Goal: Task Accomplishment & Management: Manage account settings

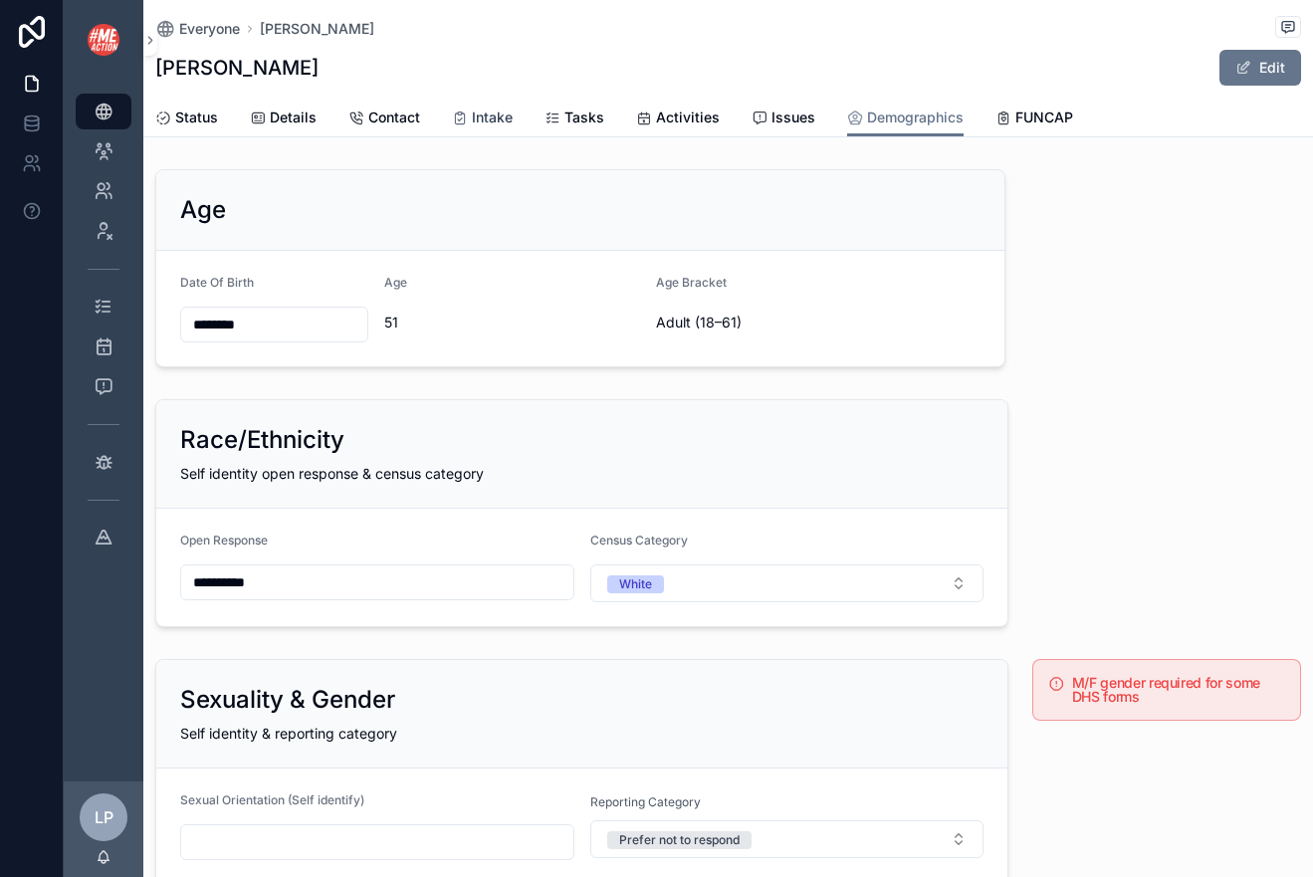
click at [508, 124] on span "Intake" at bounding box center [492, 117] width 41 height 20
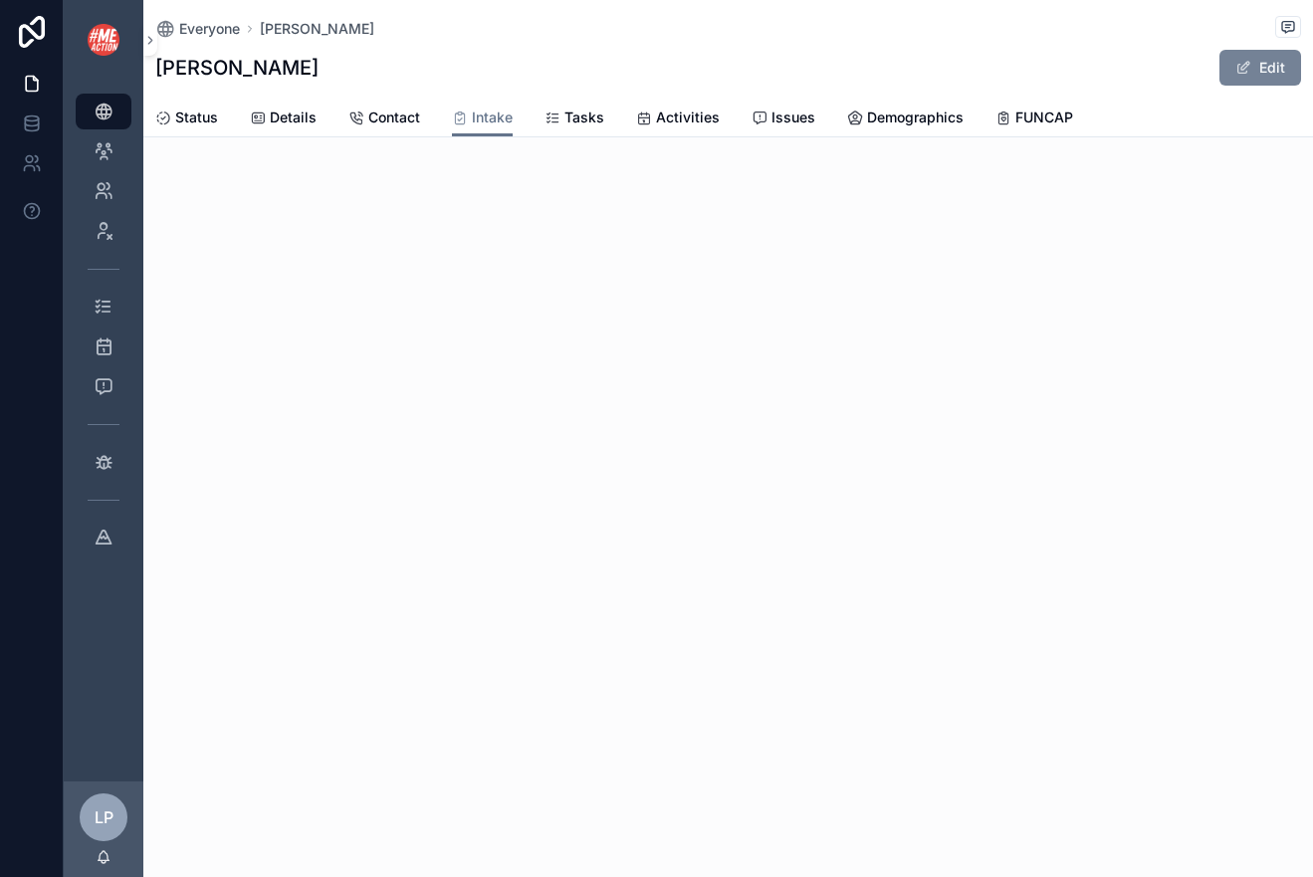
click at [1277, 71] on button "Edit" at bounding box center [1260, 68] width 82 height 36
click at [1265, 66] on button "Done" at bounding box center [1255, 68] width 92 height 36
click at [596, 120] on span "Tasks" at bounding box center [584, 117] width 40 height 20
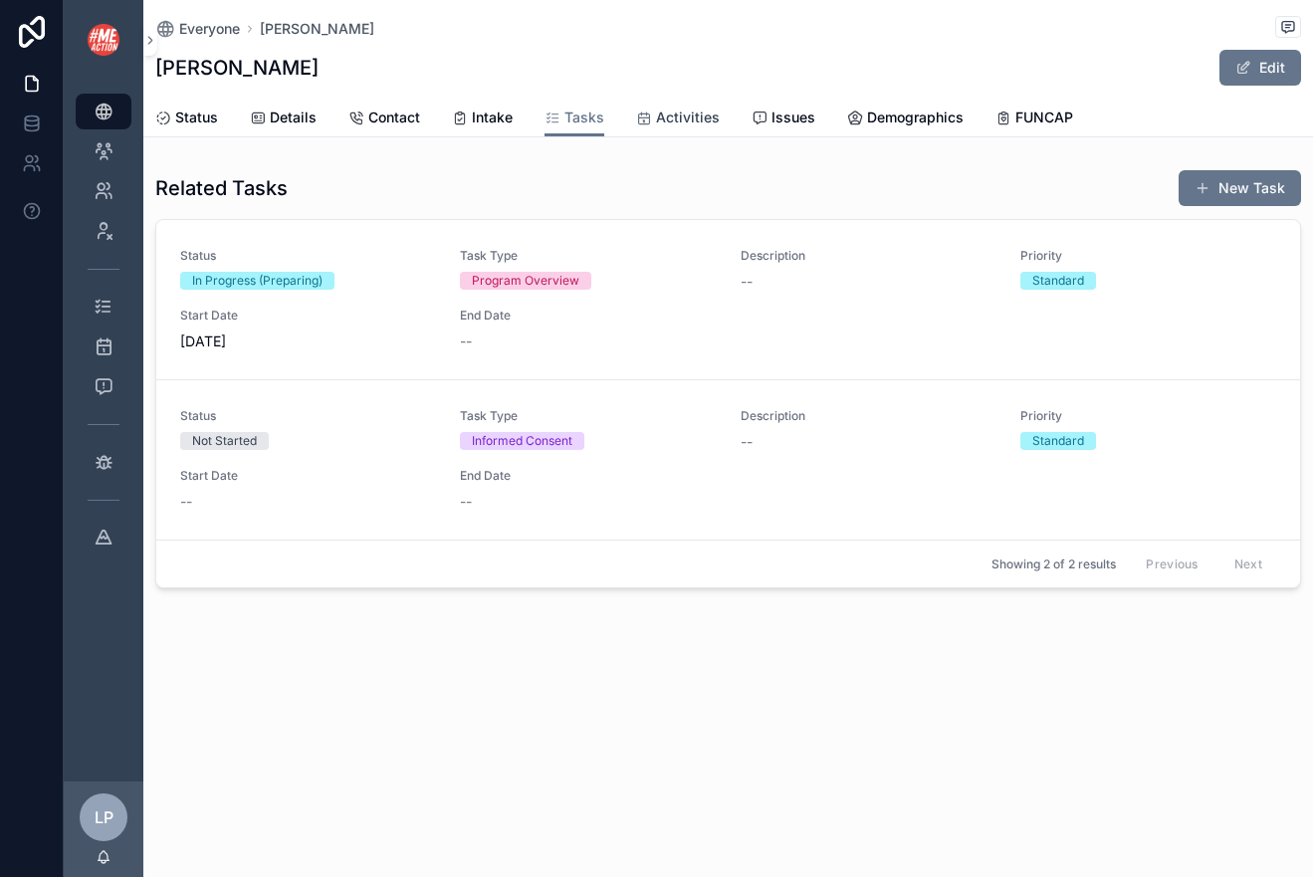
click at [662, 117] on span "Activities" at bounding box center [688, 117] width 64 height 20
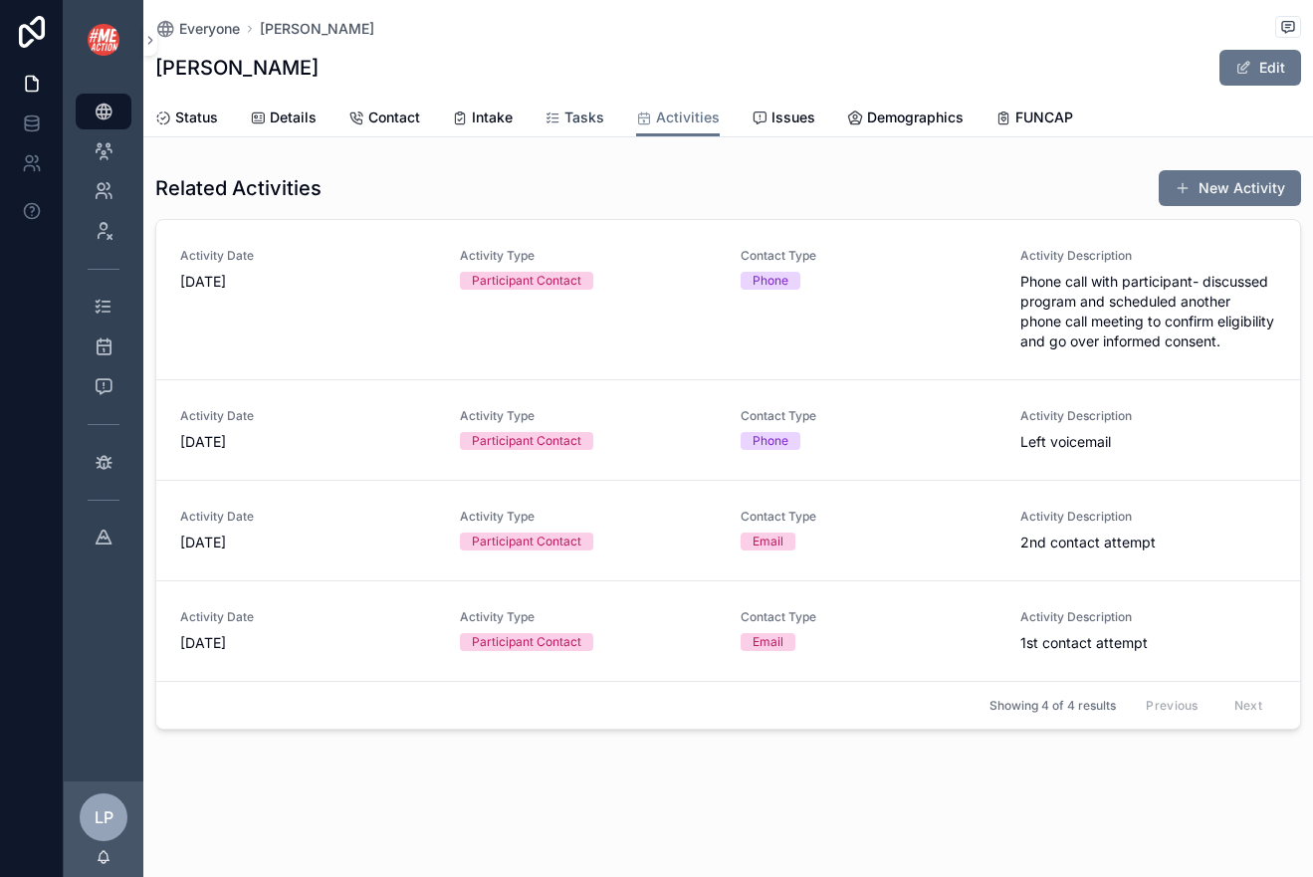
click at [587, 120] on span "Tasks" at bounding box center [584, 117] width 40 height 20
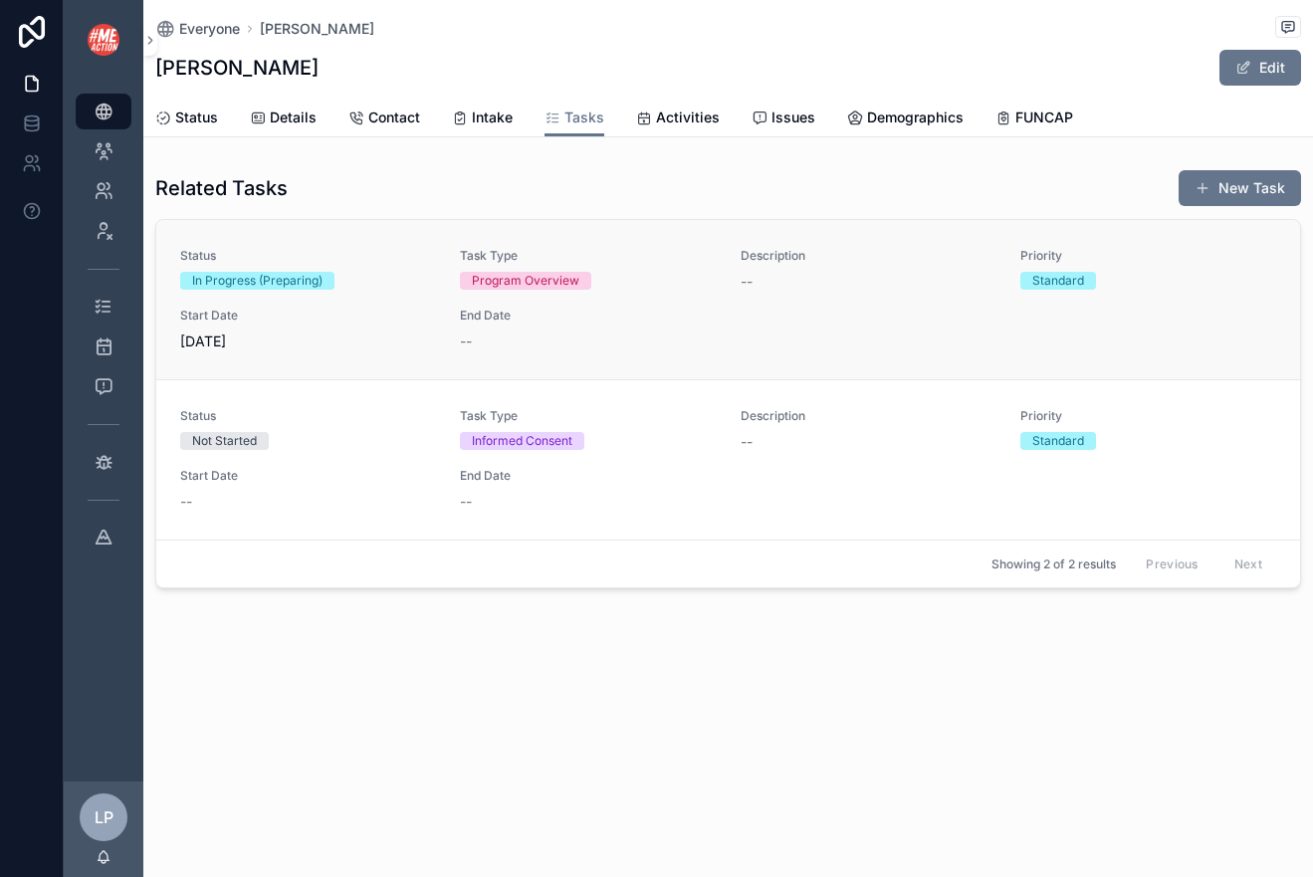
click at [925, 326] on div "Status In Progress (Preparing) Task Type Program Overview Description -- Priori…" at bounding box center [728, 299] width 1096 height 103
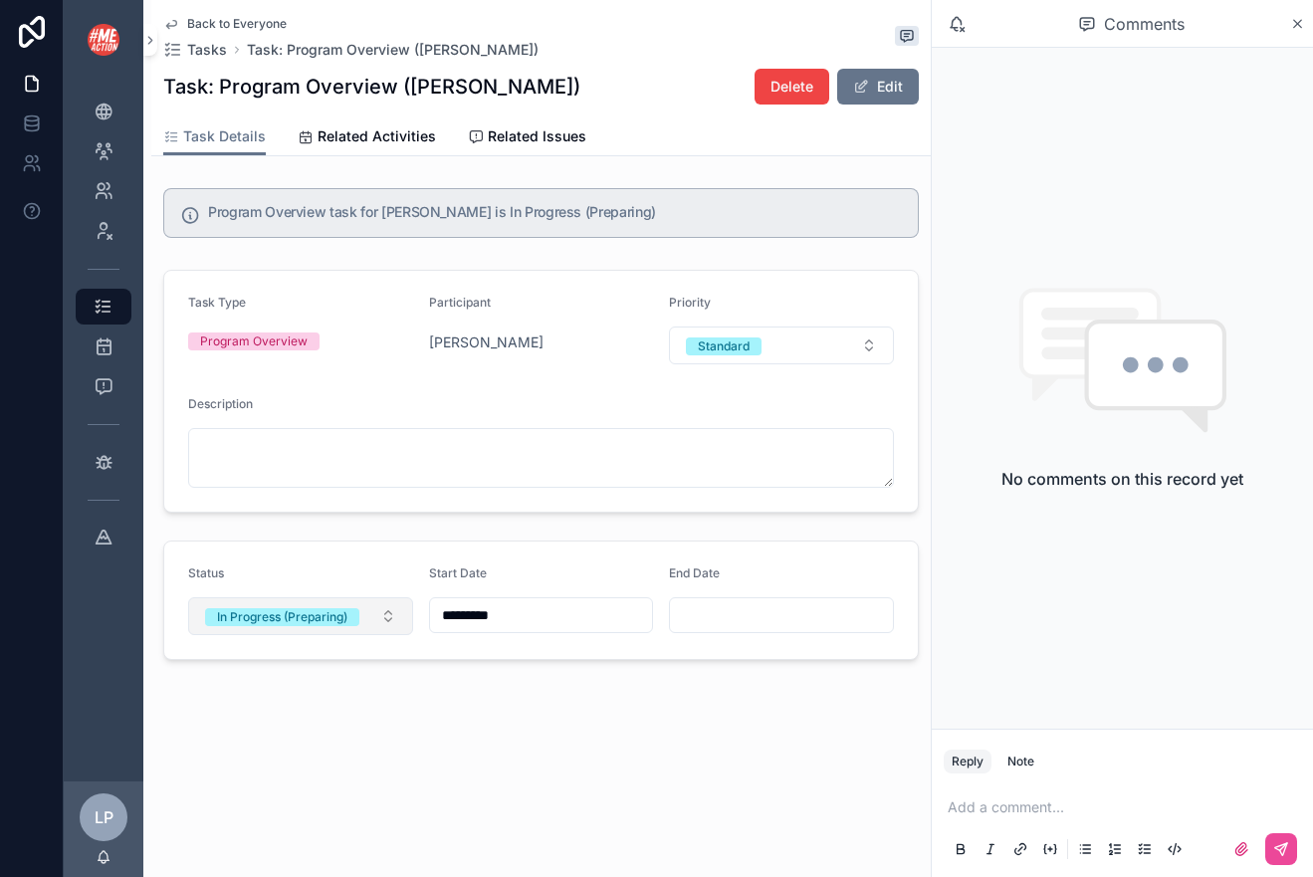
click at [320, 625] on div "In Progress (Preparing)" at bounding box center [282, 617] width 130 height 18
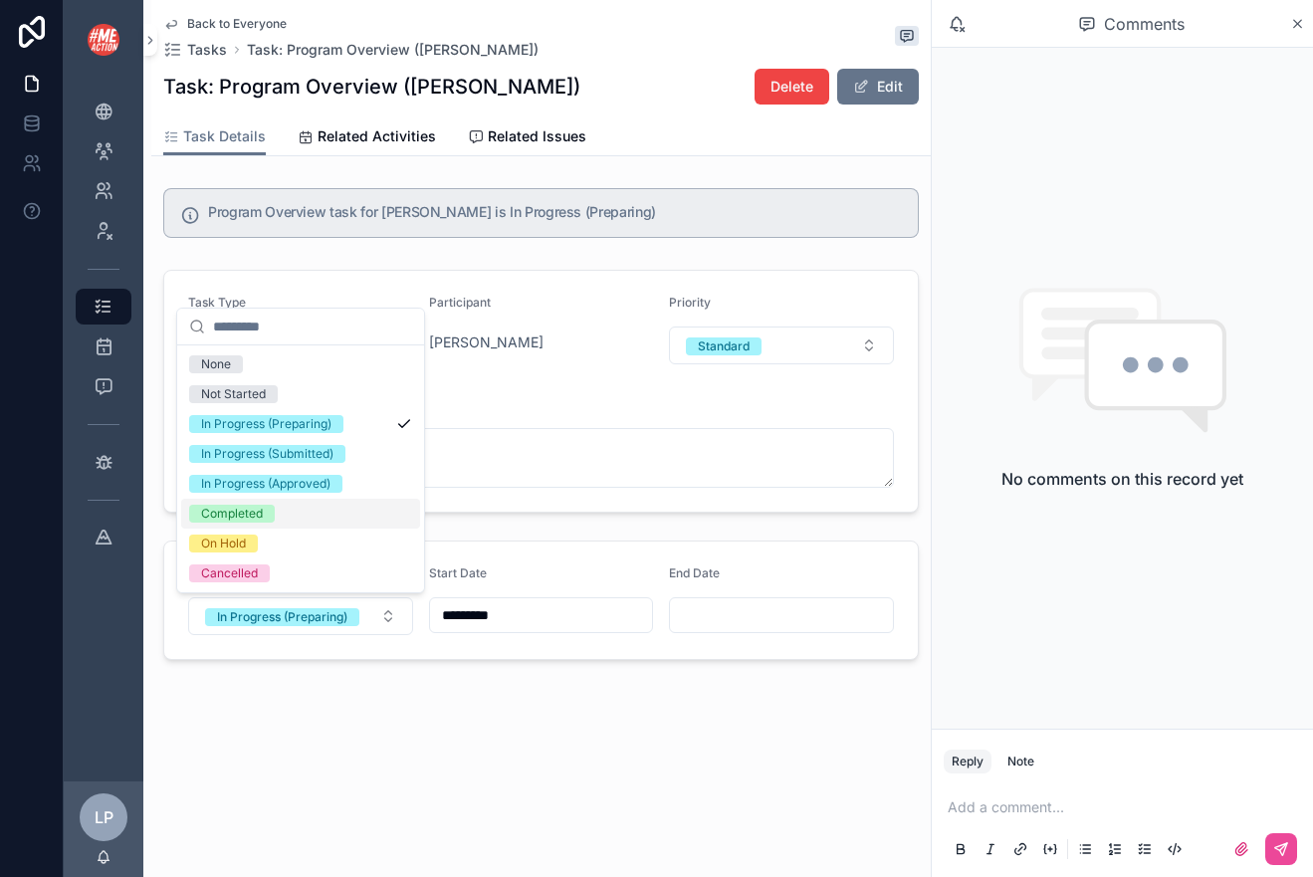
click at [318, 514] on div "Completed" at bounding box center [300, 514] width 239 height 30
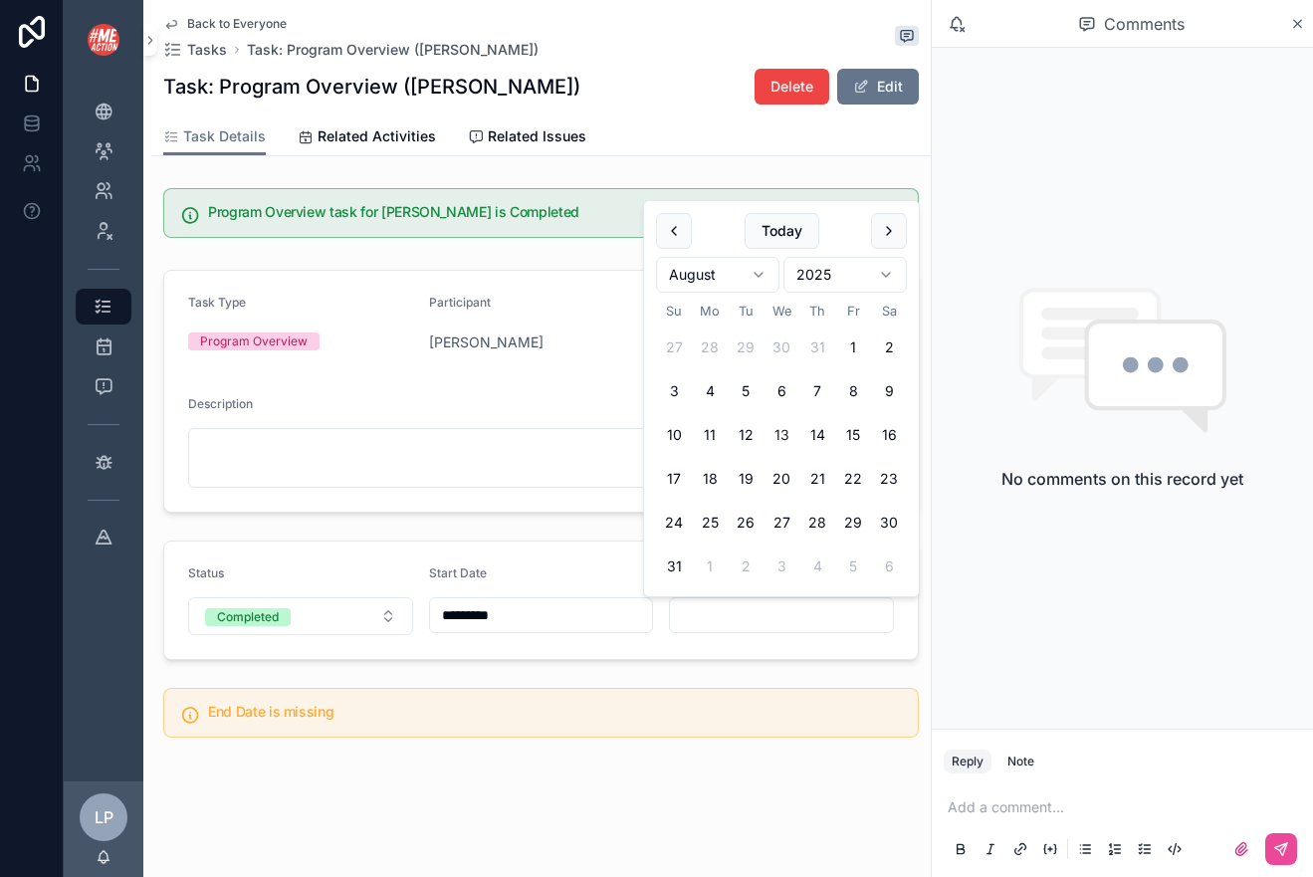
click at [732, 607] on input "scrollable content" at bounding box center [781, 615] width 223 height 28
click at [746, 434] on button "12" at bounding box center [745, 435] width 36 height 36
type input "*********"
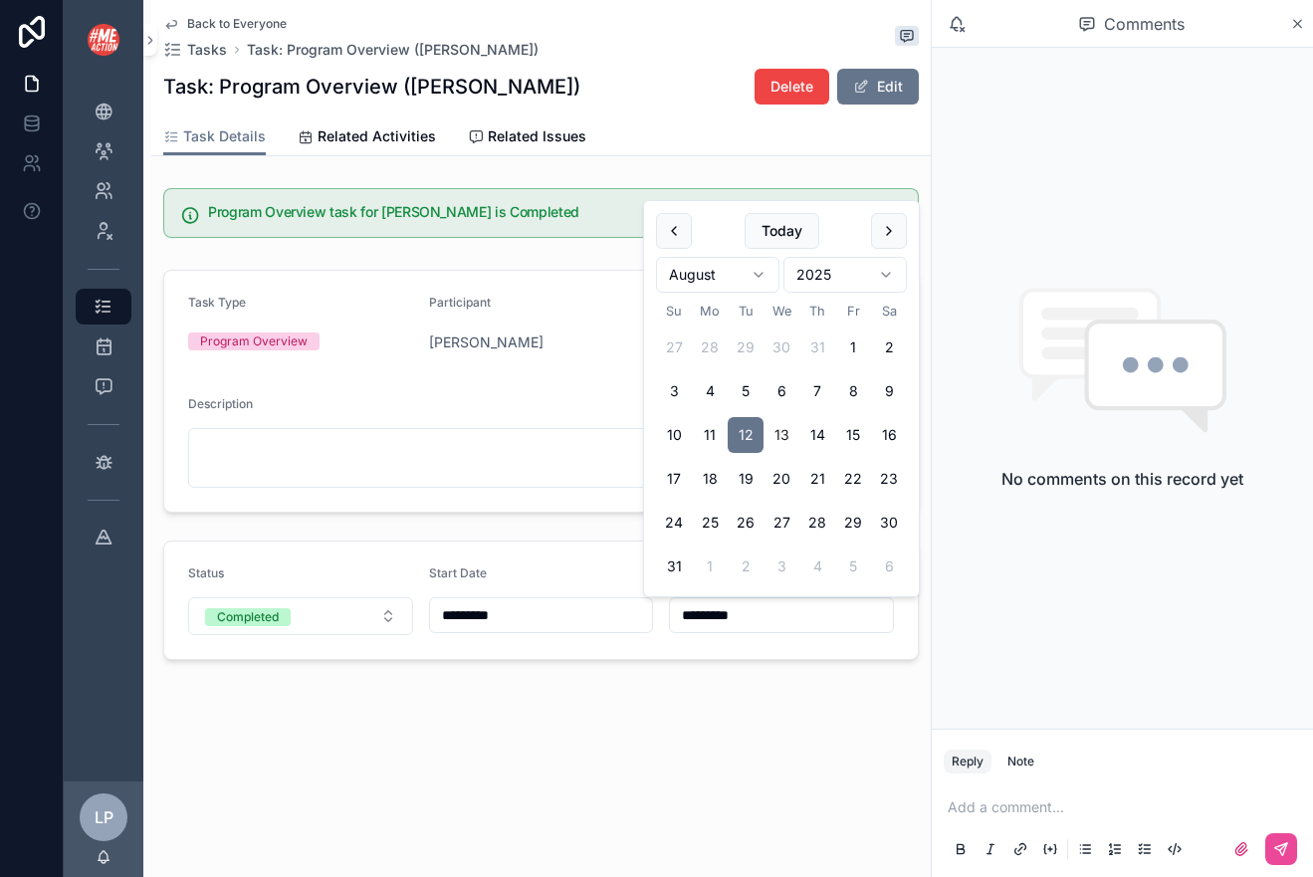
click at [329, 409] on div "Description" at bounding box center [541, 408] width 706 height 24
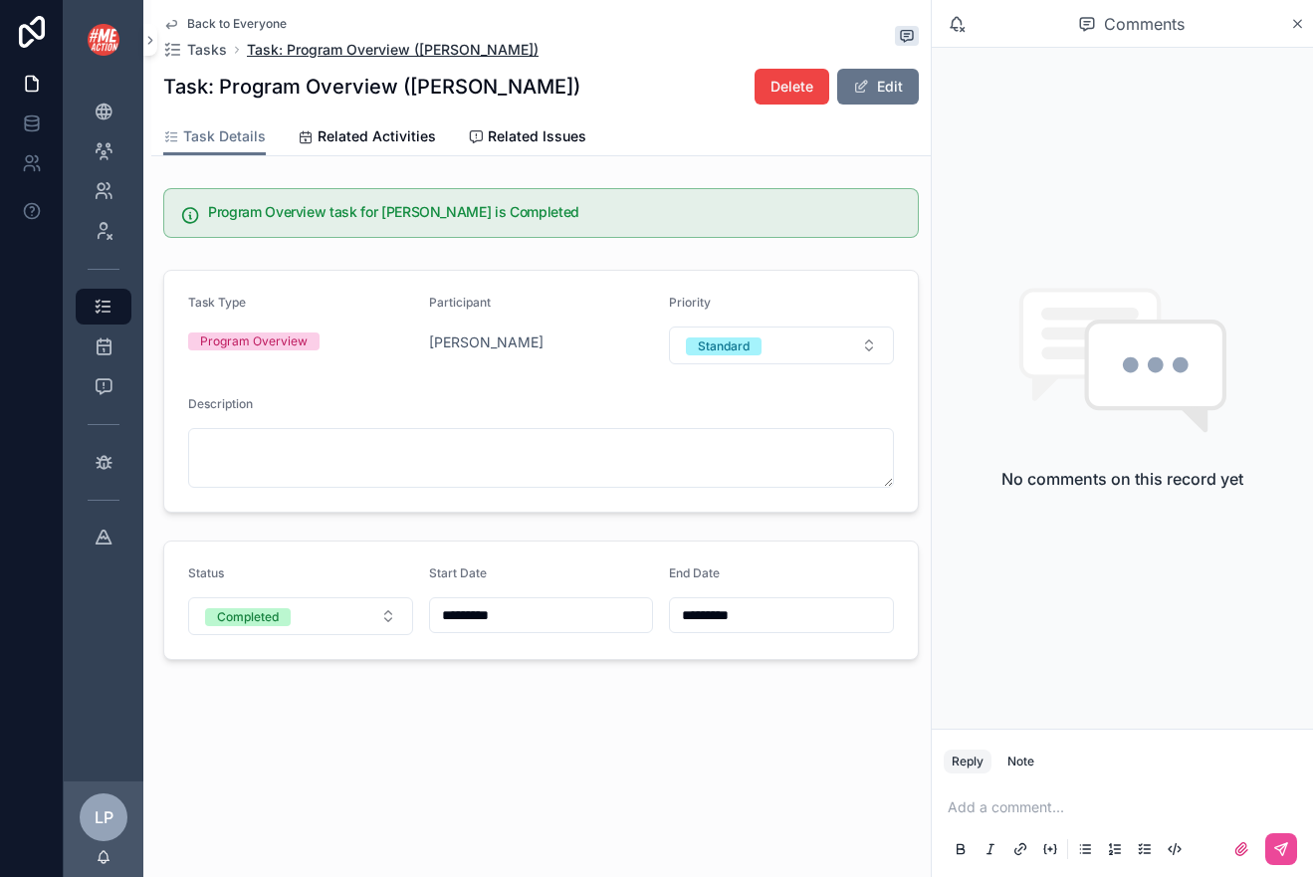
click at [323, 57] on span "Task: Program Overview (Krisi Lillie)" at bounding box center [393, 50] width 292 height 20
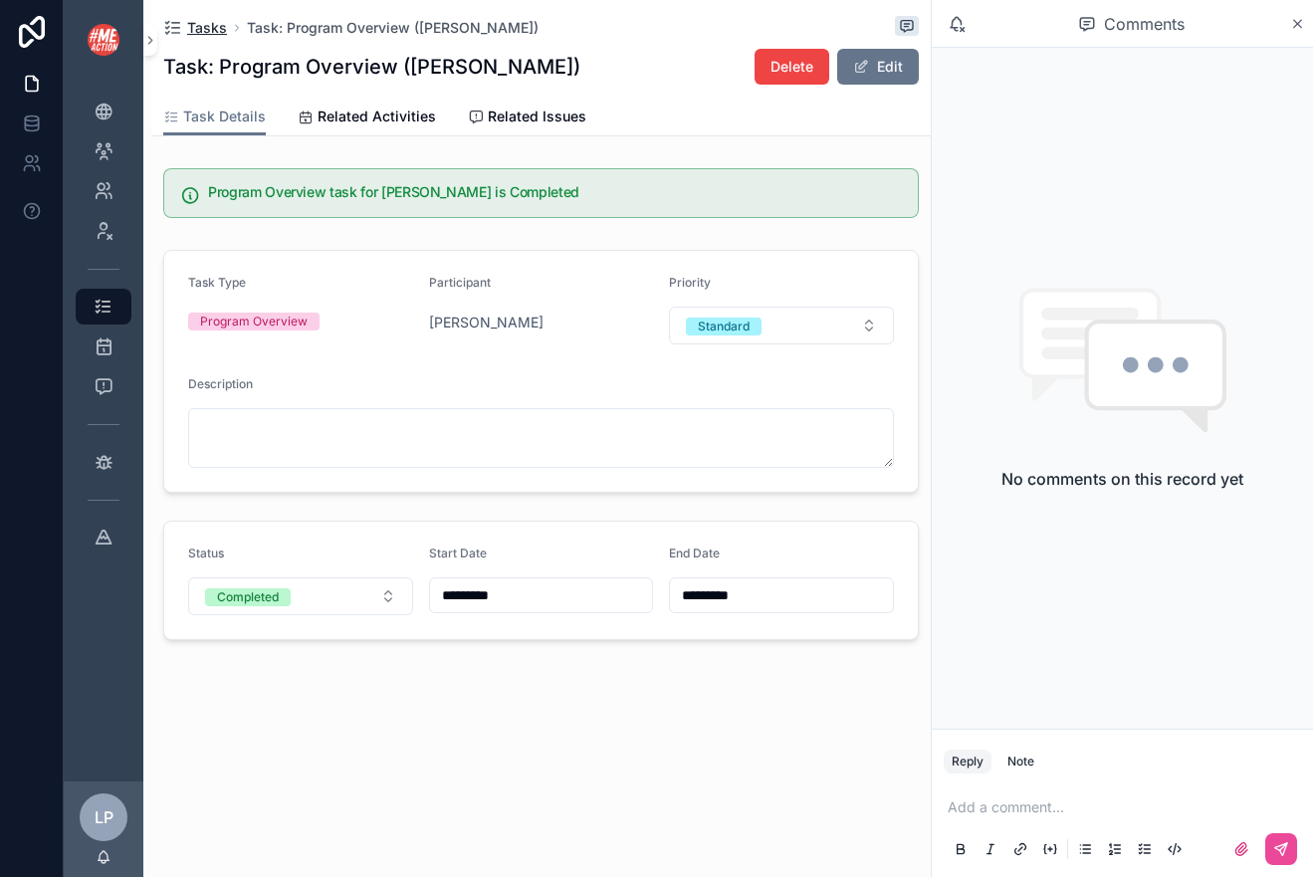
click at [220, 31] on span "Tasks" at bounding box center [207, 28] width 40 height 20
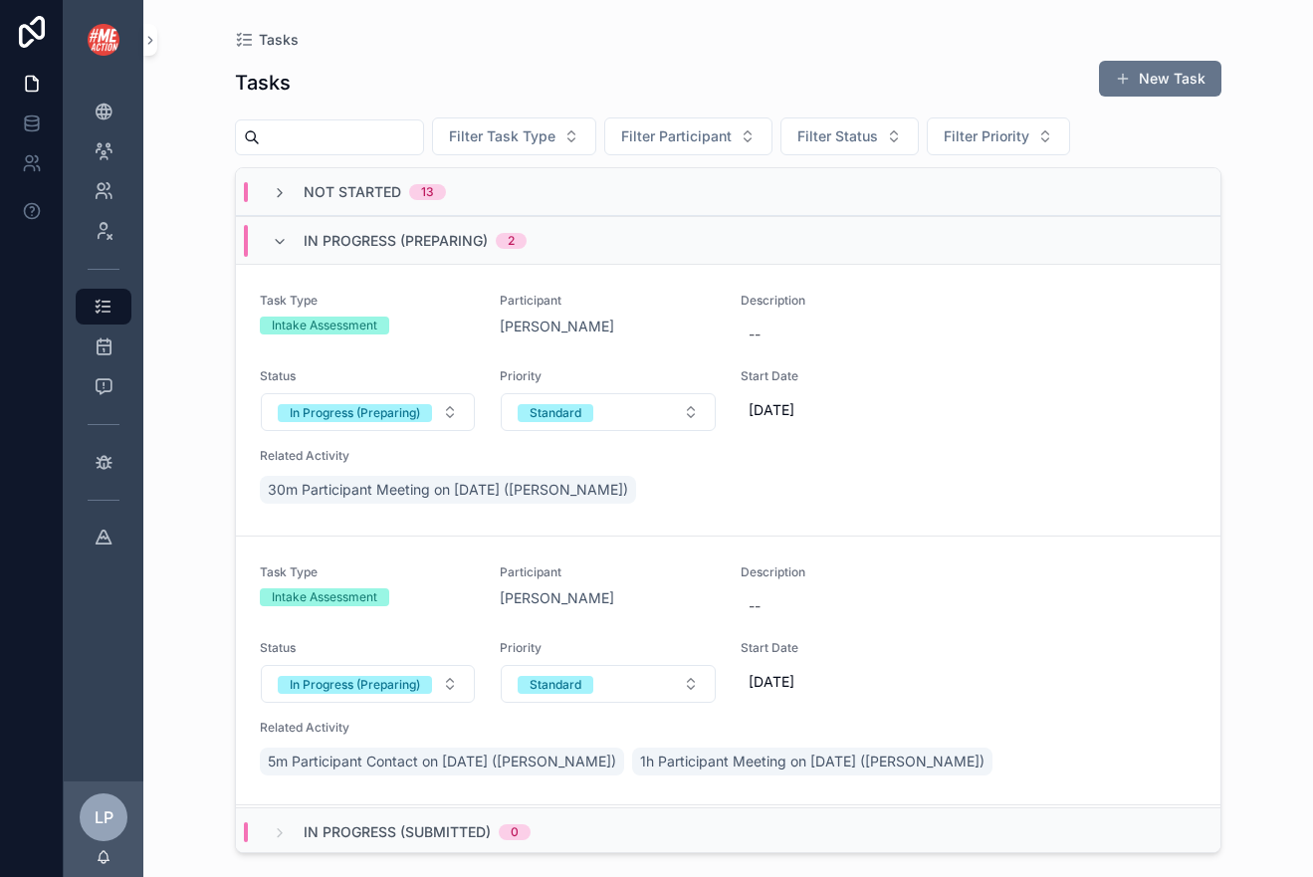
click at [435, 190] on span "13" at bounding box center [427, 192] width 37 height 16
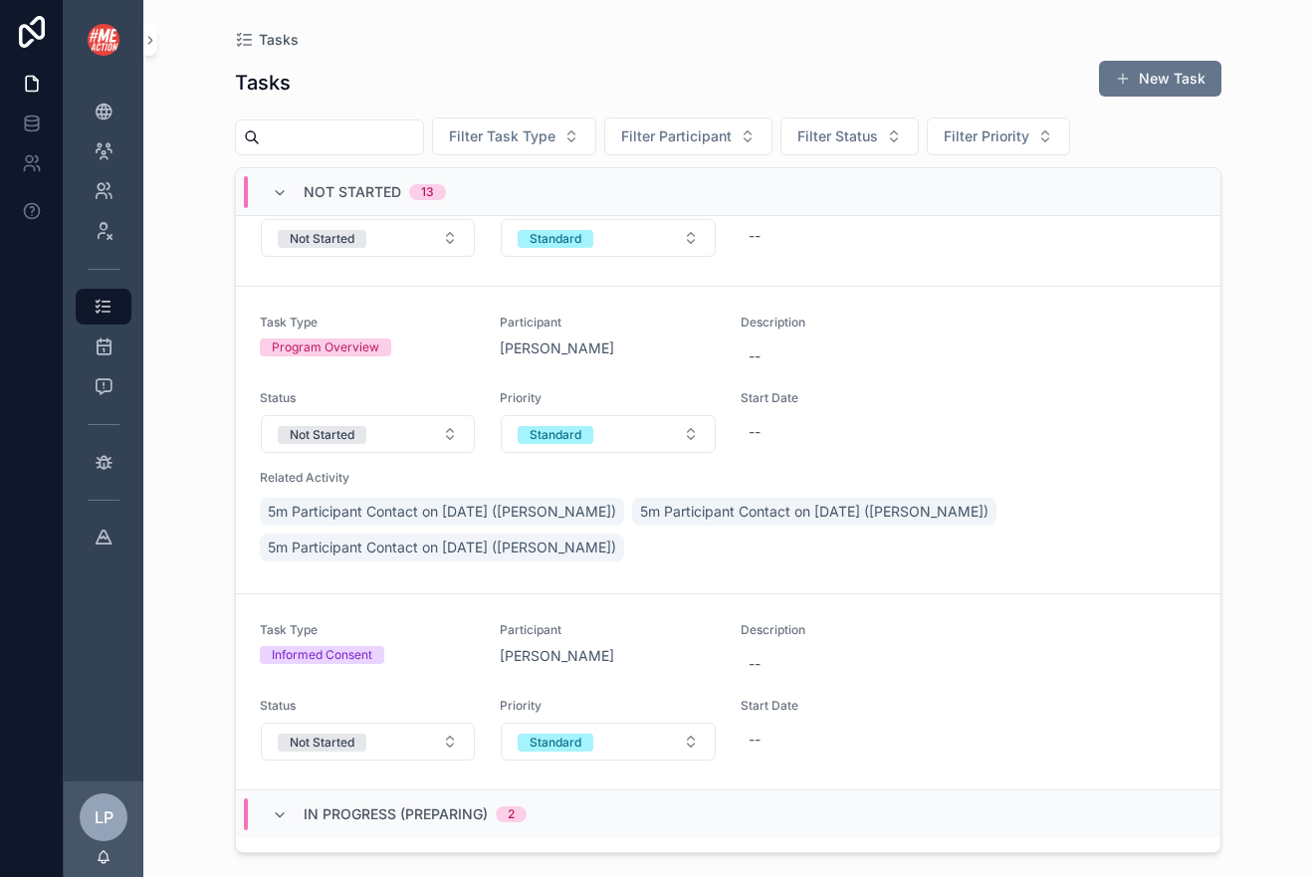
scroll to position [2331, 0]
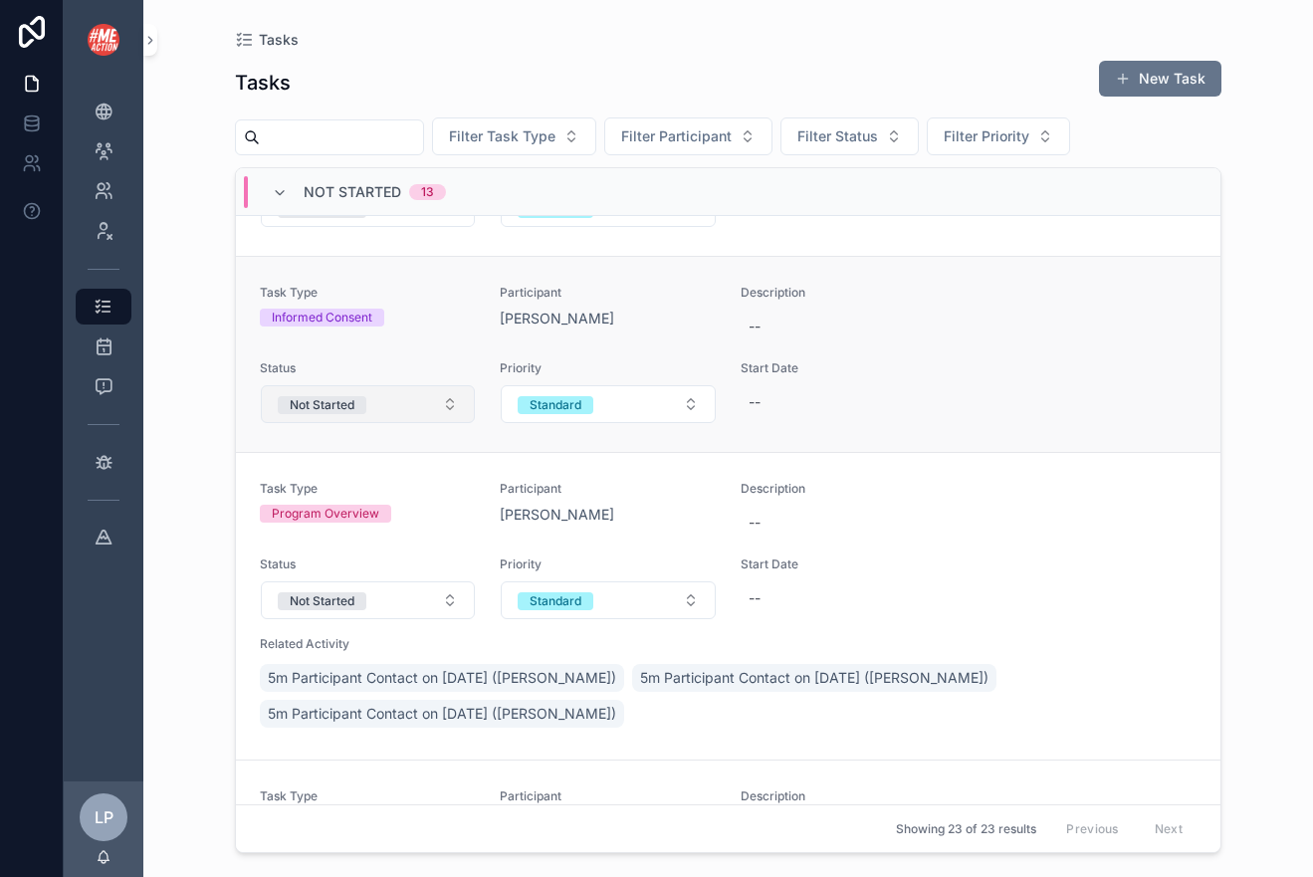
click at [446, 402] on button "Not Started" at bounding box center [368, 404] width 214 height 38
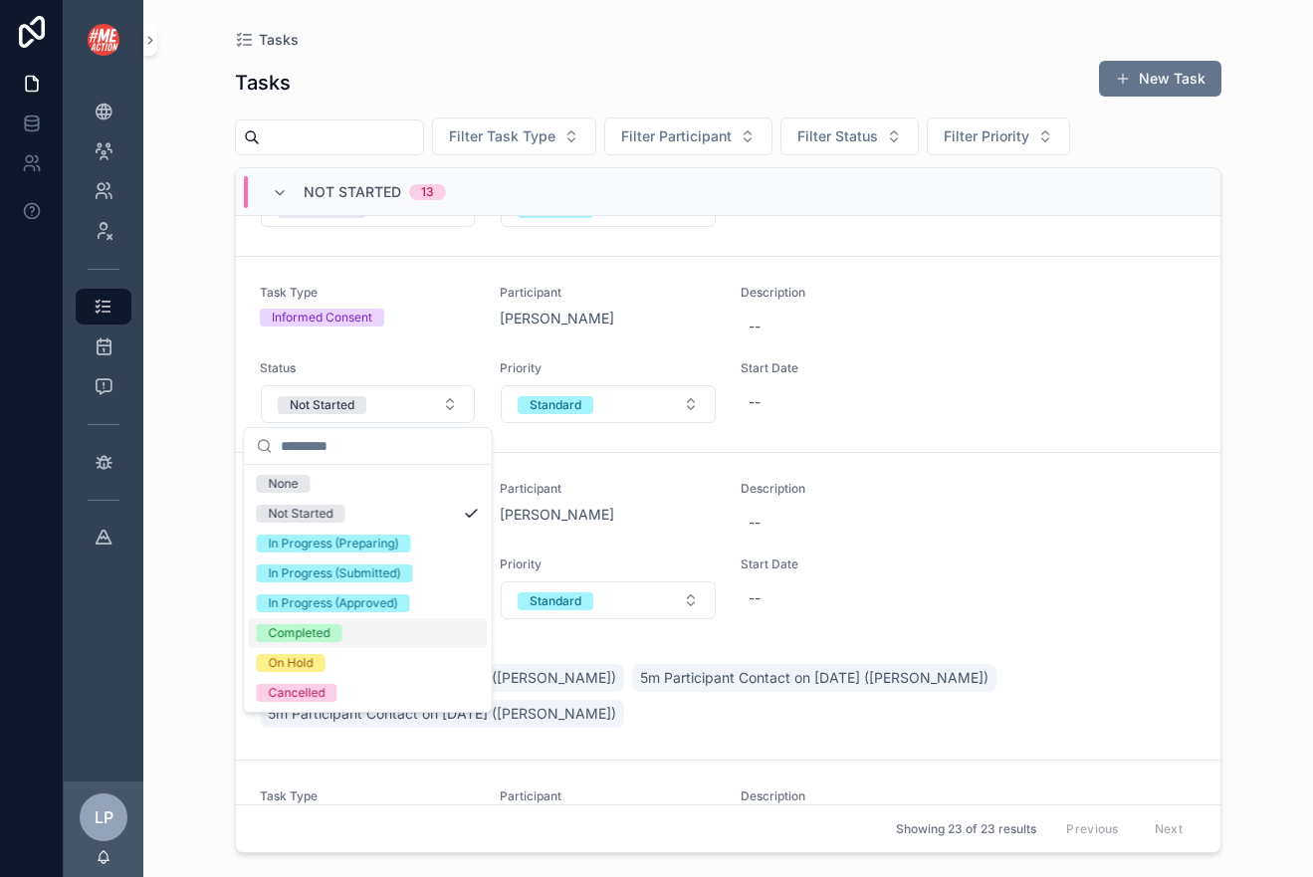
click at [338, 639] on span "Completed" at bounding box center [300, 633] width 86 height 18
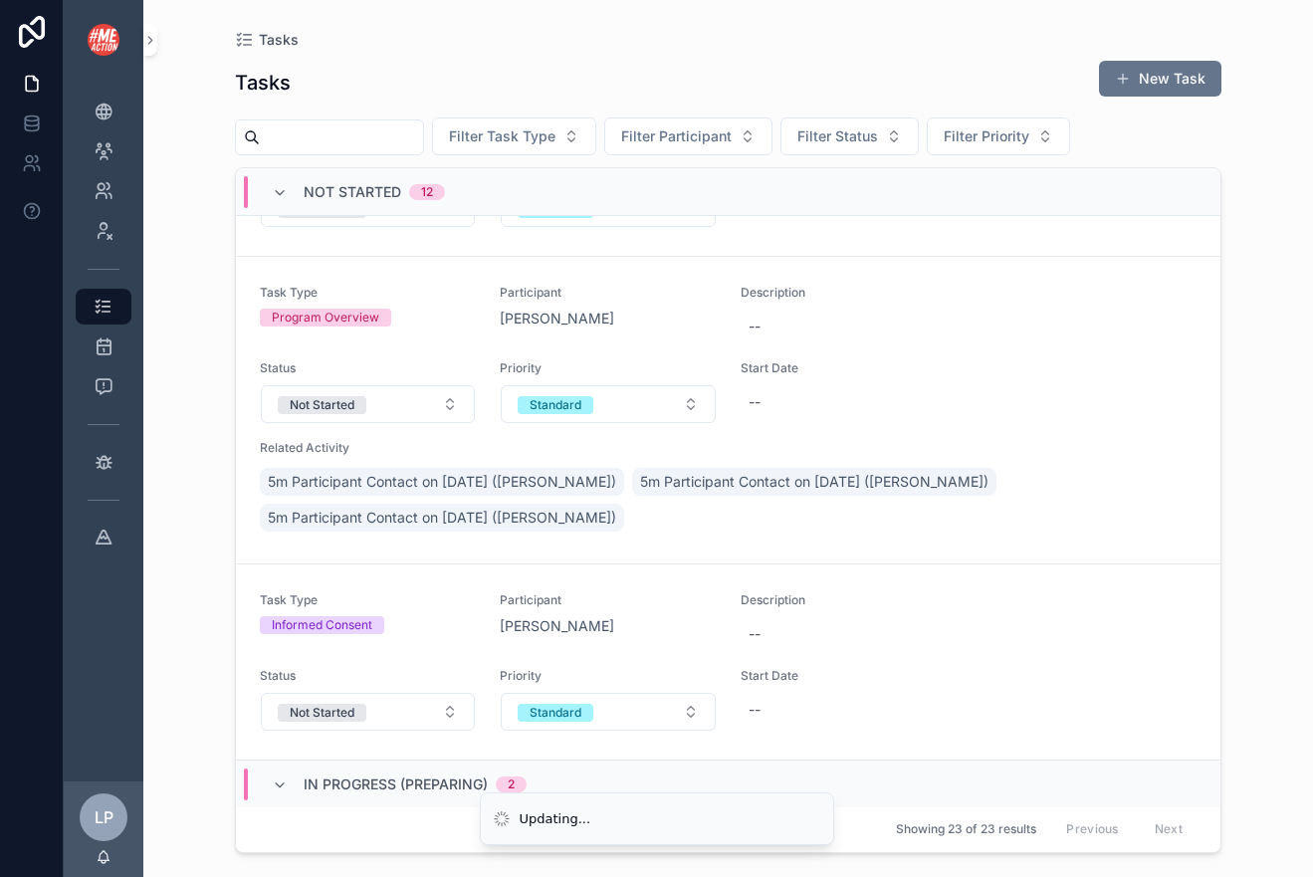
scroll to position [0, 0]
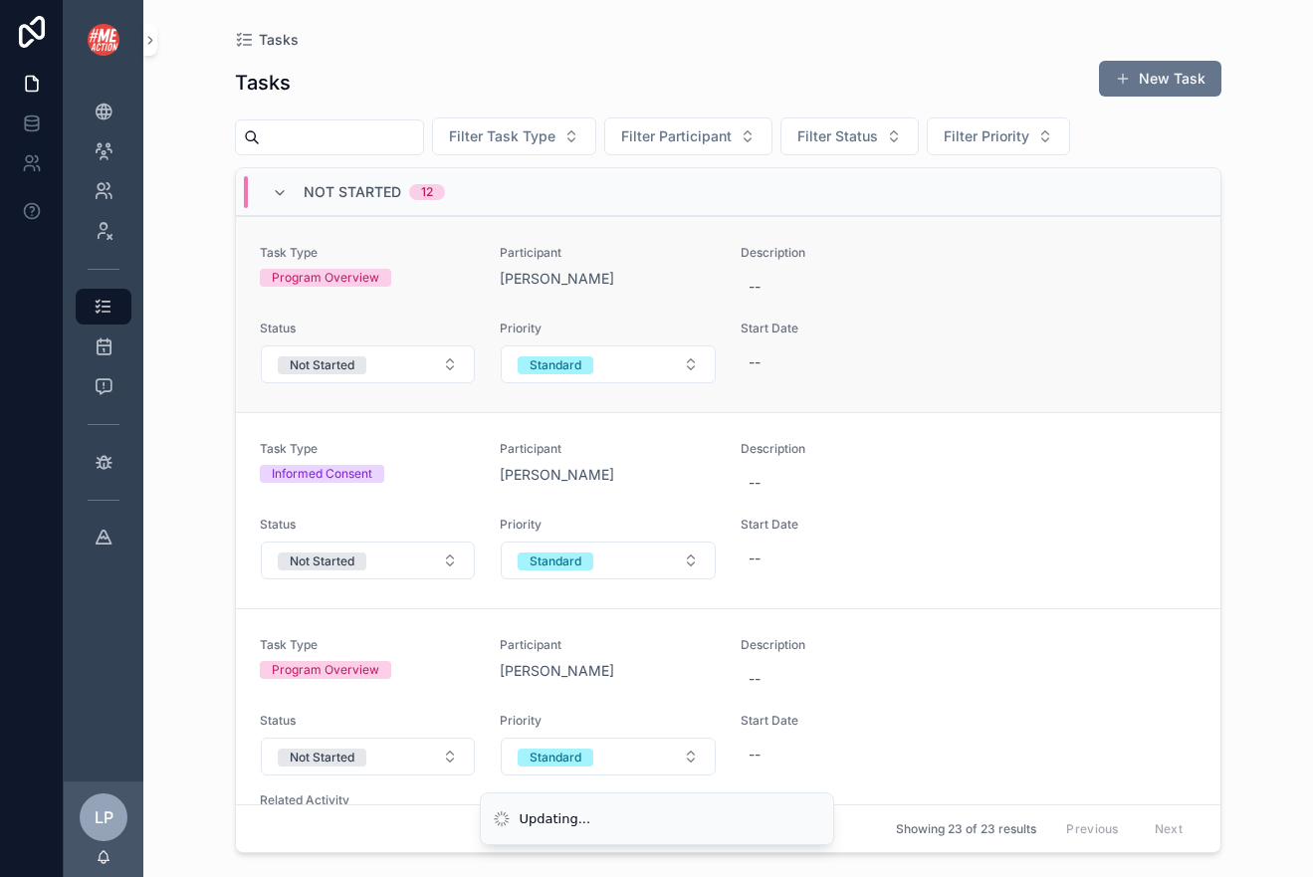
click at [817, 326] on span "Start Date" at bounding box center [848, 328] width 216 height 16
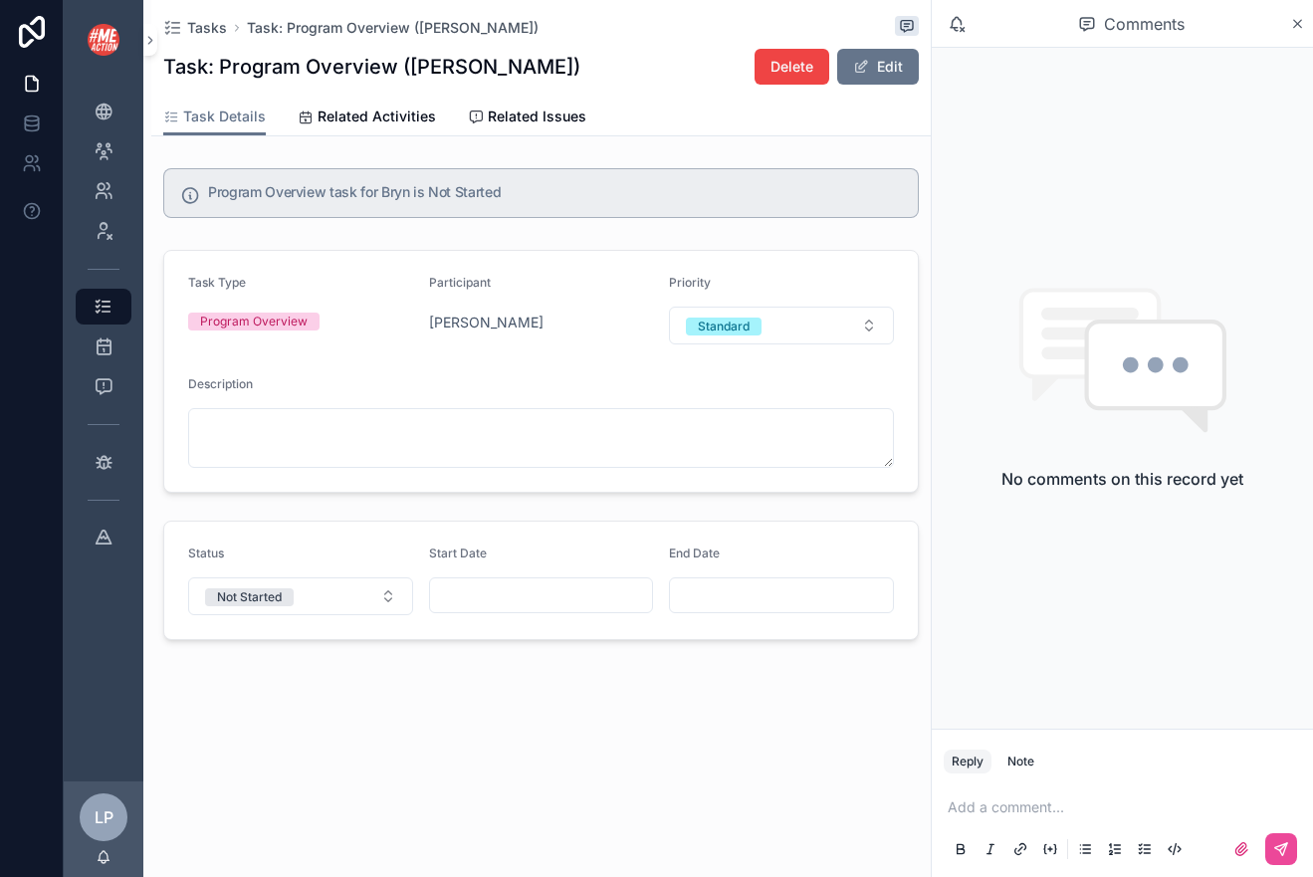
click at [468, 592] on input "scrollable content" at bounding box center [541, 595] width 223 height 28
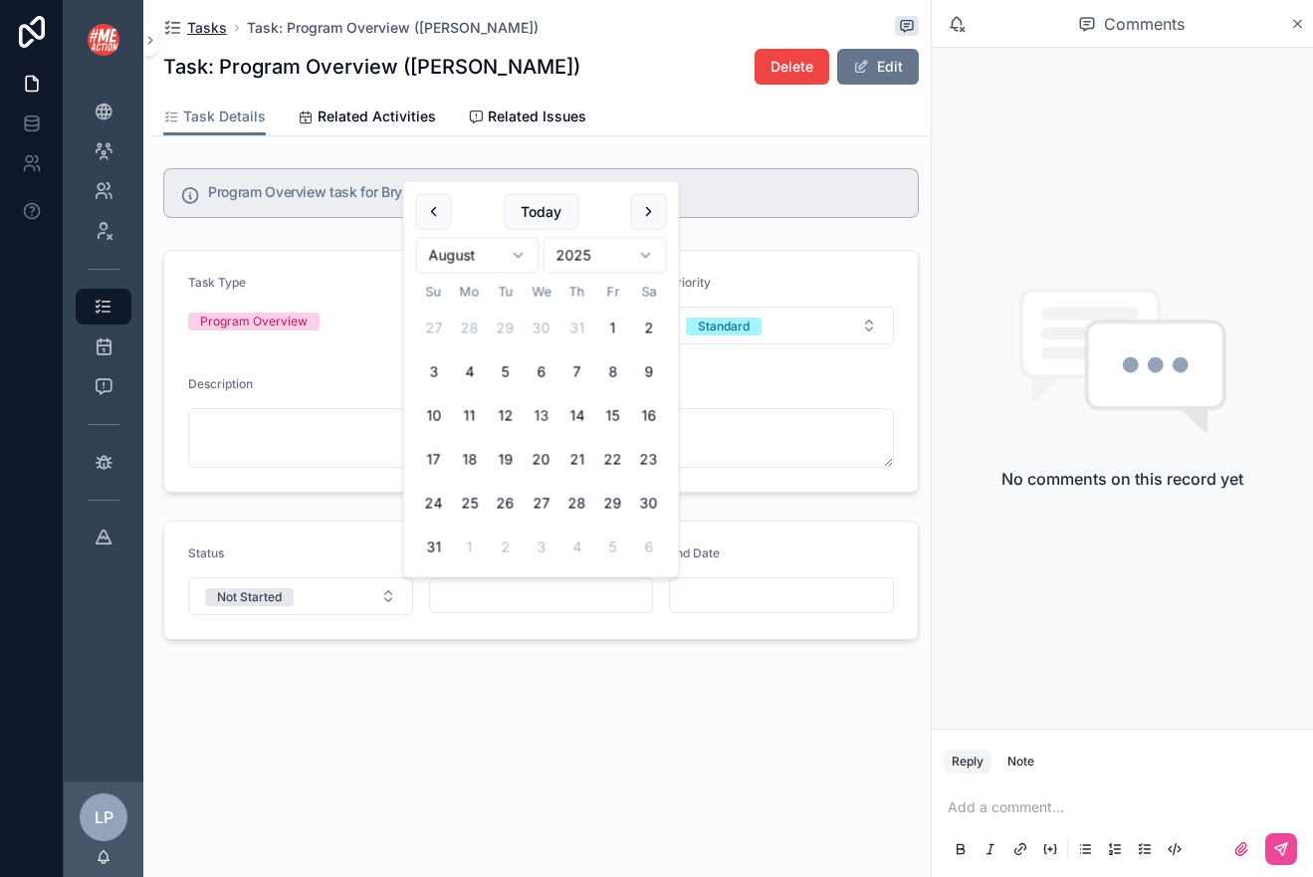
click at [190, 37] on span "Tasks" at bounding box center [207, 28] width 40 height 20
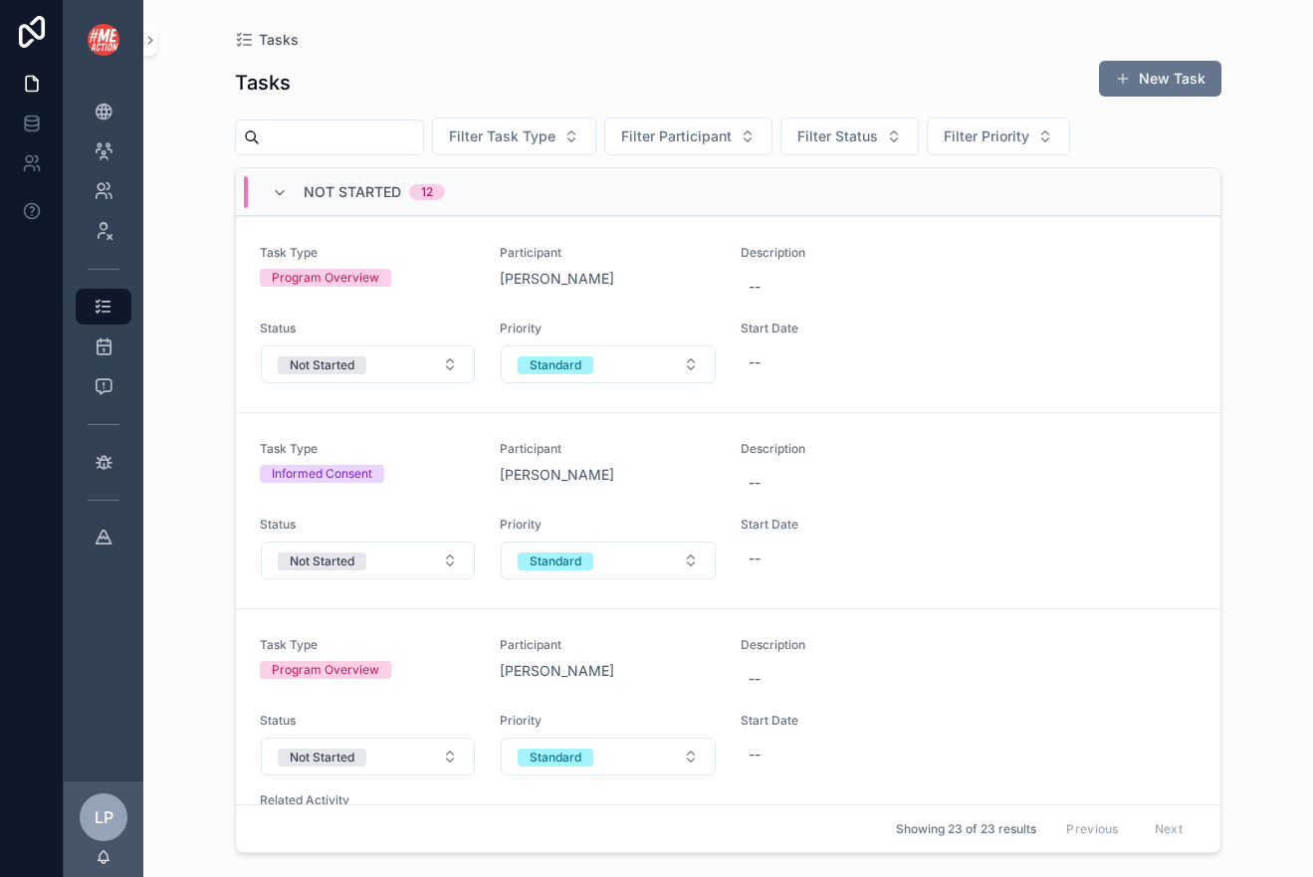
click at [367, 134] on input "scrollable content" at bounding box center [341, 137] width 163 height 28
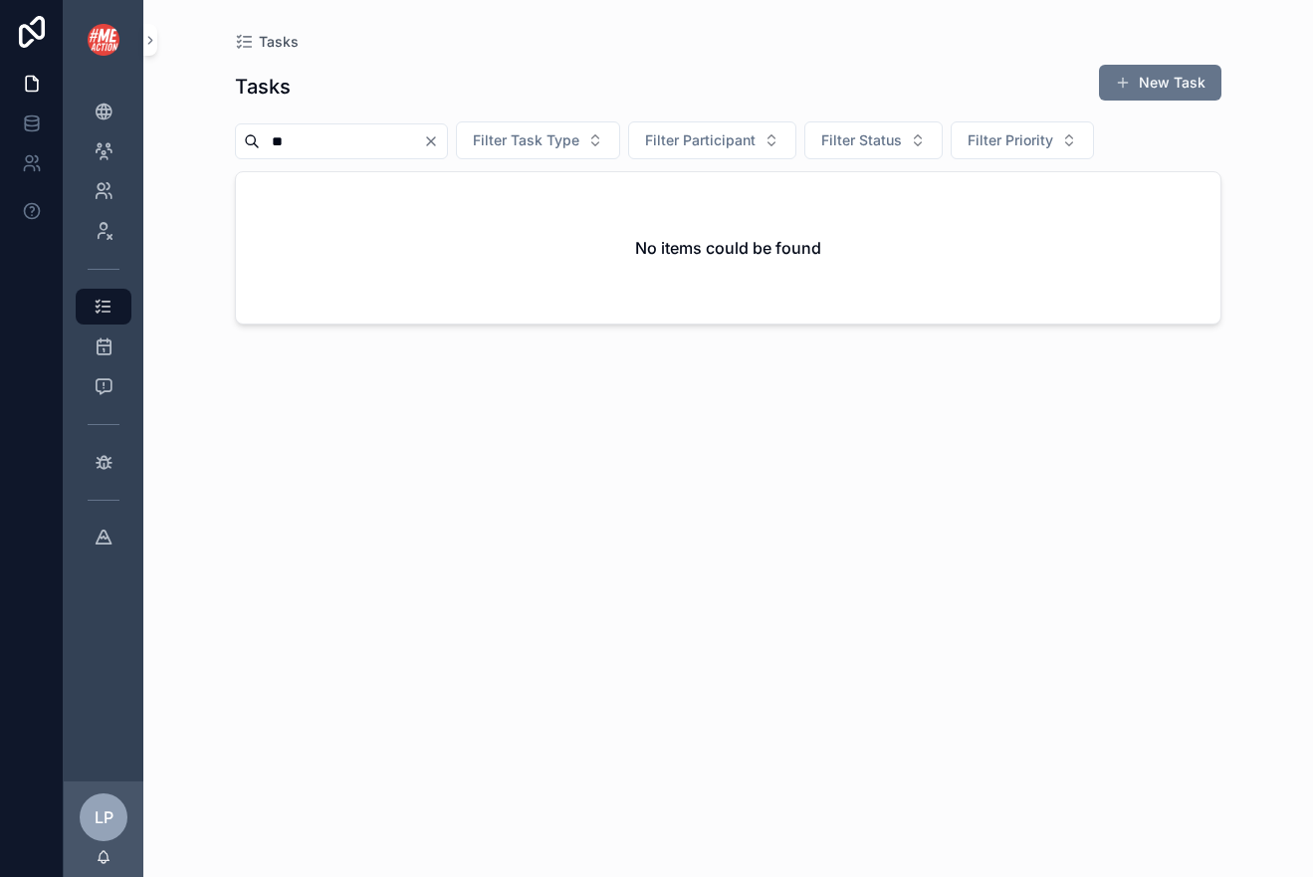
type input "*"
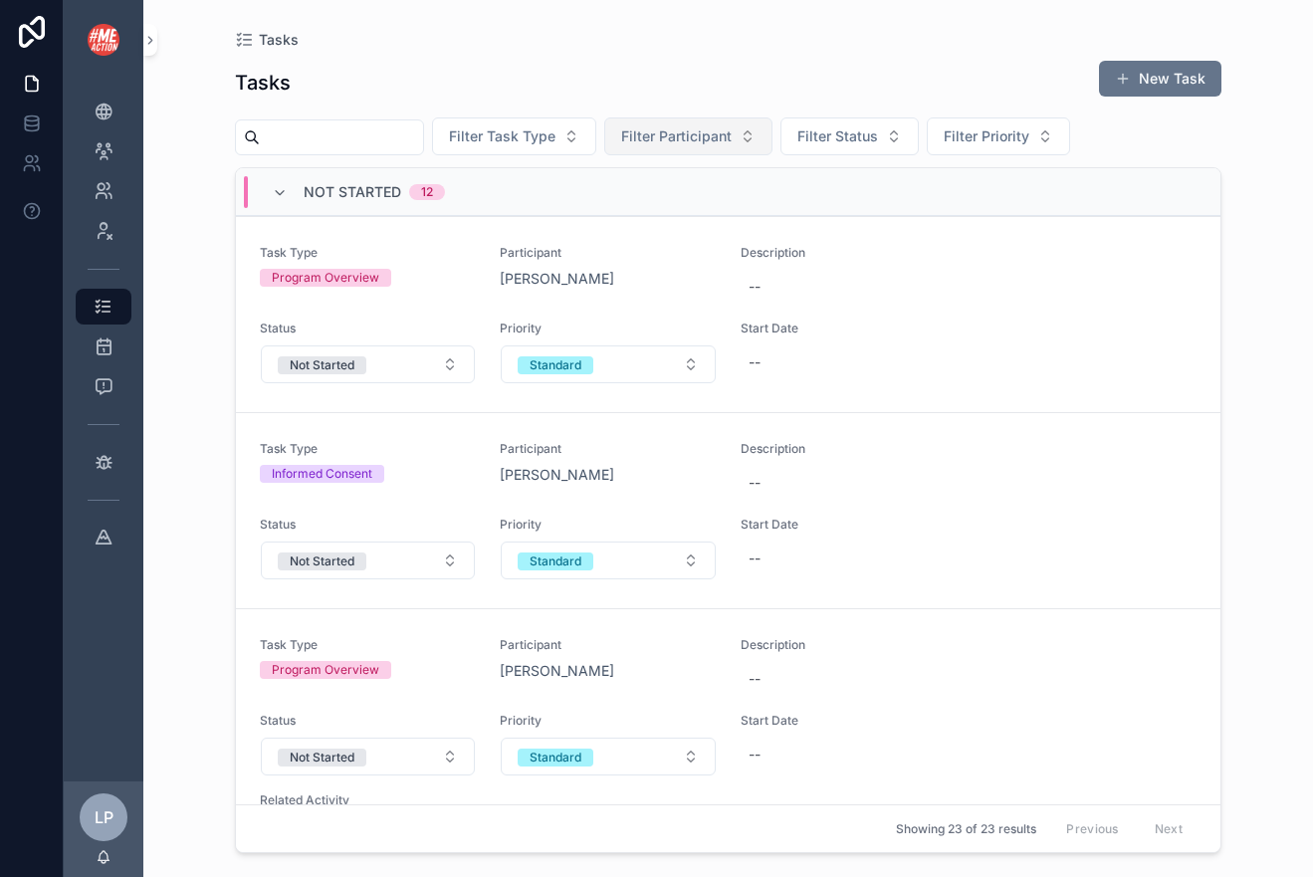
click at [707, 130] on span "Filter Participant" at bounding box center [676, 136] width 110 height 20
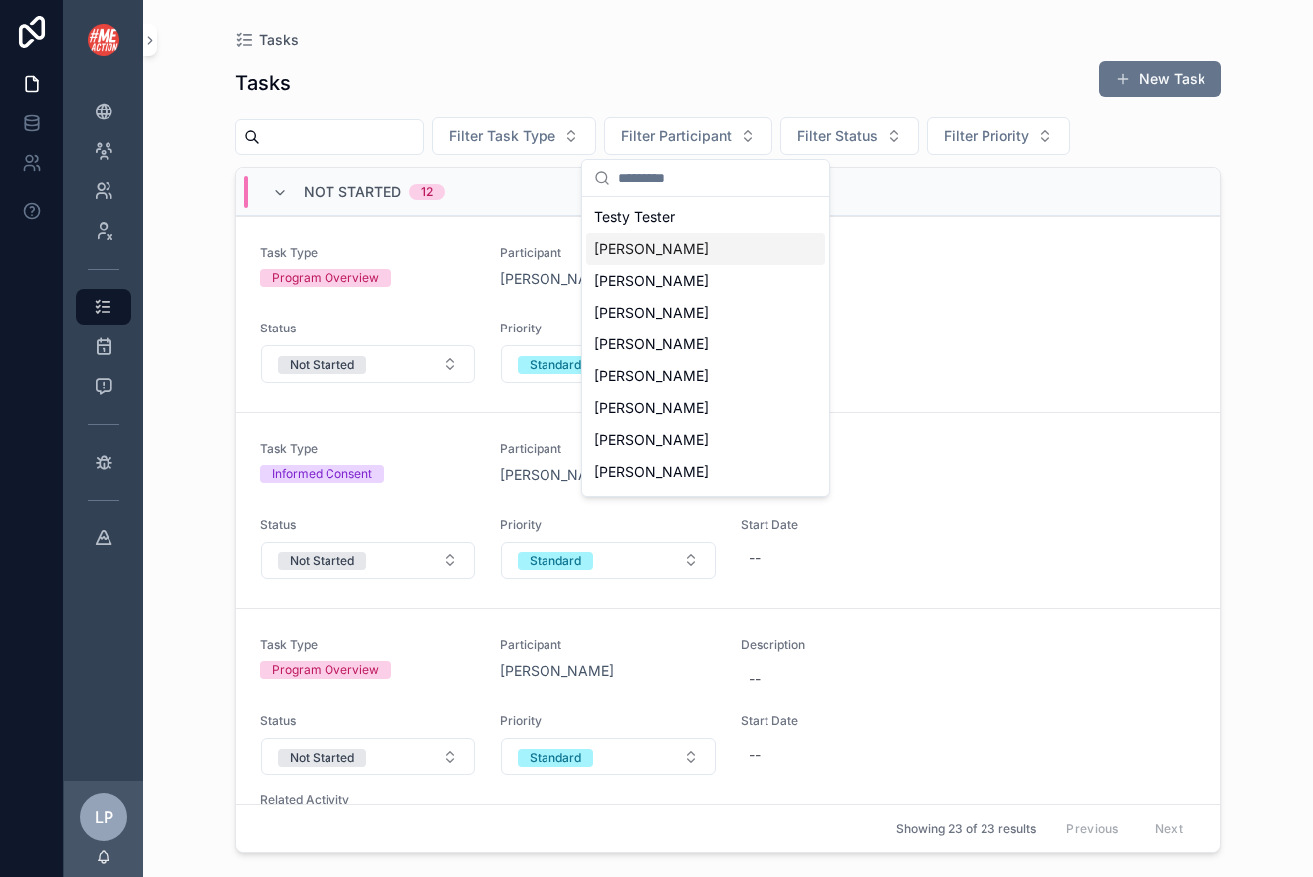
click at [676, 252] on div "Krisi Lillie" at bounding box center [705, 249] width 239 height 32
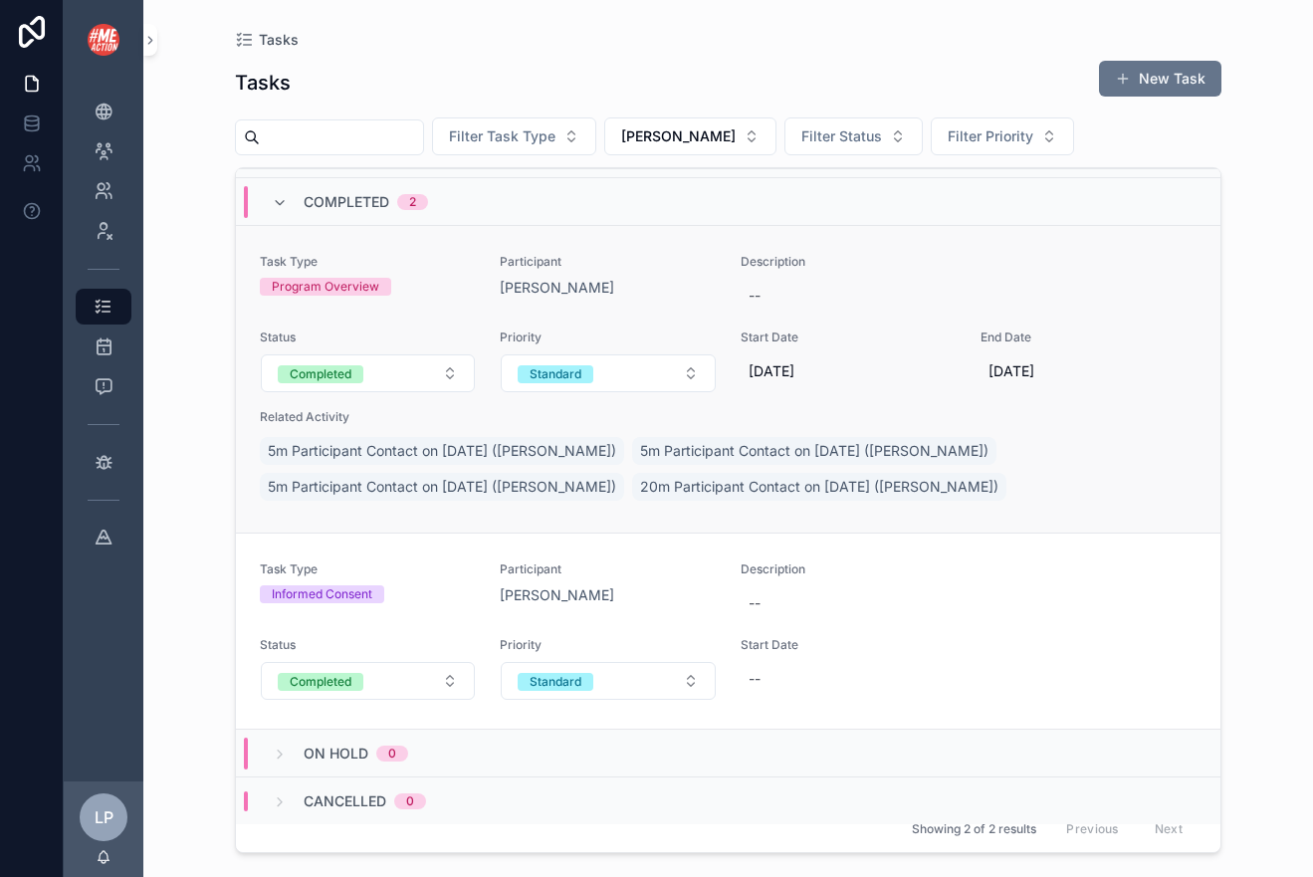
scroll to position [202, 0]
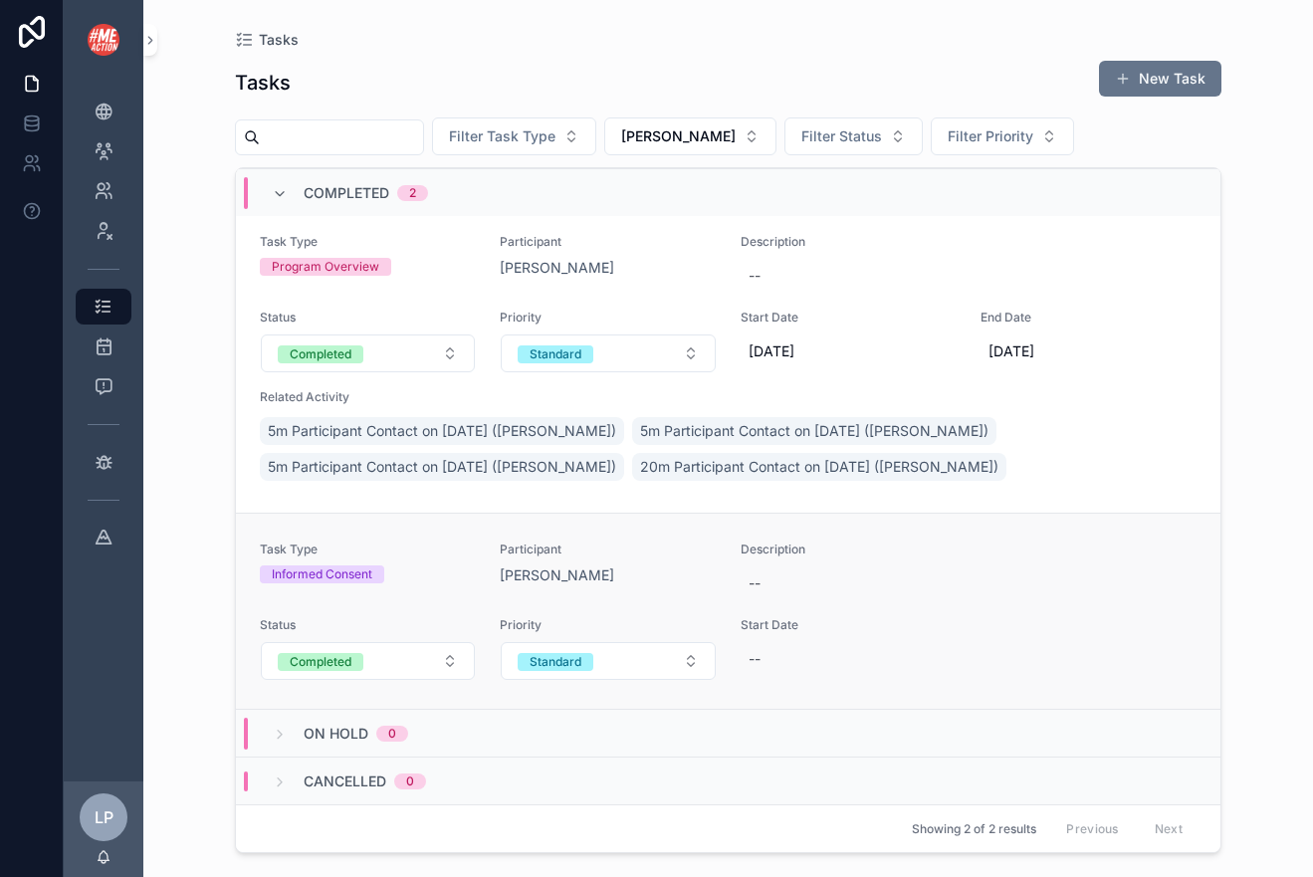
click at [655, 572] on div "Krisi Lillie" at bounding box center [608, 575] width 216 height 20
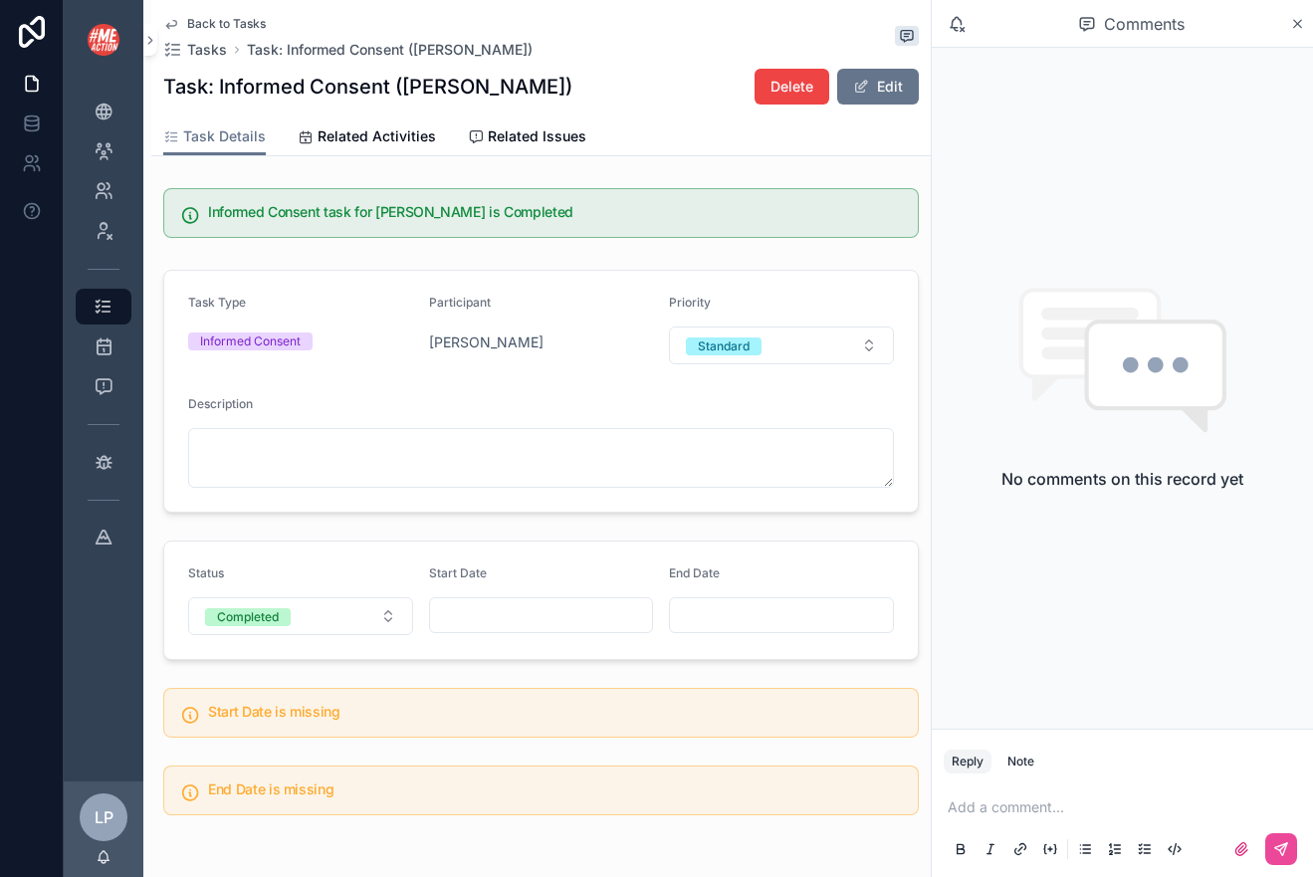
click at [528, 599] on div "scrollable content" at bounding box center [541, 615] width 225 height 36
click at [524, 629] on div "scrollable content" at bounding box center [541, 615] width 225 height 36
click at [540, 622] on input "scrollable content" at bounding box center [541, 615] width 223 height 28
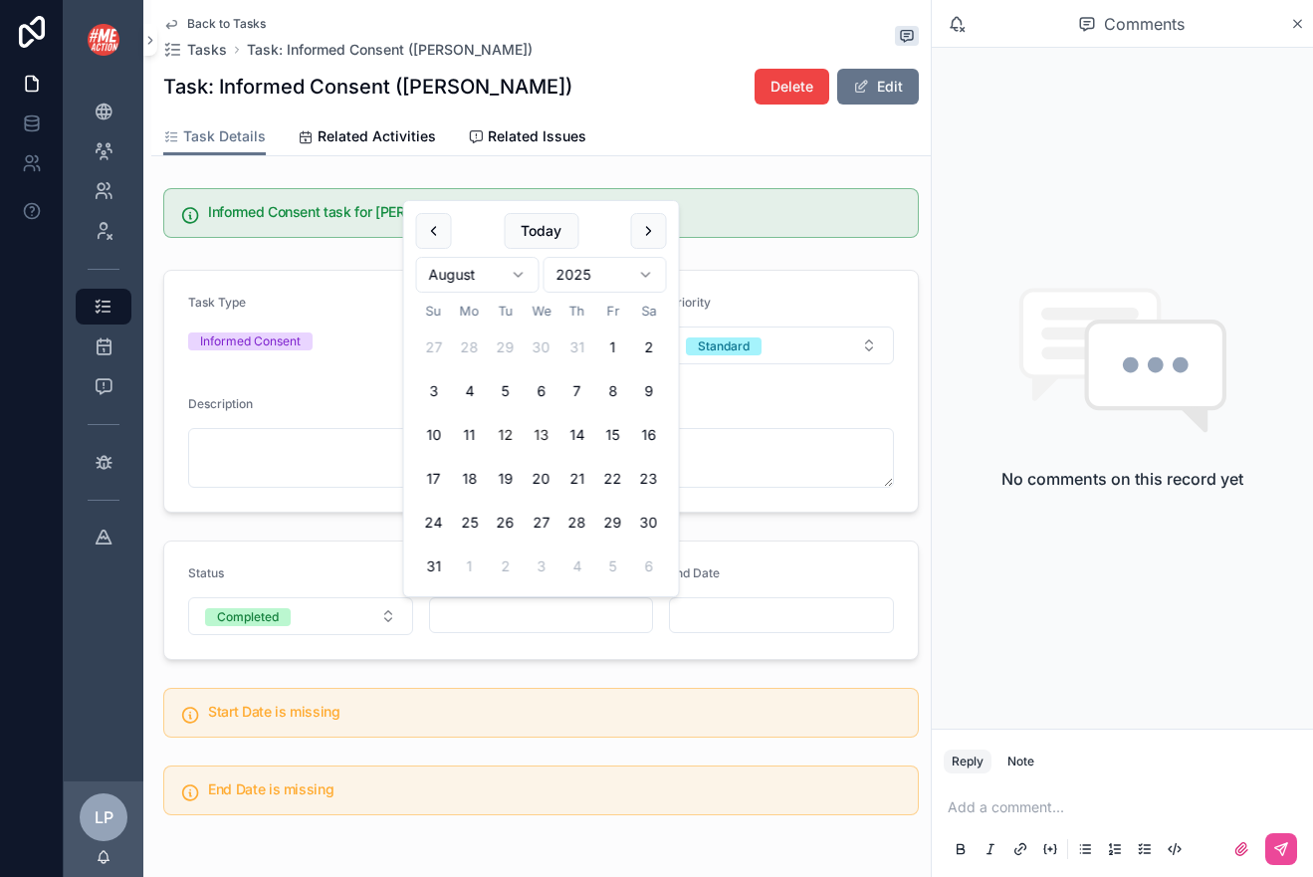
click at [508, 435] on button "12" at bounding box center [506, 435] width 36 height 36
type input "*********"
click at [708, 607] on input "scrollable content" at bounding box center [781, 615] width 223 height 28
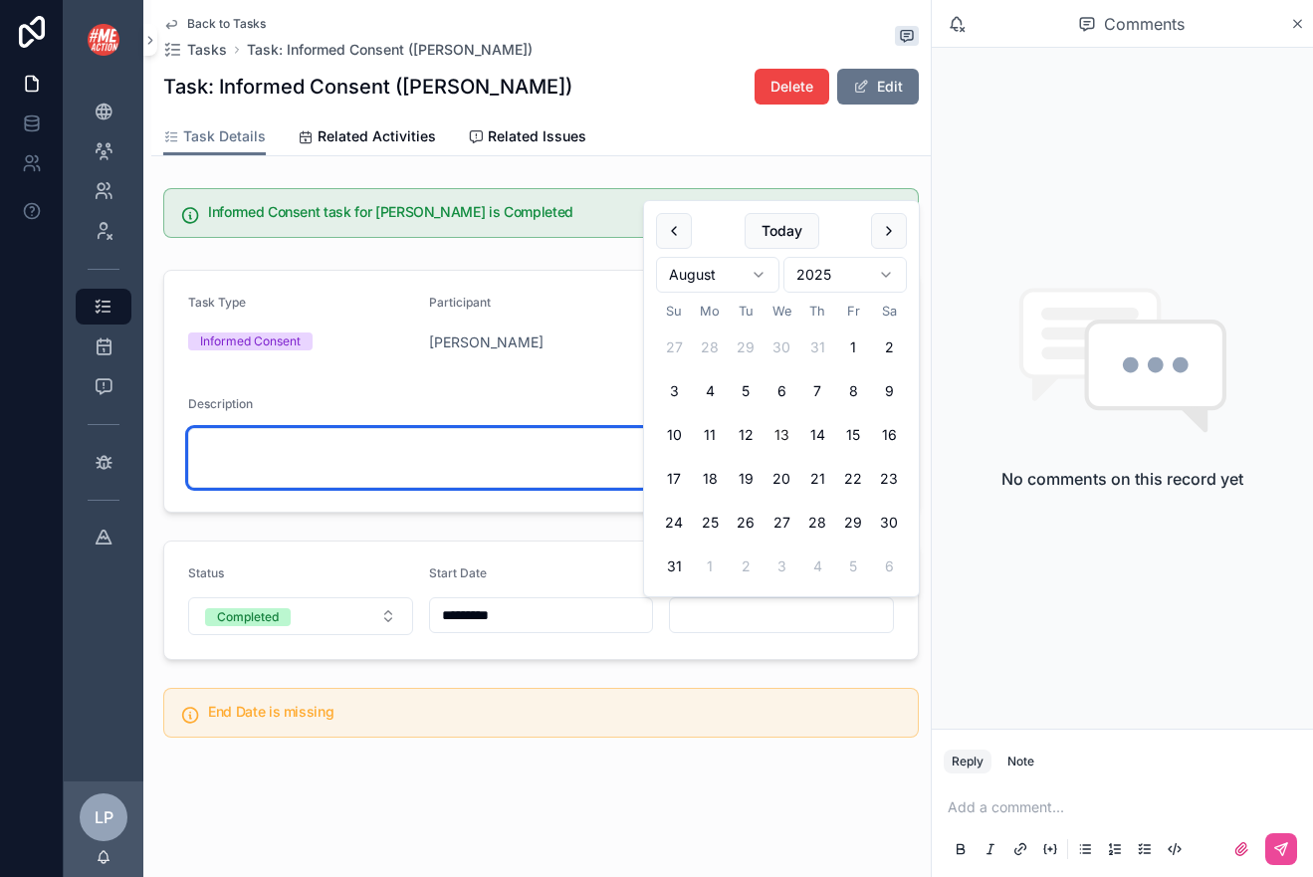
click at [524, 470] on textarea "scrollable content" at bounding box center [541, 458] width 706 height 60
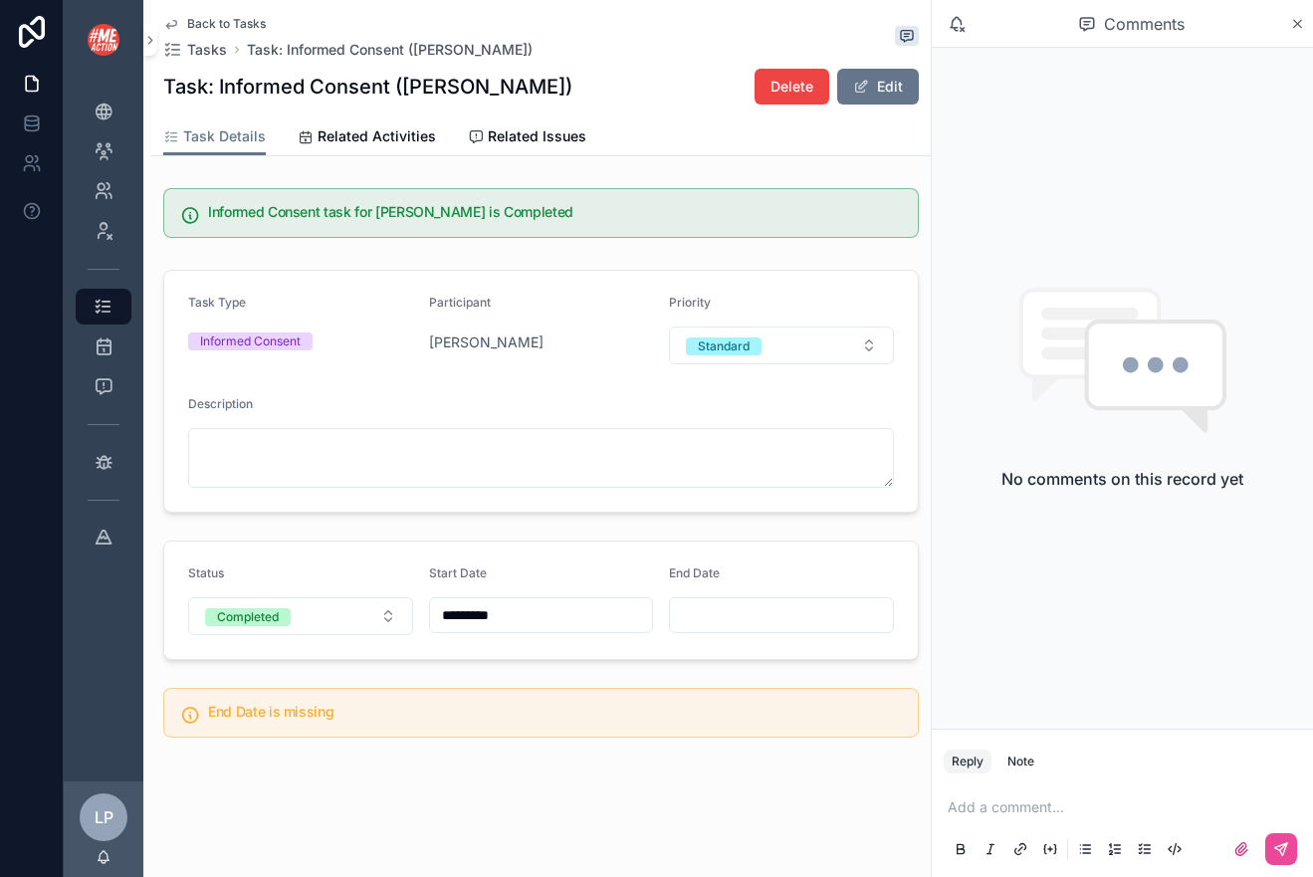
click at [709, 610] on input "scrollable content" at bounding box center [781, 615] width 223 height 28
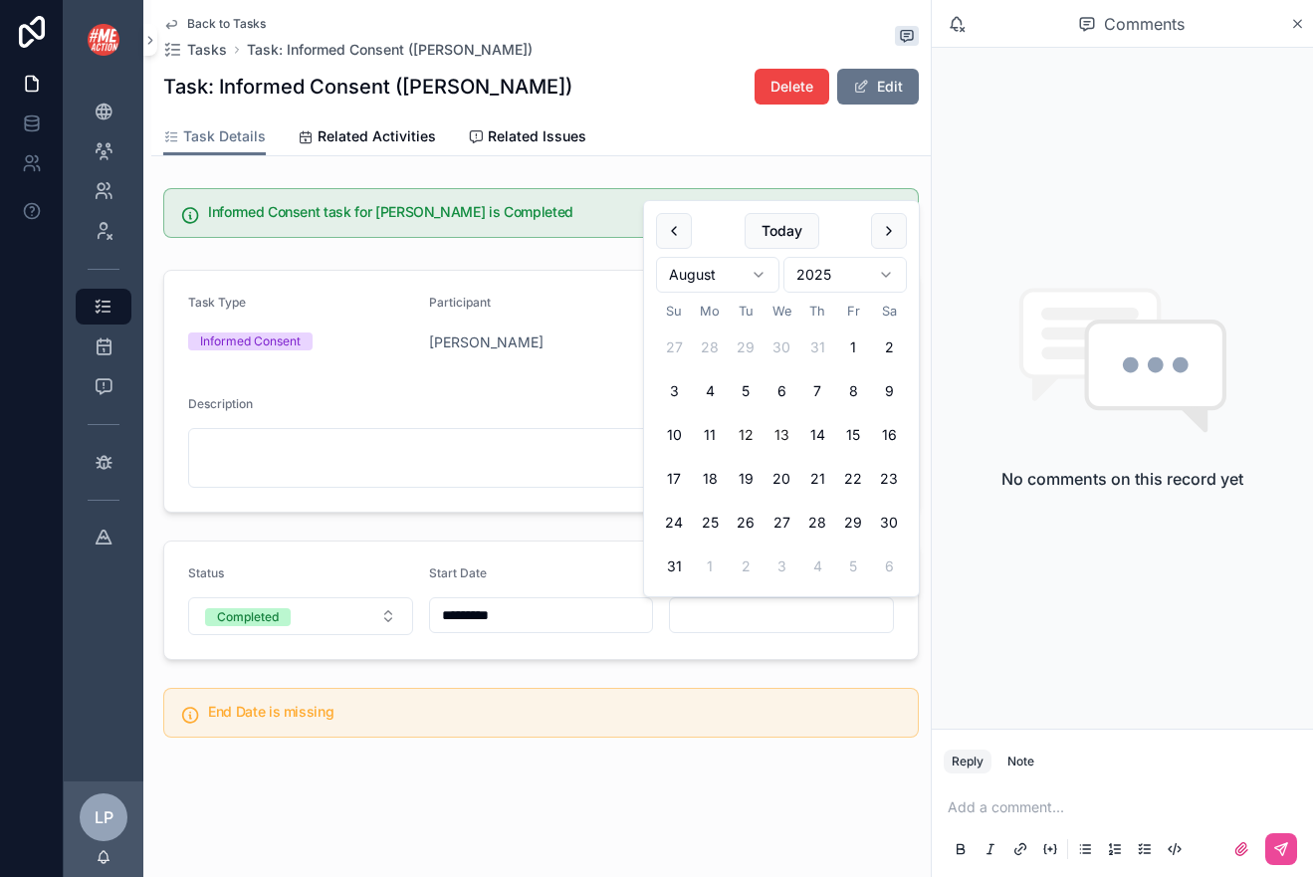
click at [751, 427] on button "12" at bounding box center [745, 435] width 36 height 36
type input "*********"
click at [601, 405] on div "Description" at bounding box center [541, 408] width 706 height 24
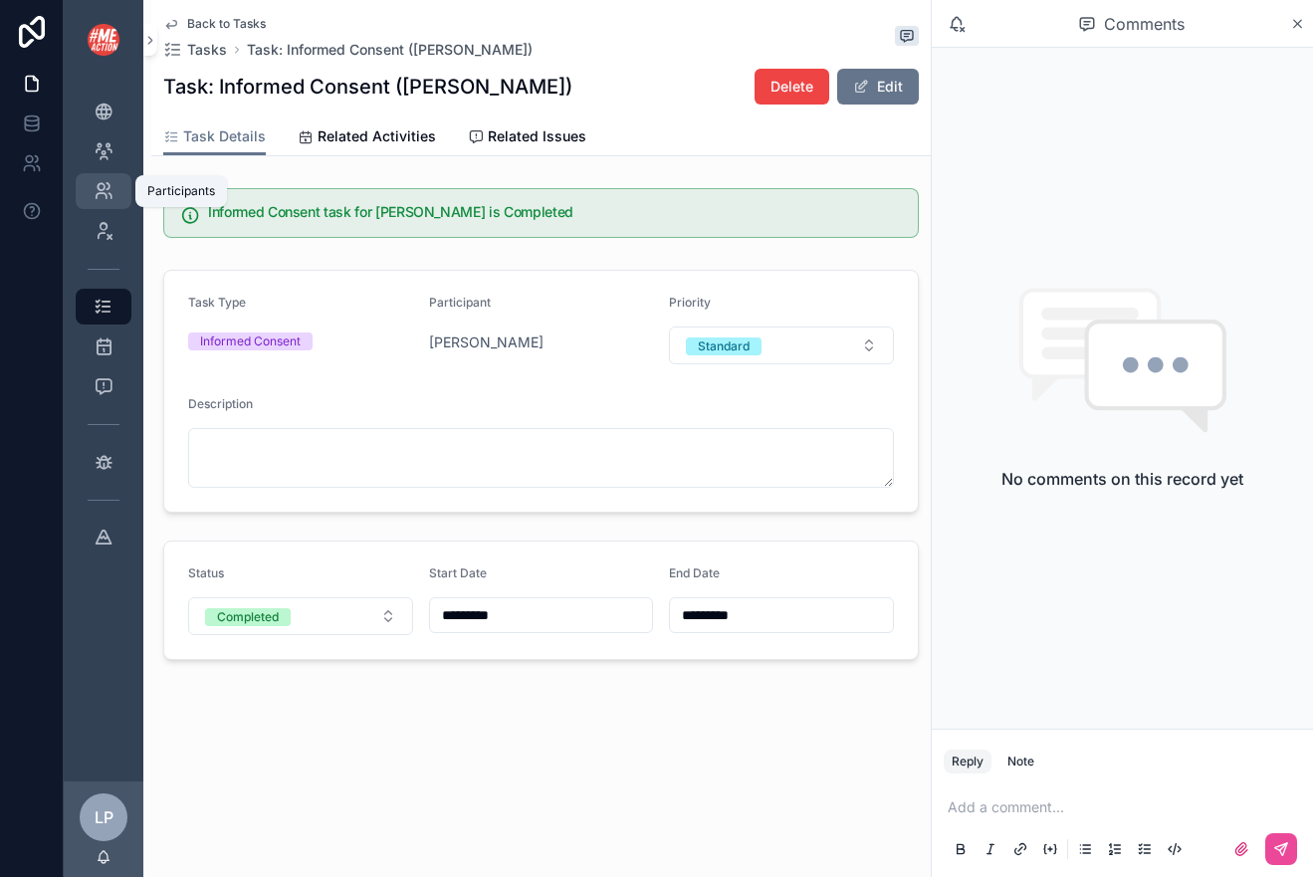
click at [109, 197] on icon "scrollable content" at bounding box center [104, 191] width 20 height 20
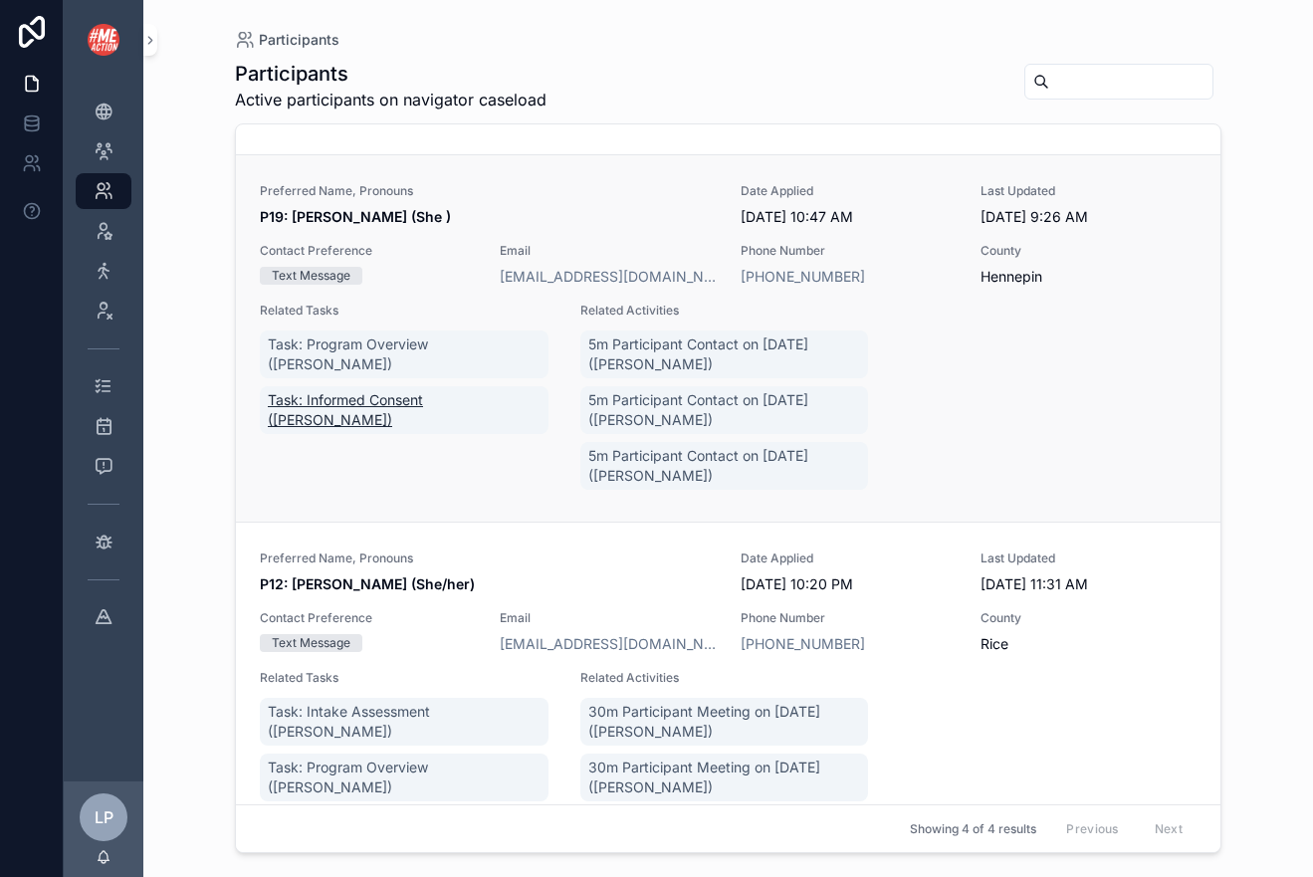
scroll to position [393, 0]
click at [475, 514] on link "Preferred Name, Pronouns P19: Michelle Des Lauriers (She ) Date Applied 7/20/20…" at bounding box center [728, 336] width 984 height 367
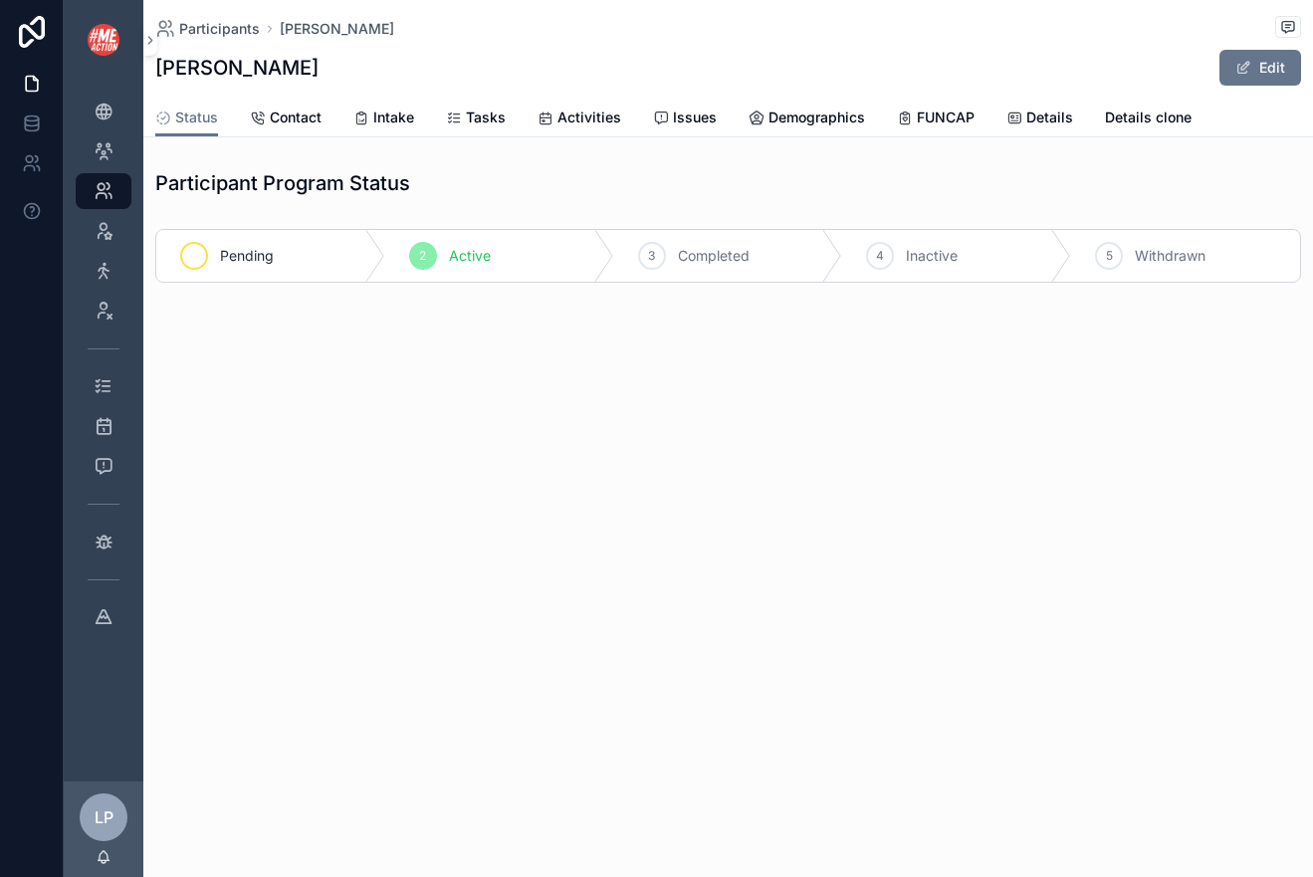
click at [271, 259] on span "Pending" at bounding box center [247, 256] width 54 height 20
click at [561, 116] on span "Activities" at bounding box center [589, 117] width 64 height 20
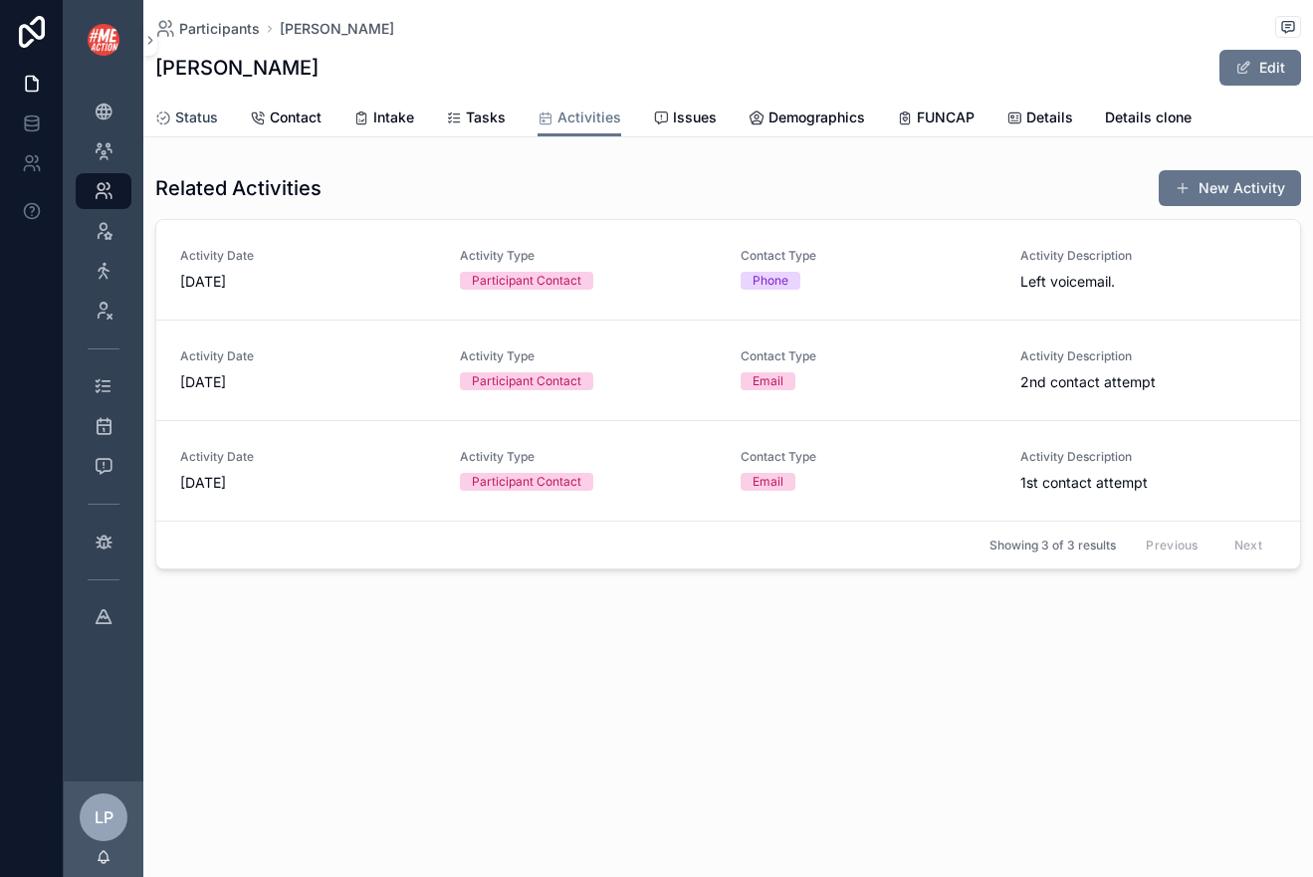
click at [196, 114] on span "Status" at bounding box center [196, 117] width 43 height 20
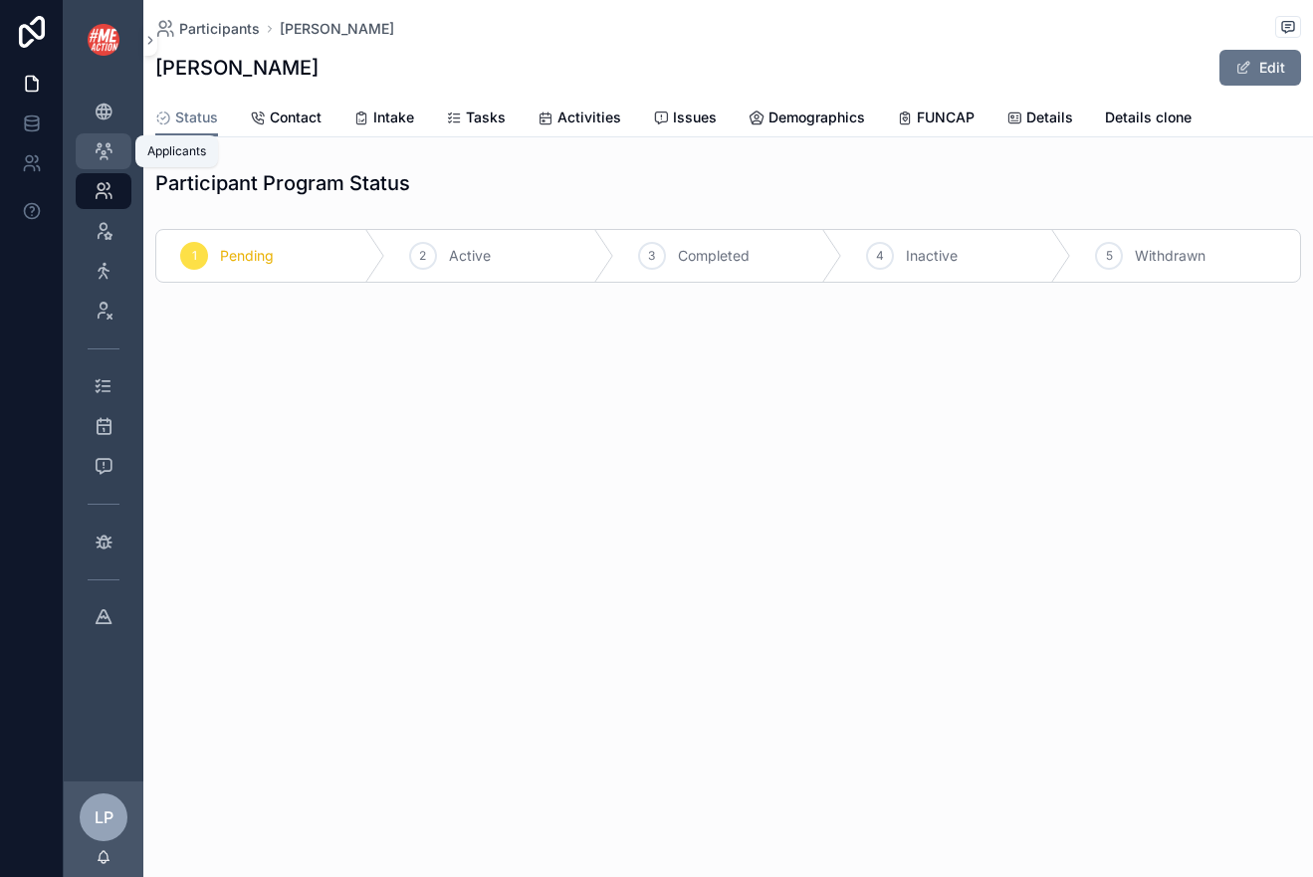
click at [111, 146] on icon "scrollable content" at bounding box center [104, 151] width 20 height 20
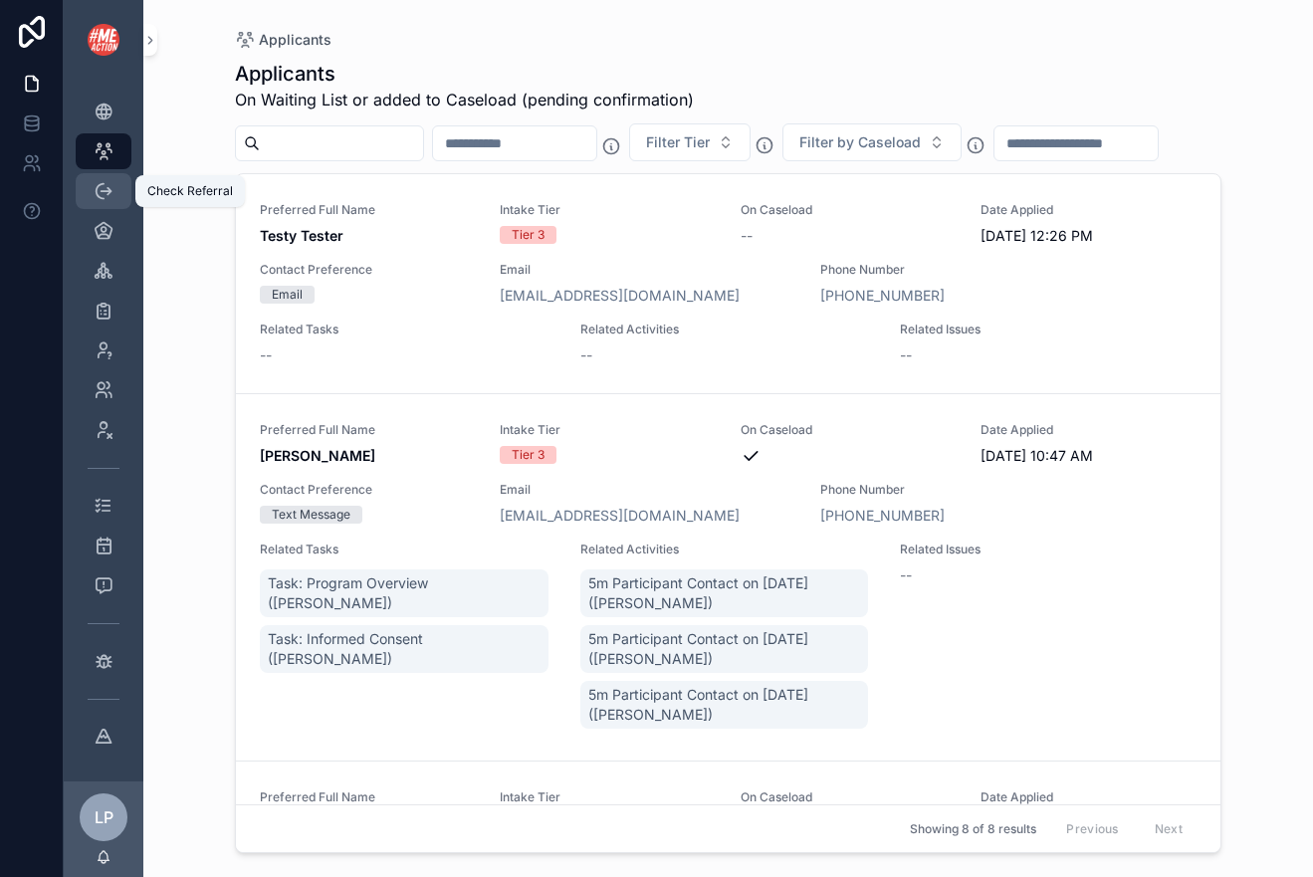
click at [101, 190] on icon "scrollable content" at bounding box center [104, 191] width 20 height 20
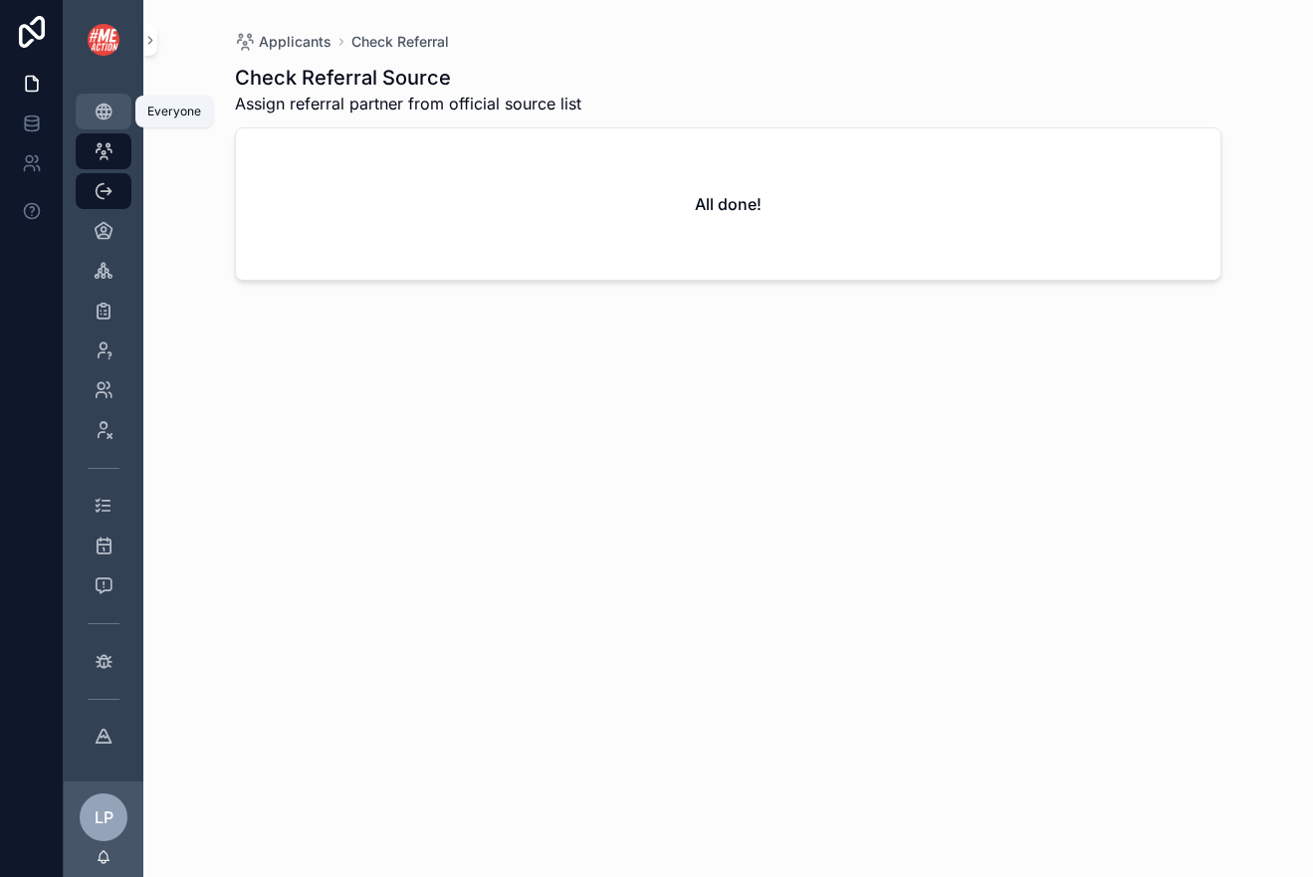
click at [106, 117] on icon "scrollable content" at bounding box center [104, 111] width 20 height 20
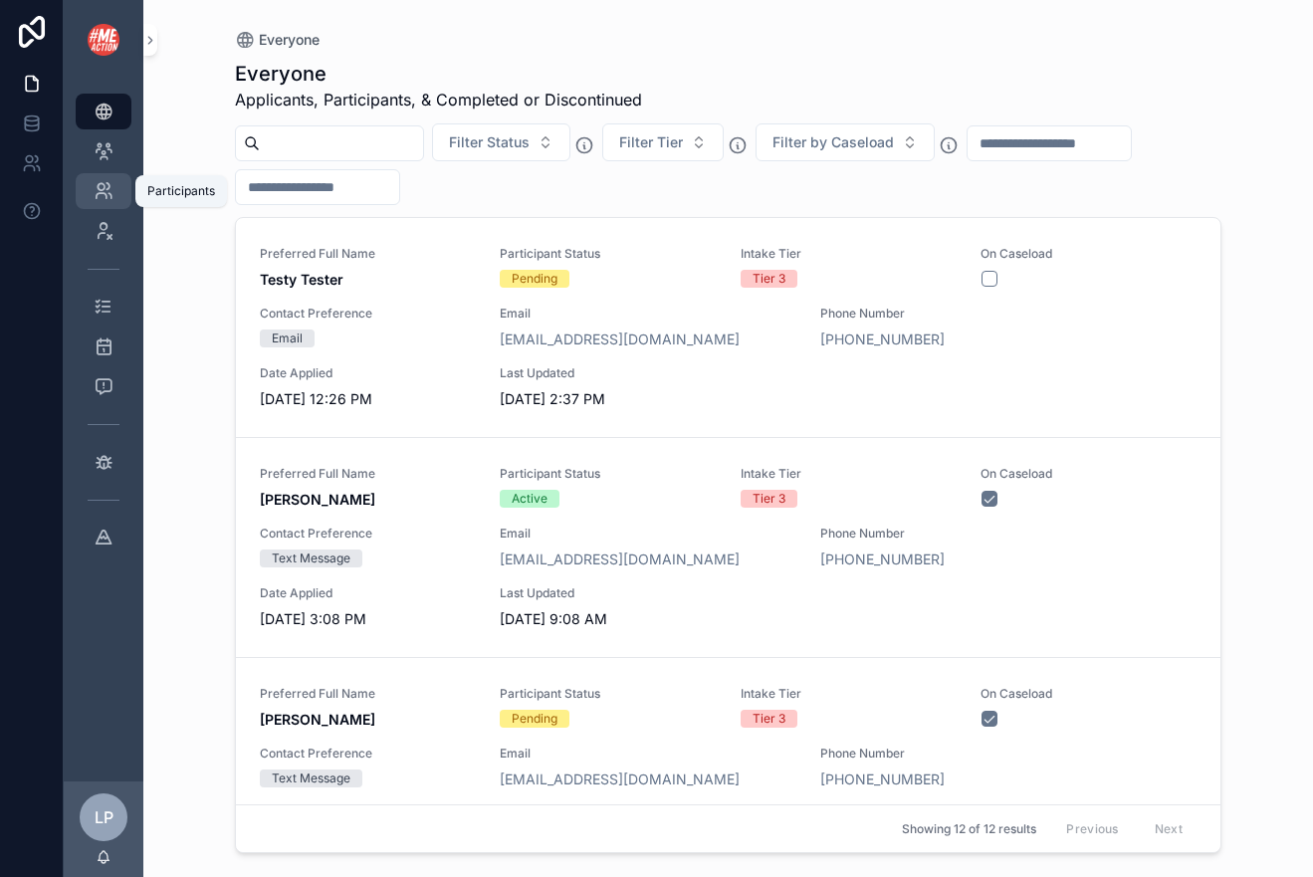
click at [110, 182] on icon "scrollable content" at bounding box center [104, 191] width 20 height 20
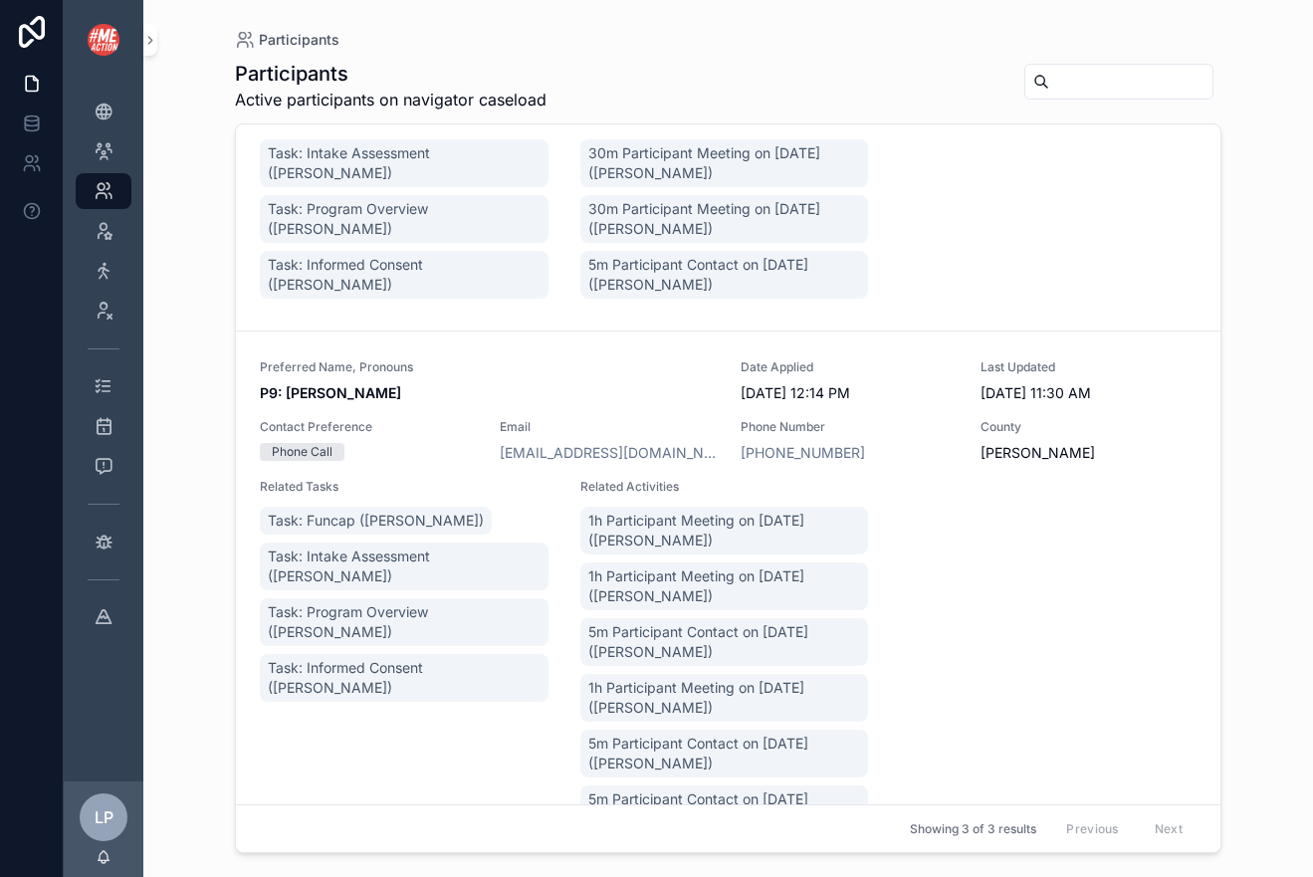
scroll to position [580, 0]
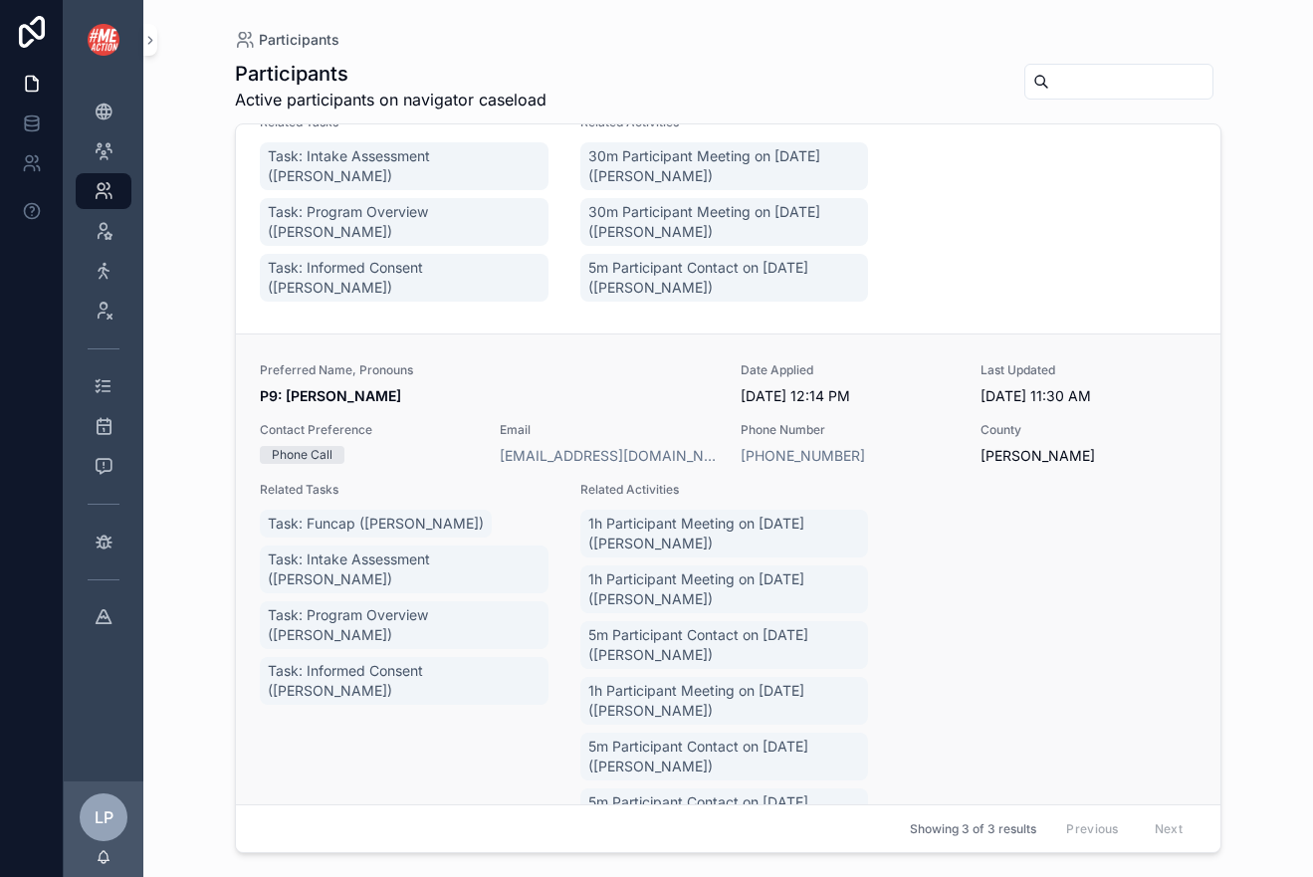
click at [467, 388] on span "P9: Karen Knutson" at bounding box center [488, 396] width 457 height 20
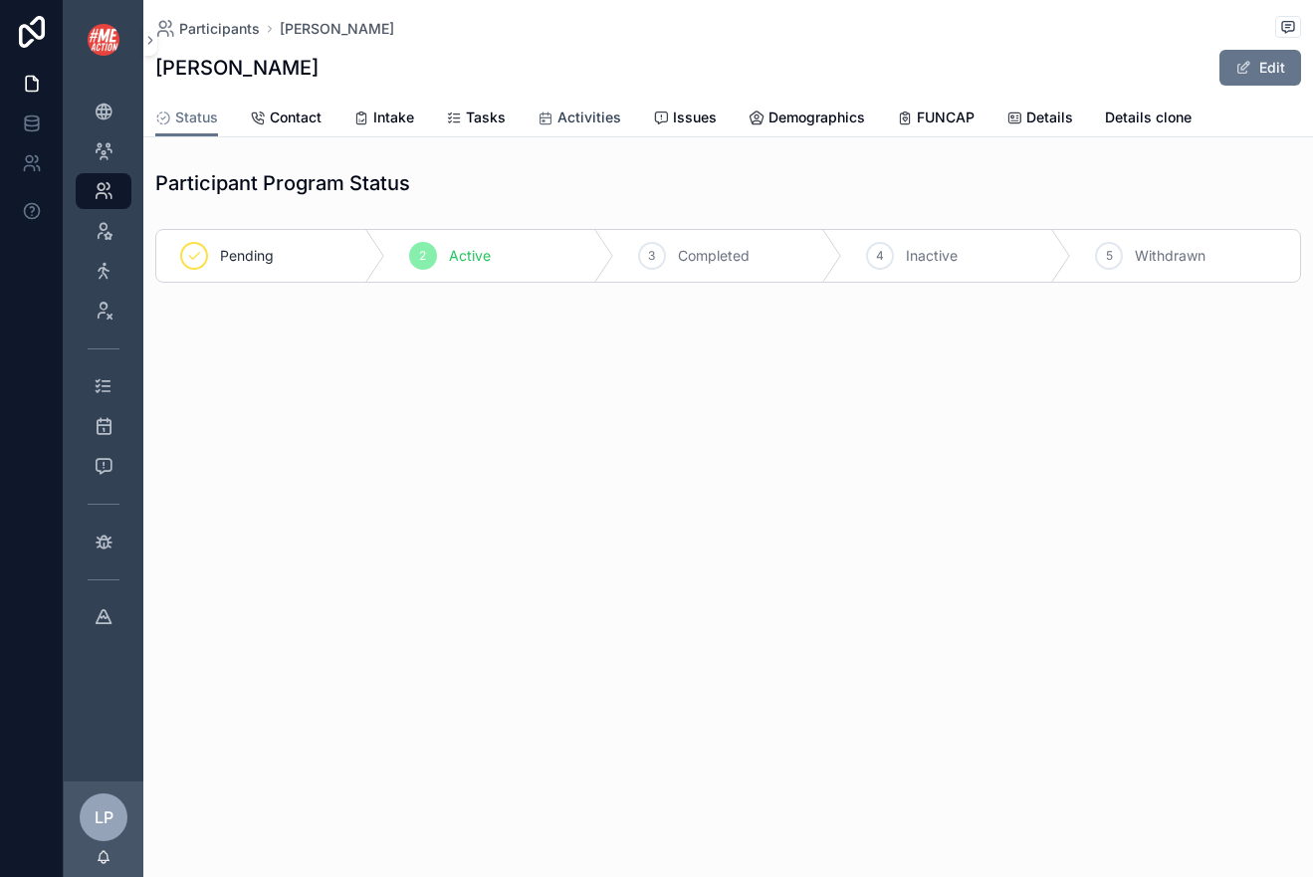
click at [564, 120] on span "Activities" at bounding box center [589, 117] width 64 height 20
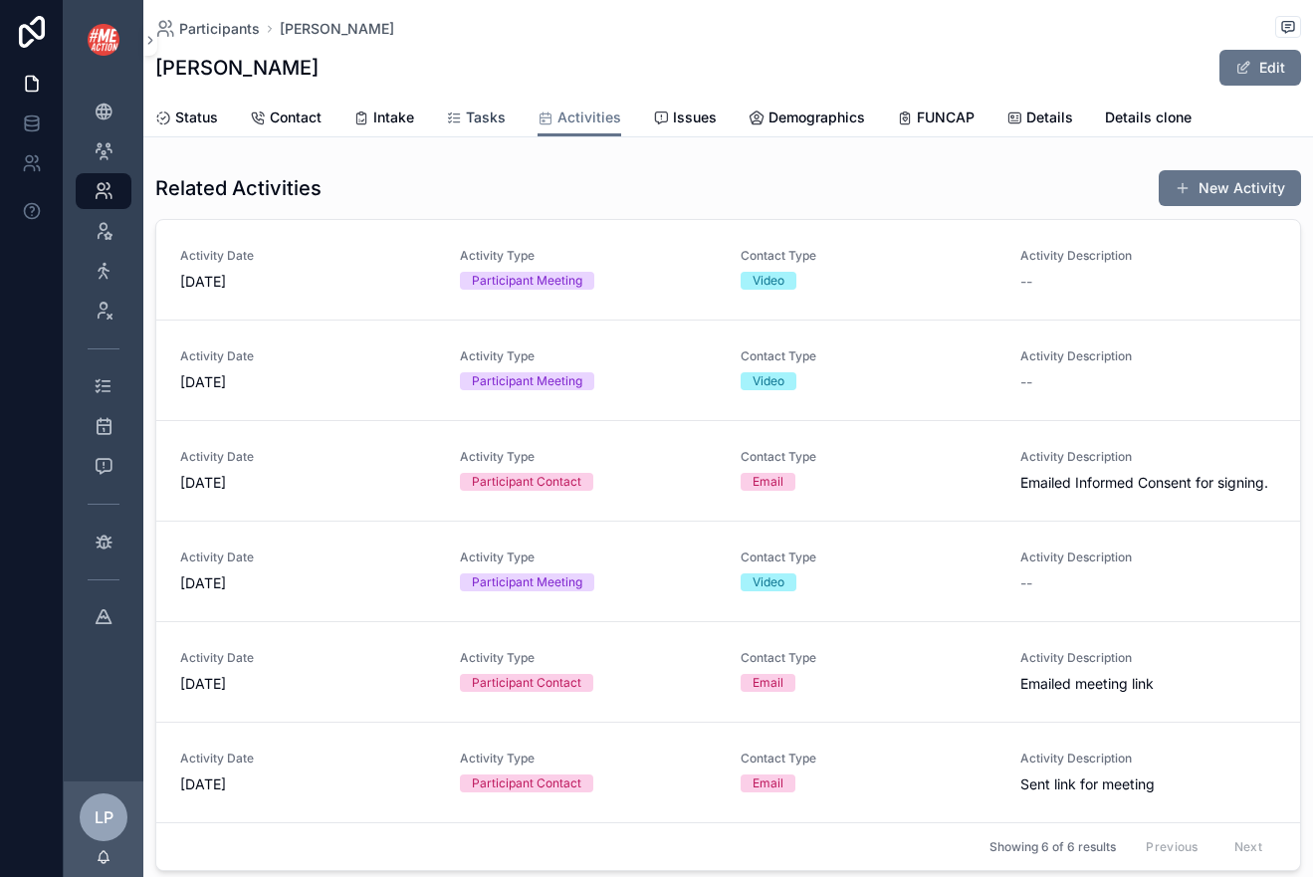
click at [496, 117] on span "Tasks" at bounding box center [486, 117] width 40 height 20
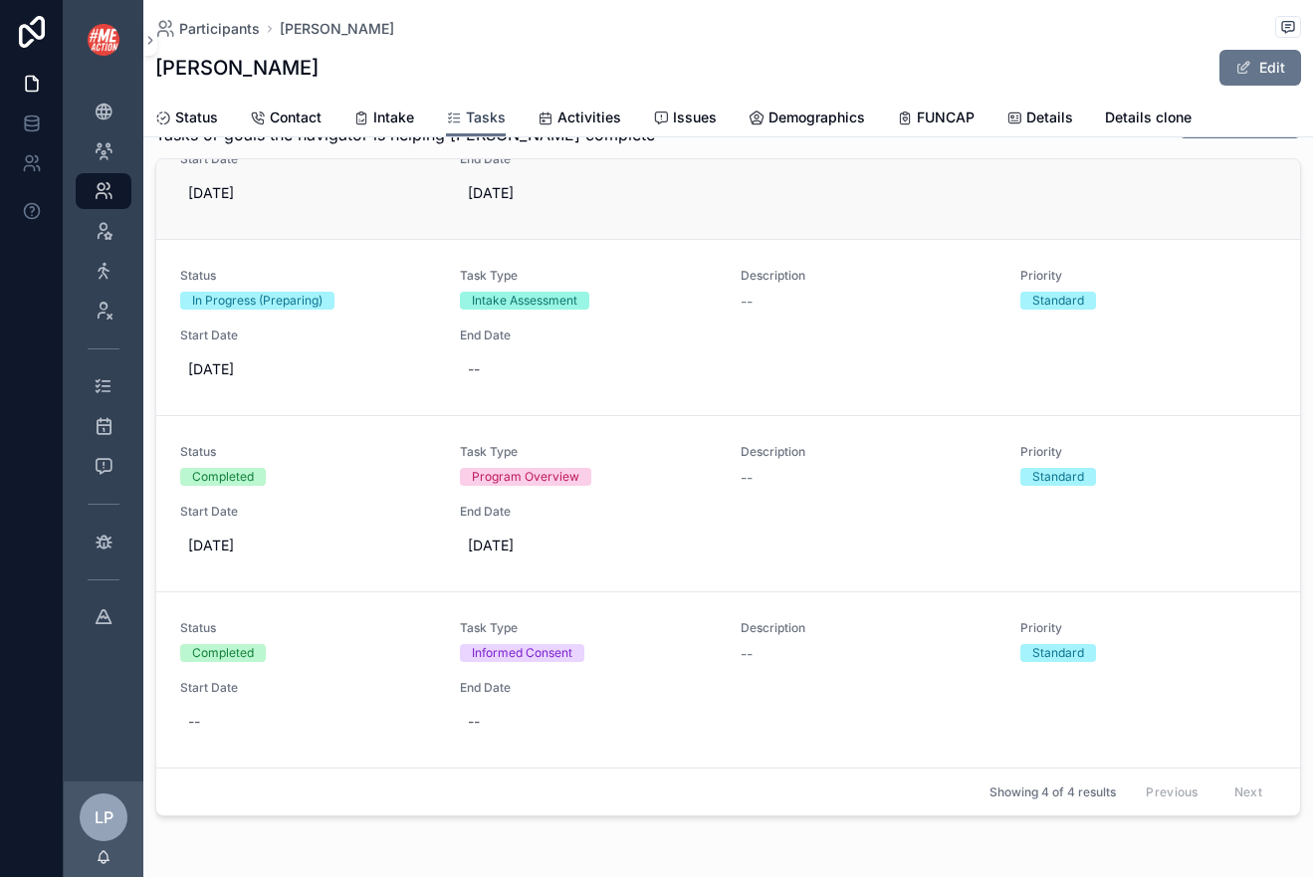
scroll to position [149, 0]
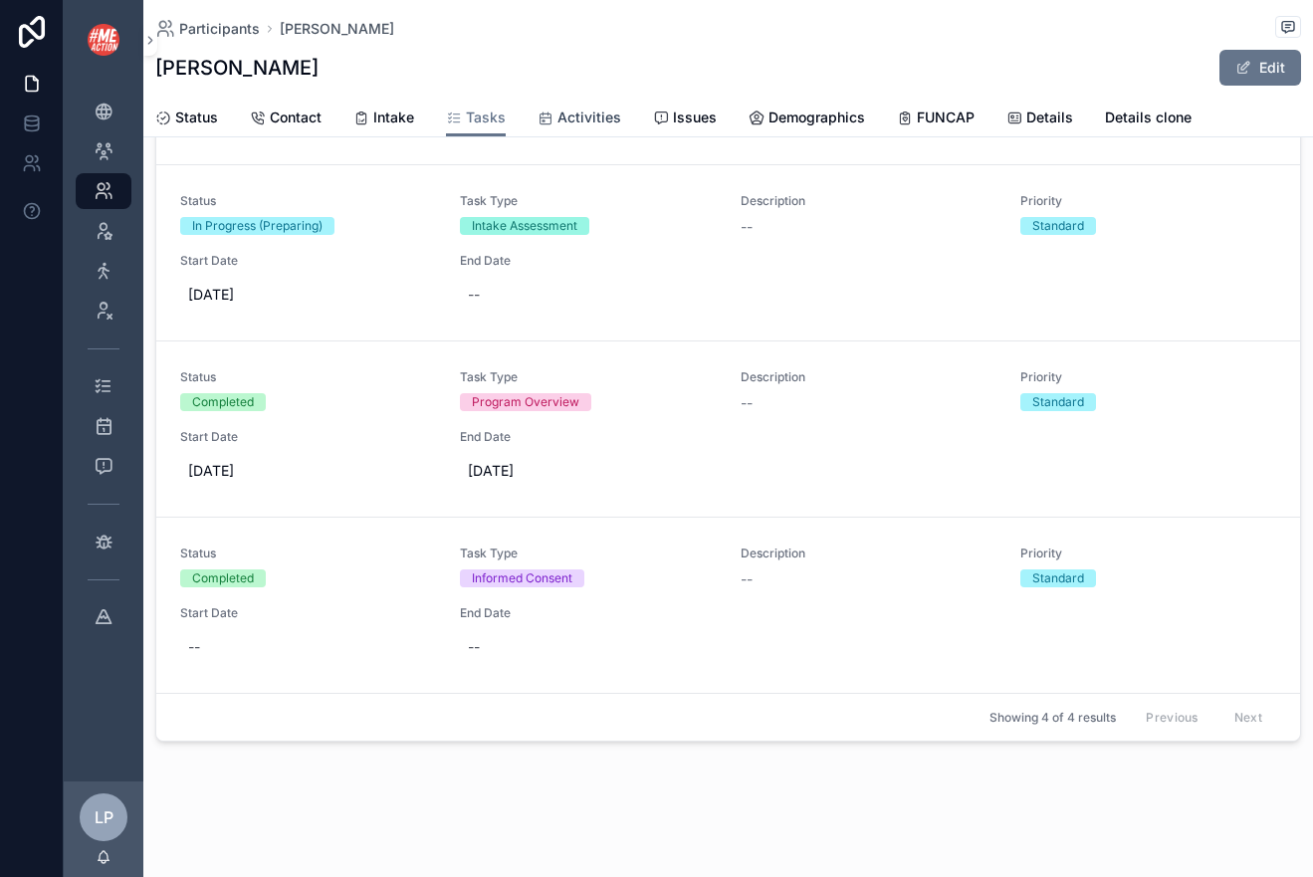
click at [606, 106] on link "Activities" at bounding box center [579, 120] width 84 height 40
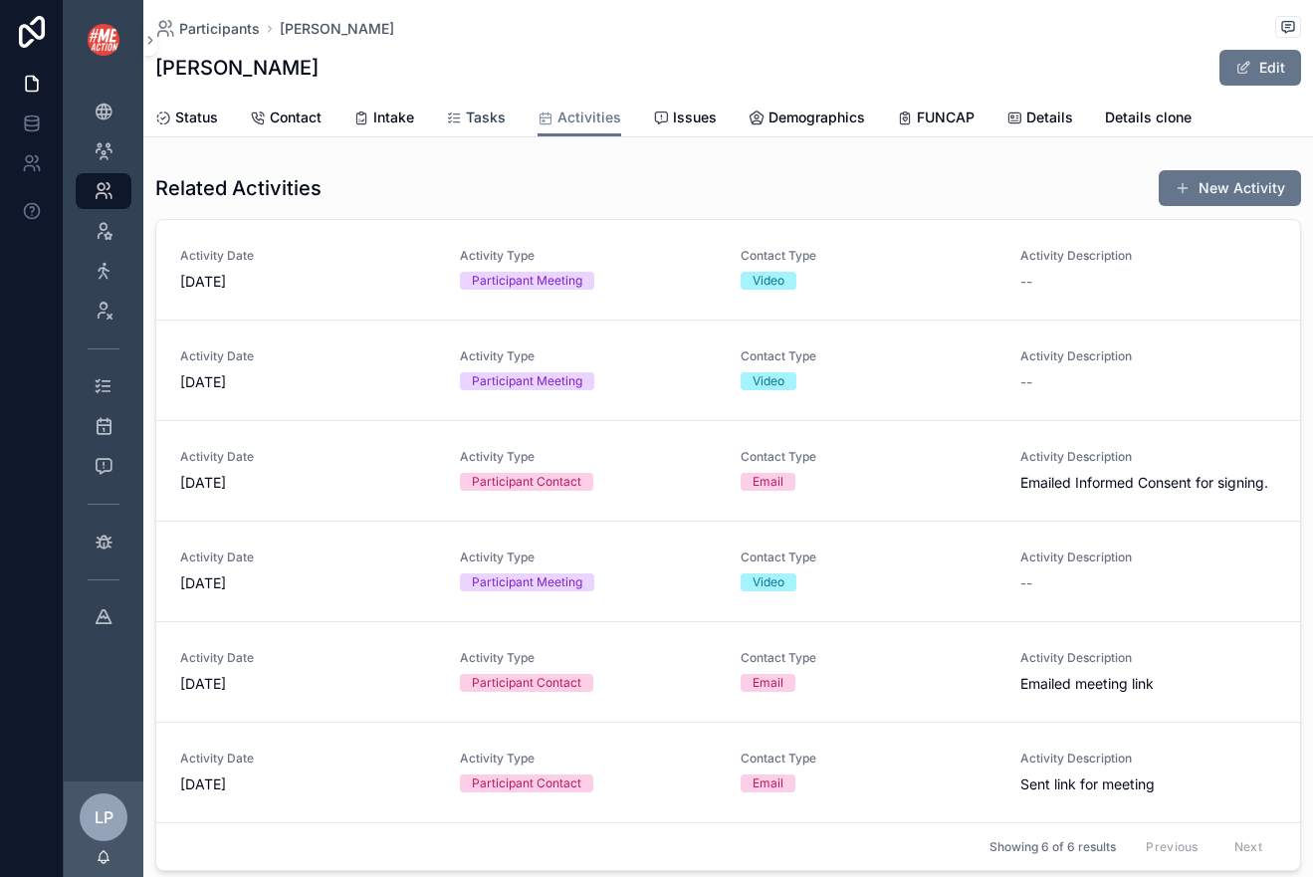
click at [504, 129] on link "Tasks" at bounding box center [476, 120] width 60 height 40
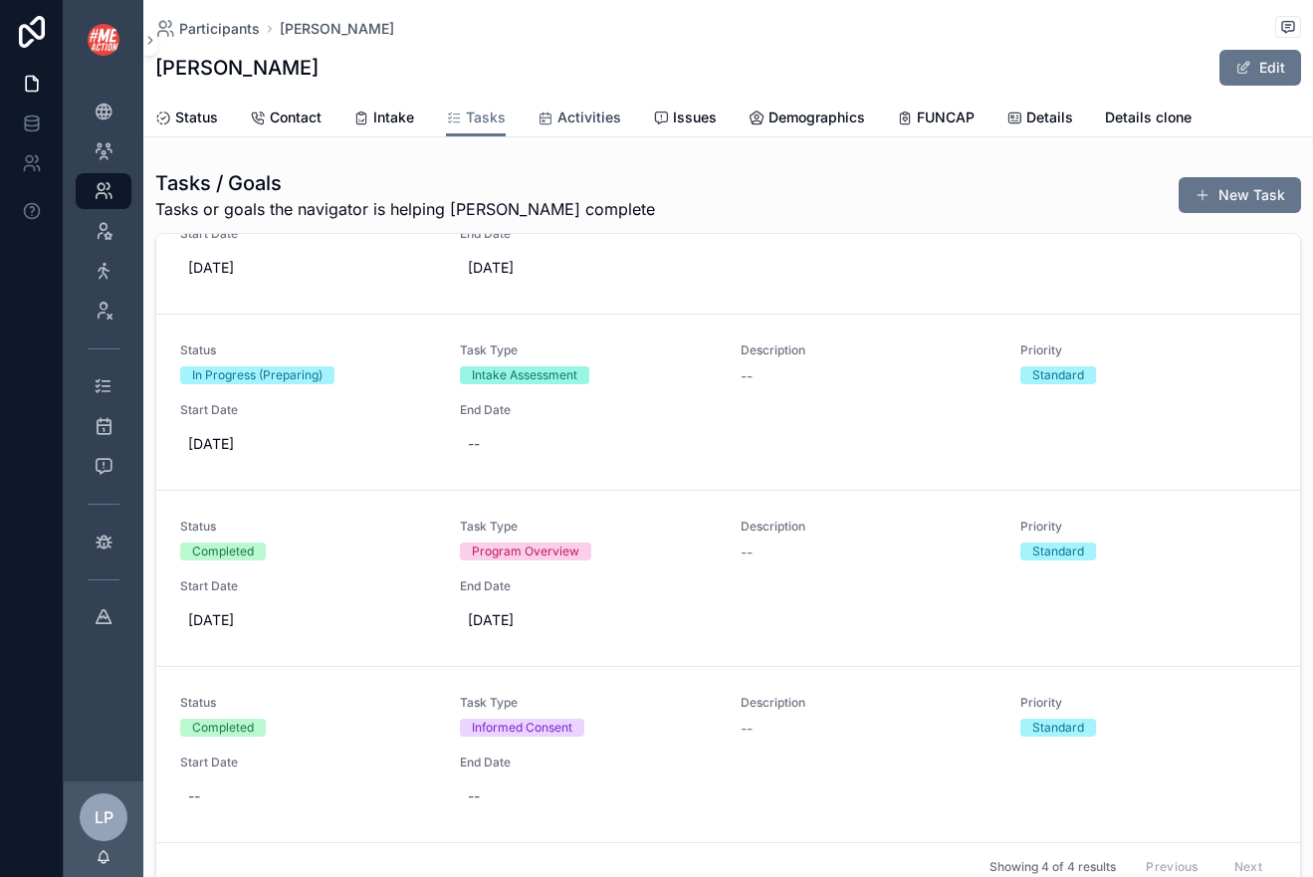
click at [600, 124] on span "Activities" at bounding box center [589, 117] width 64 height 20
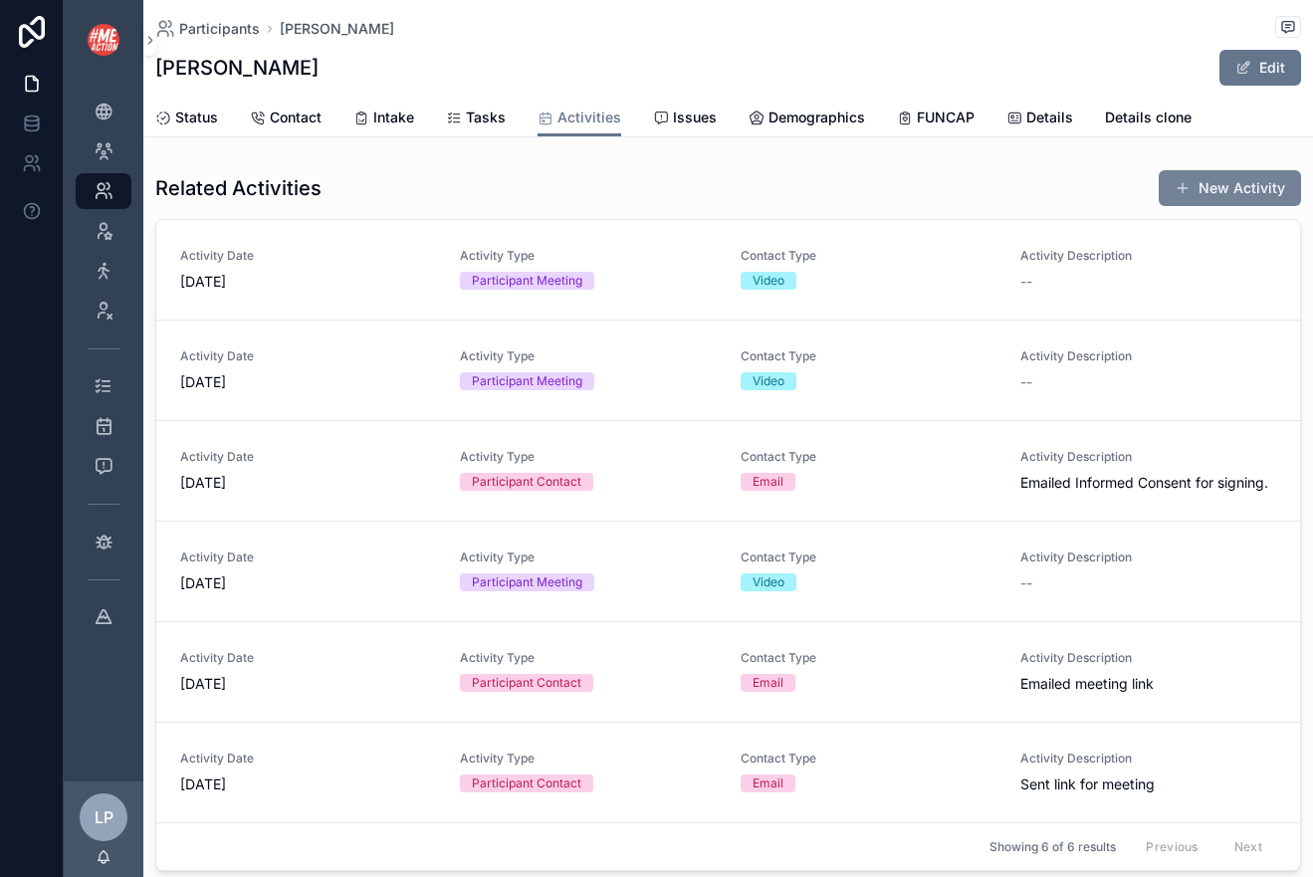
click at [1239, 198] on button "New Activity" at bounding box center [1229, 188] width 142 height 36
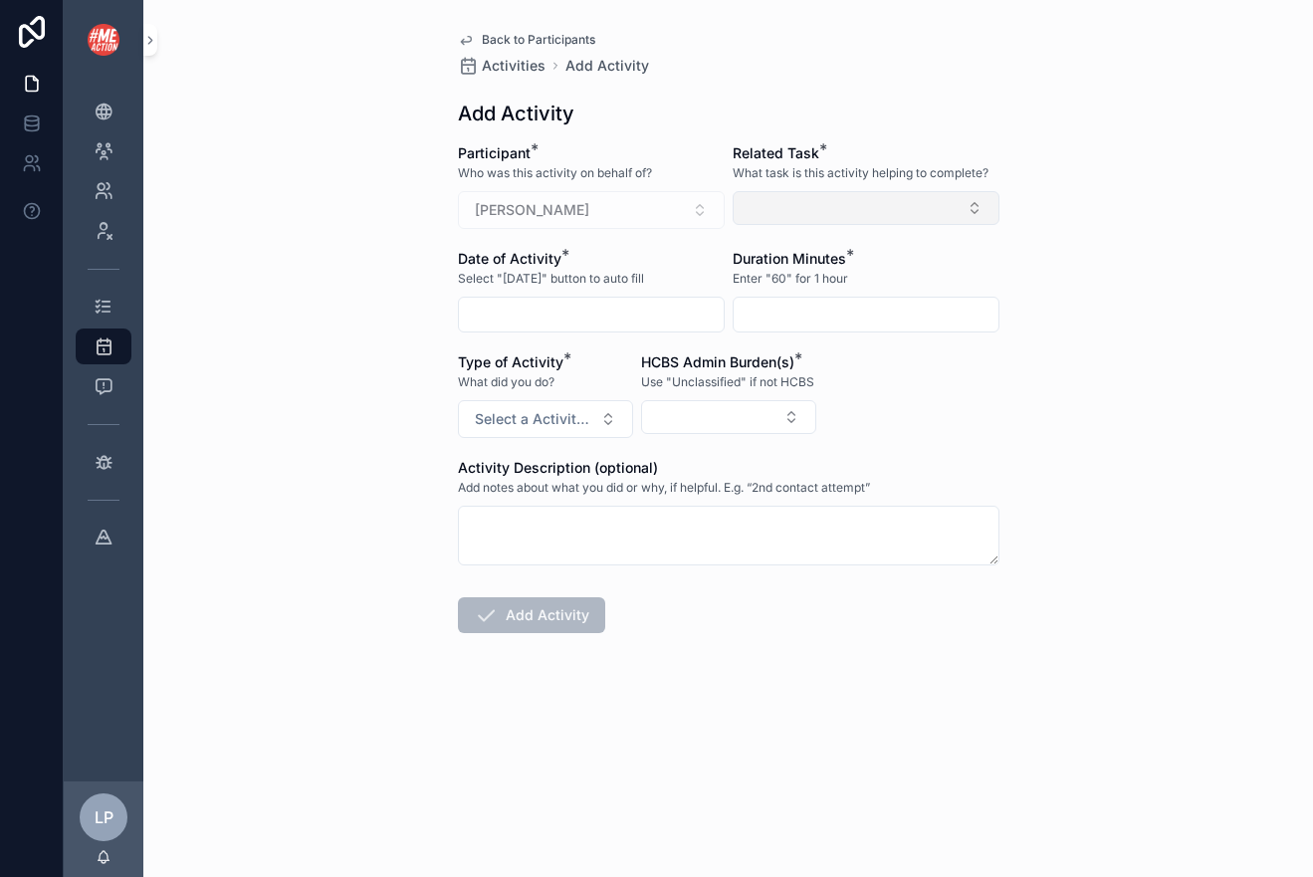
click at [783, 211] on button "Select Button" at bounding box center [865, 208] width 267 height 34
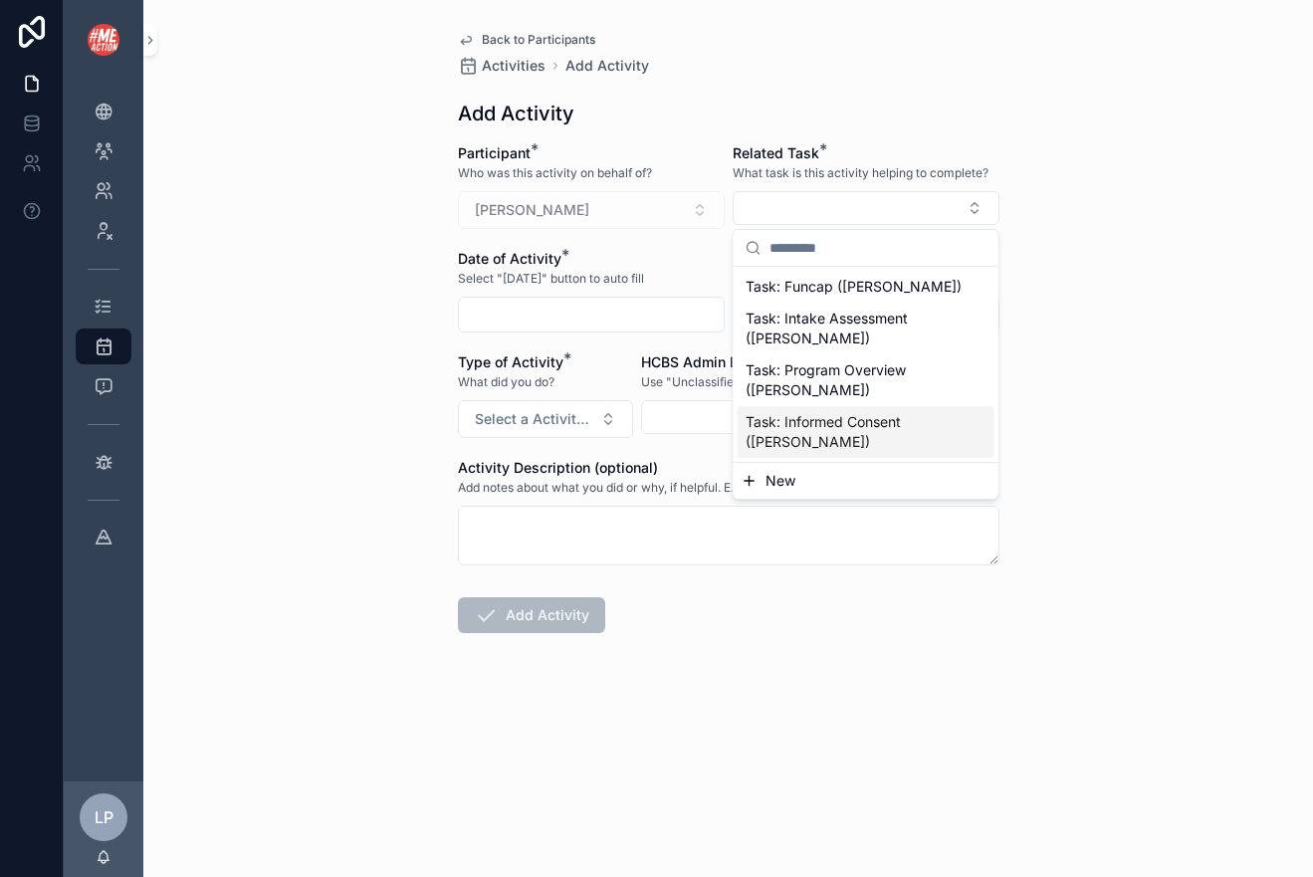
click at [771, 476] on span "New" at bounding box center [780, 481] width 30 height 20
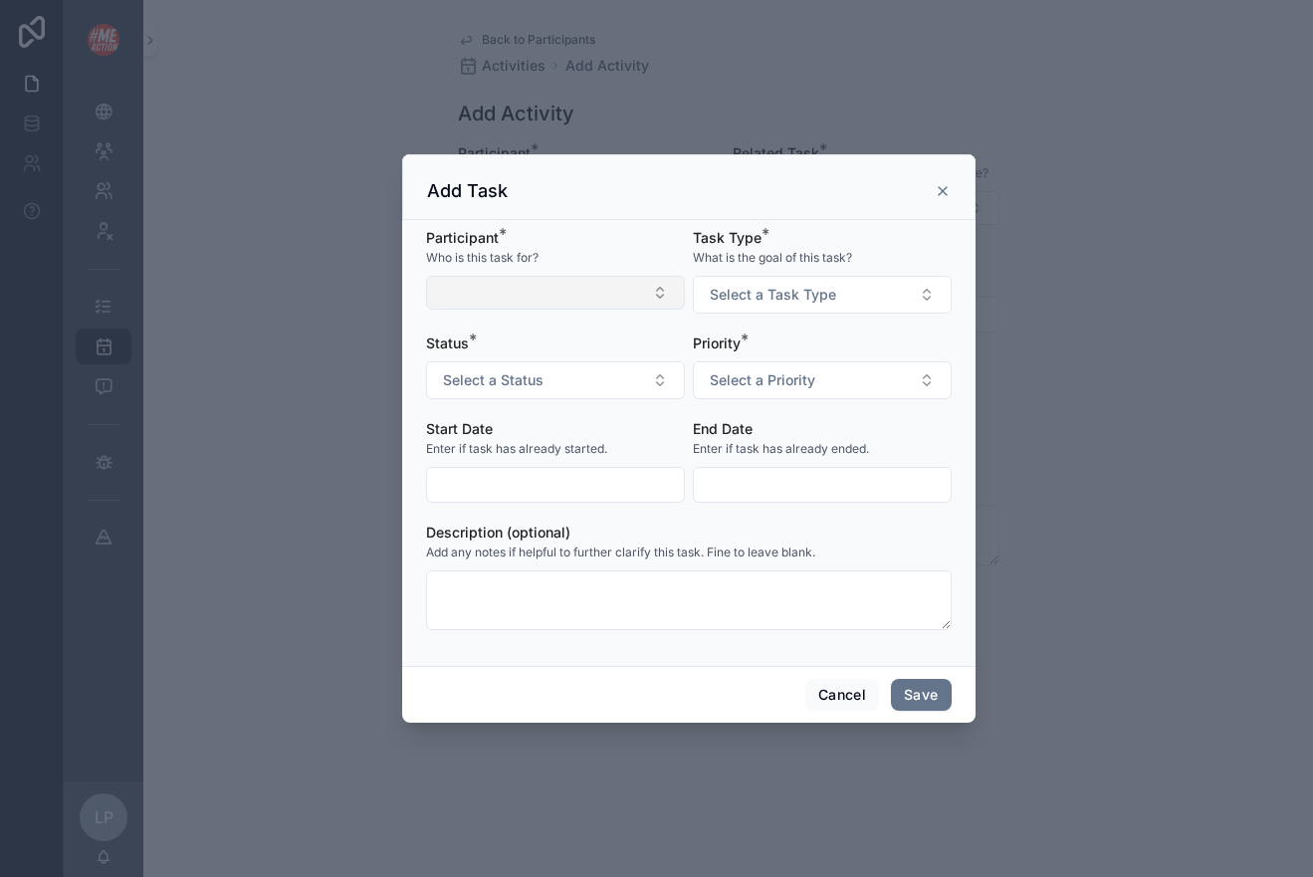
click at [620, 309] on button "Select Button" at bounding box center [555, 293] width 259 height 34
type input "*****"
click at [556, 390] on div "Karen Knutson" at bounding box center [555, 372] width 257 height 40
click at [560, 377] on div "Karen Knutson" at bounding box center [555, 372] width 249 height 32
click at [786, 282] on button "Select a Task Type" at bounding box center [822, 295] width 259 height 38
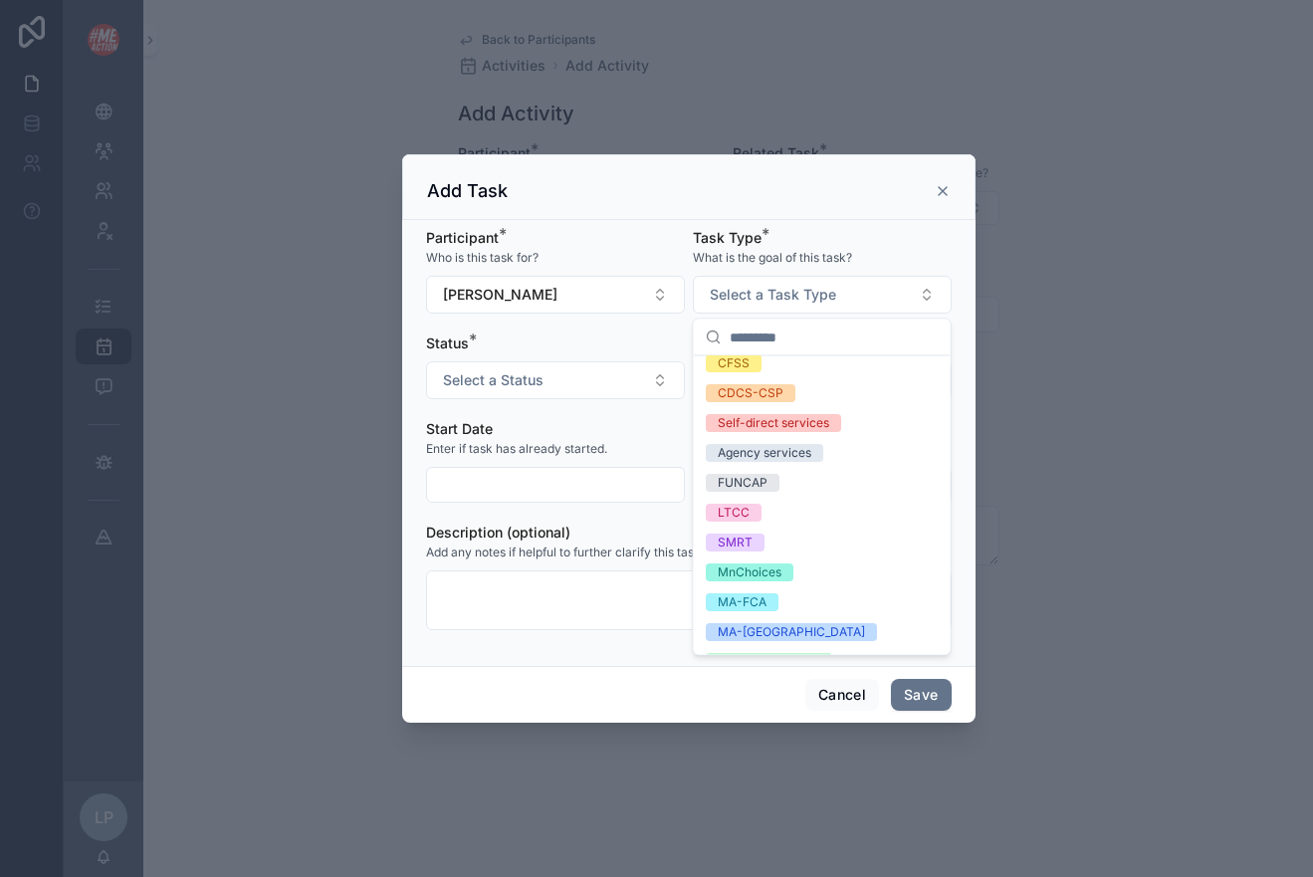
scroll to position [247, 0]
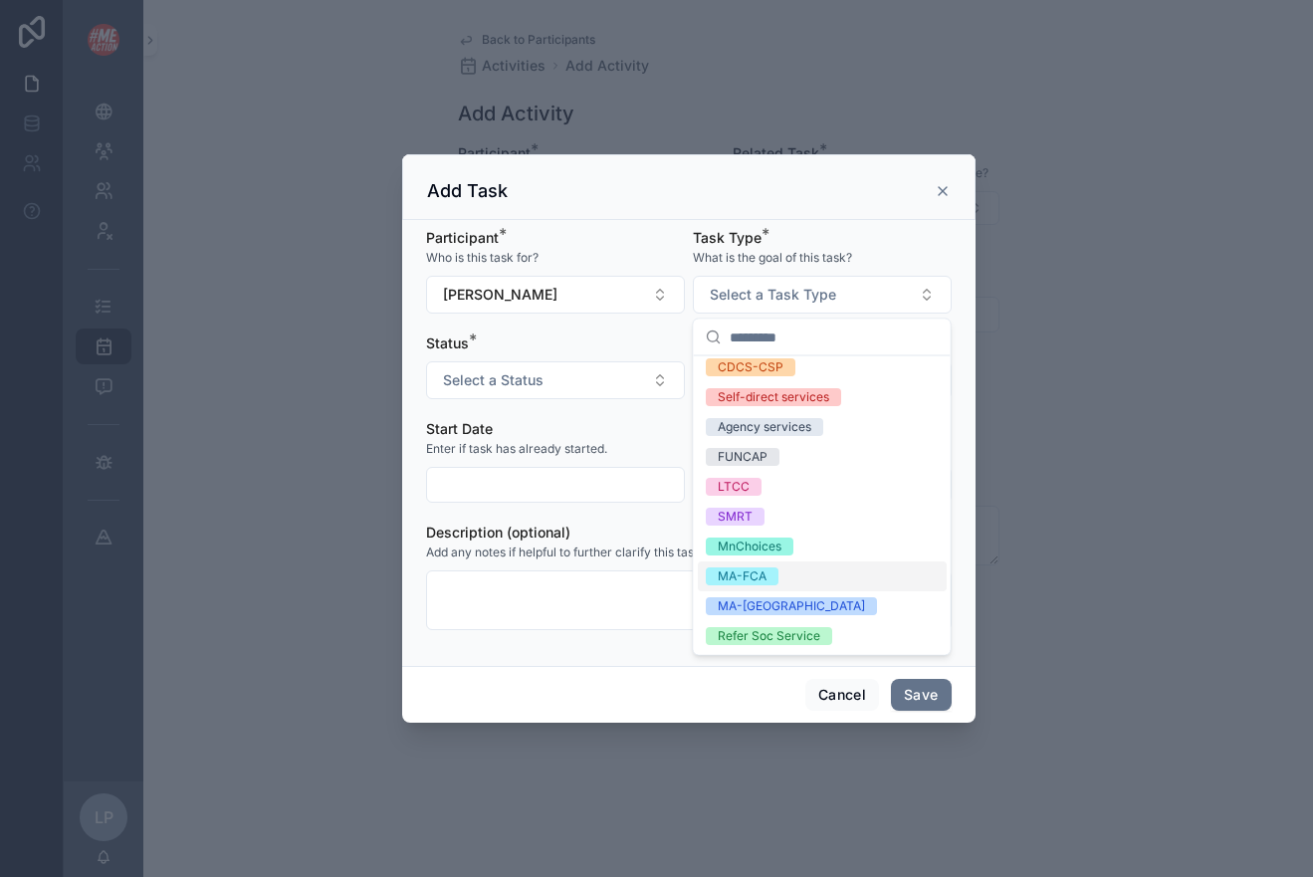
click at [774, 575] on span "MA-FCA" at bounding box center [742, 576] width 73 height 18
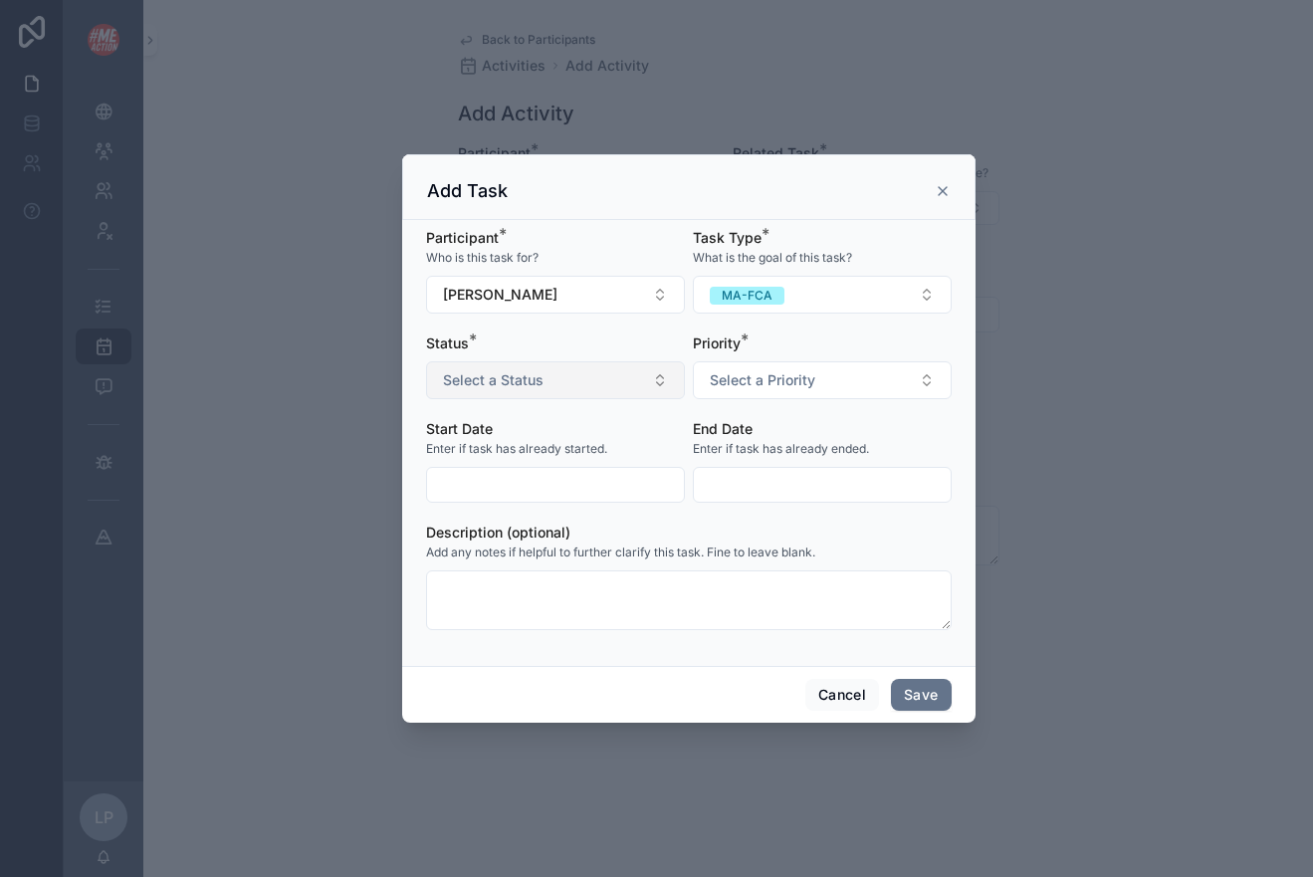
click at [551, 378] on button "Select a Status" at bounding box center [555, 380] width 259 height 38
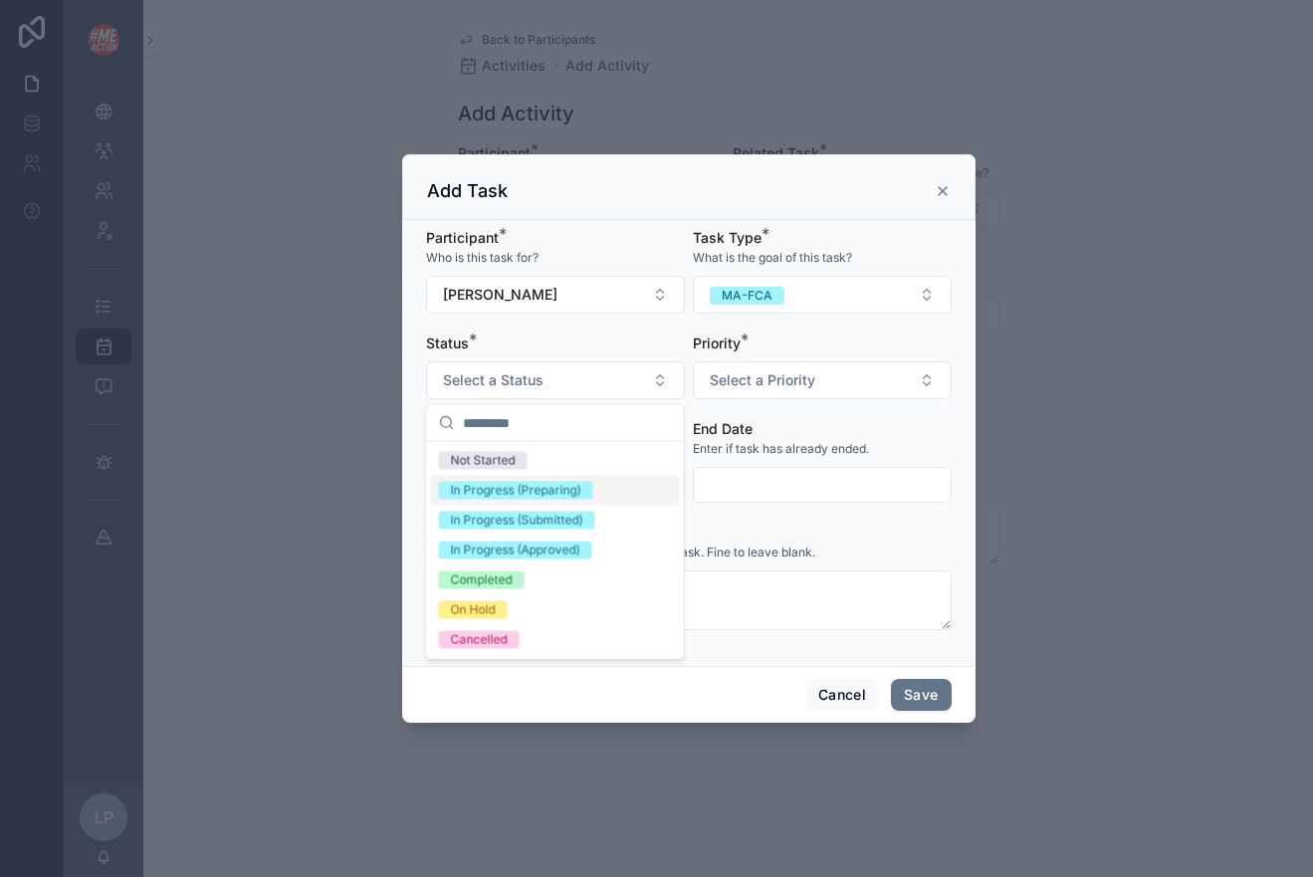
click at [535, 493] on div "In Progress (Preparing)" at bounding box center [516, 491] width 130 height 18
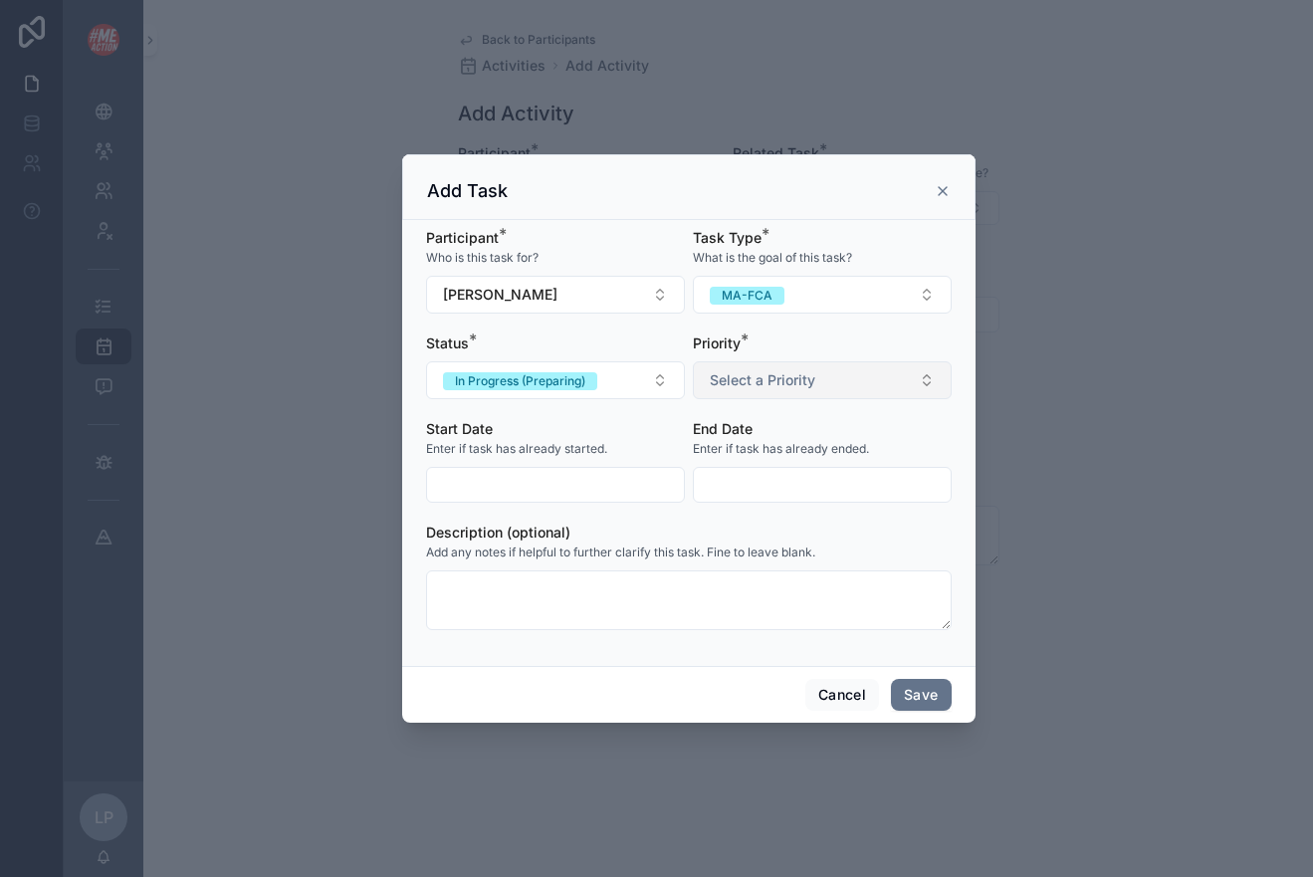
click at [778, 367] on button "Select a Priority" at bounding box center [822, 380] width 259 height 38
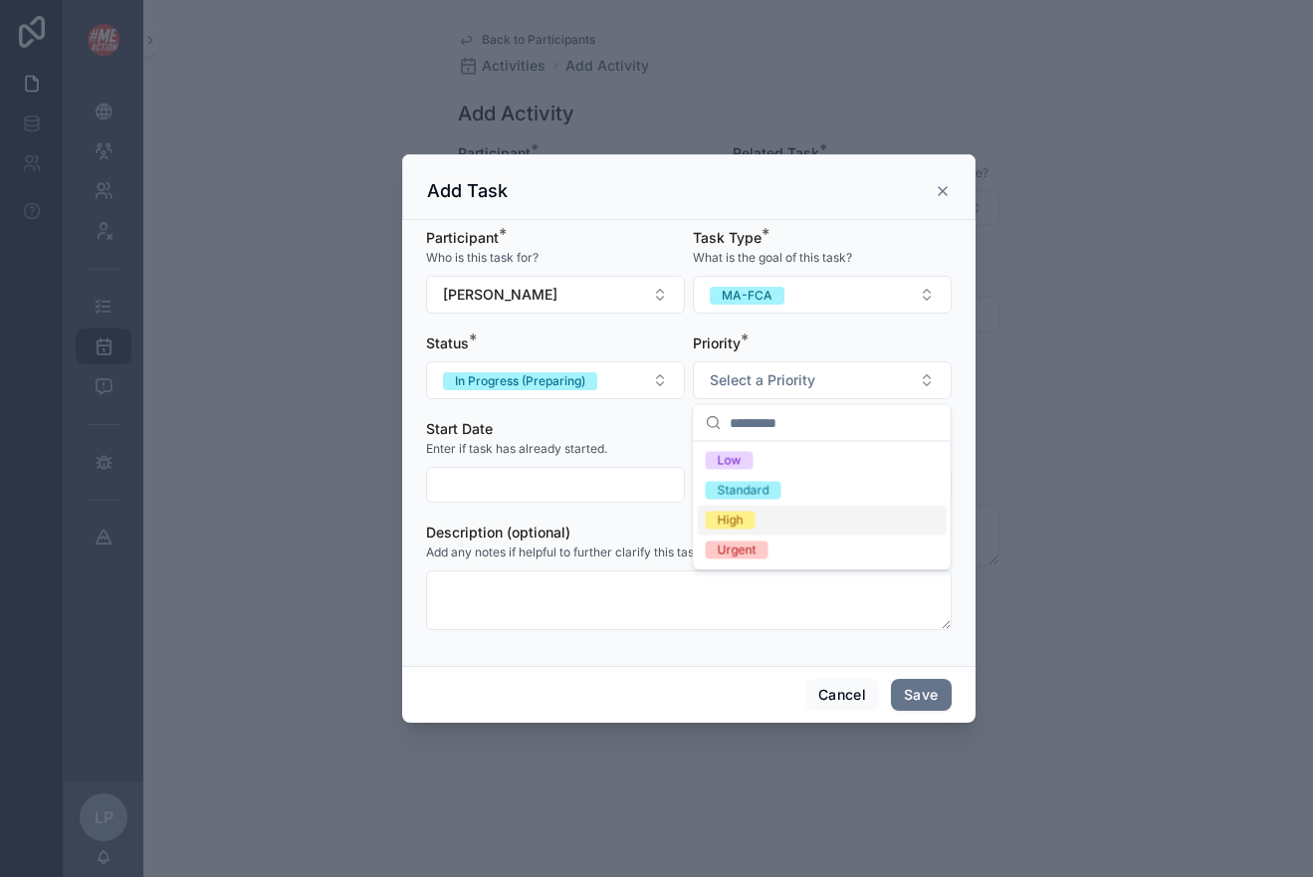
click at [747, 528] on div "High" at bounding box center [822, 521] width 249 height 30
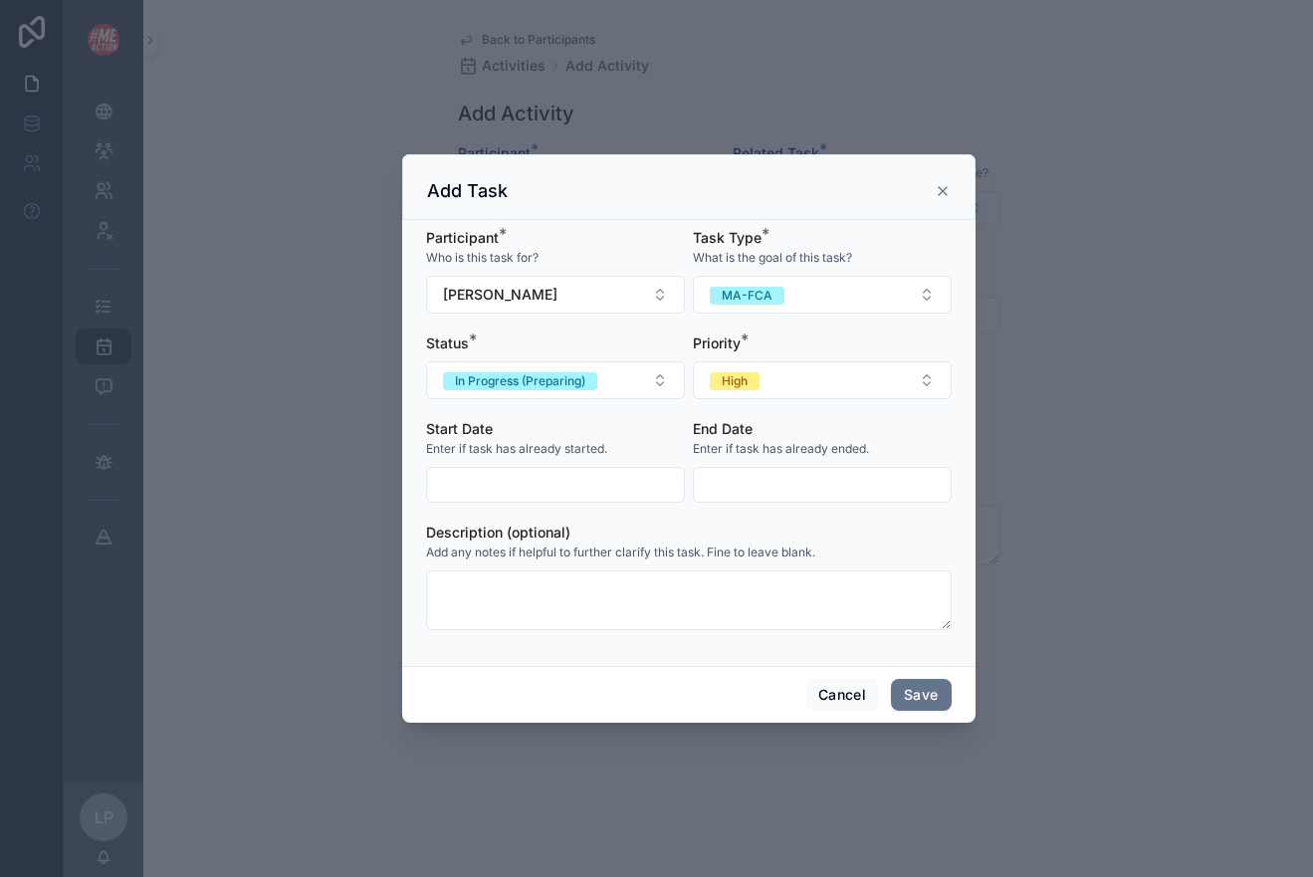
click at [614, 490] on input "scrollable content" at bounding box center [555, 485] width 257 height 28
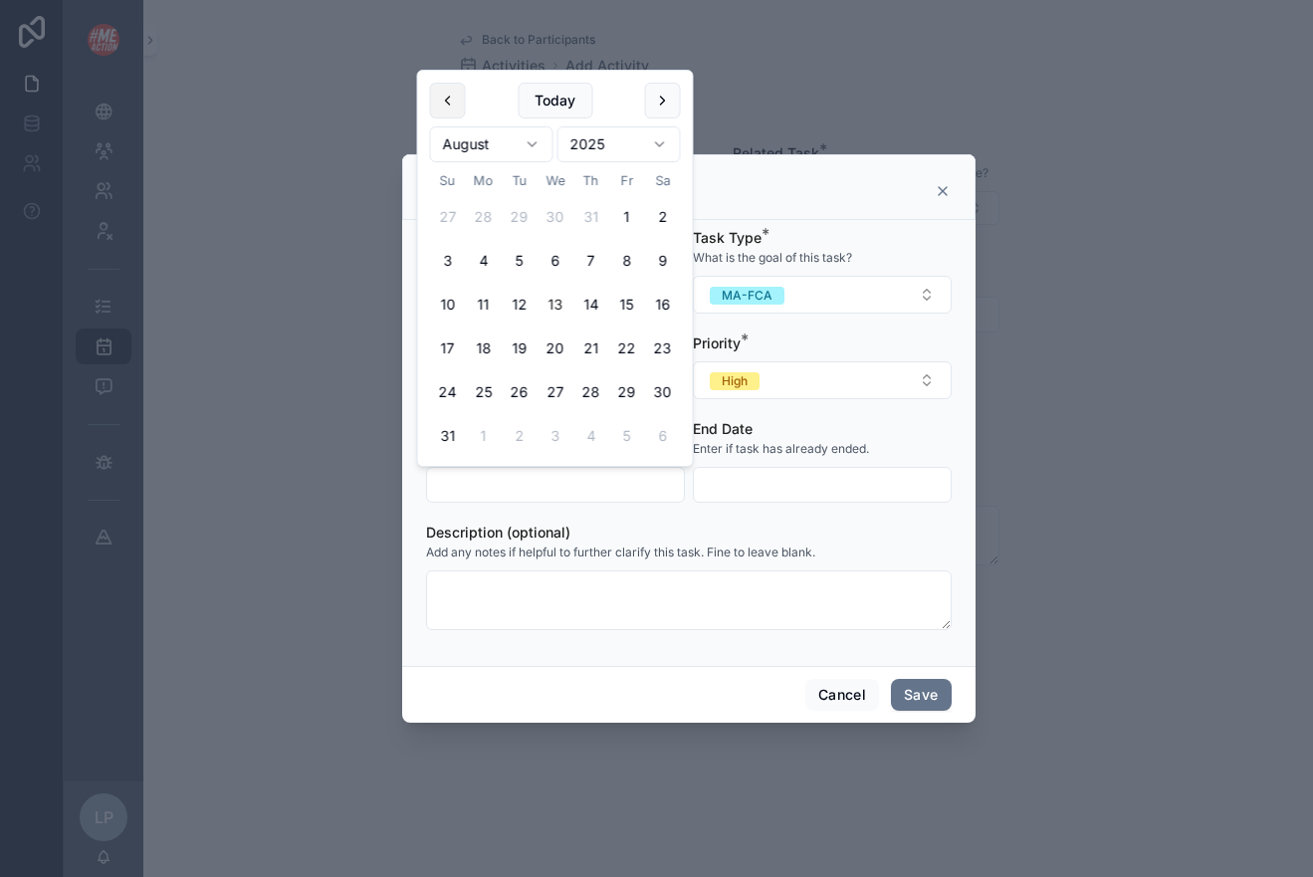
click at [459, 113] on button "scrollable content" at bounding box center [448, 101] width 36 height 36
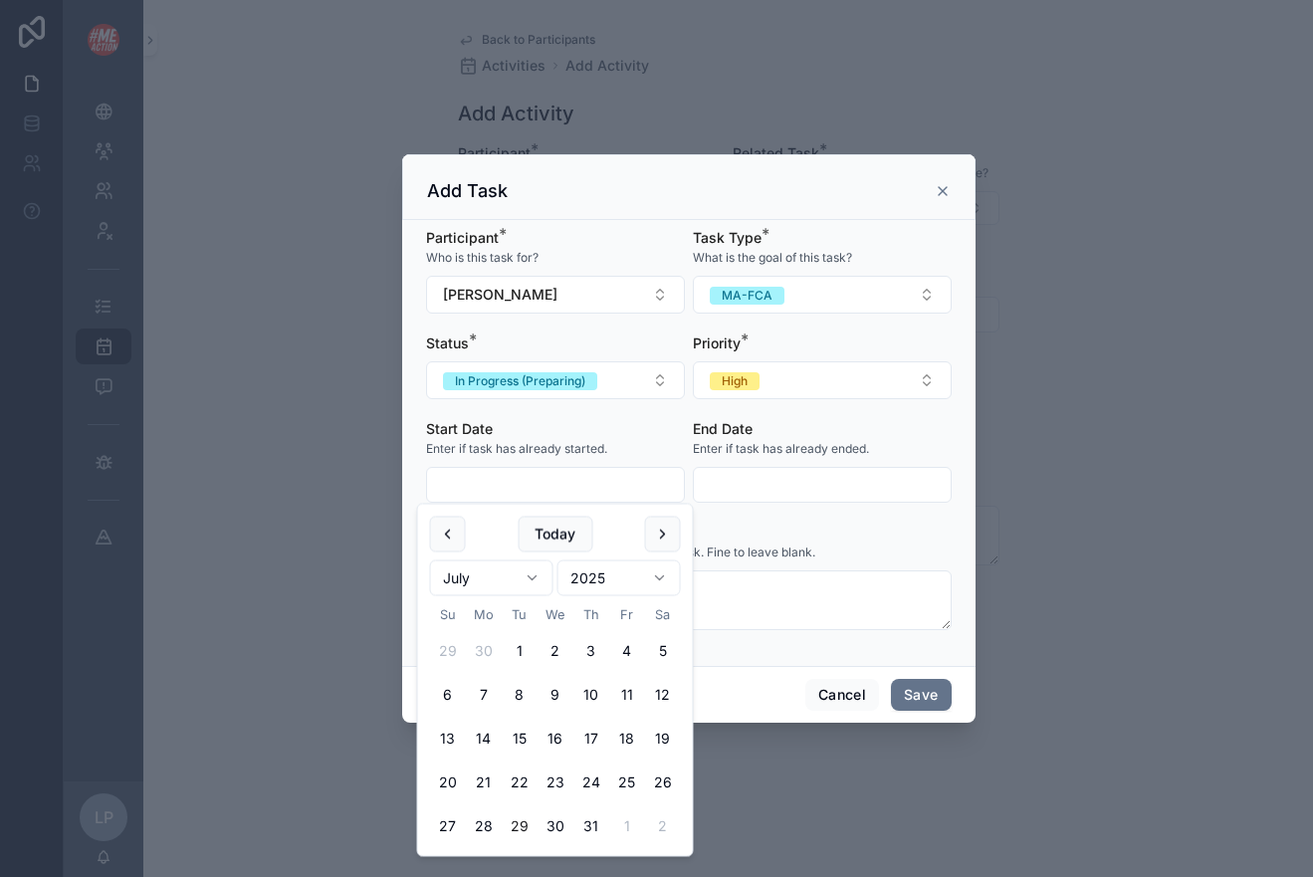
click at [526, 793] on button "29" at bounding box center [520, 826] width 36 height 36
type input "*********"
click at [820, 532] on div "Description (optional)" at bounding box center [688, 532] width 525 height 20
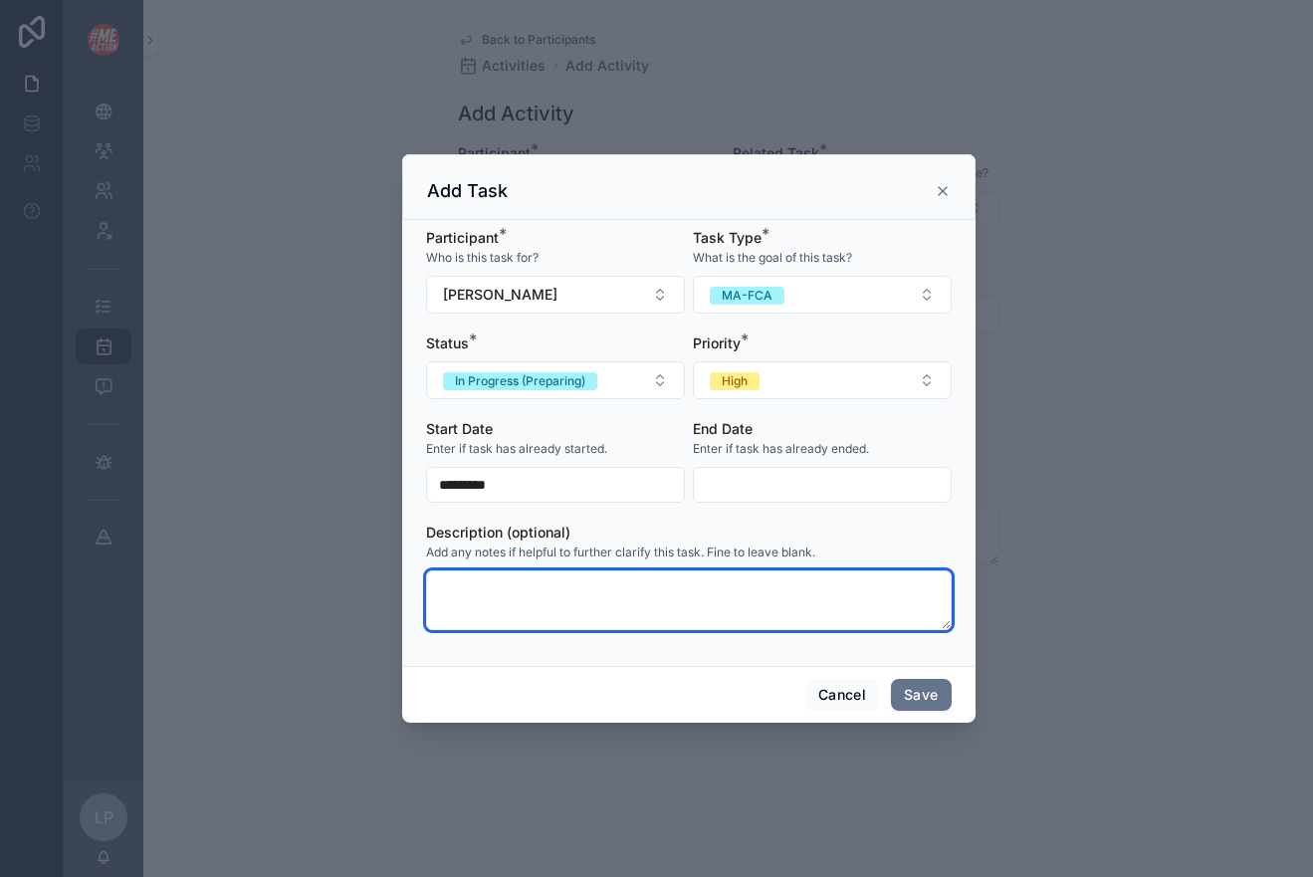
click at [751, 619] on textarea "scrollable content" at bounding box center [688, 600] width 525 height 60
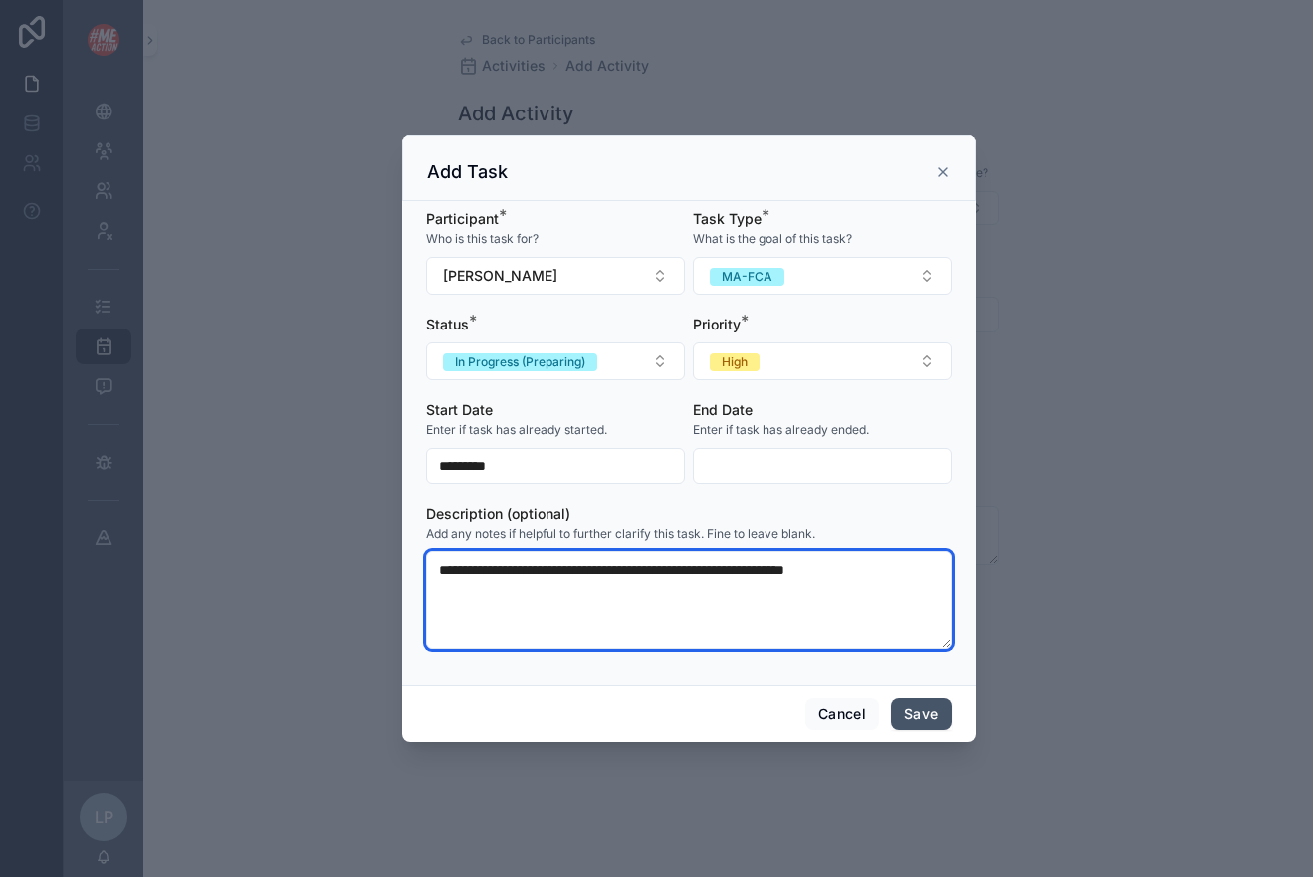
type textarea "**********"
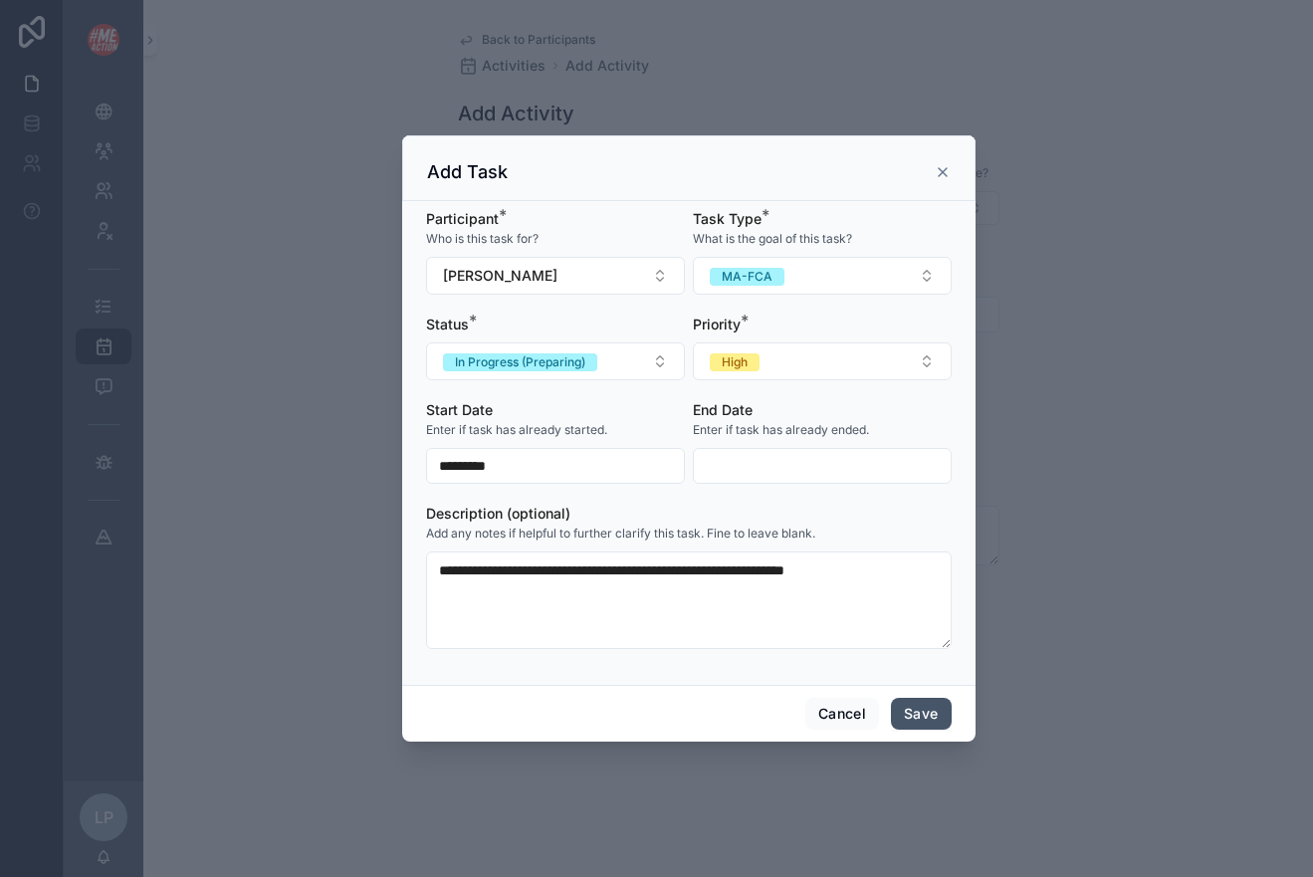
click at [922, 712] on button "Save" at bounding box center [921, 714] width 60 height 32
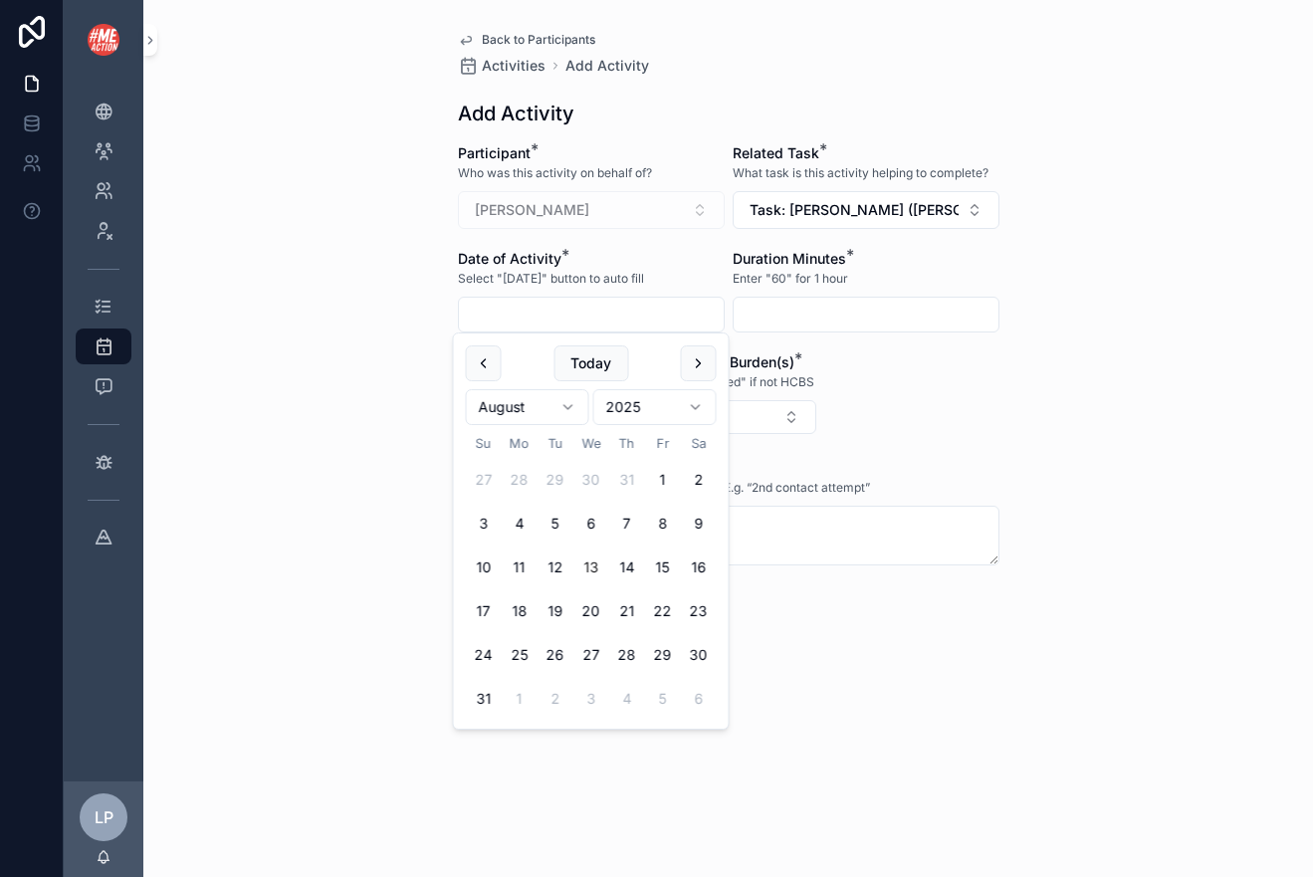
click at [630, 306] on input "scrollable content" at bounding box center [591, 315] width 265 height 28
click at [794, 202] on span "Task: Ma Fca (Karen Knutson)" at bounding box center [853, 210] width 209 height 20
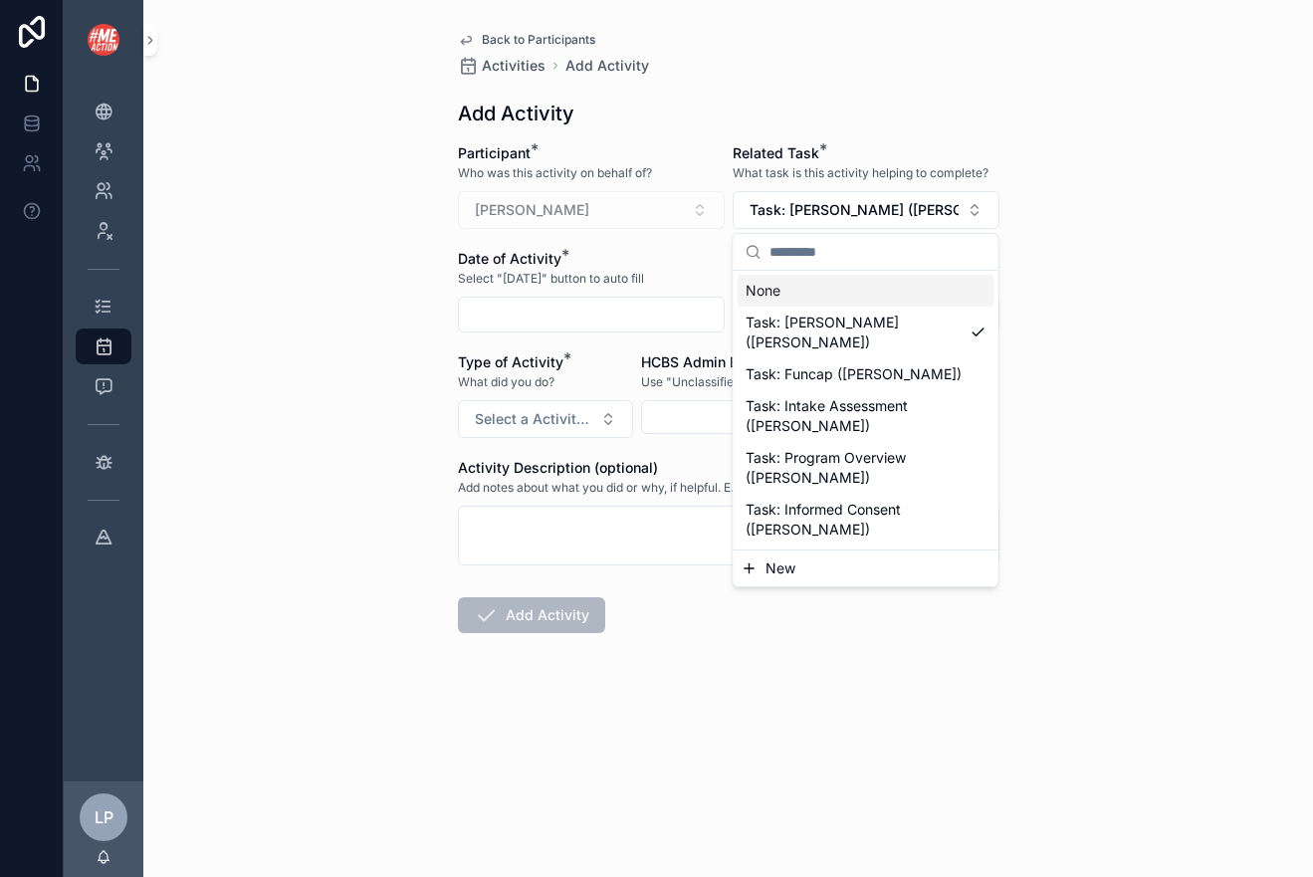
click at [698, 224] on div "Karen Knutson" at bounding box center [591, 210] width 267 height 38
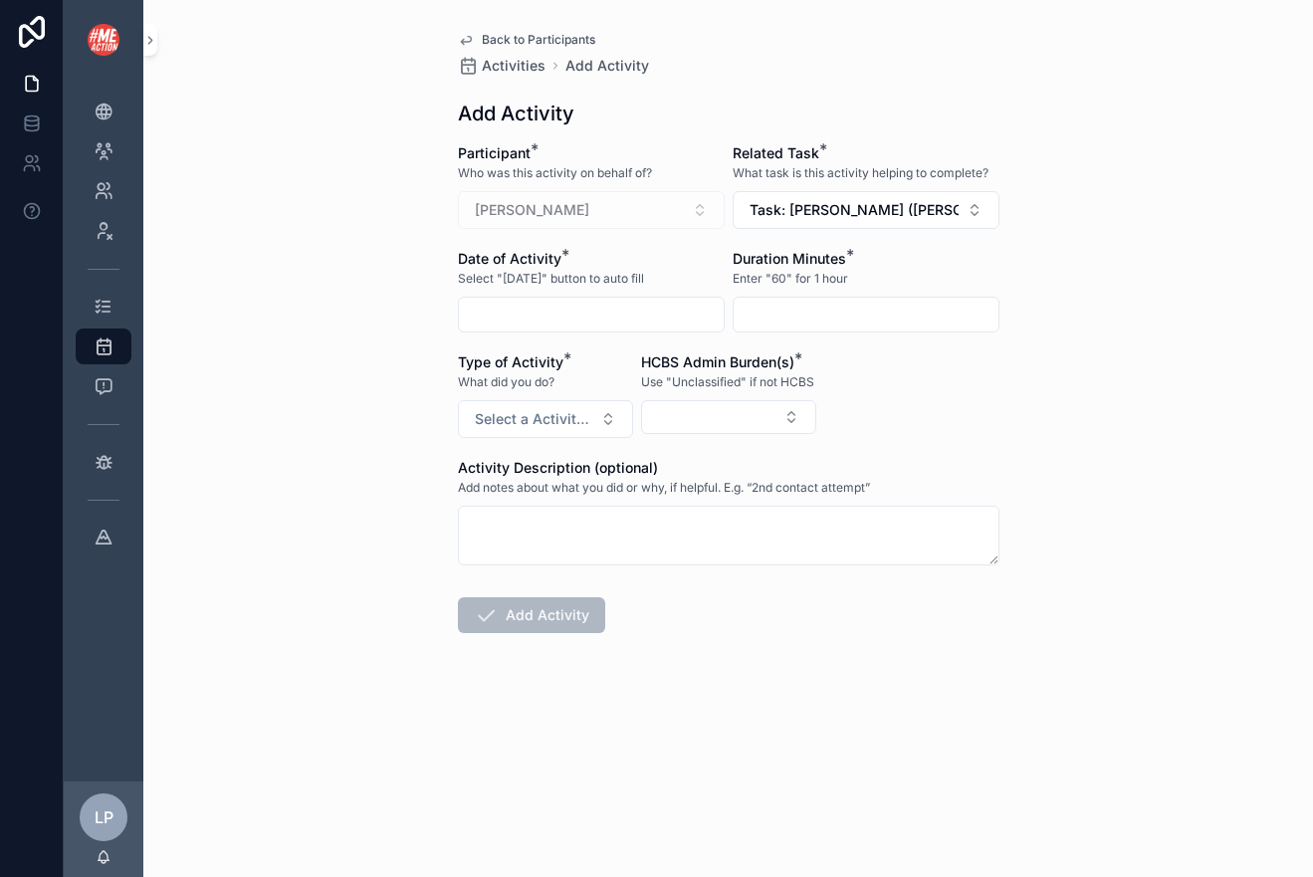
click at [825, 313] on input "scrollable content" at bounding box center [865, 315] width 265 height 28
type input "**"
click at [560, 426] on span "Select a Activity Type" at bounding box center [533, 419] width 117 height 20
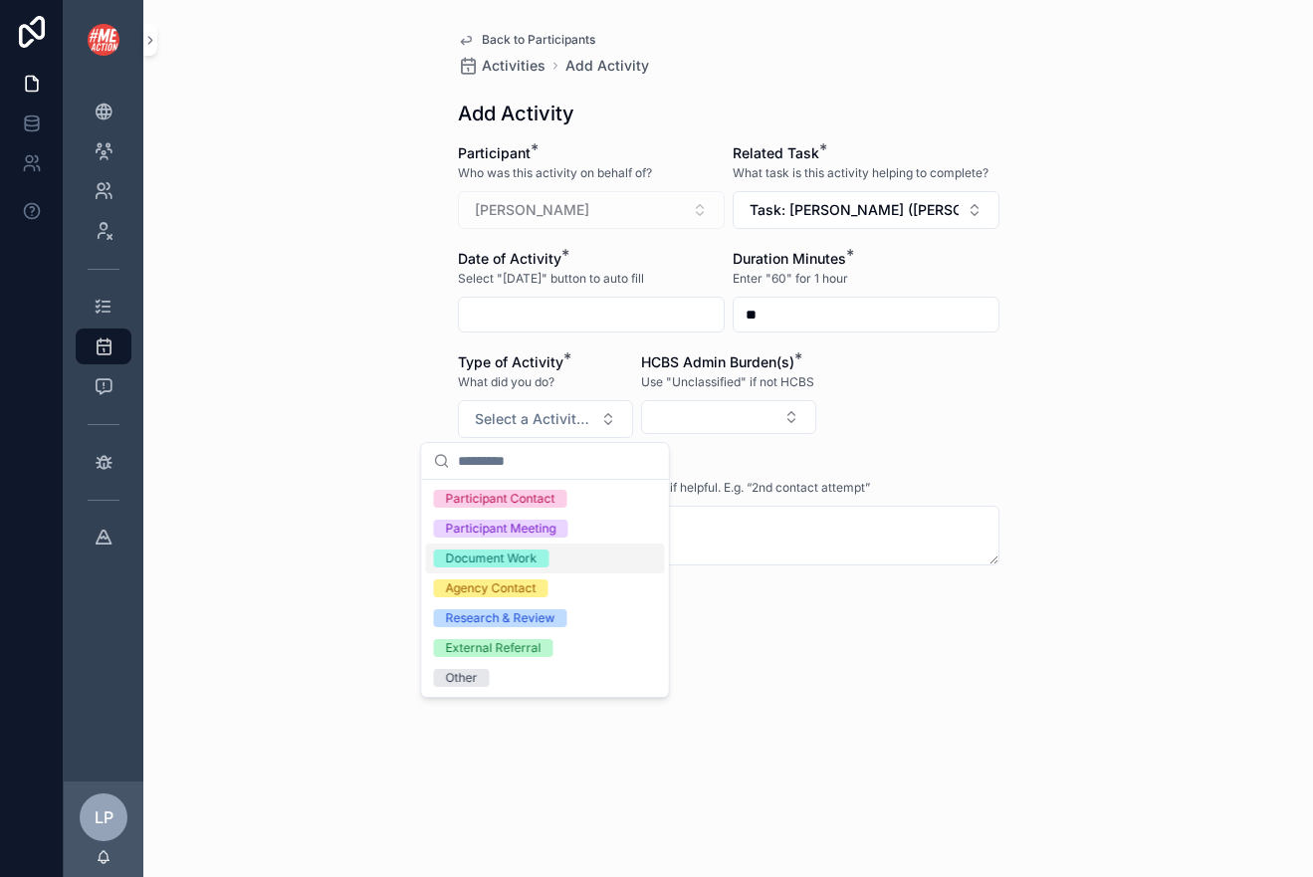
click at [552, 554] on div "Document Work" at bounding box center [545, 558] width 239 height 30
click at [748, 405] on button "Select Button" at bounding box center [728, 417] width 175 height 34
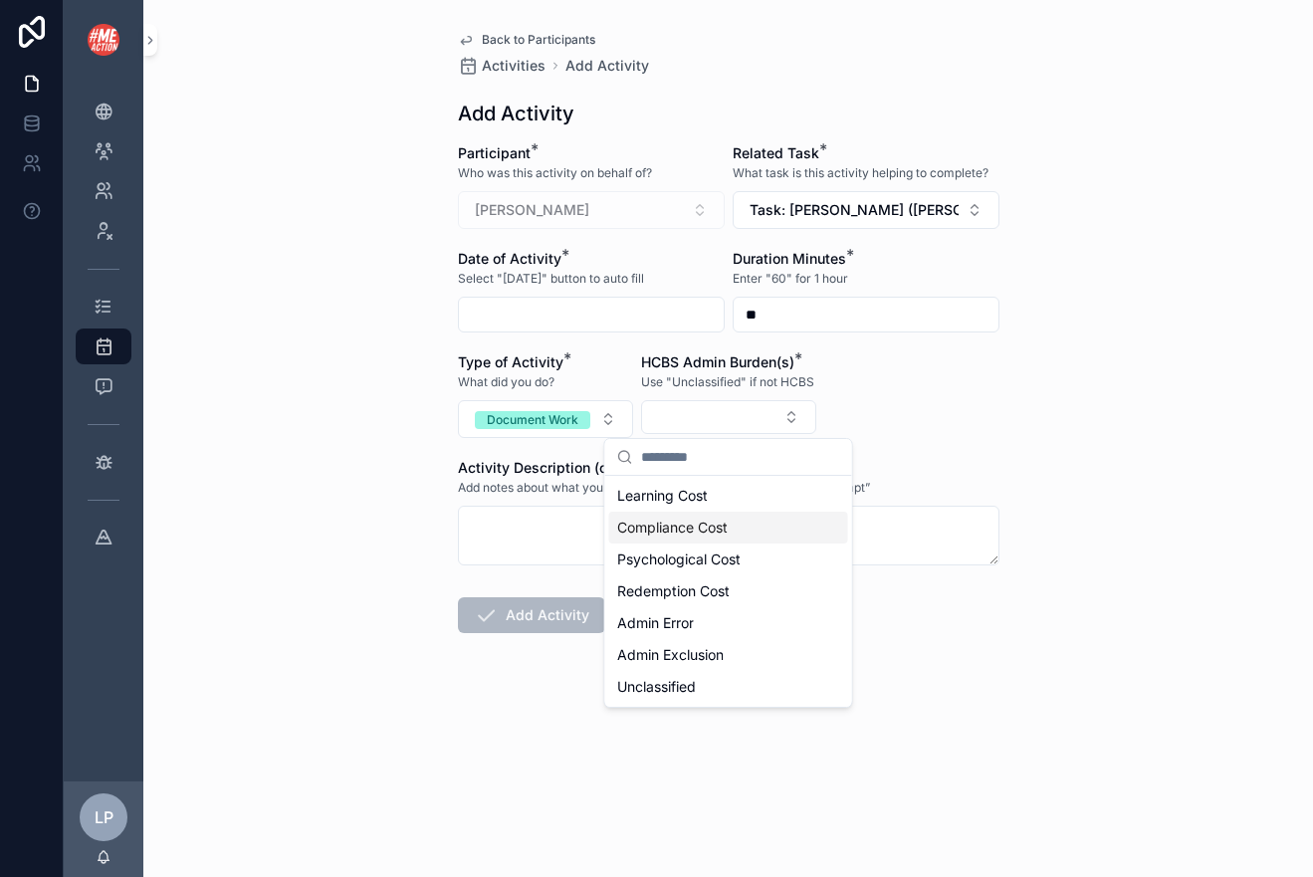
click at [747, 521] on div "Compliance Cost" at bounding box center [728, 527] width 239 height 32
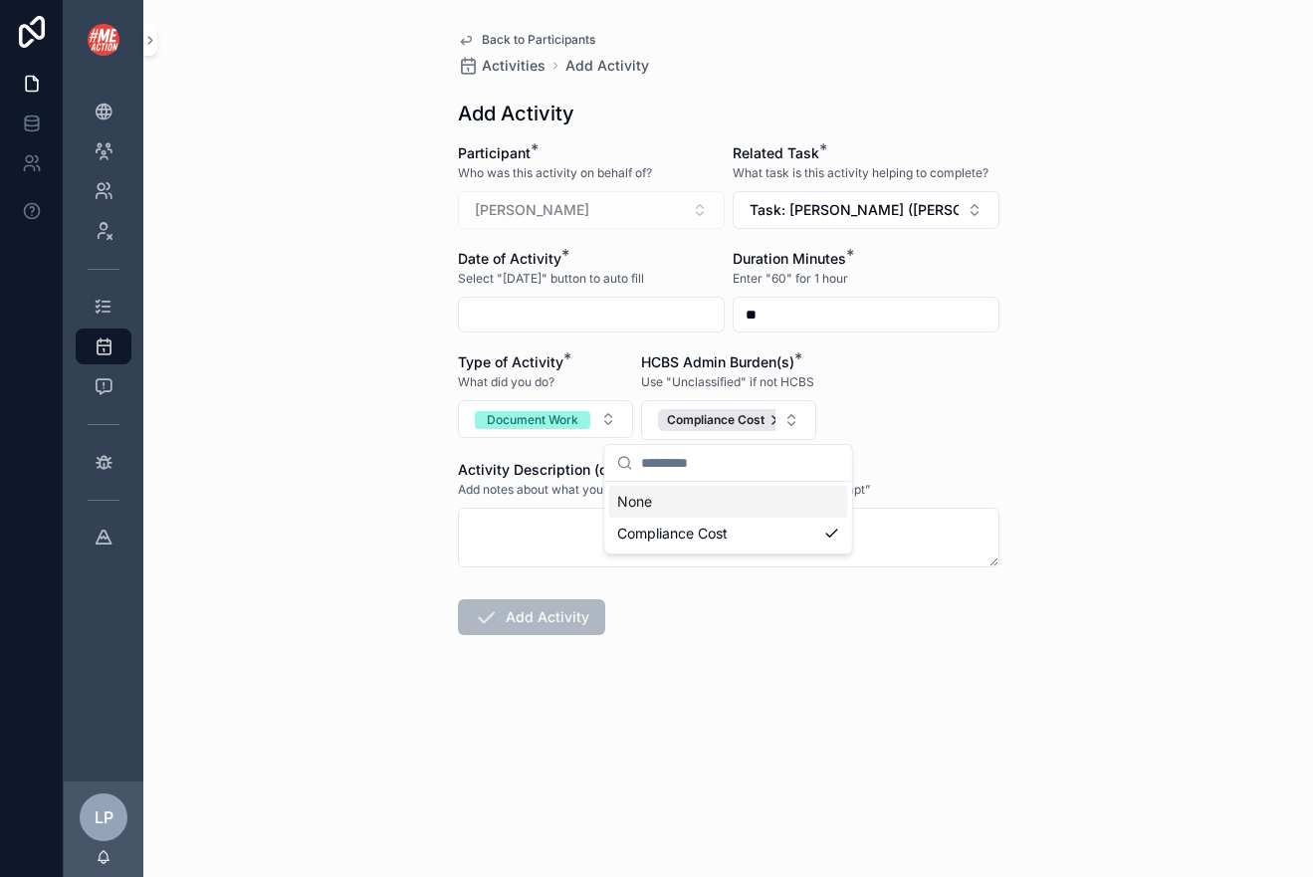
click at [535, 486] on span "Add notes about what you did or why, if helpful. E.g. “2nd contact attempt”" at bounding box center [664, 490] width 412 height 16
click at [850, 214] on span "Task: Ma Fca (Karen Knutson)" at bounding box center [853, 210] width 209 height 20
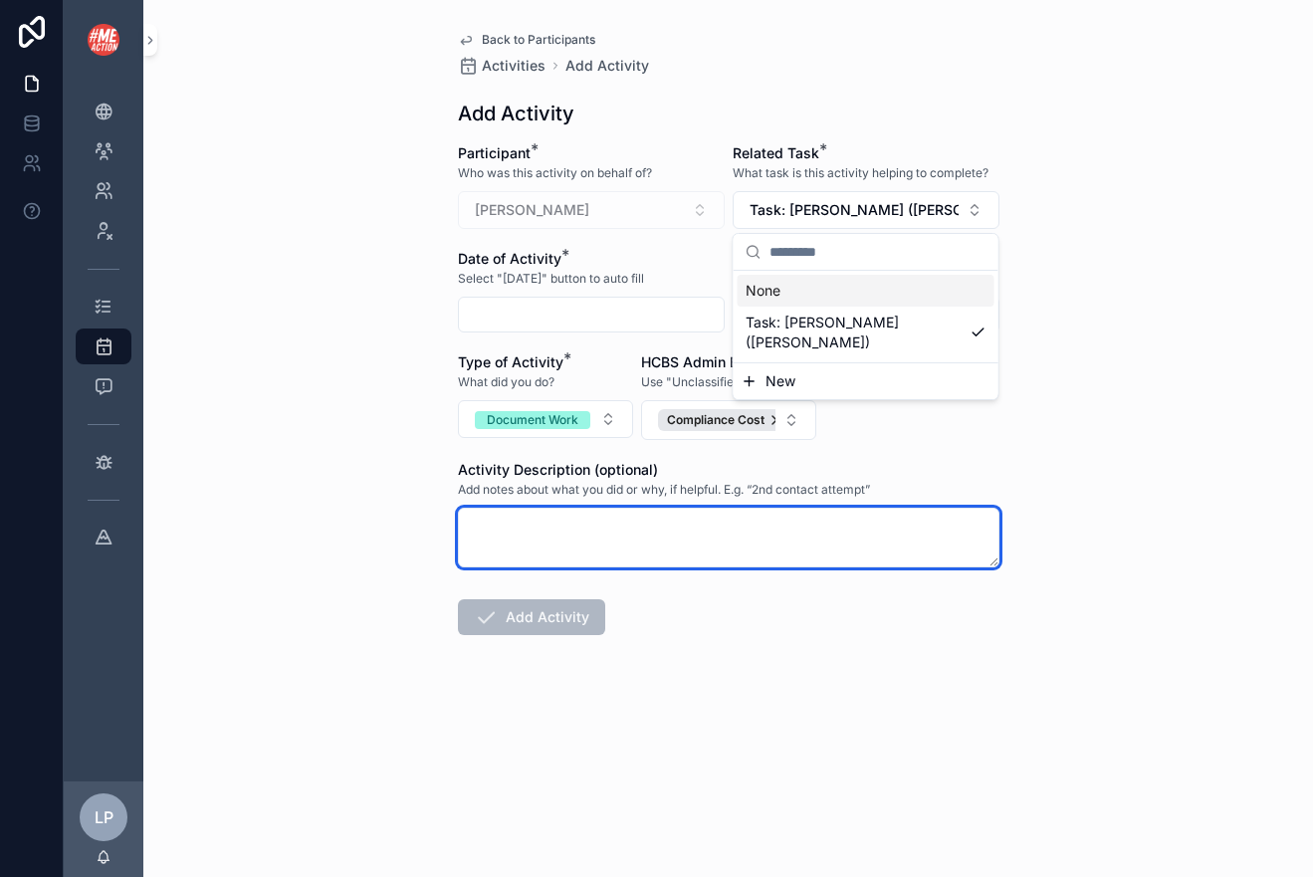
click at [530, 551] on textarea "scrollable content" at bounding box center [728, 537] width 541 height 60
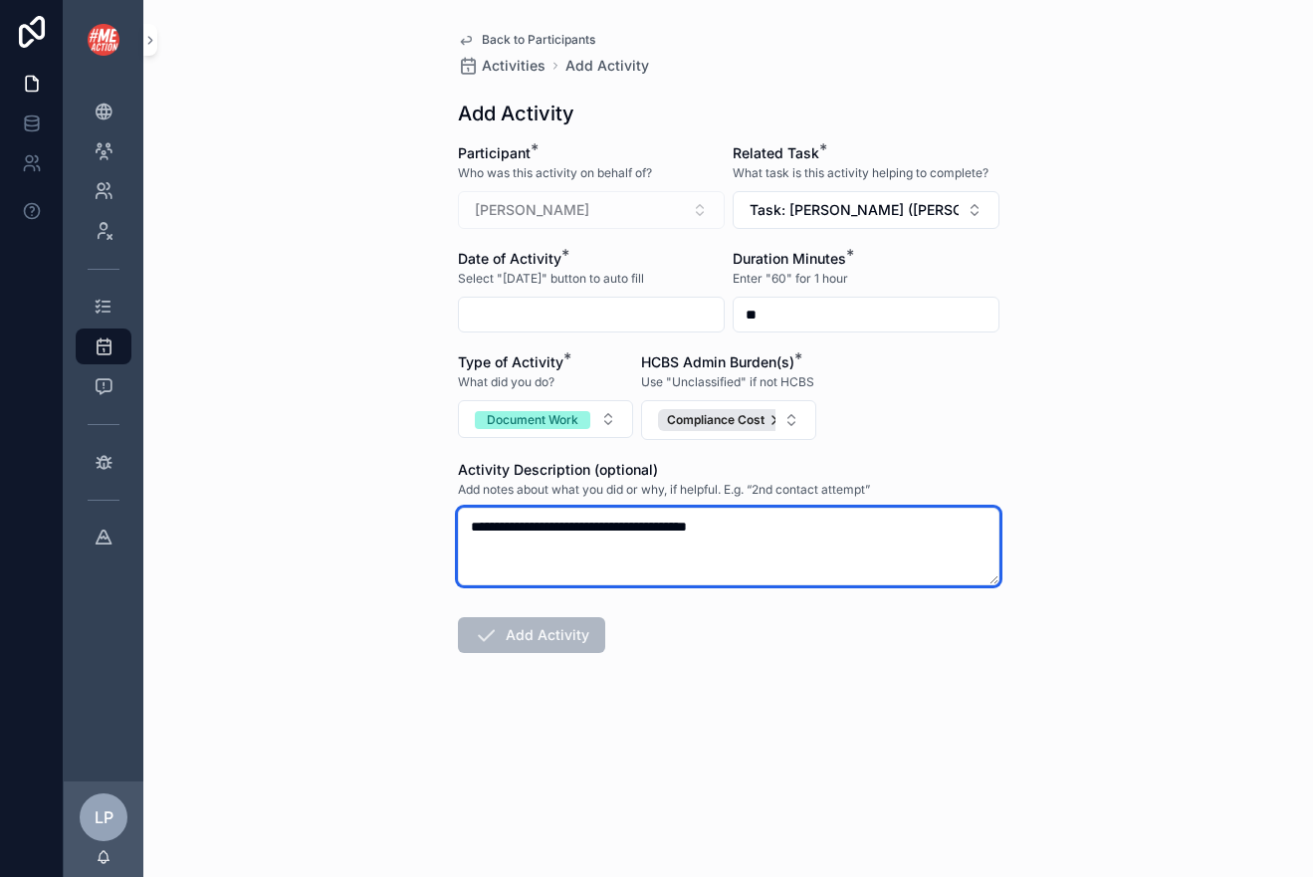
type textarea "**********"
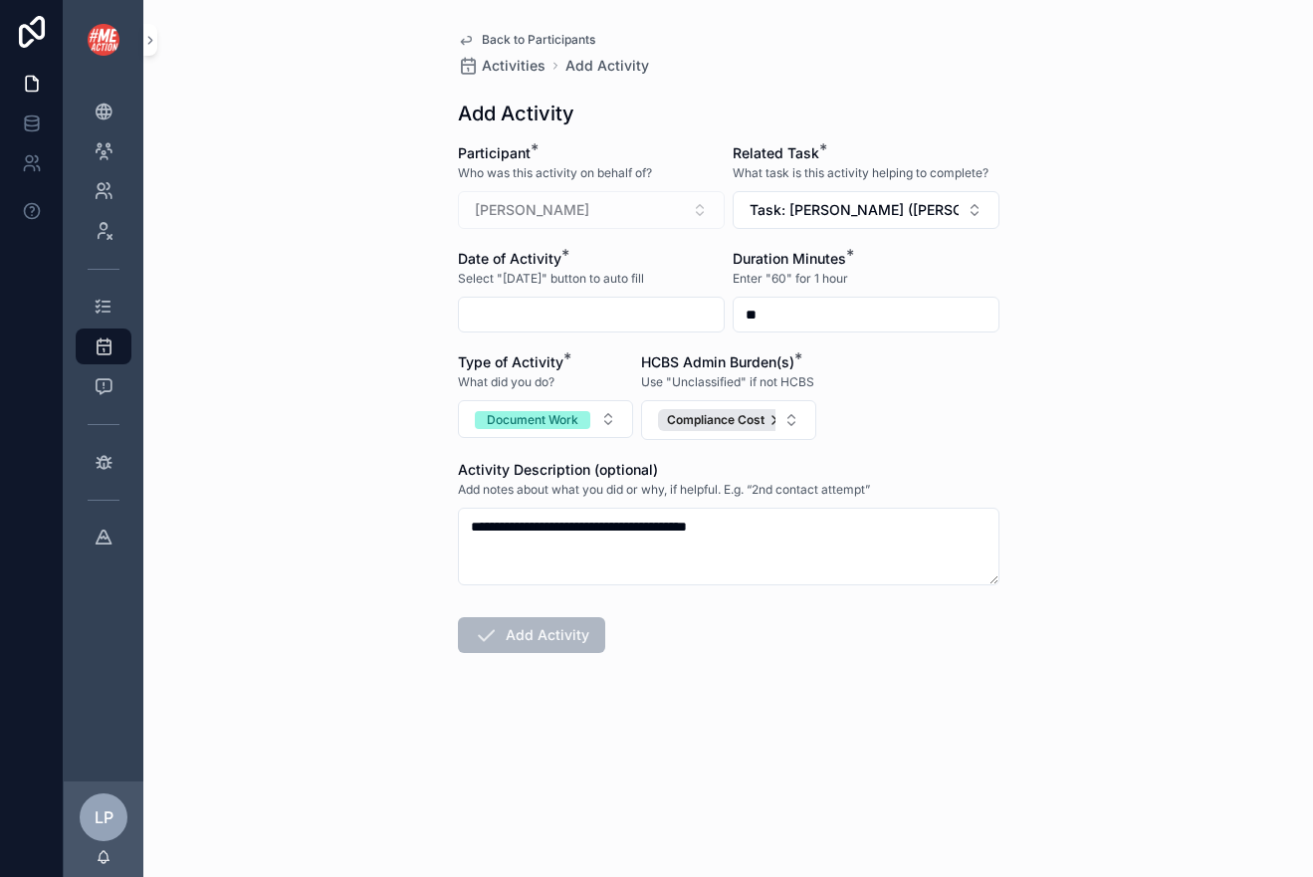
click at [647, 304] on input "scrollable content" at bounding box center [591, 315] width 265 height 28
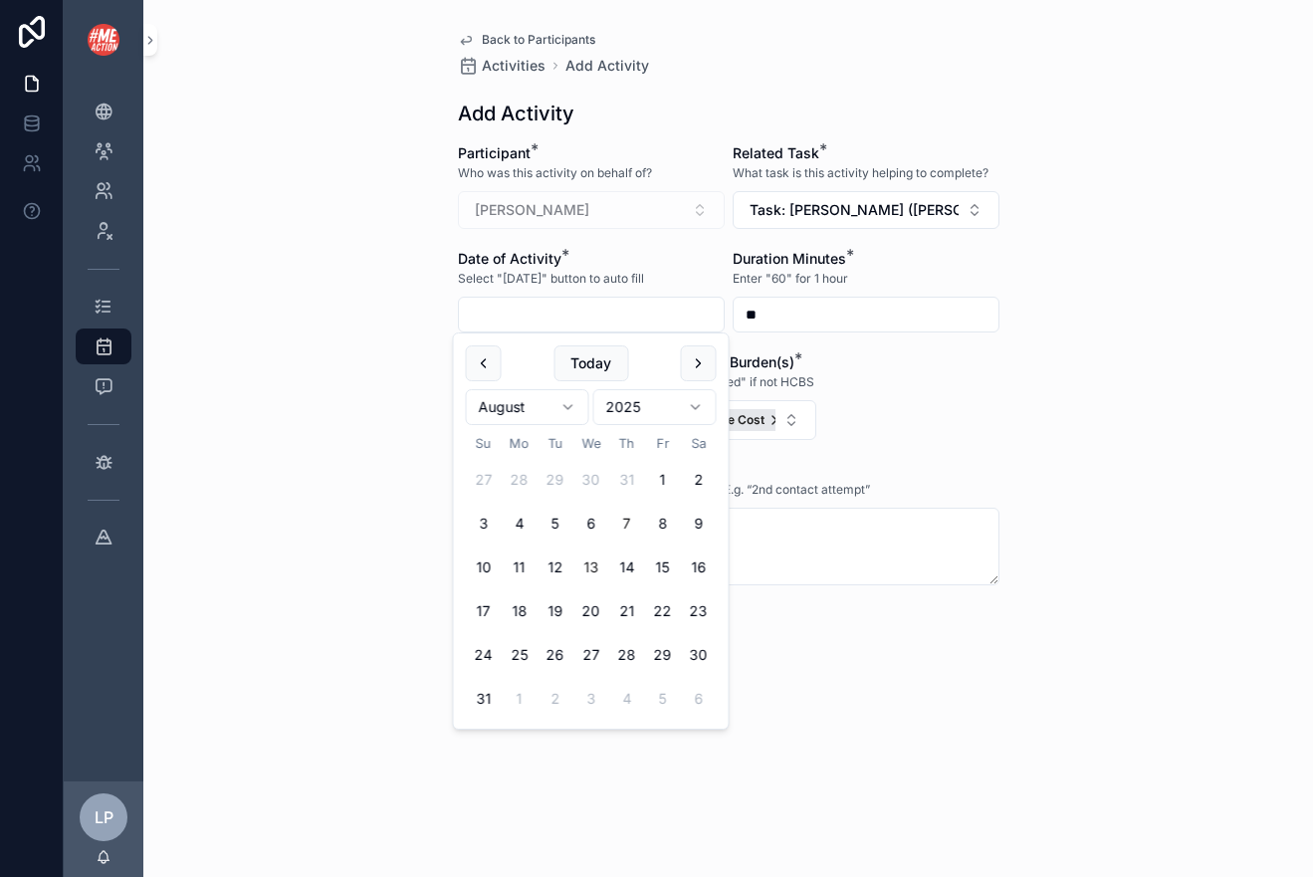
click at [634, 523] on button "7" at bounding box center [627, 524] width 36 height 36
type input "********"
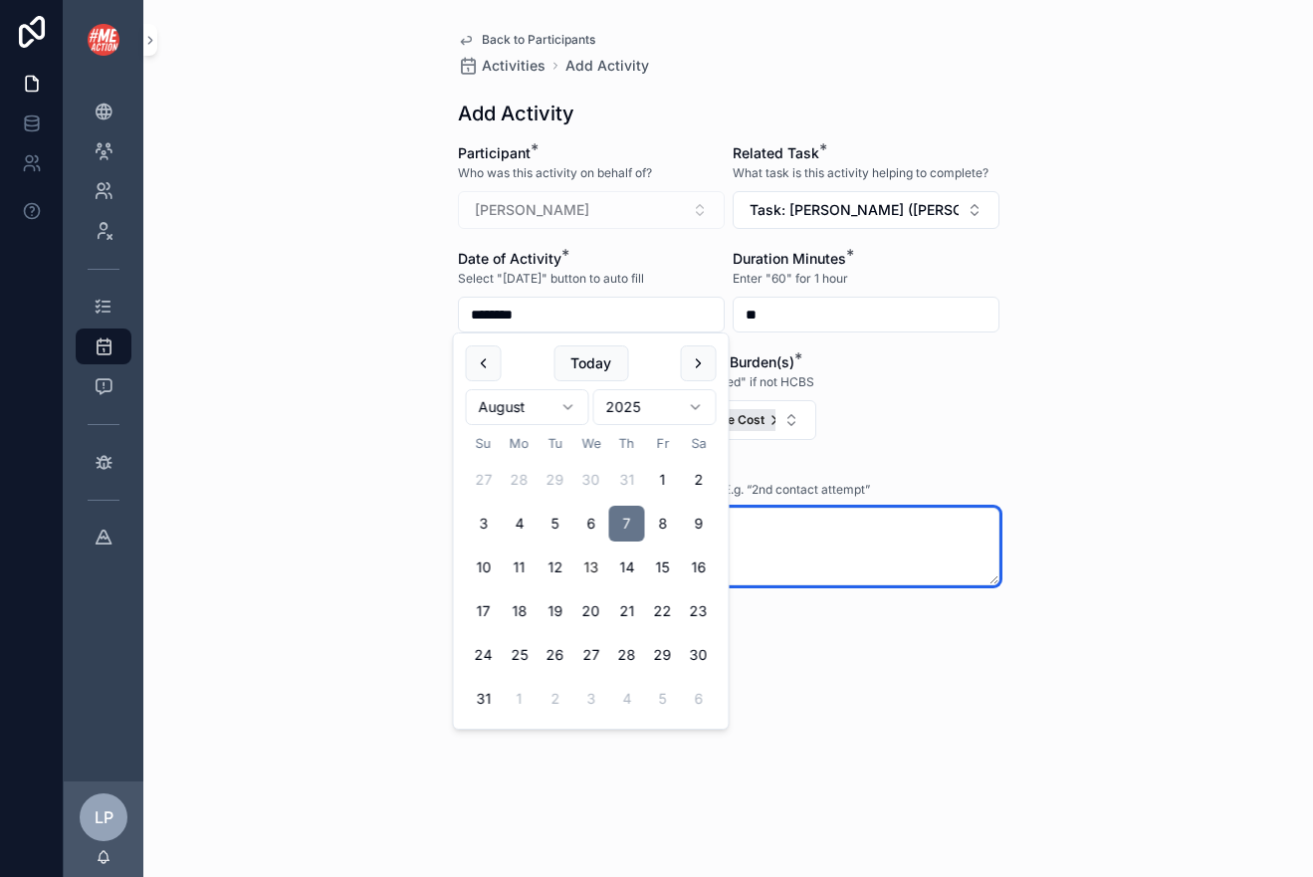
click at [833, 542] on textarea "**********" at bounding box center [728, 546] width 541 height 78
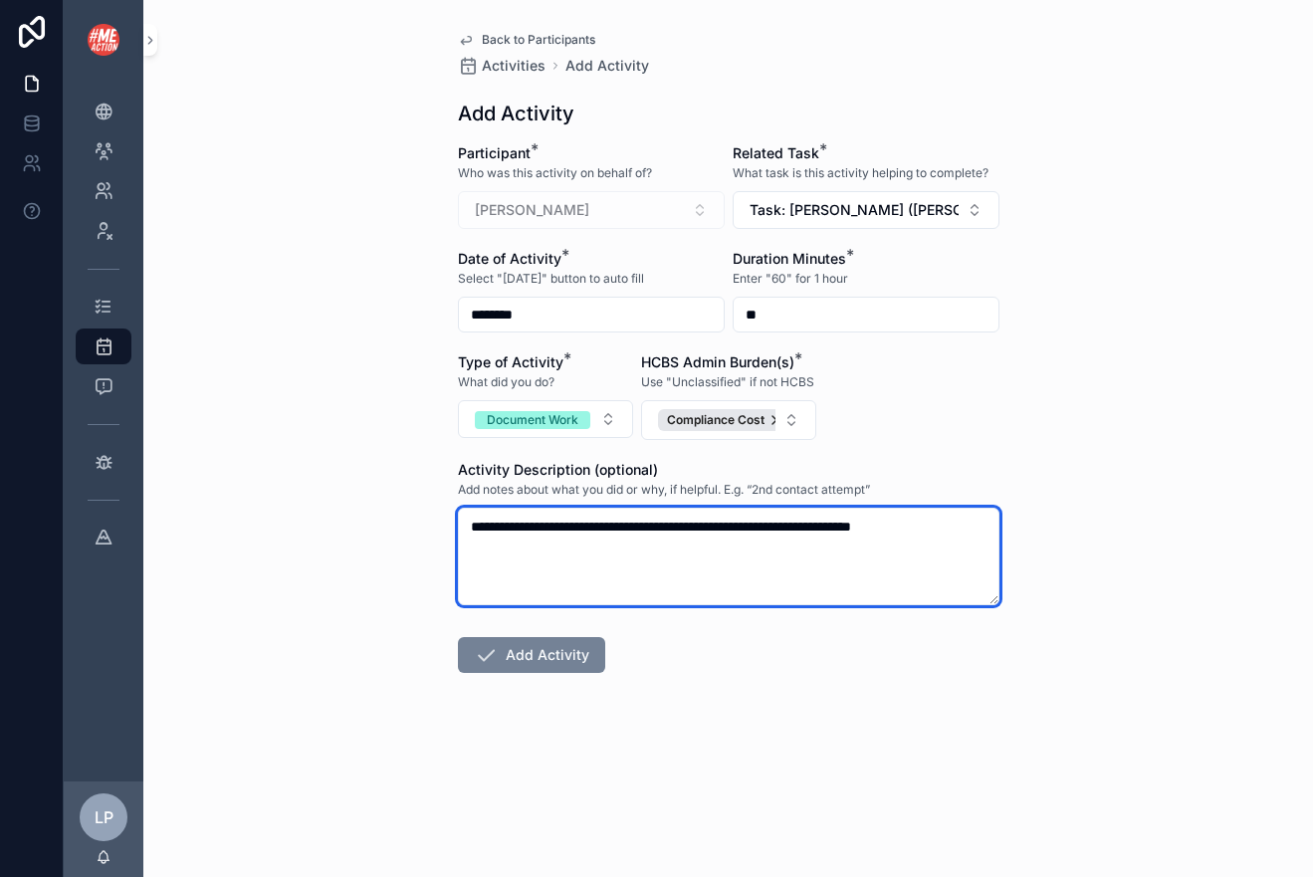
type textarea "**********"
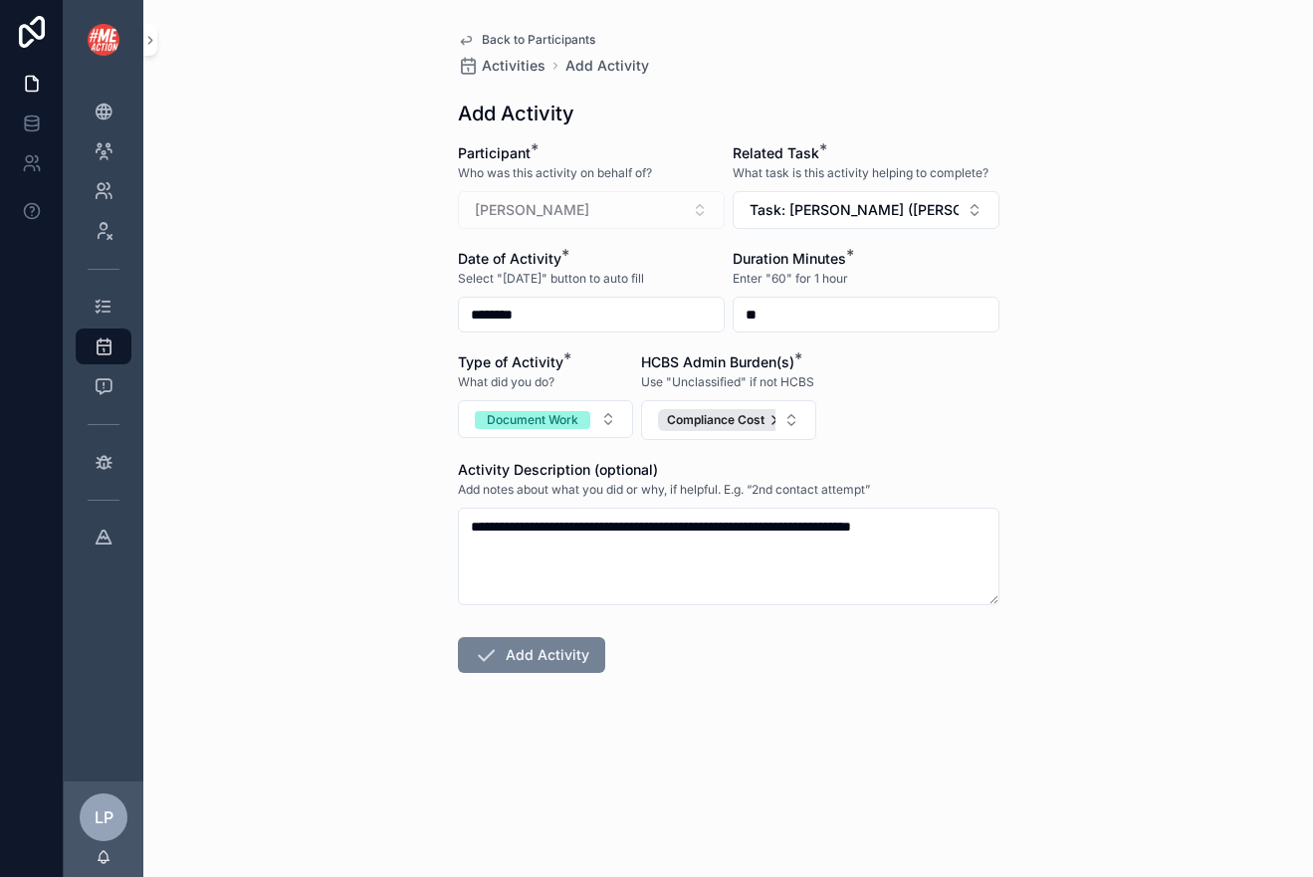
click at [530, 657] on button "Add Activity" at bounding box center [531, 655] width 147 height 36
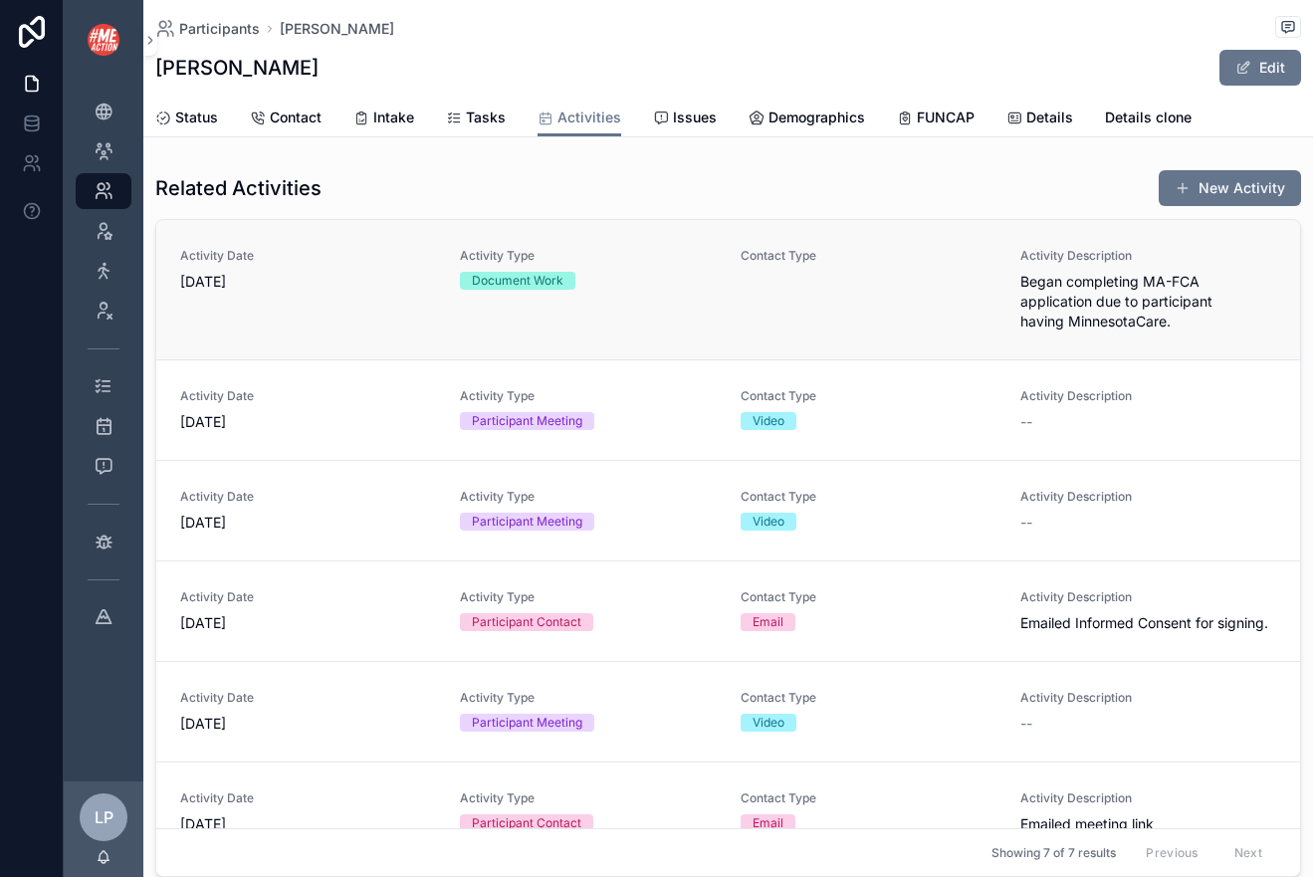
click at [600, 305] on div "Activity Type Document Work" at bounding box center [588, 290] width 256 height 84
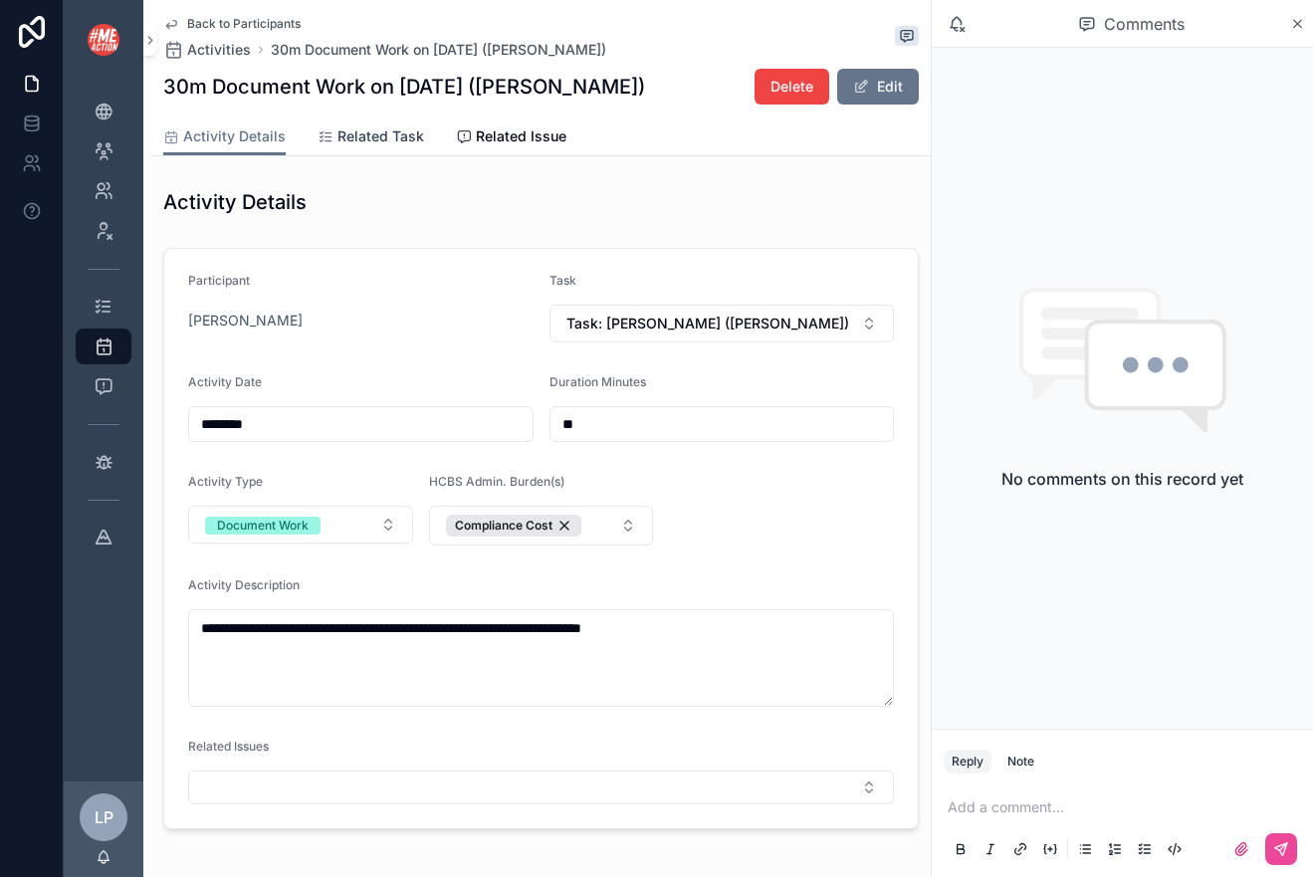
click at [391, 138] on span "Related Task" at bounding box center [380, 136] width 87 height 20
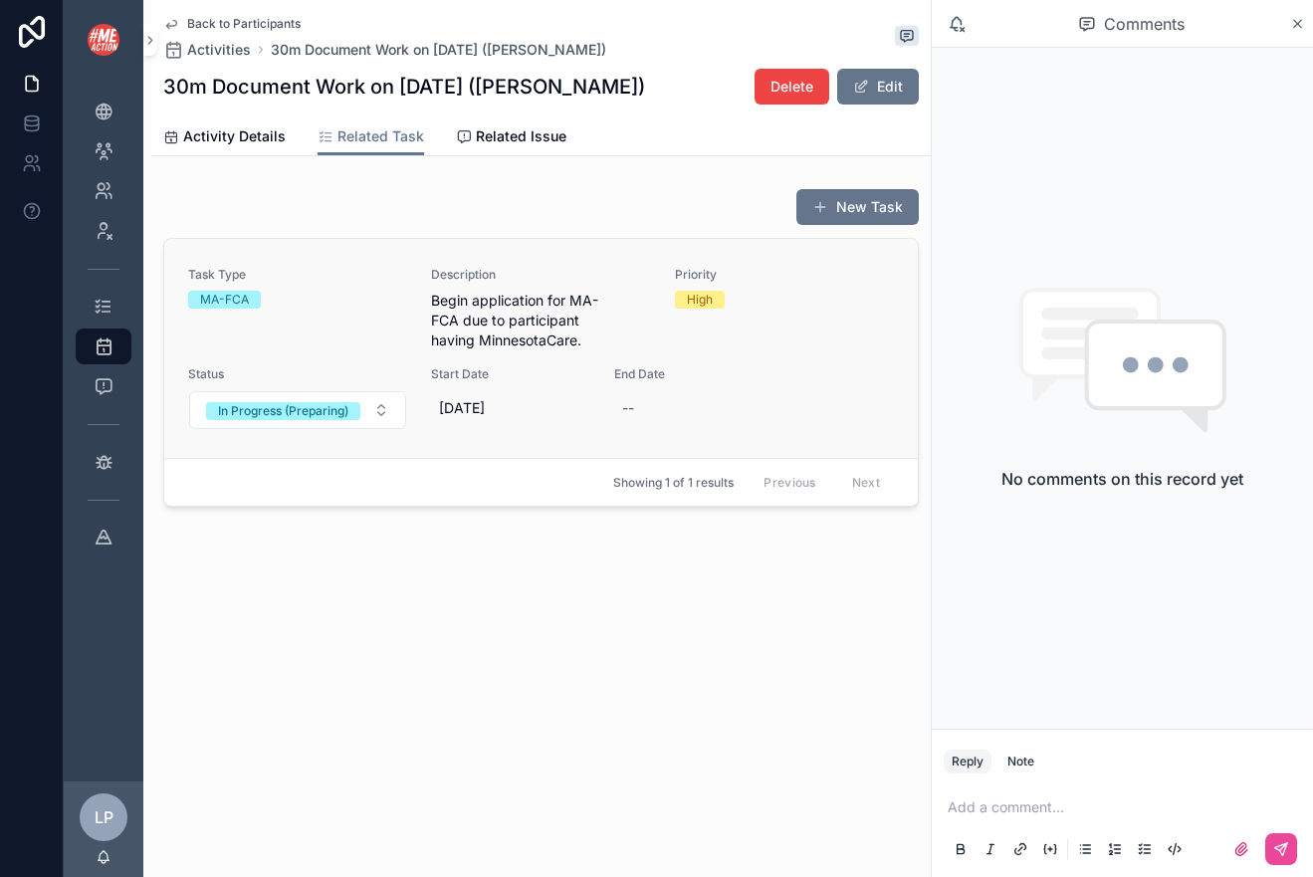
drag, startPoint x: 751, startPoint y: 275, endPoint x: 733, endPoint y: 330, distance: 58.5
click at [733, 330] on div "Priority High" at bounding box center [754, 309] width 158 height 84
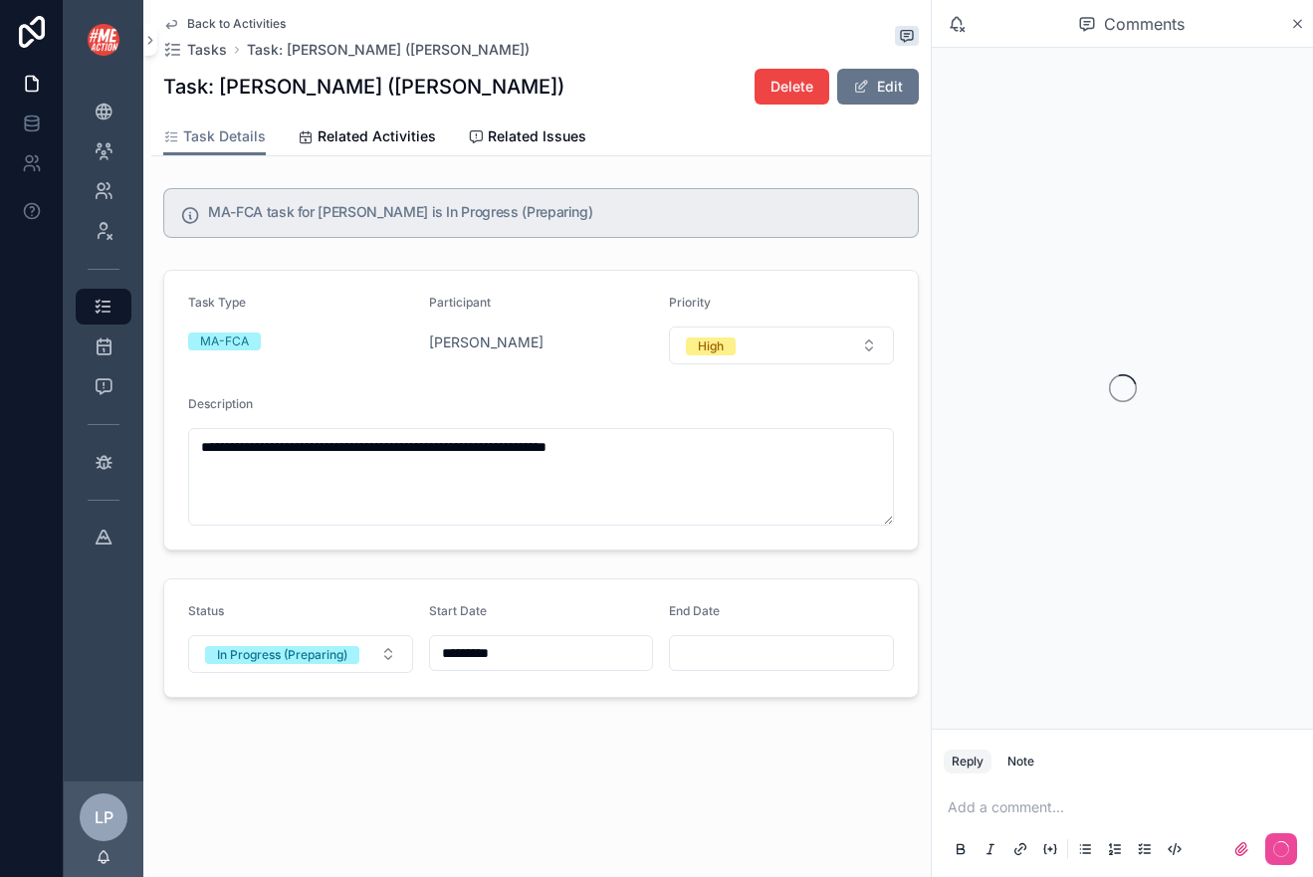
click at [880, 84] on button "Edit" at bounding box center [878, 87] width 82 height 36
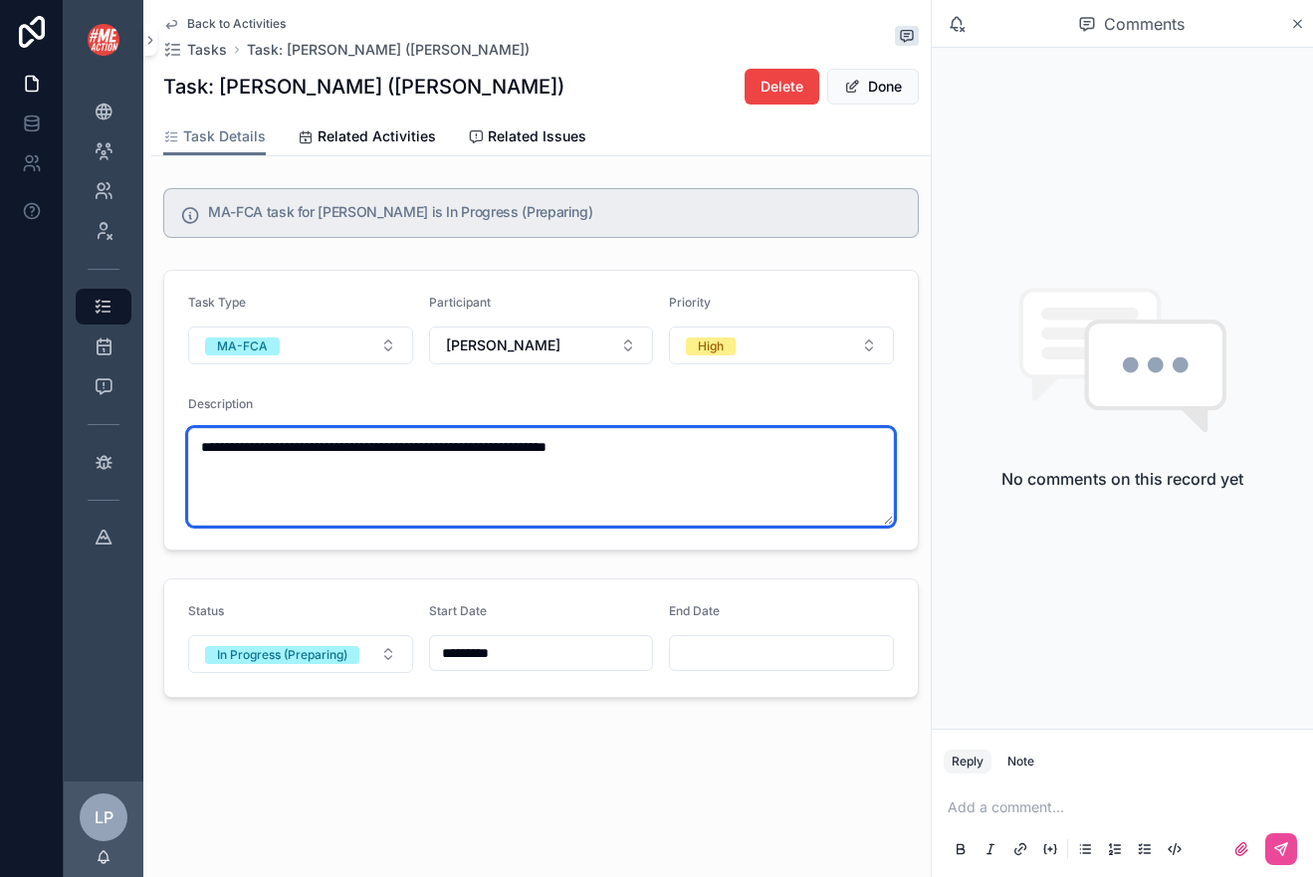
click at [697, 450] on textarea "**********" at bounding box center [541, 477] width 706 height 98
drag, startPoint x: 250, startPoint y: 448, endPoint x: 62, endPoint y: 505, distance: 196.4
click at [62, 506] on div "**********" at bounding box center [656, 438] width 1313 height 877
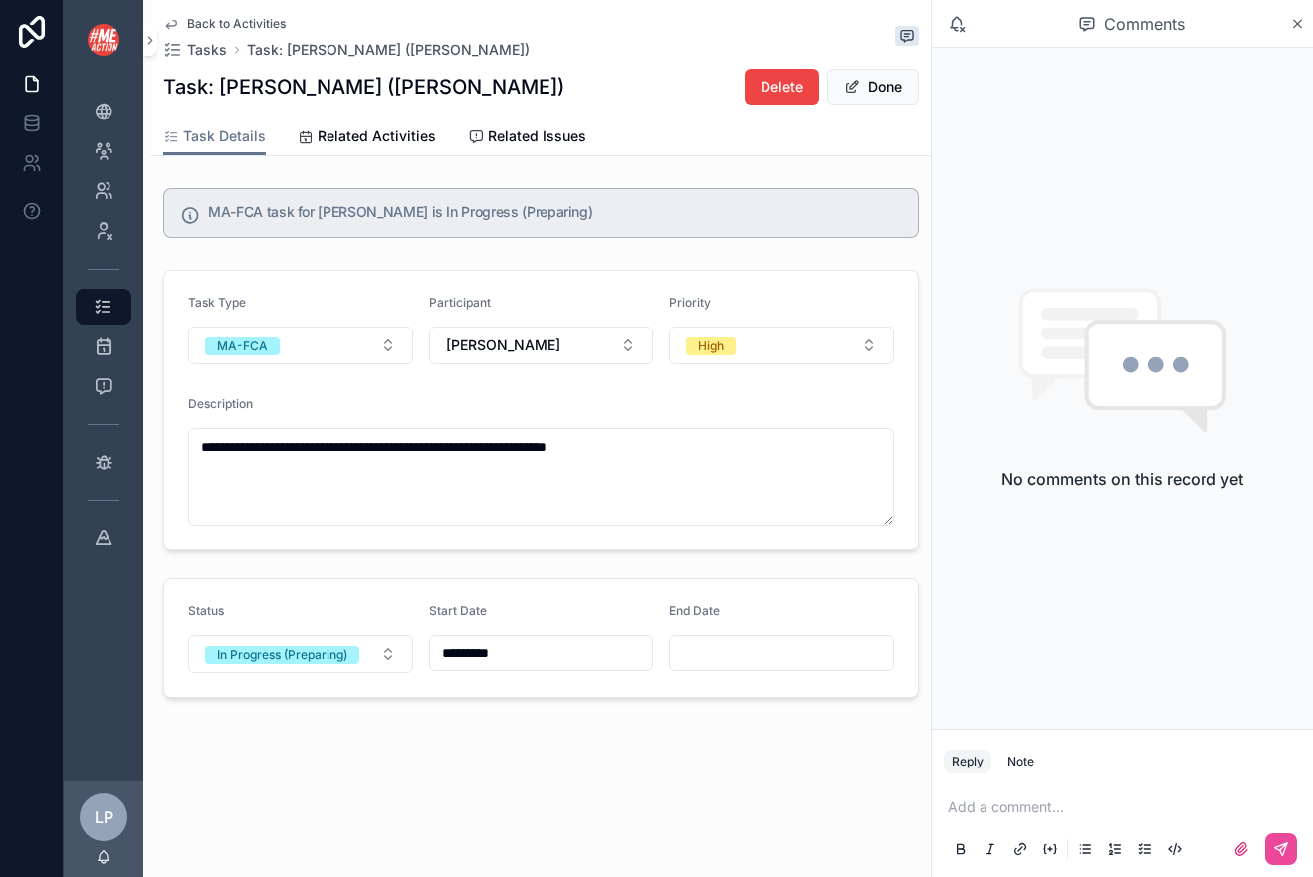
click at [62, 505] on div at bounding box center [32, 438] width 64 height 877
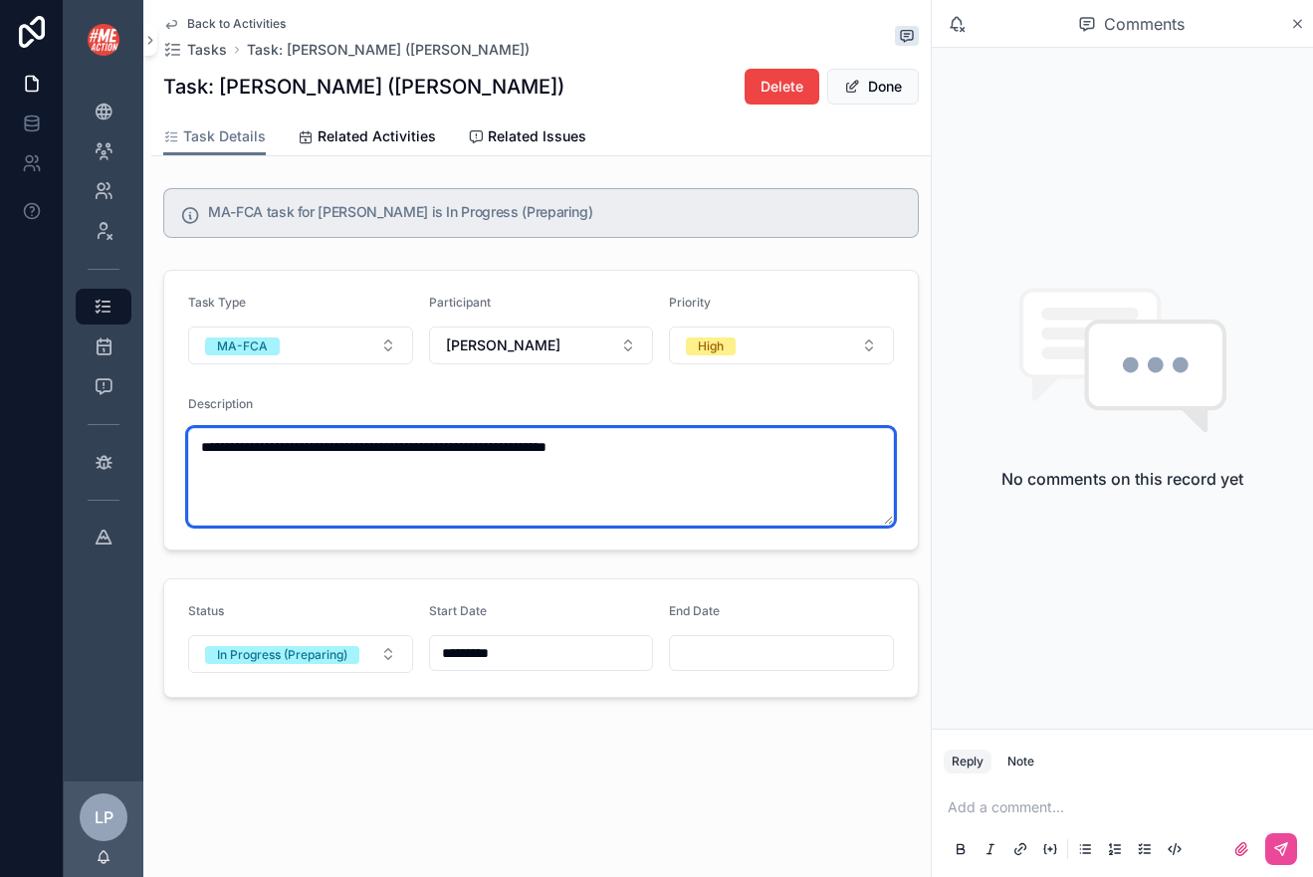
click at [351, 490] on textarea "**********" at bounding box center [541, 477] width 706 height 98
drag, startPoint x: 249, startPoint y: 447, endPoint x: 135, endPoint y: 446, distance: 113.4
click at [135, 446] on div "**********" at bounding box center [688, 438] width 1249 height 877
type textarea "**********"
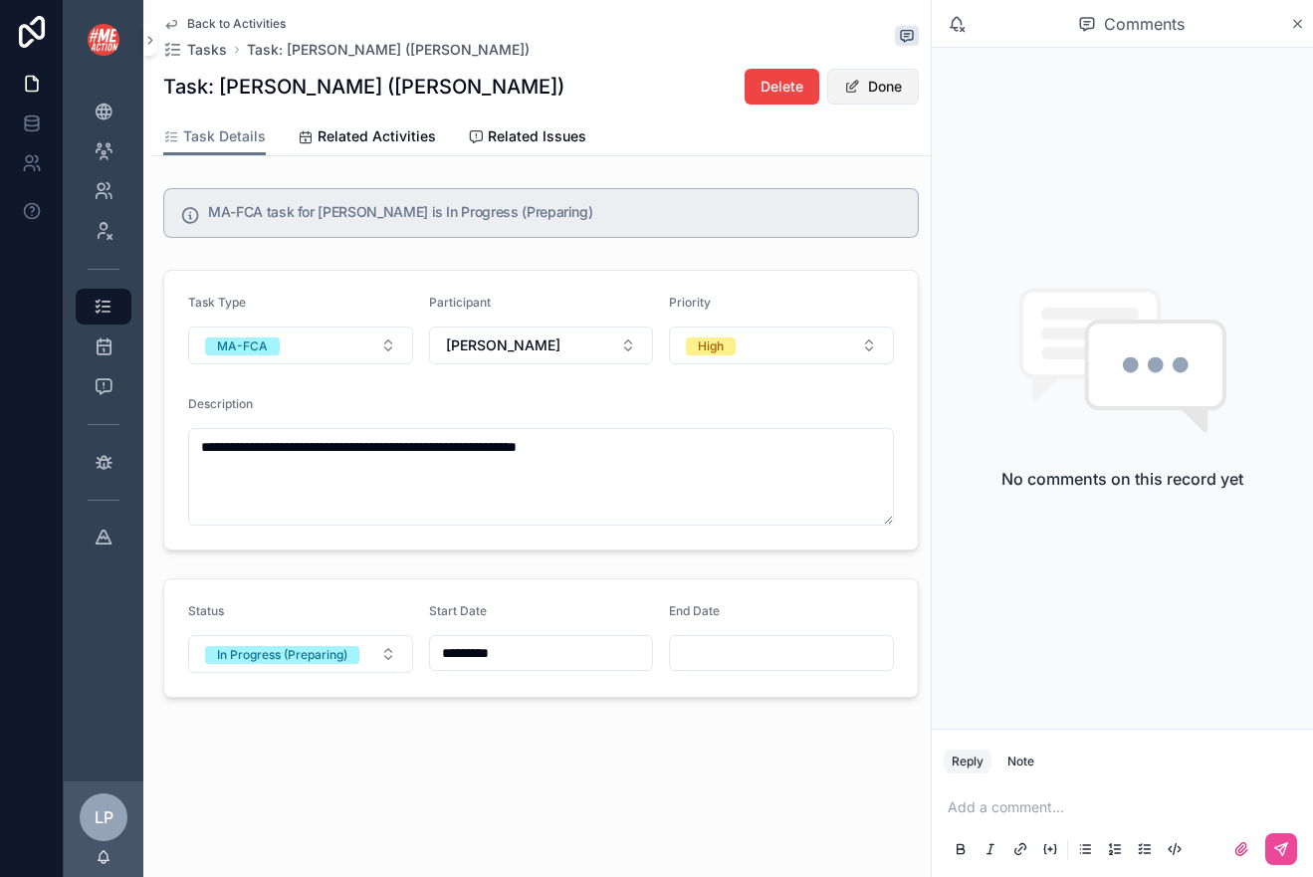
click at [884, 90] on button "Done" at bounding box center [873, 87] width 92 height 36
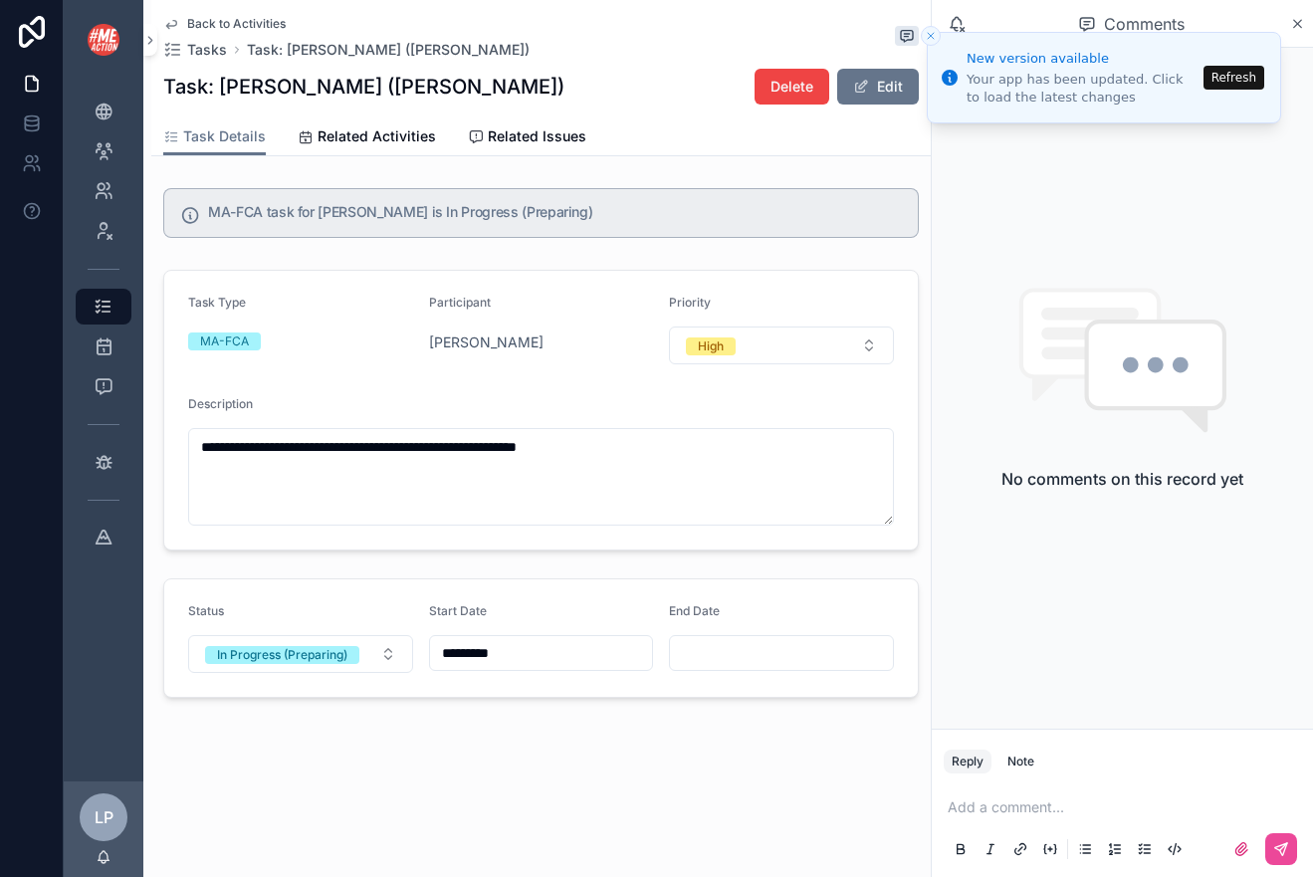
click at [1240, 71] on button "Refresh" at bounding box center [1233, 78] width 61 height 24
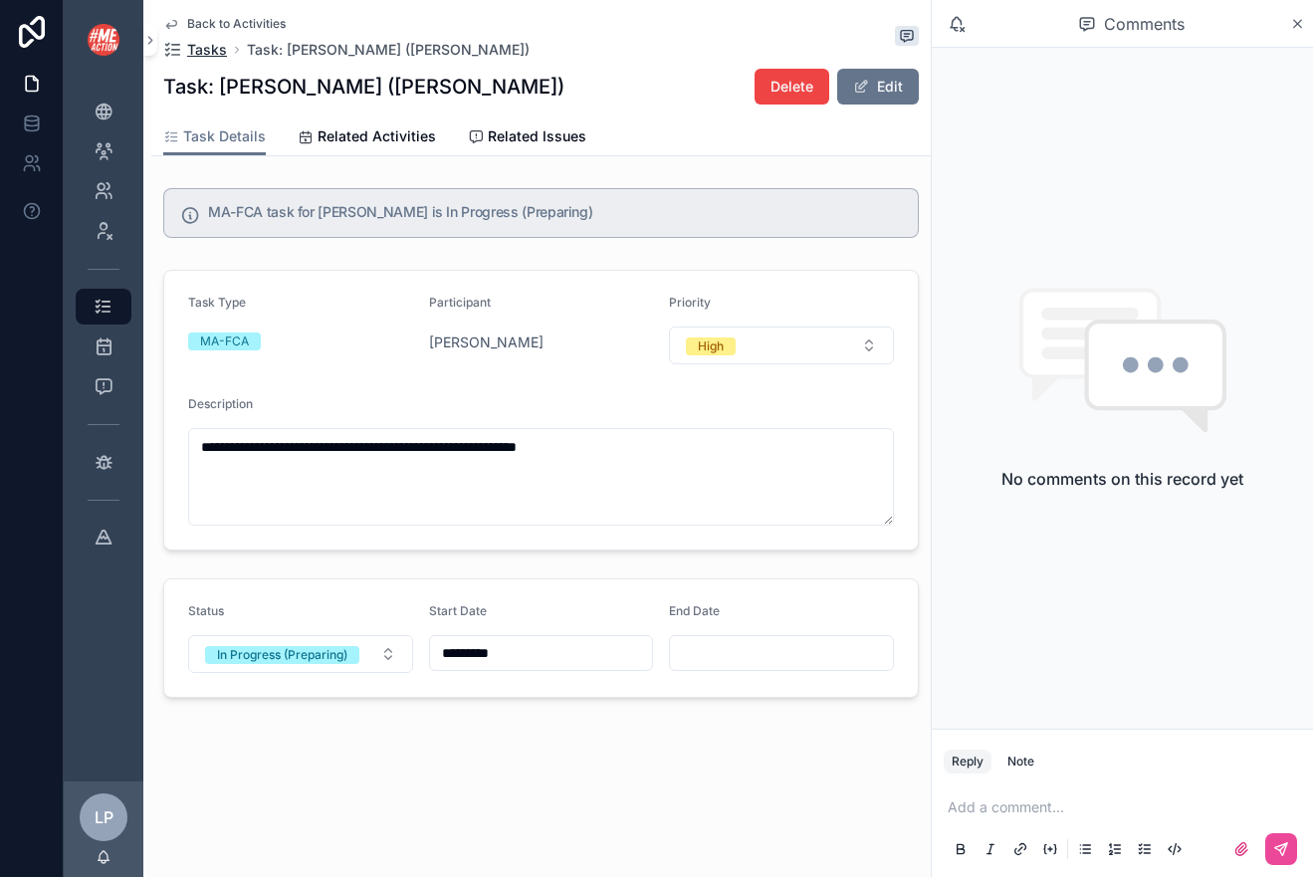
click at [202, 44] on span "Tasks" at bounding box center [207, 50] width 40 height 20
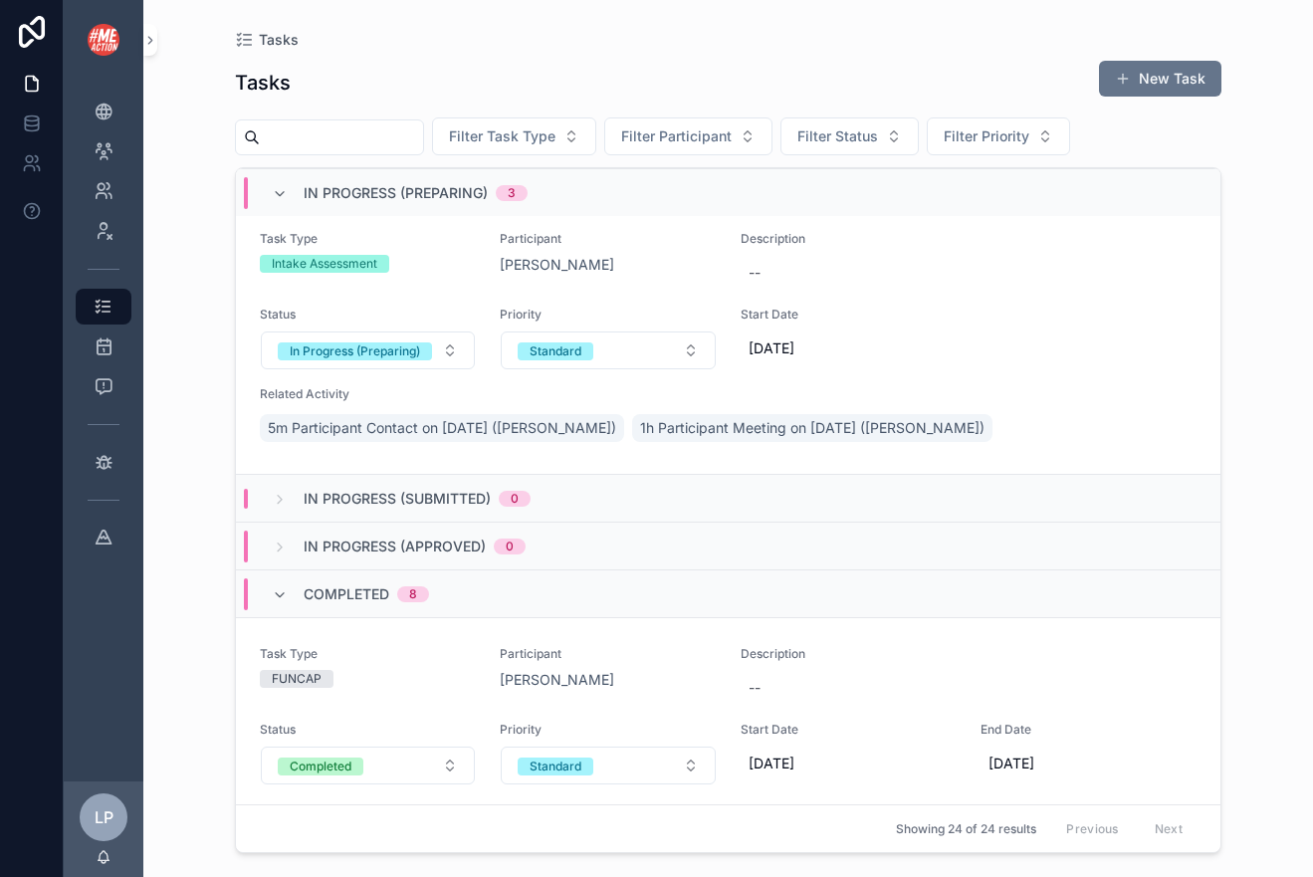
scroll to position [3485, 0]
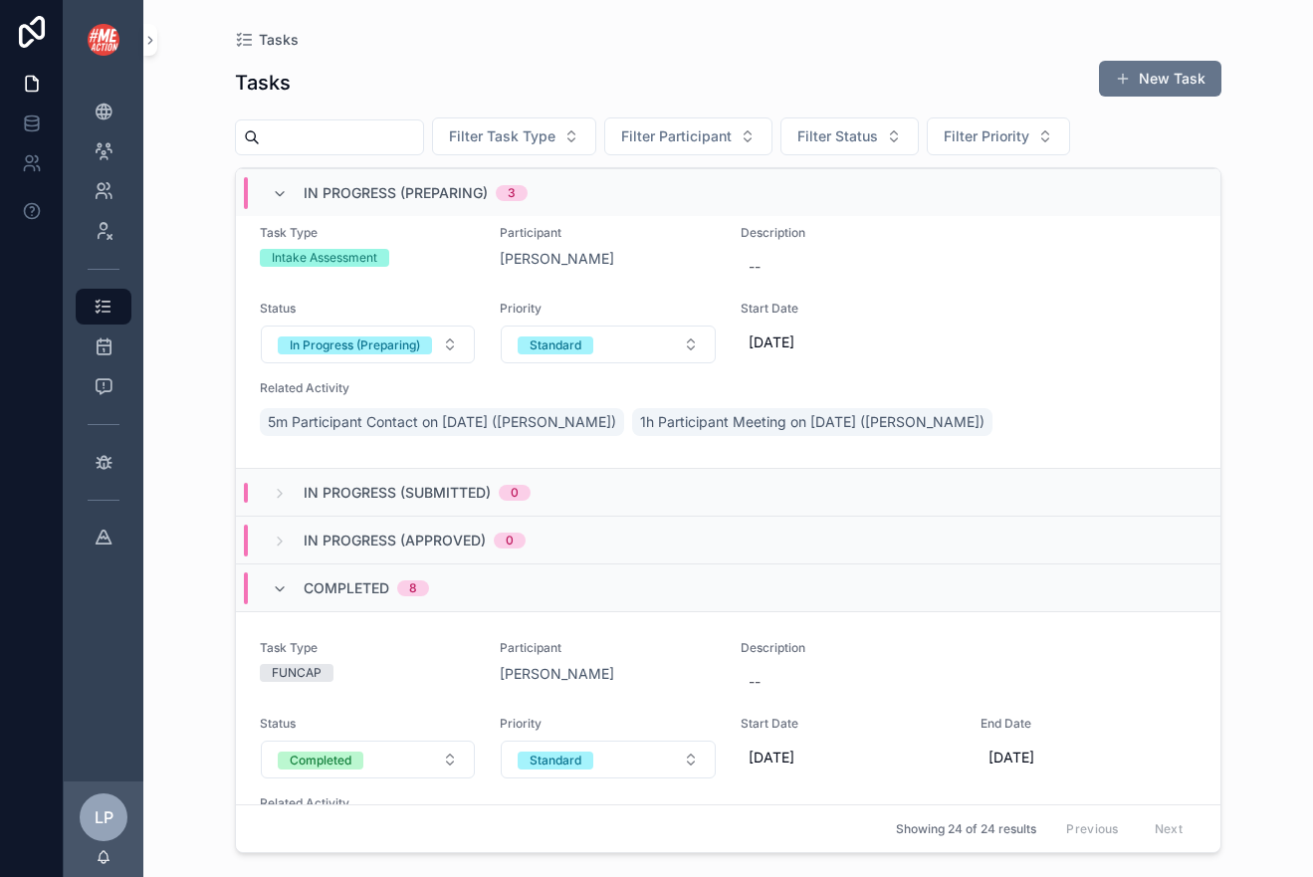
click at [424, 582] on span "8" at bounding box center [413, 588] width 32 height 16
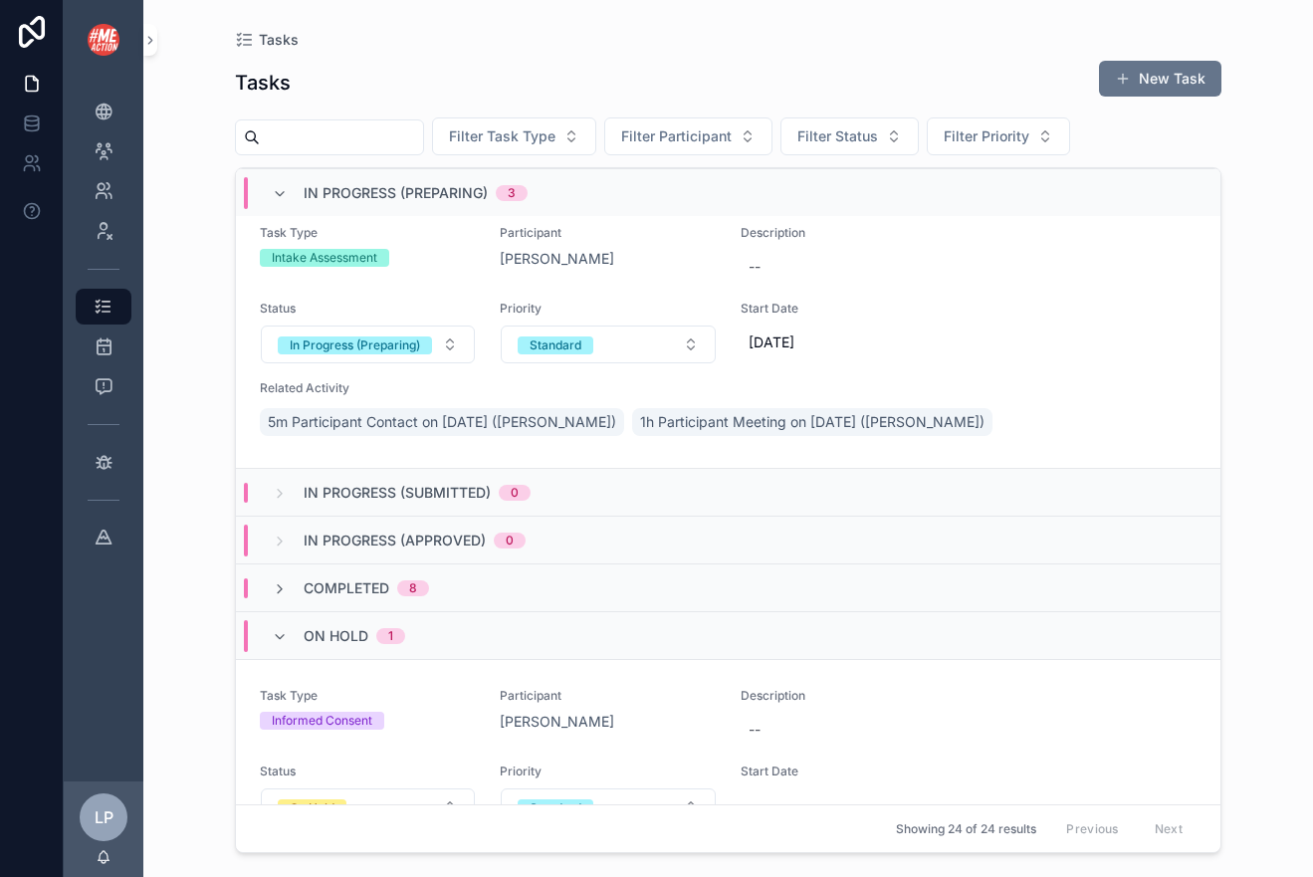
scroll to position [3631, 0]
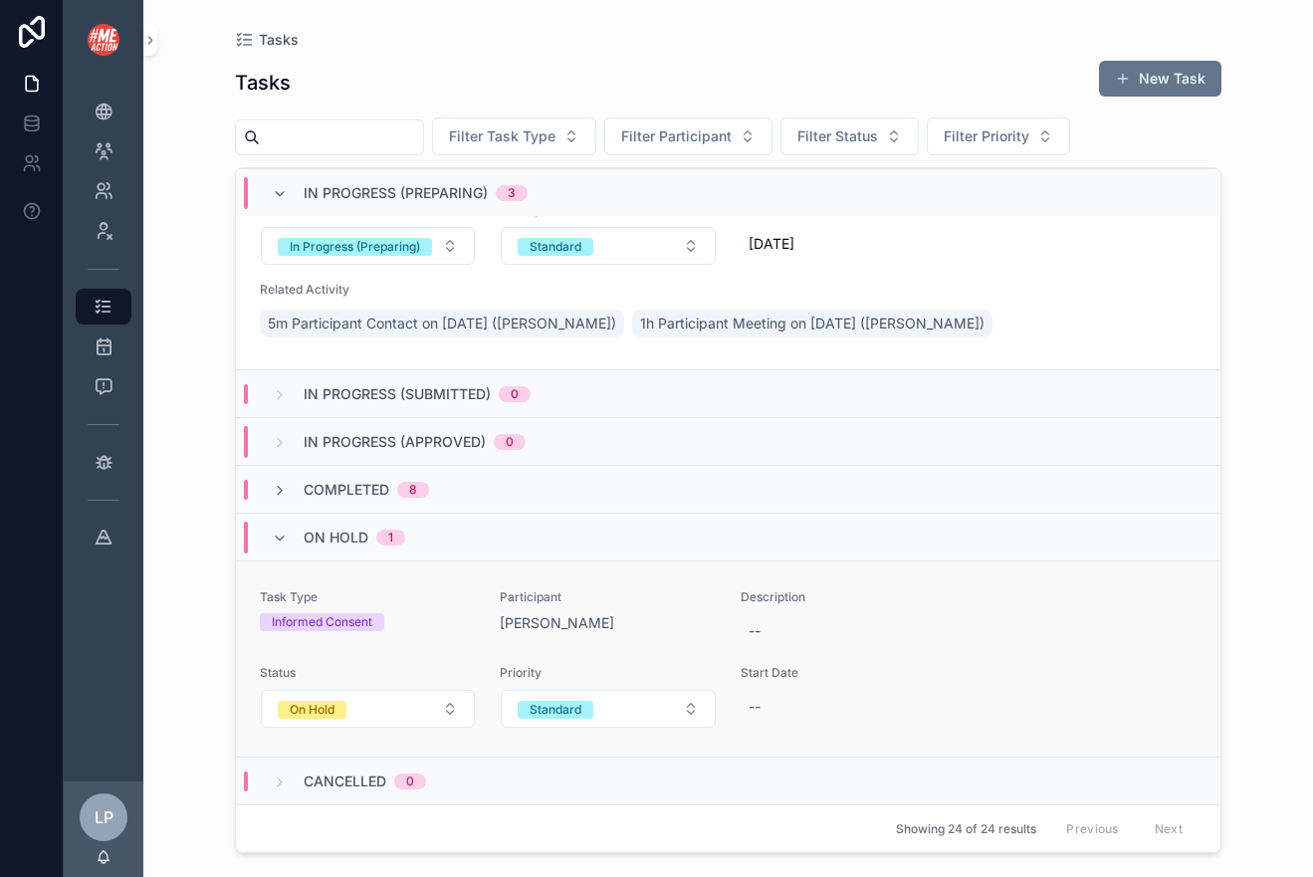
click at [422, 602] on span "Task Type" at bounding box center [368, 597] width 216 height 16
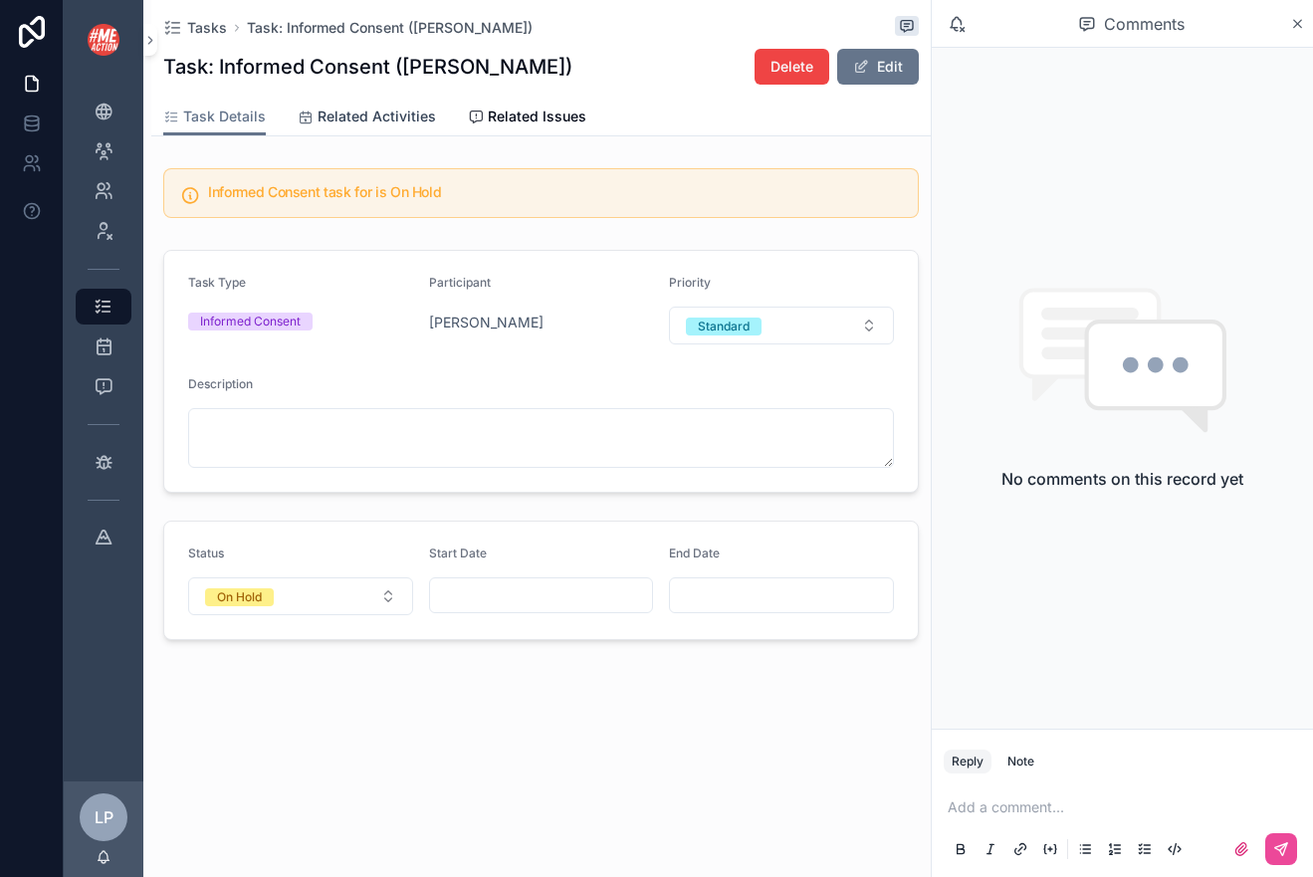
click at [378, 113] on span "Related Activities" at bounding box center [376, 116] width 118 height 20
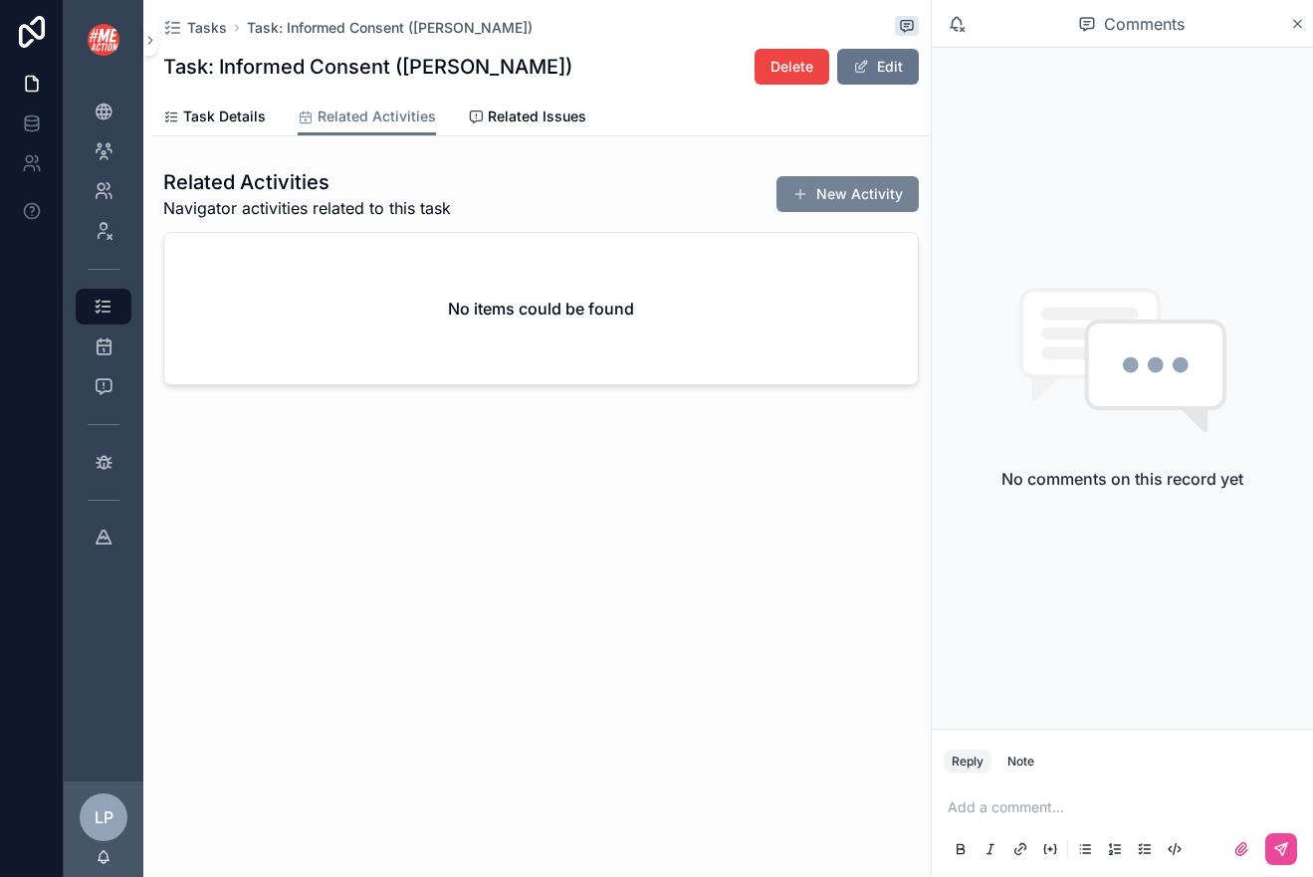
click at [857, 202] on button "New Activity" at bounding box center [847, 194] width 142 height 36
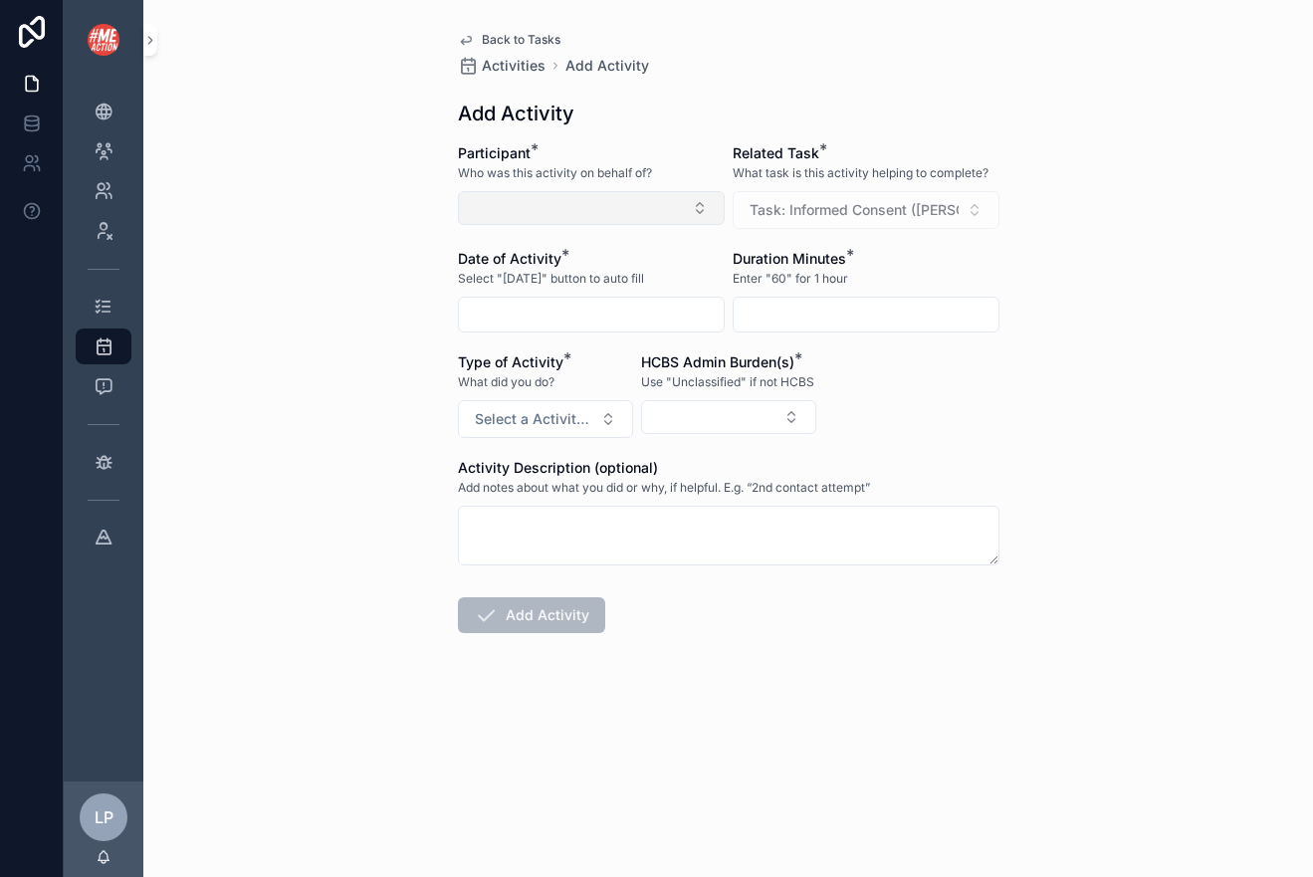
click at [624, 201] on button "Select Button" at bounding box center [591, 208] width 267 height 34
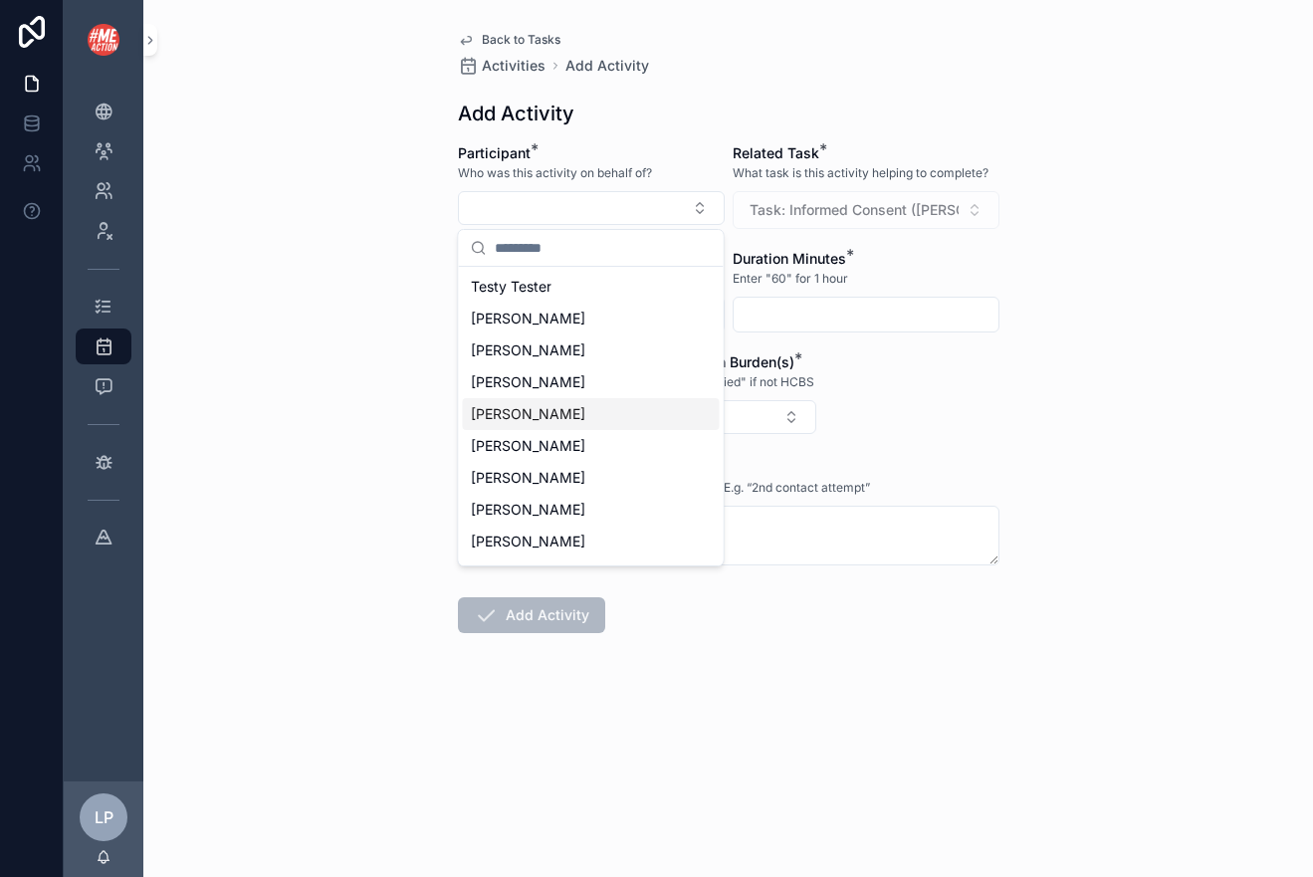
click at [533, 418] on span "Peggi Perrone" at bounding box center [528, 414] width 114 height 20
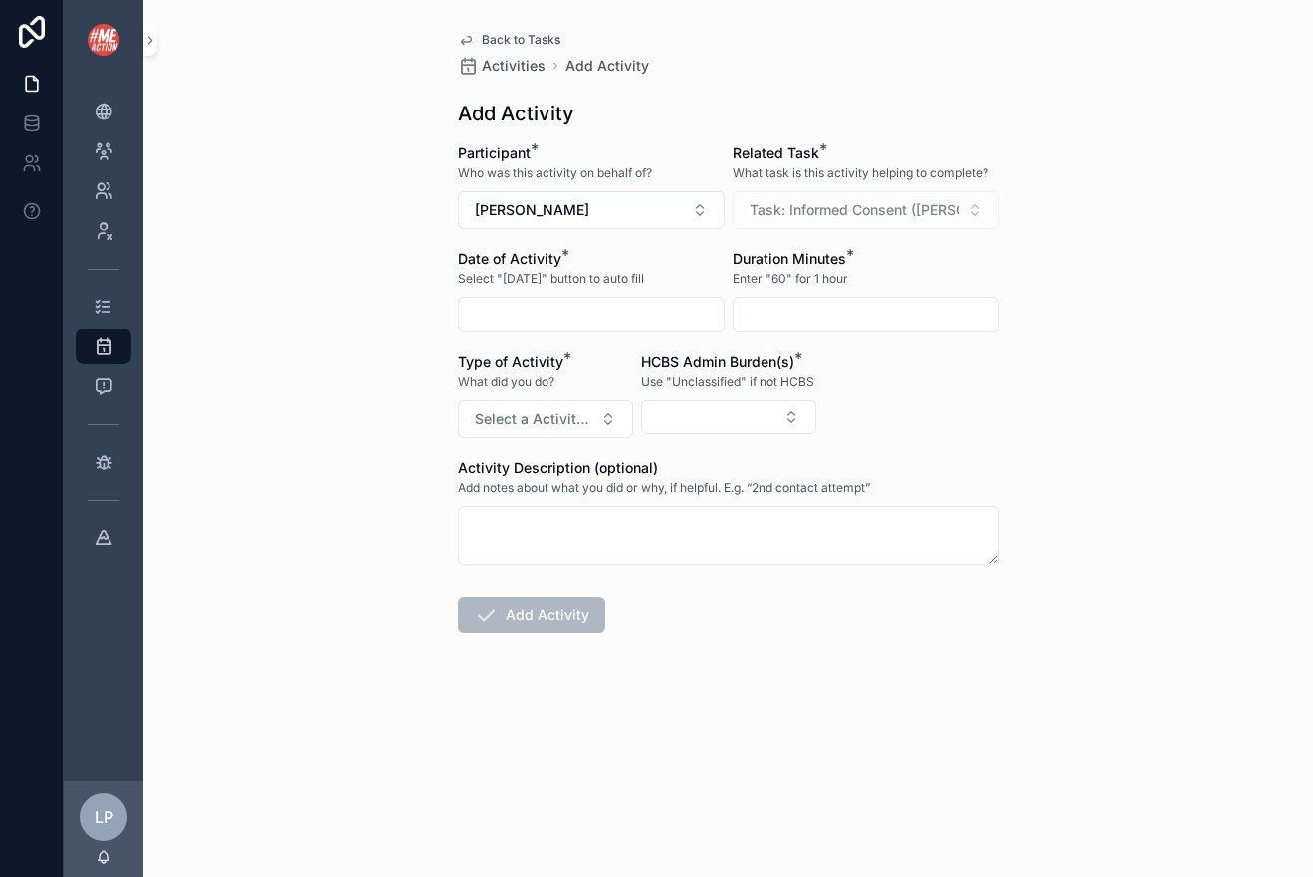
click at [548, 327] on input "scrollable content" at bounding box center [591, 315] width 265 height 28
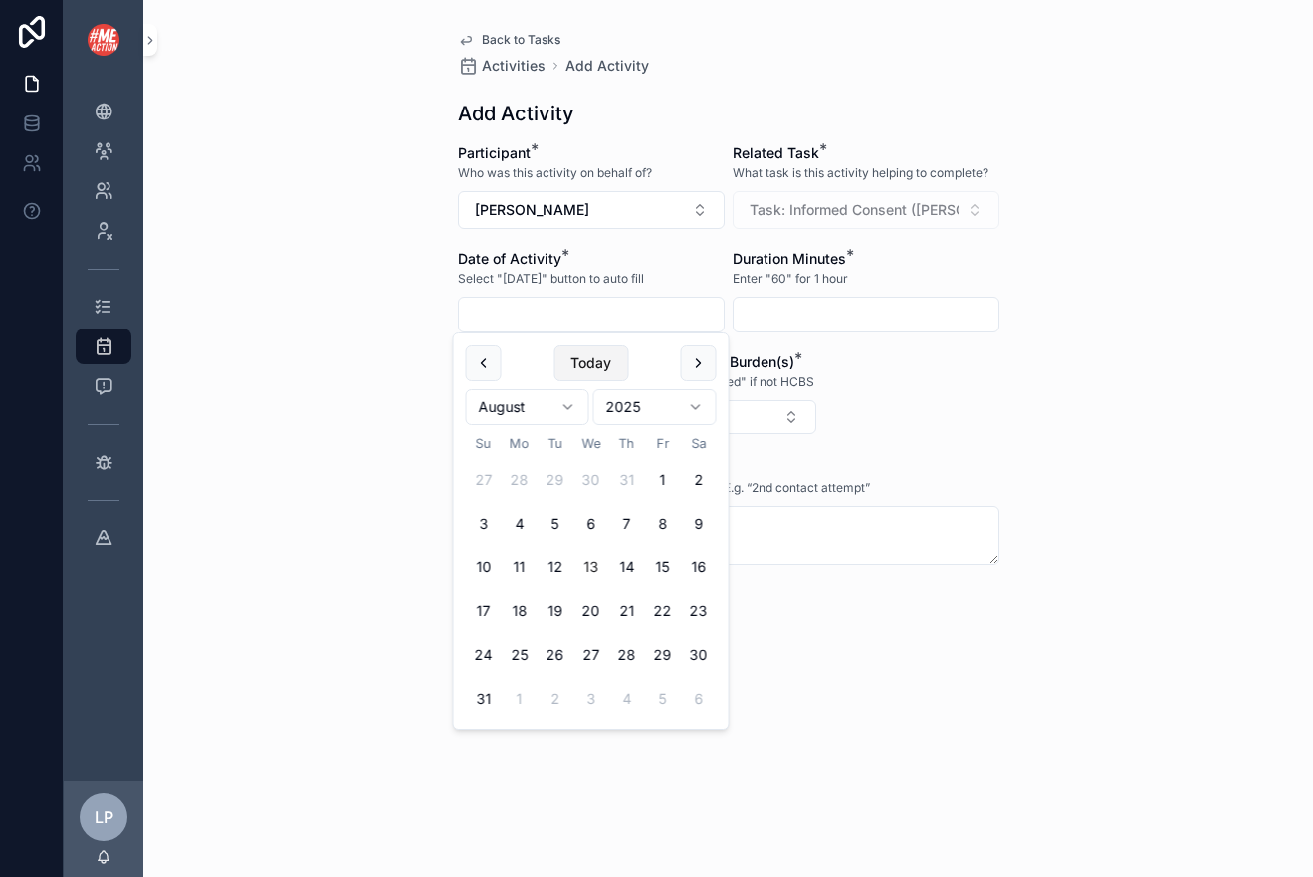
click at [592, 366] on button "Today" at bounding box center [590, 363] width 75 height 36
type input "*********"
click at [797, 307] on input "scrollable content" at bounding box center [865, 315] width 265 height 28
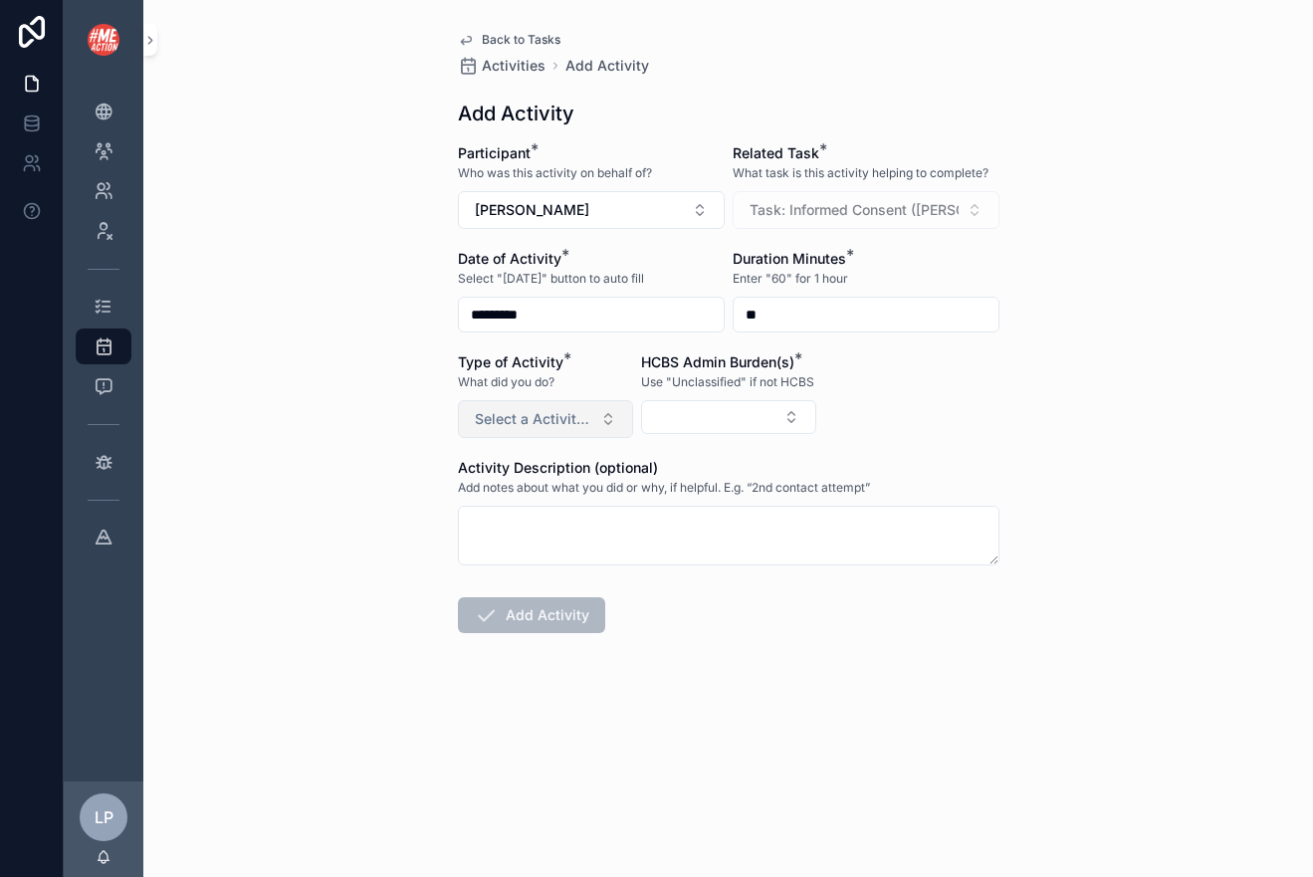
type input "**"
click at [580, 407] on button "Select a Activity Type" at bounding box center [545, 419] width 175 height 38
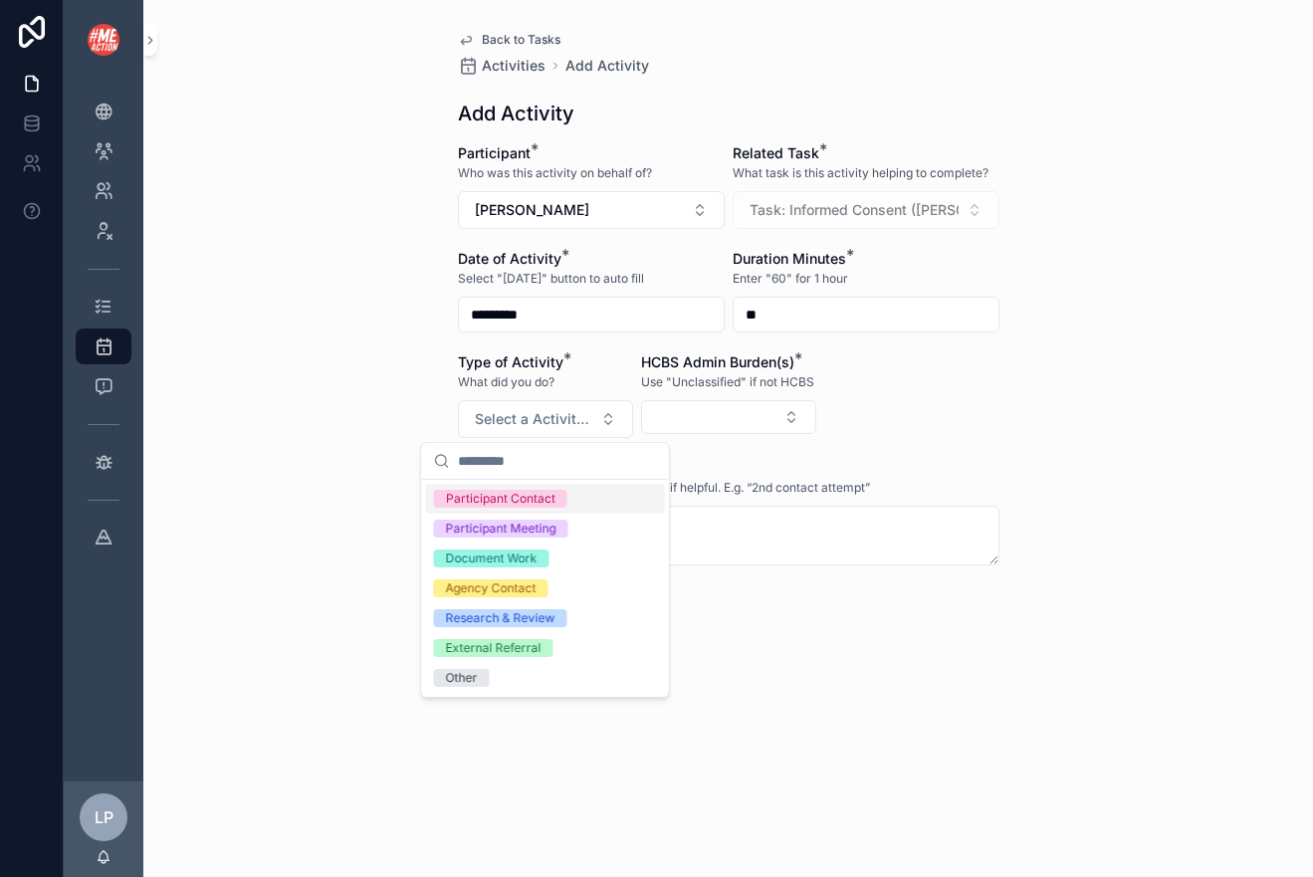
click at [531, 502] on div "Participant Contact" at bounding box center [500, 499] width 109 height 18
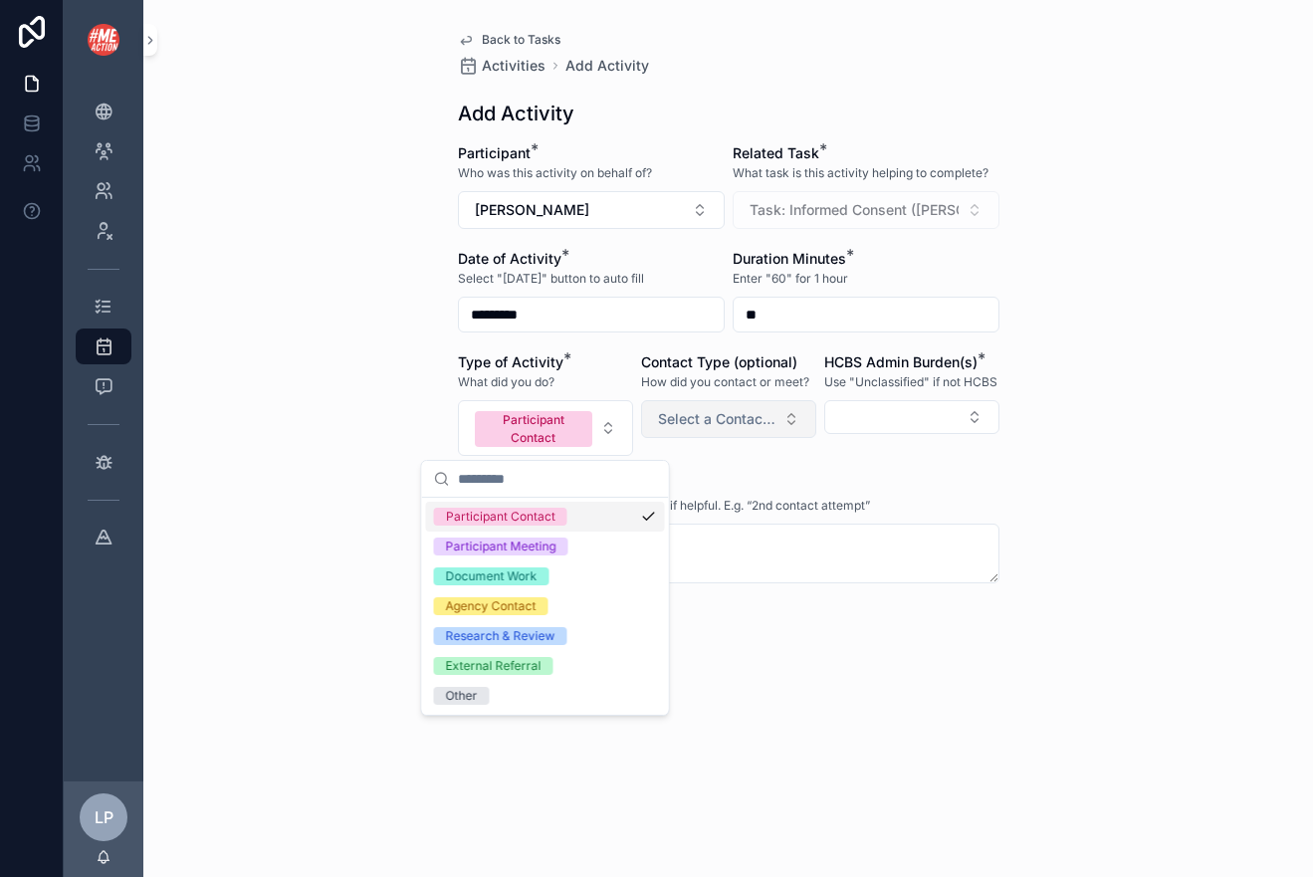
click at [707, 414] on span "Select a Contact Type" at bounding box center [716, 419] width 117 height 20
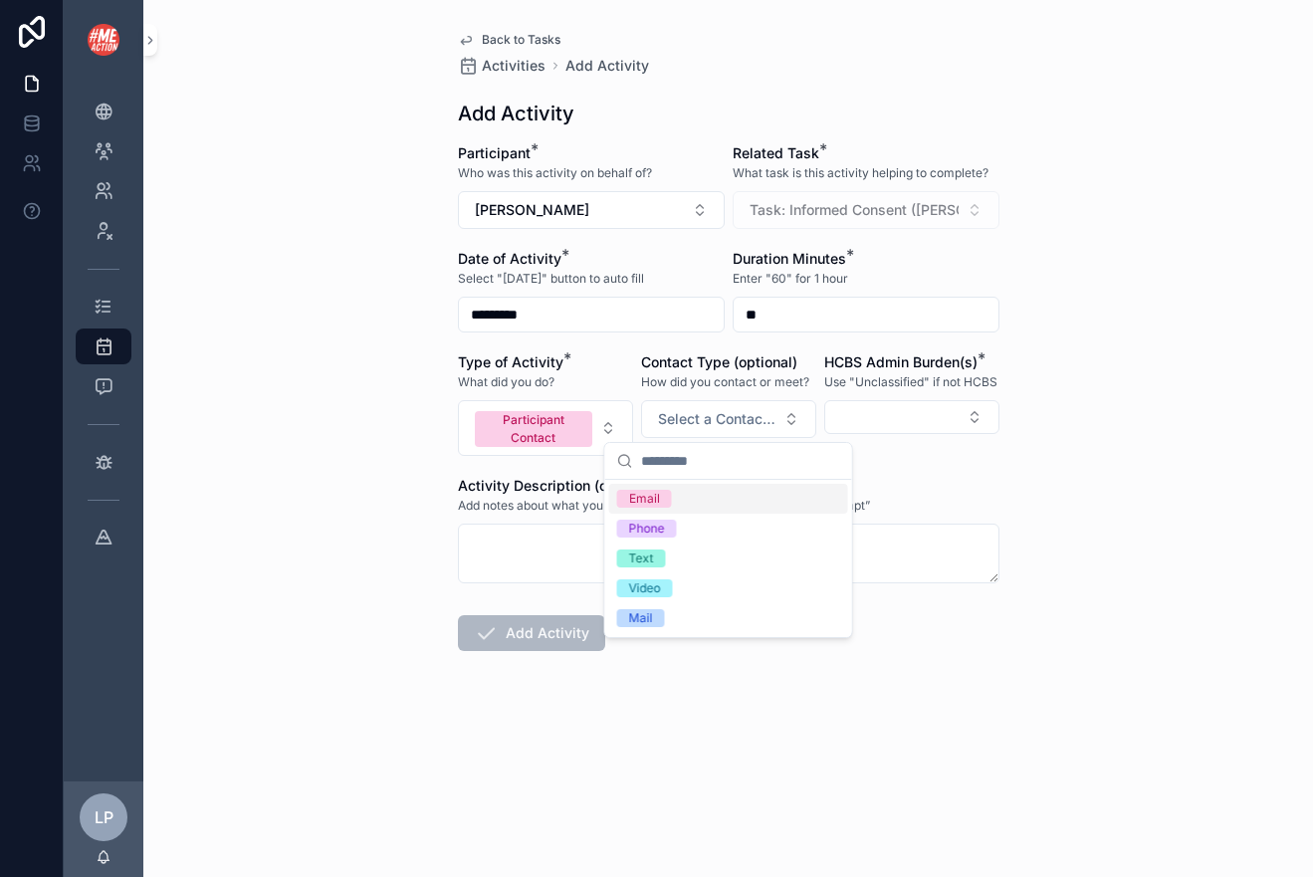
click at [684, 505] on div "Email" at bounding box center [728, 499] width 239 height 30
click at [874, 419] on button "Select Button" at bounding box center [911, 417] width 175 height 34
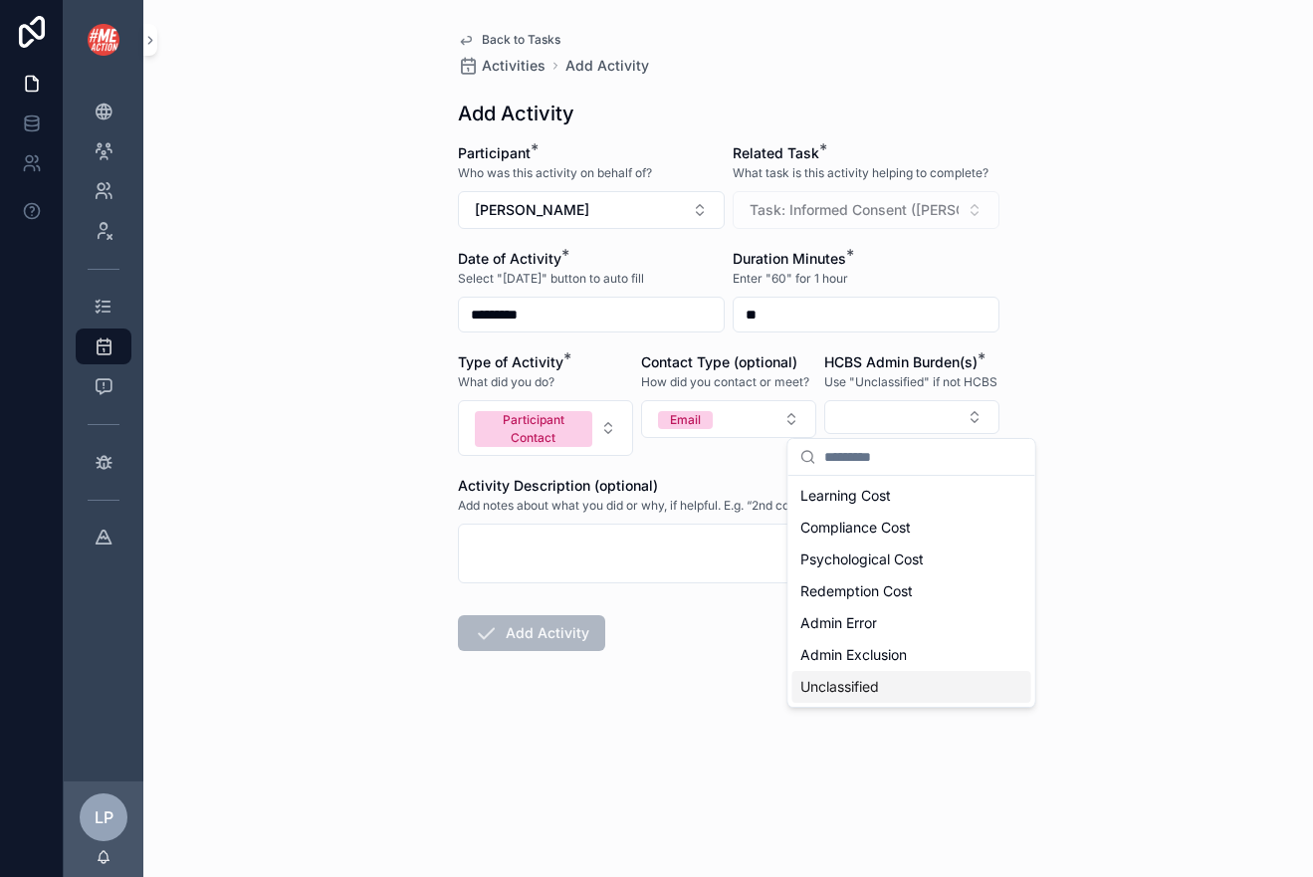
click at [808, 690] on span "Unclassified" at bounding box center [839, 687] width 79 height 20
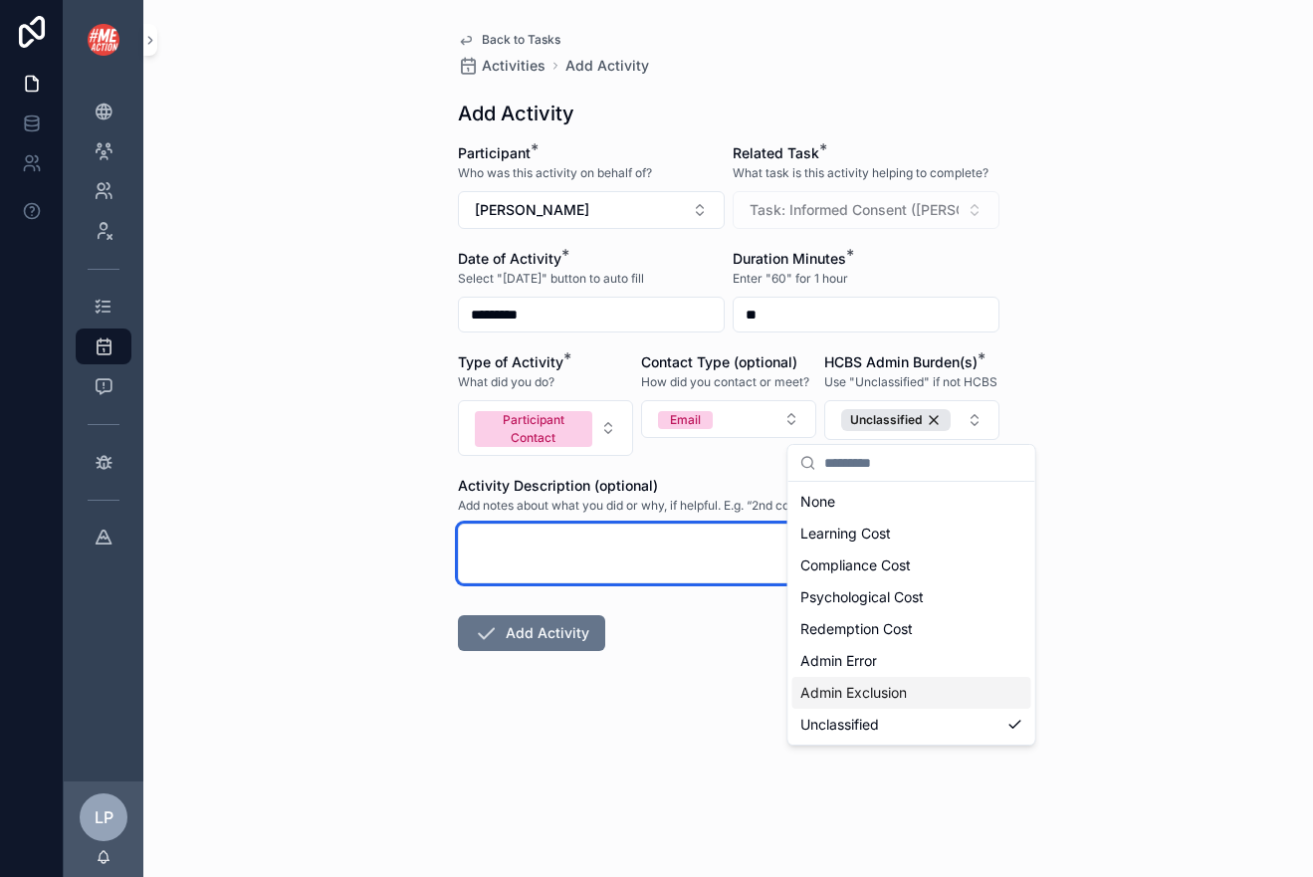
click at [640, 549] on textarea "scrollable content" at bounding box center [728, 553] width 541 height 60
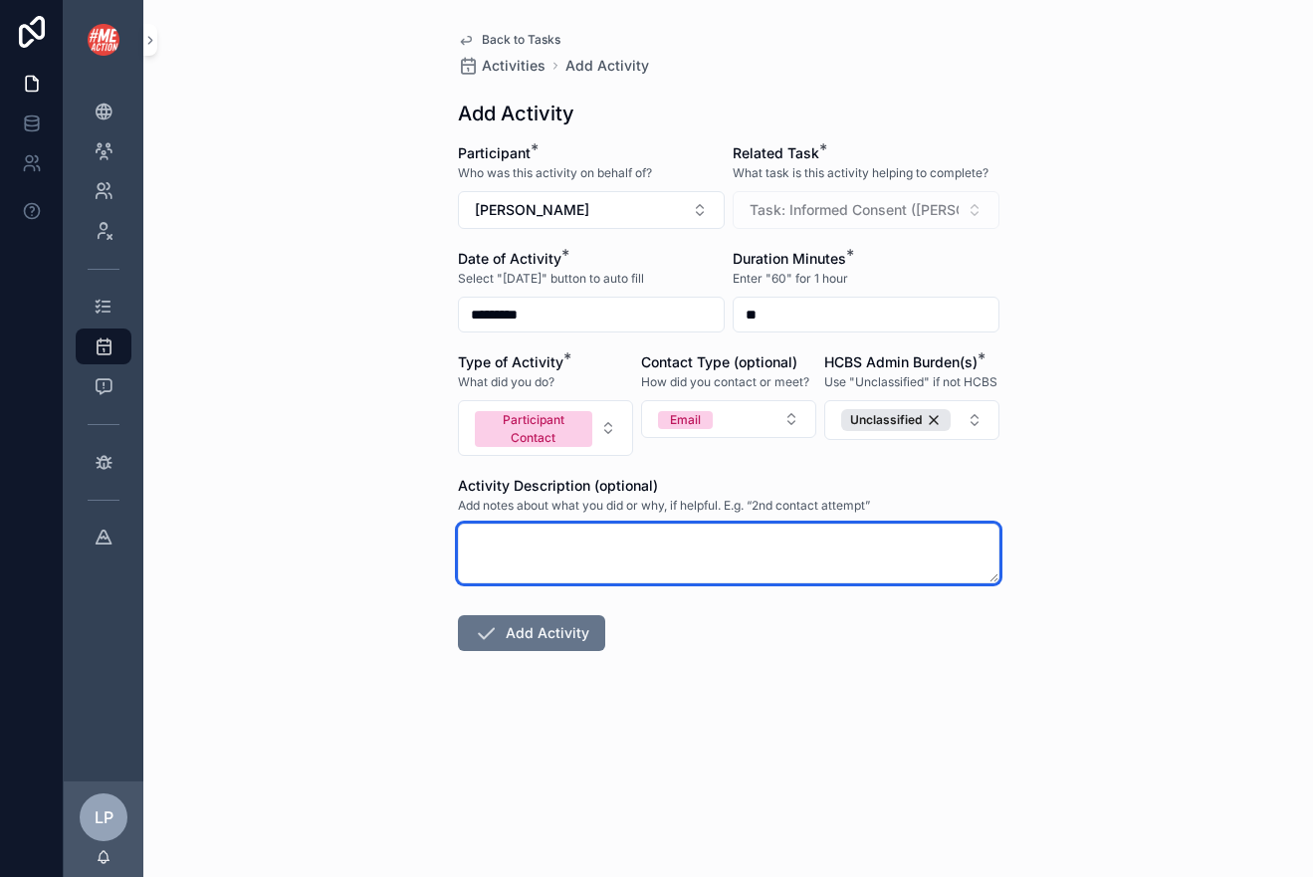
type textarea "*"
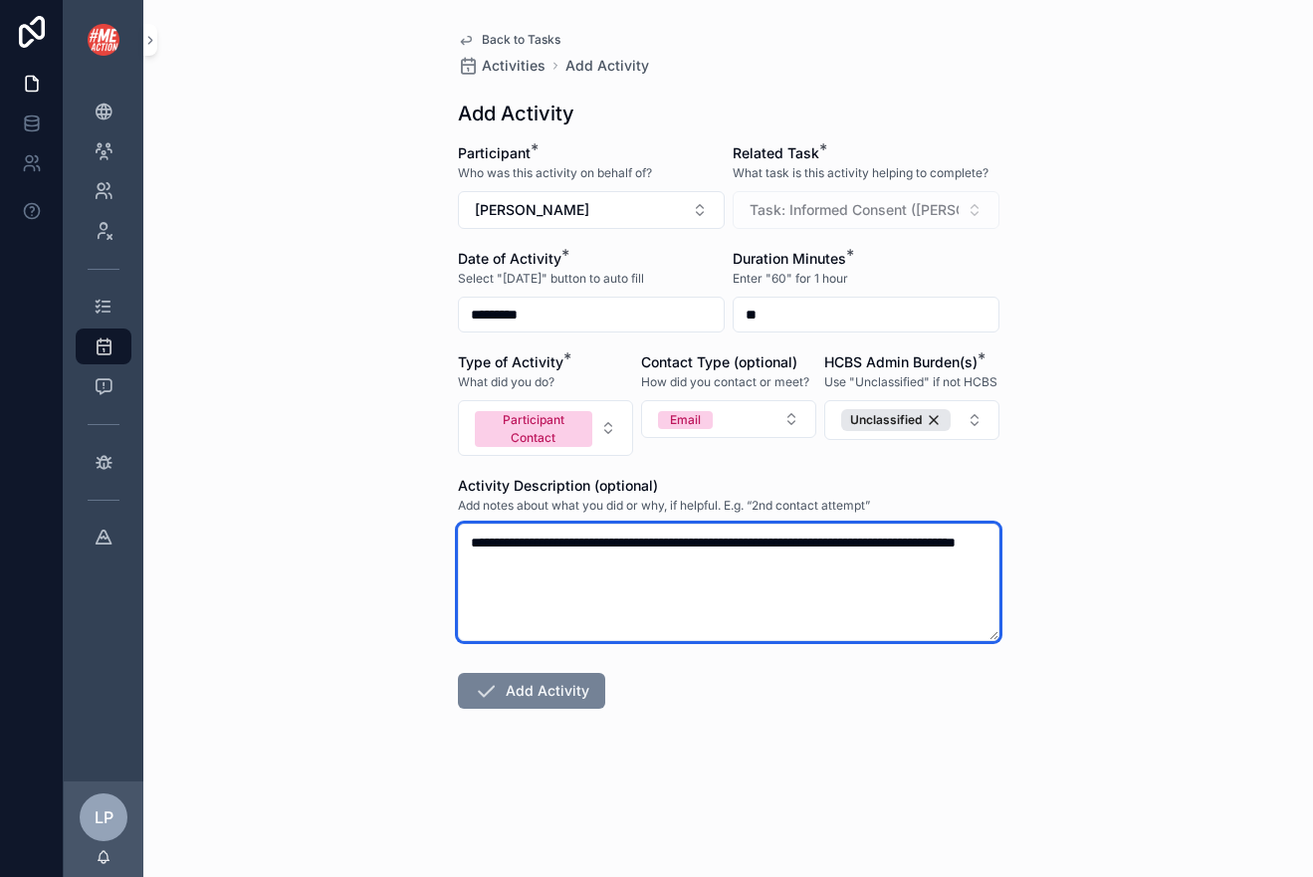
type textarea "**********"
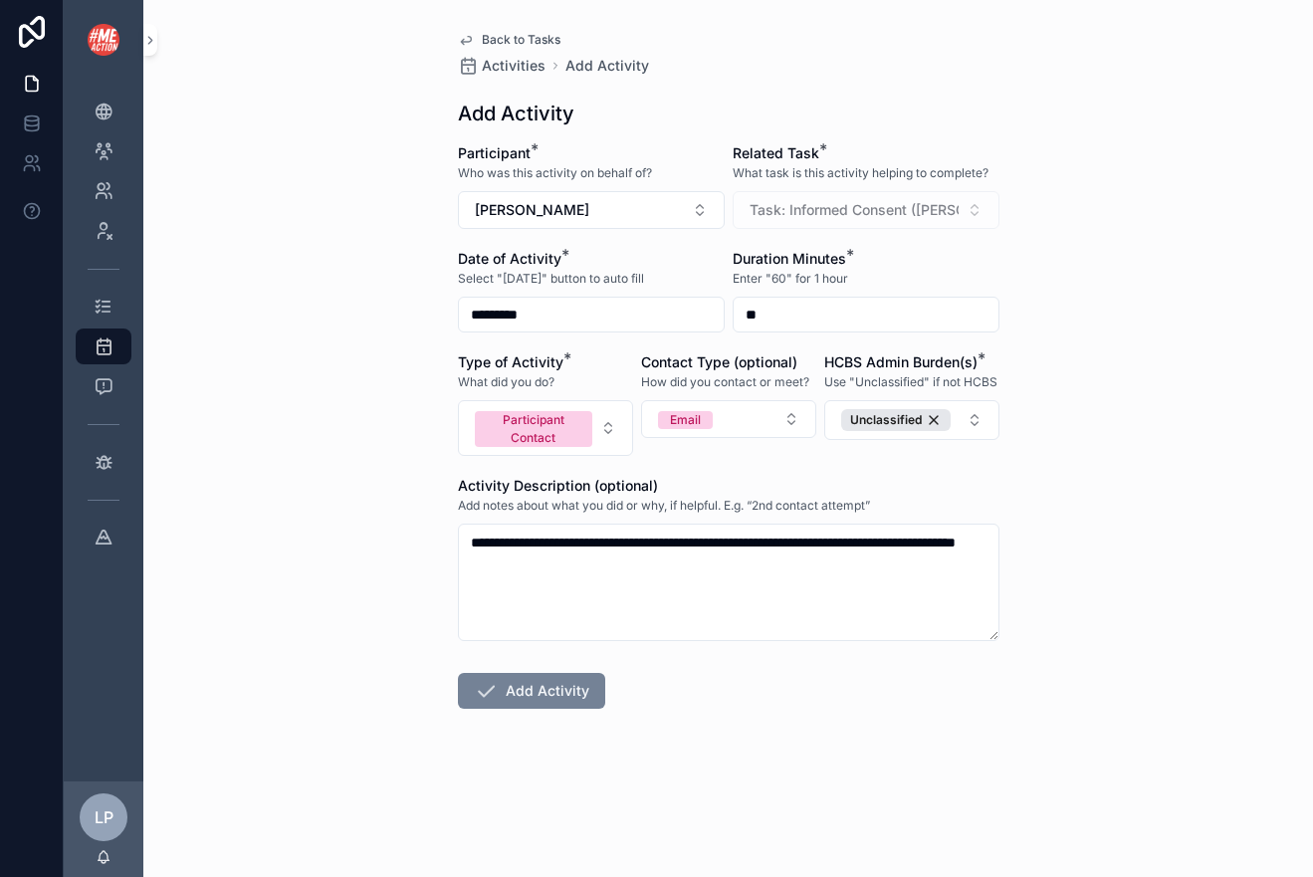
click at [535, 683] on button "Add Activity" at bounding box center [531, 691] width 147 height 36
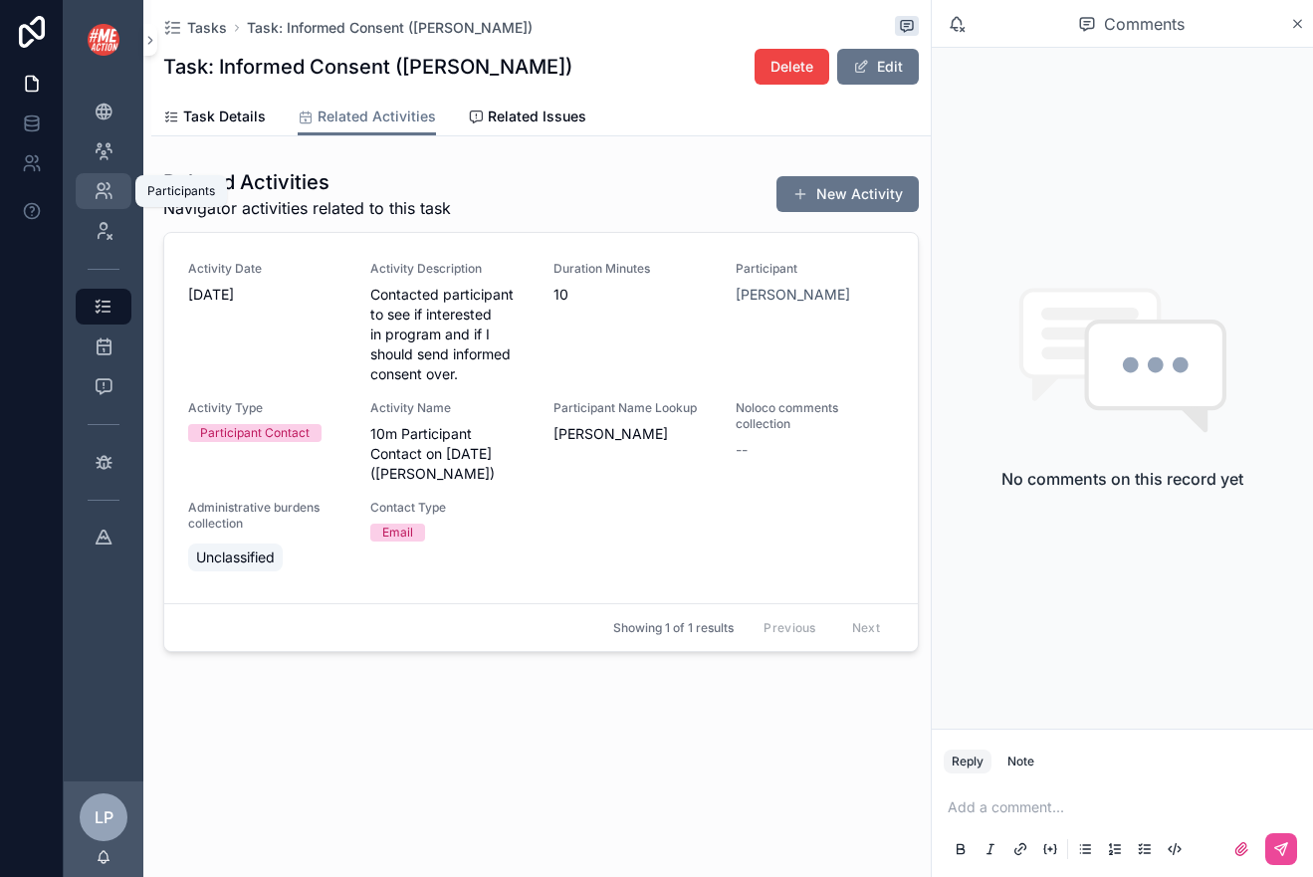
click at [103, 177] on div "Participants 3" at bounding box center [104, 191] width 32 height 32
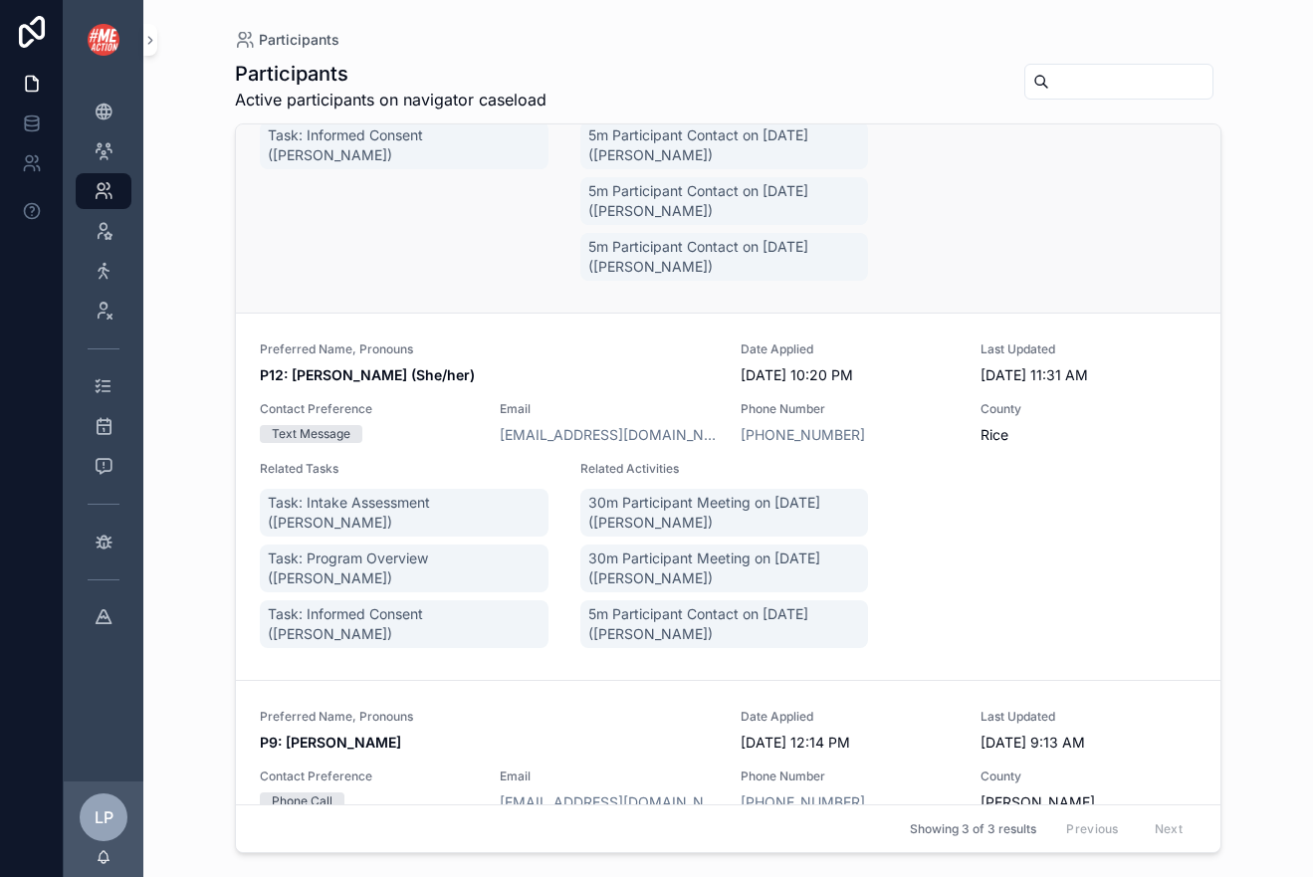
scroll to position [227, 0]
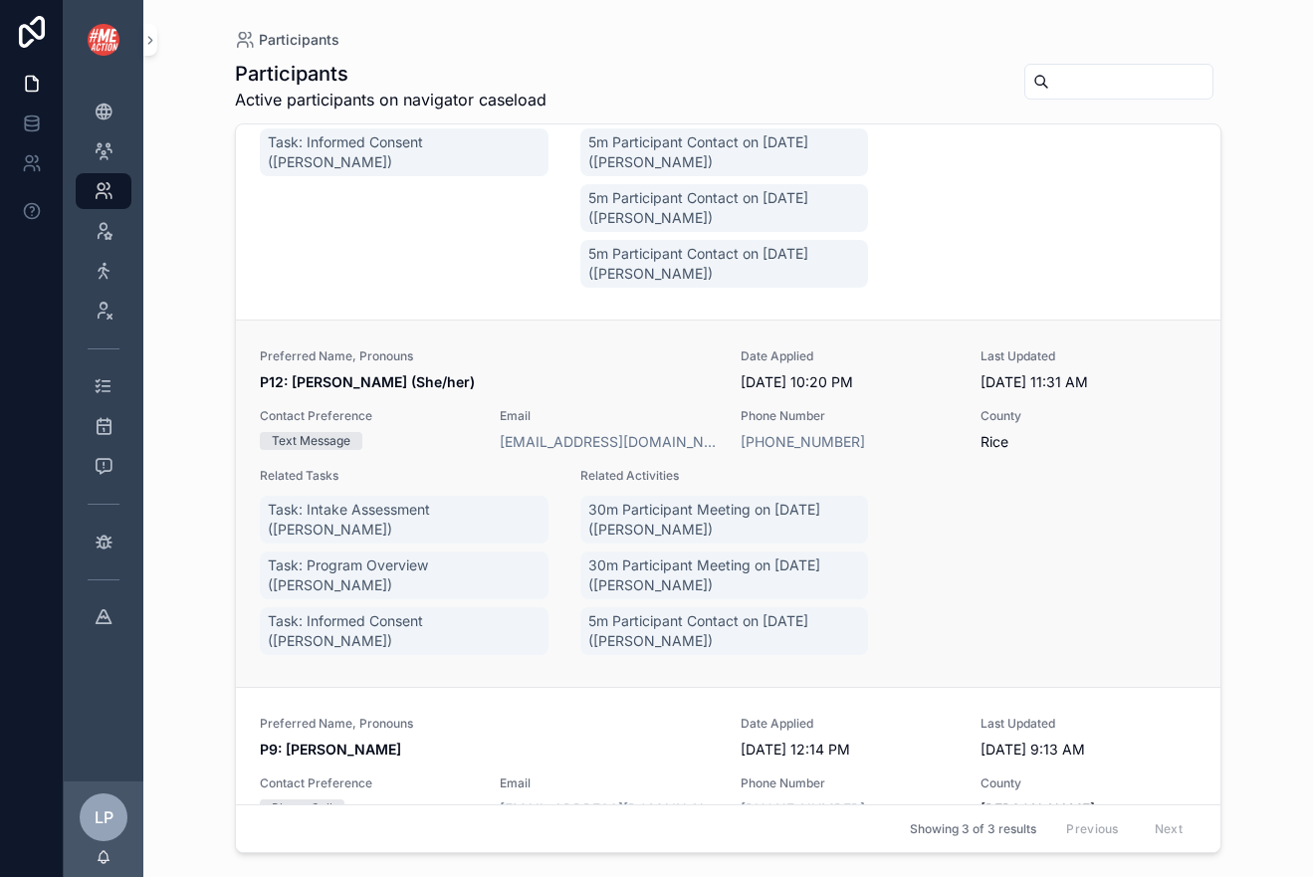
click at [509, 372] on span "P12: Erin Monahan (She/her)" at bounding box center [488, 382] width 457 height 20
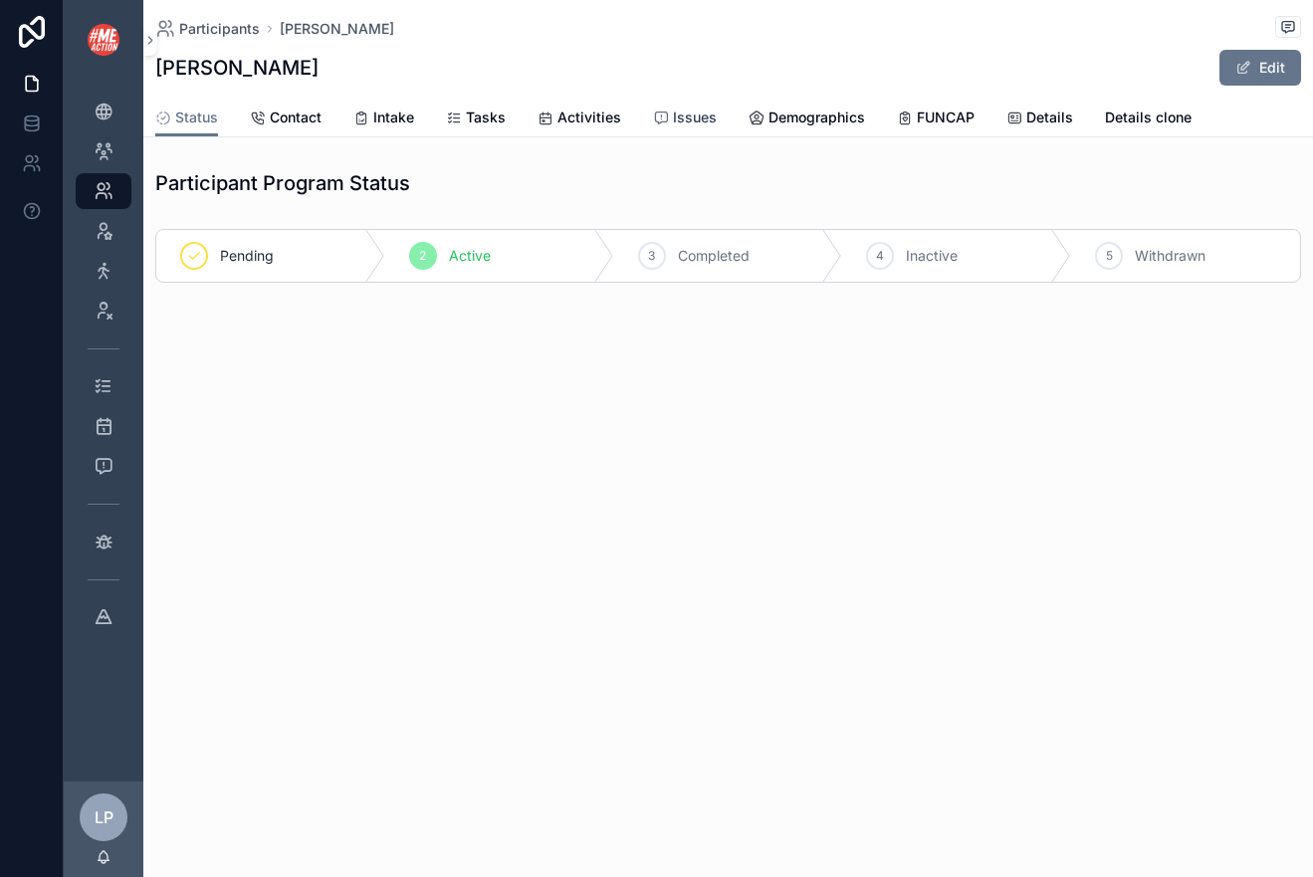
click at [695, 118] on span "Issues" at bounding box center [695, 117] width 44 height 20
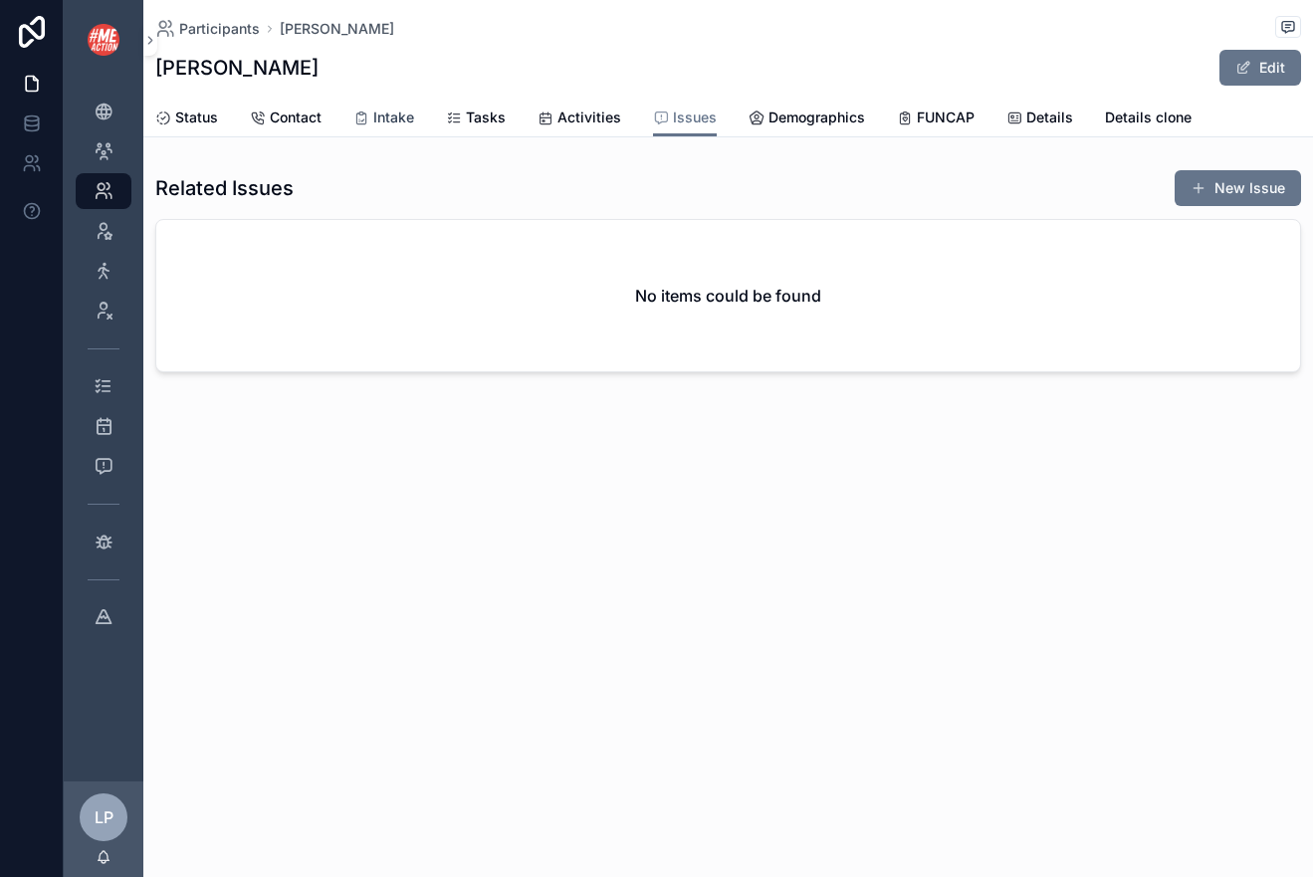
click at [383, 107] on span "Intake" at bounding box center [393, 117] width 41 height 20
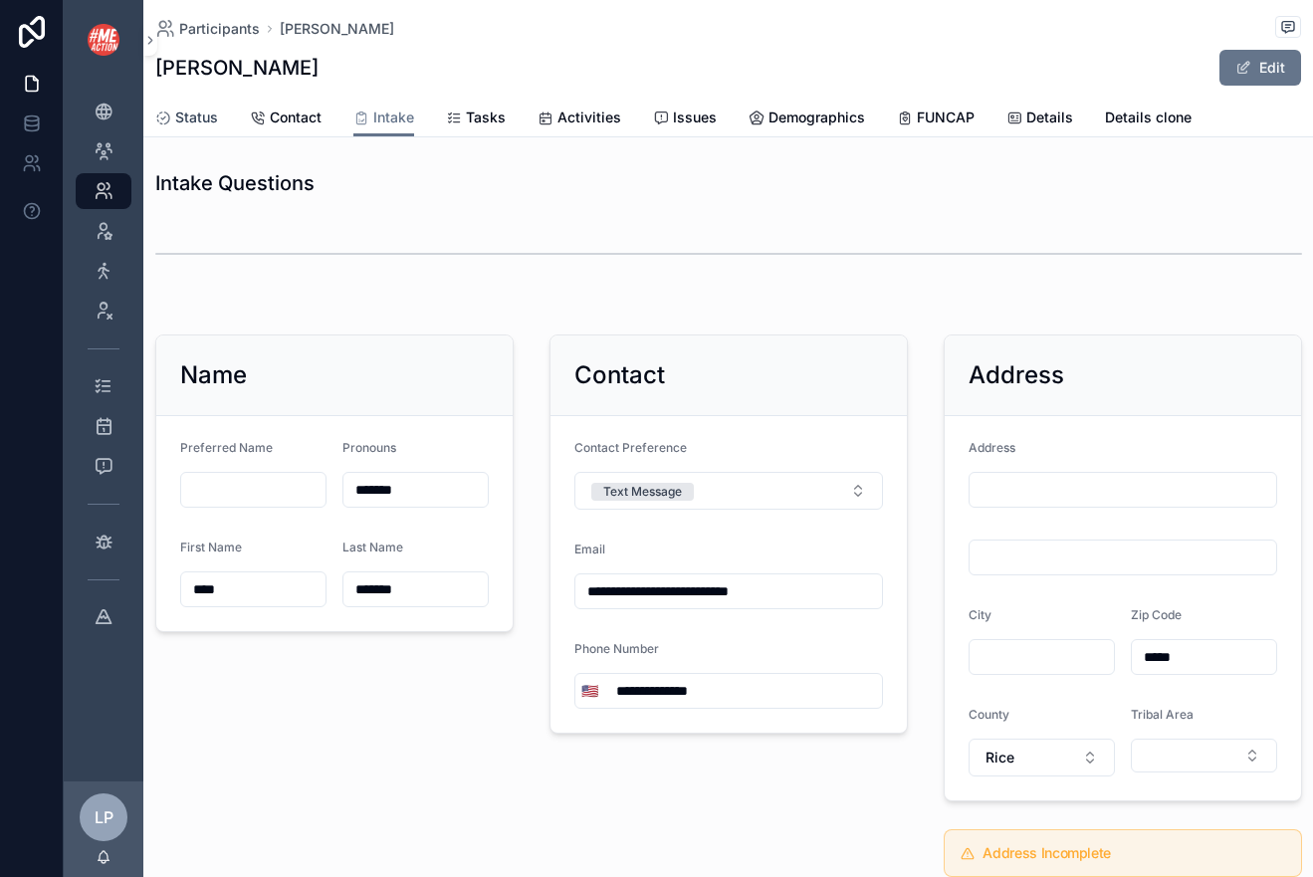
click at [203, 124] on span "Status" at bounding box center [196, 117] width 43 height 20
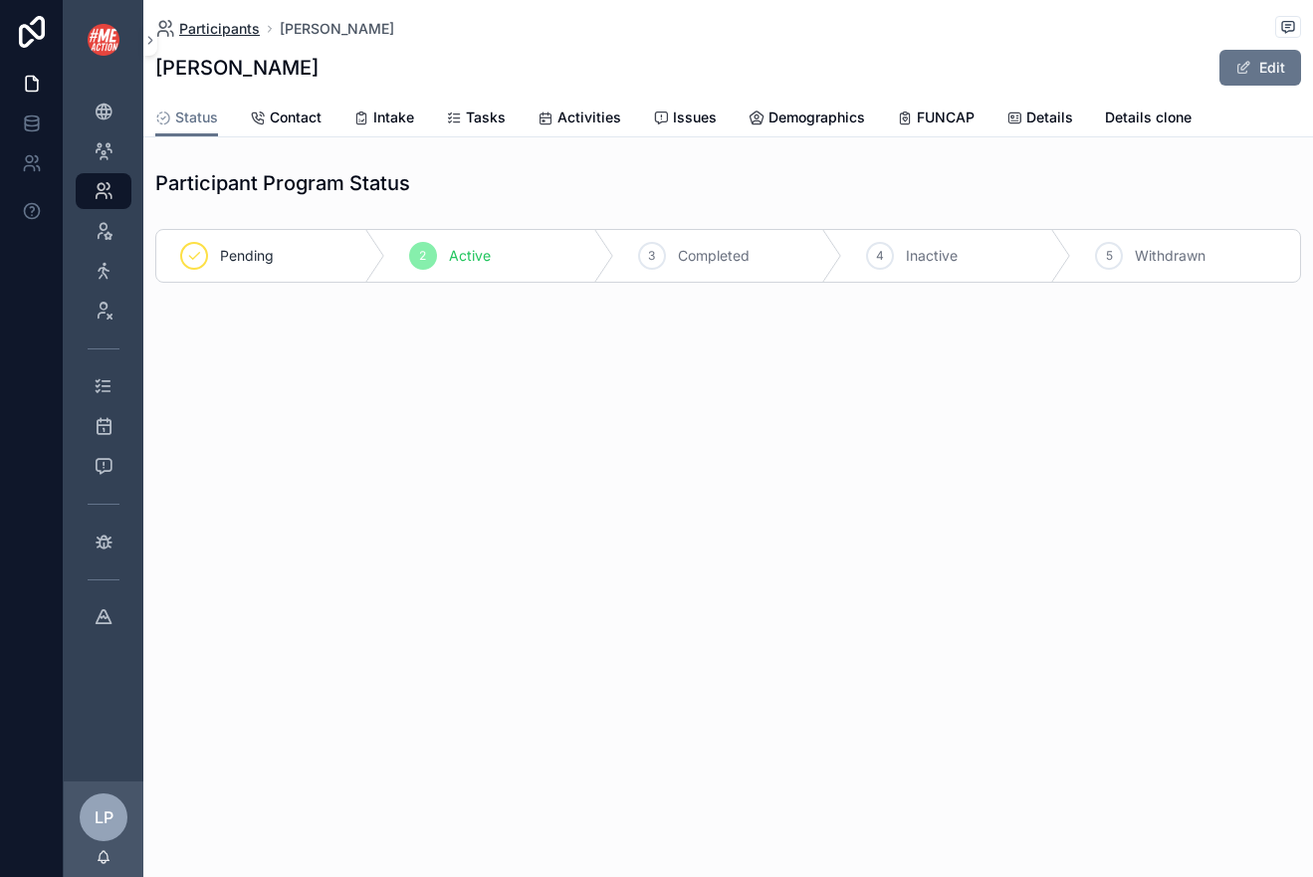
click at [204, 26] on span "Participants" at bounding box center [219, 29] width 81 height 20
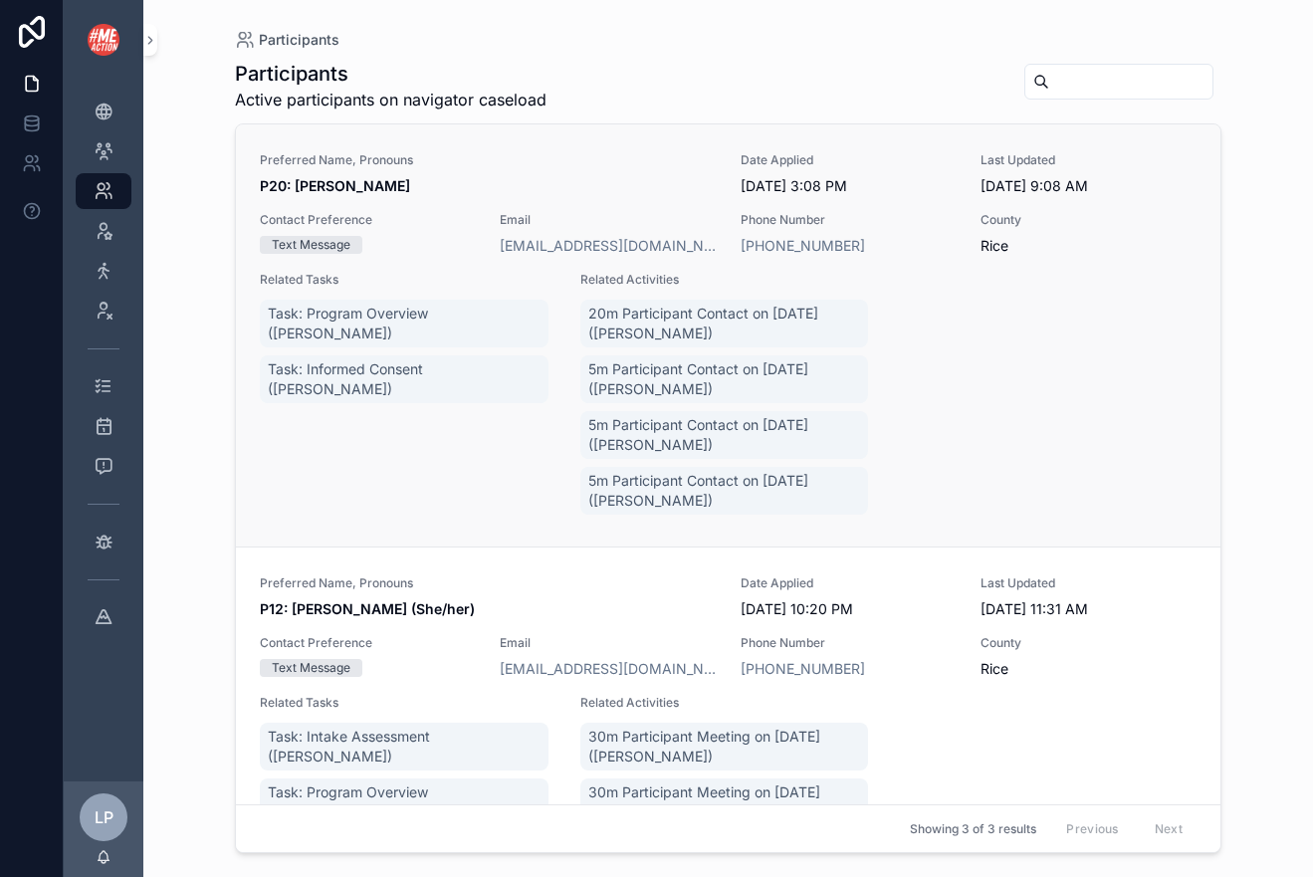
click at [408, 176] on span "P20: Krisi Lillie" at bounding box center [488, 186] width 457 height 20
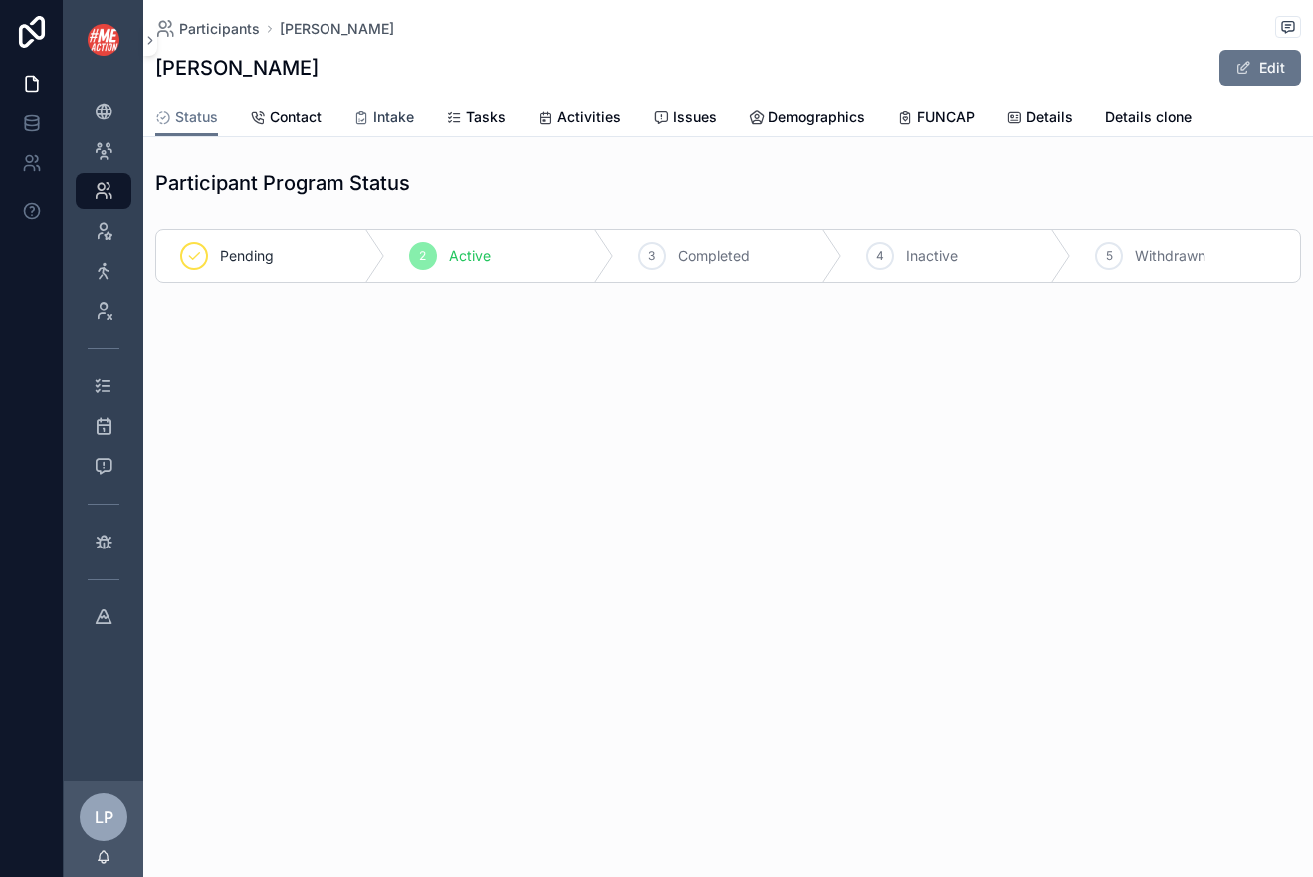
click at [406, 107] on span "Intake" at bounding box center [393, 117] width 41 height 20
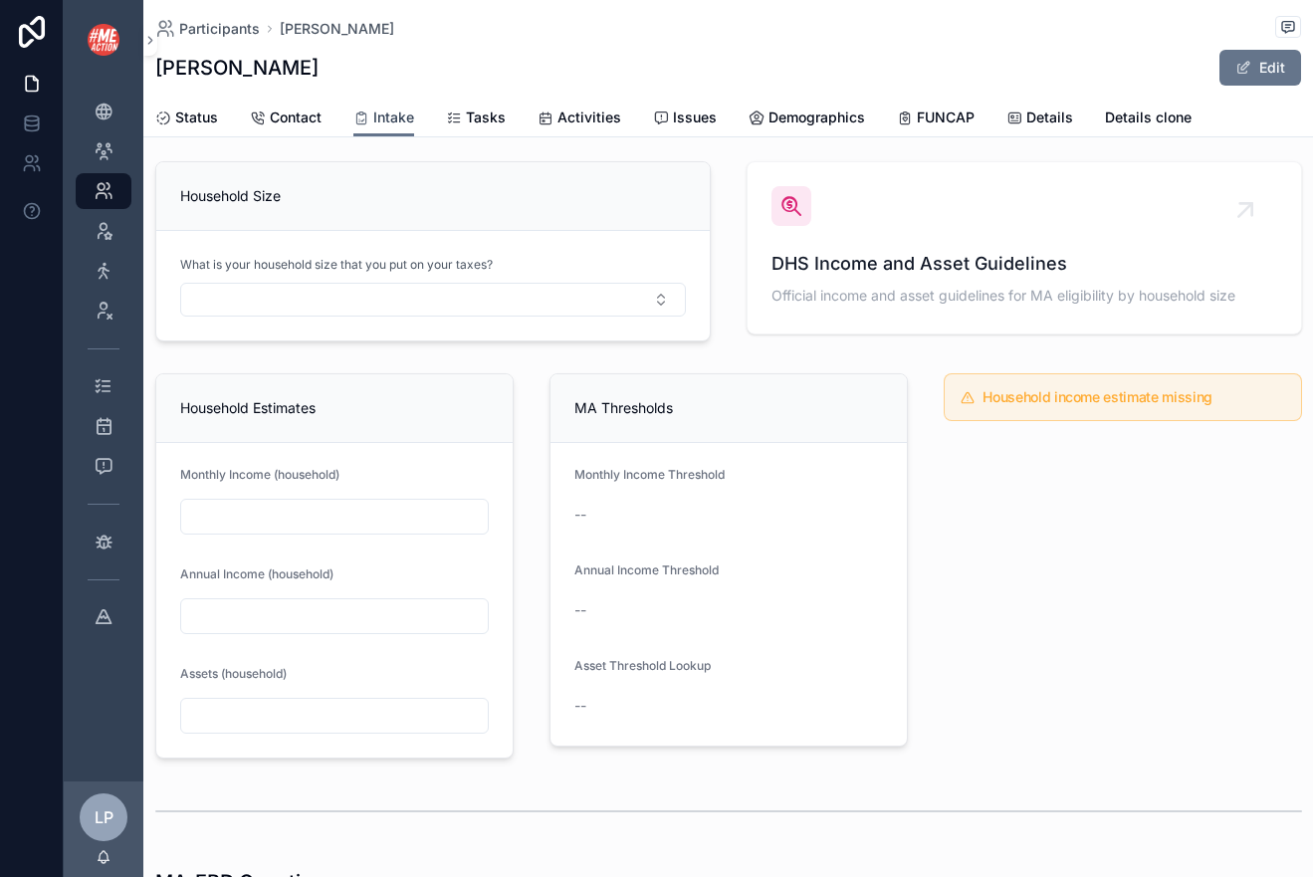
scroll to position [1150, 0]
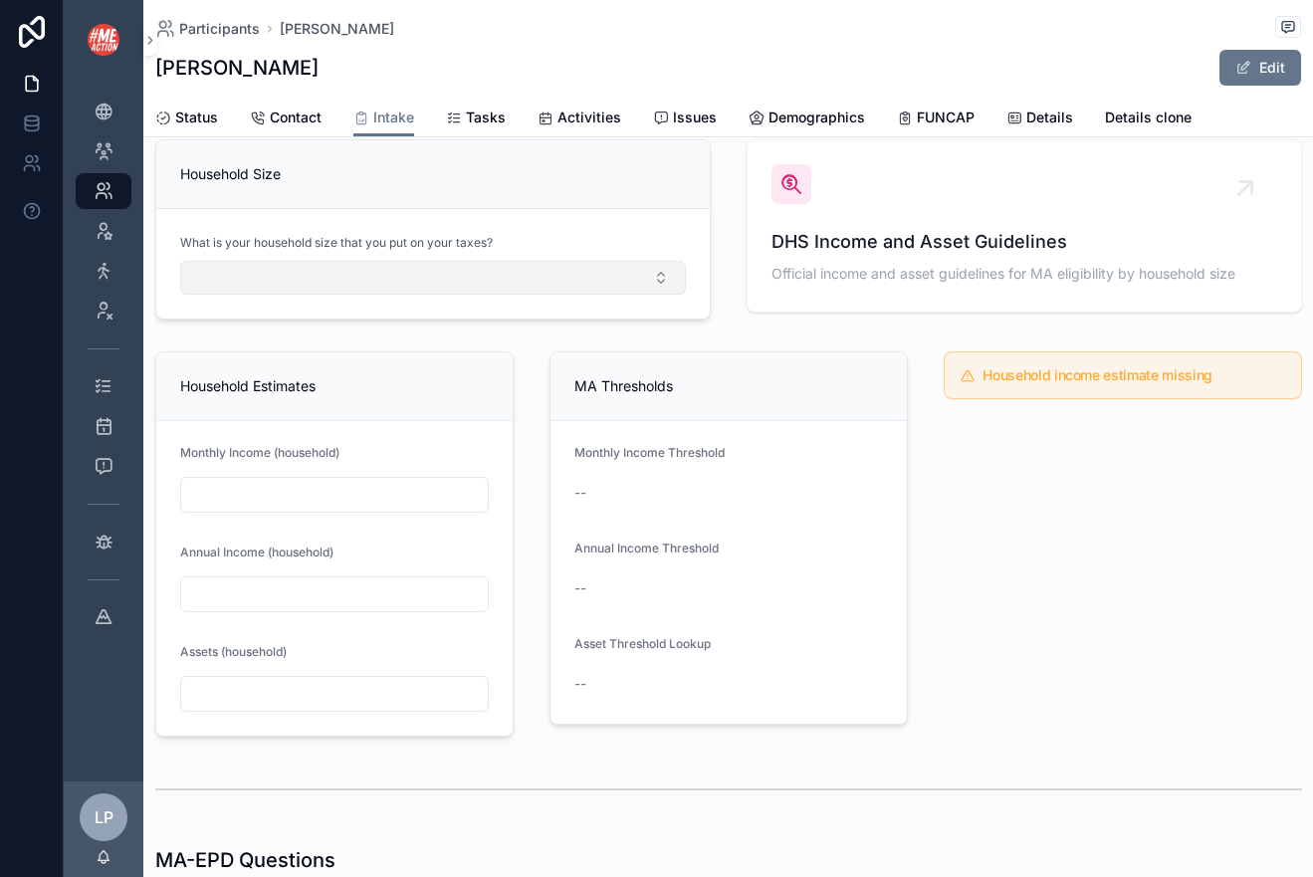
click at [593, 282] on button "Select Button" at bounding box center [433, 278] width 506 height 34
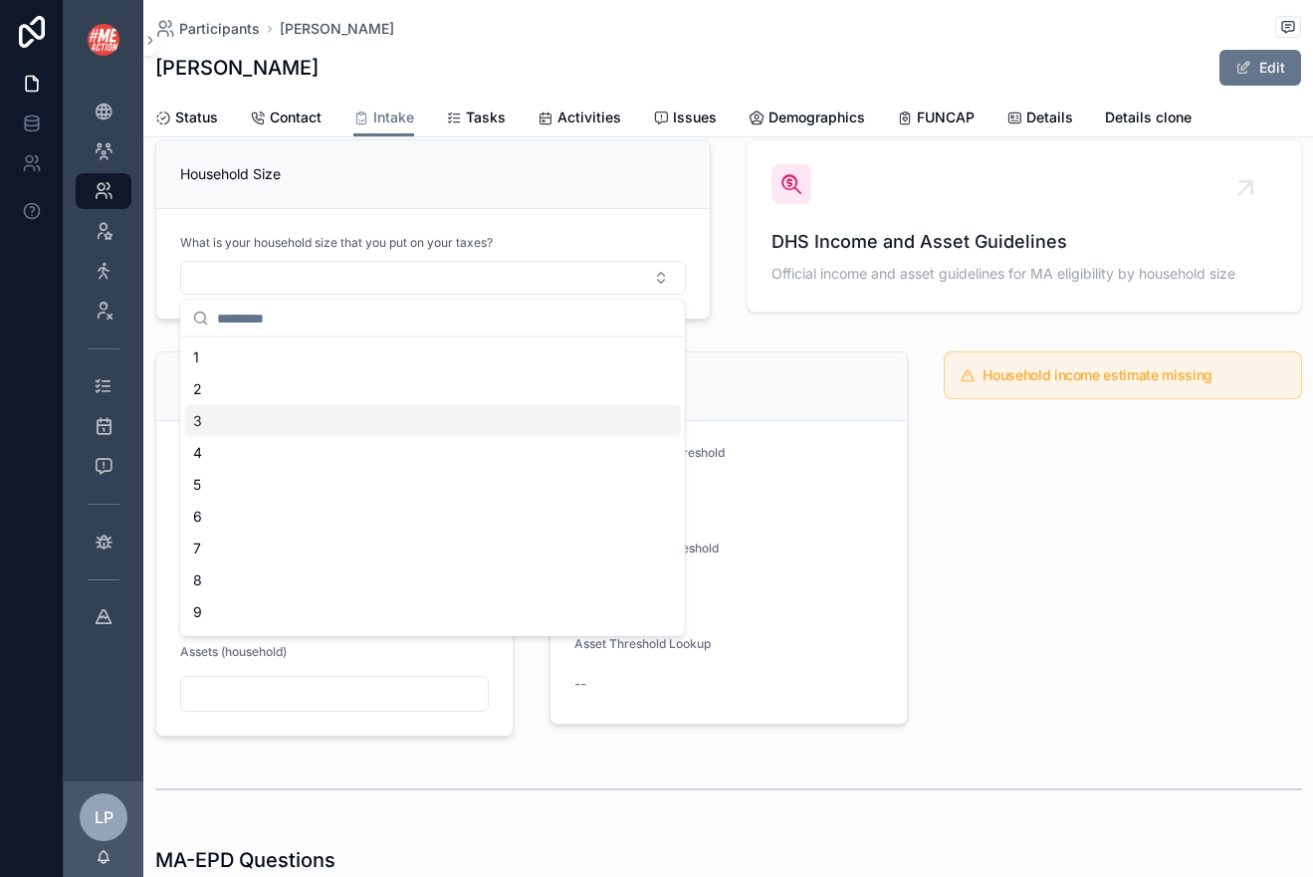
click at [448, 410] on div "3" at bounding box center [433, 421] width 496 height 32
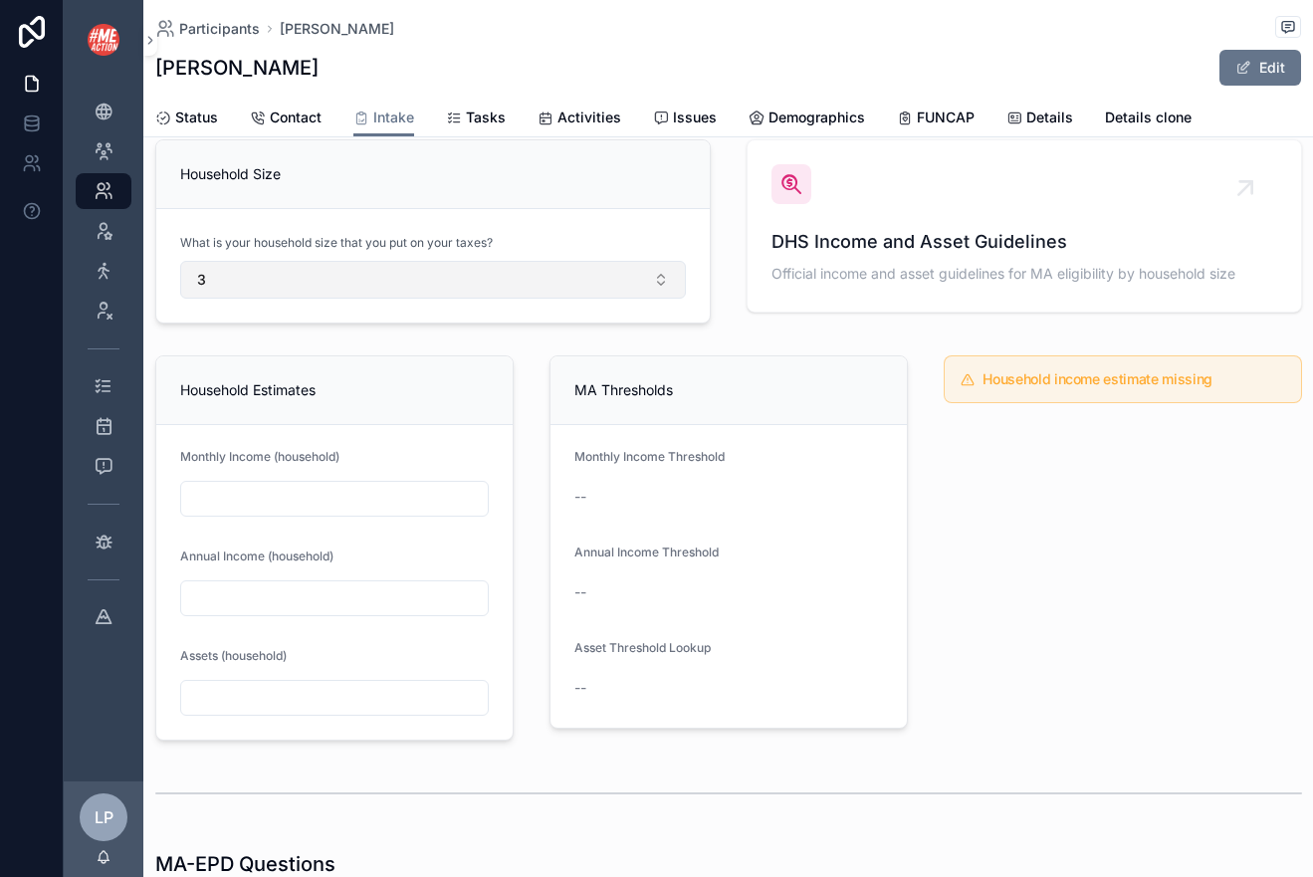
click at [503, 277] on button "3" at bounding box center [433, 280] width 506 height 38
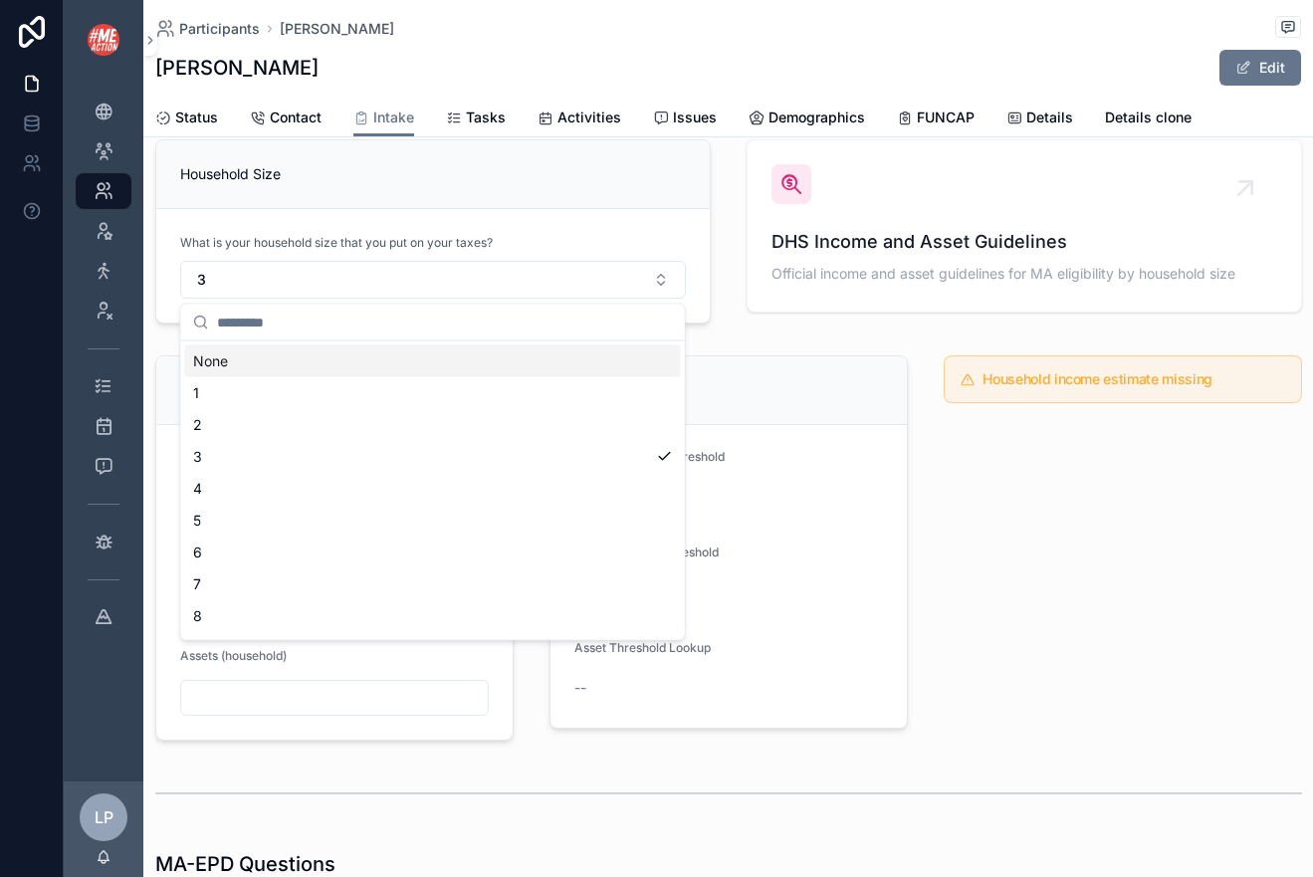
click at [445, 353] on div "None" at bounding box center [433, 361] width 496 height 32
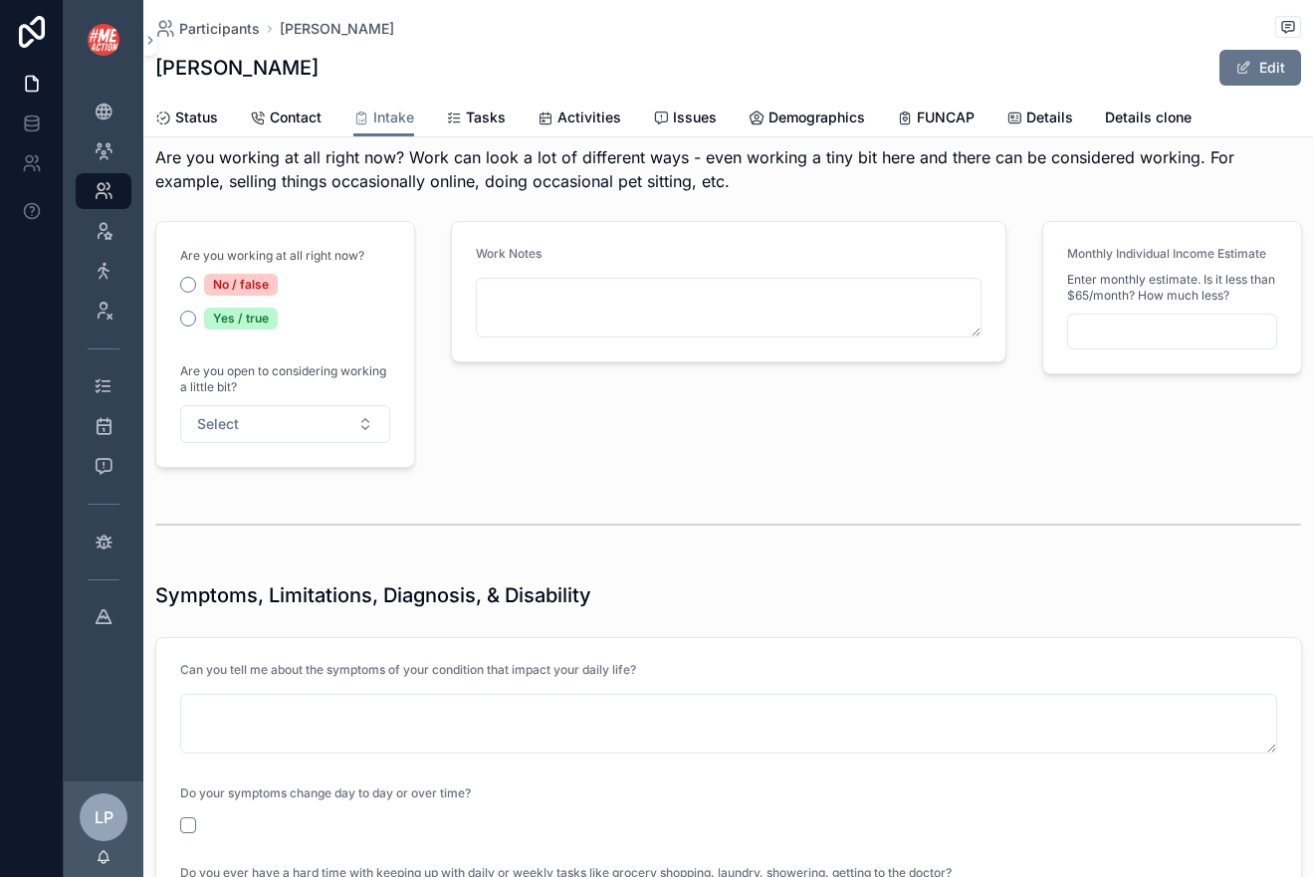
scroll to position [1899, 0]
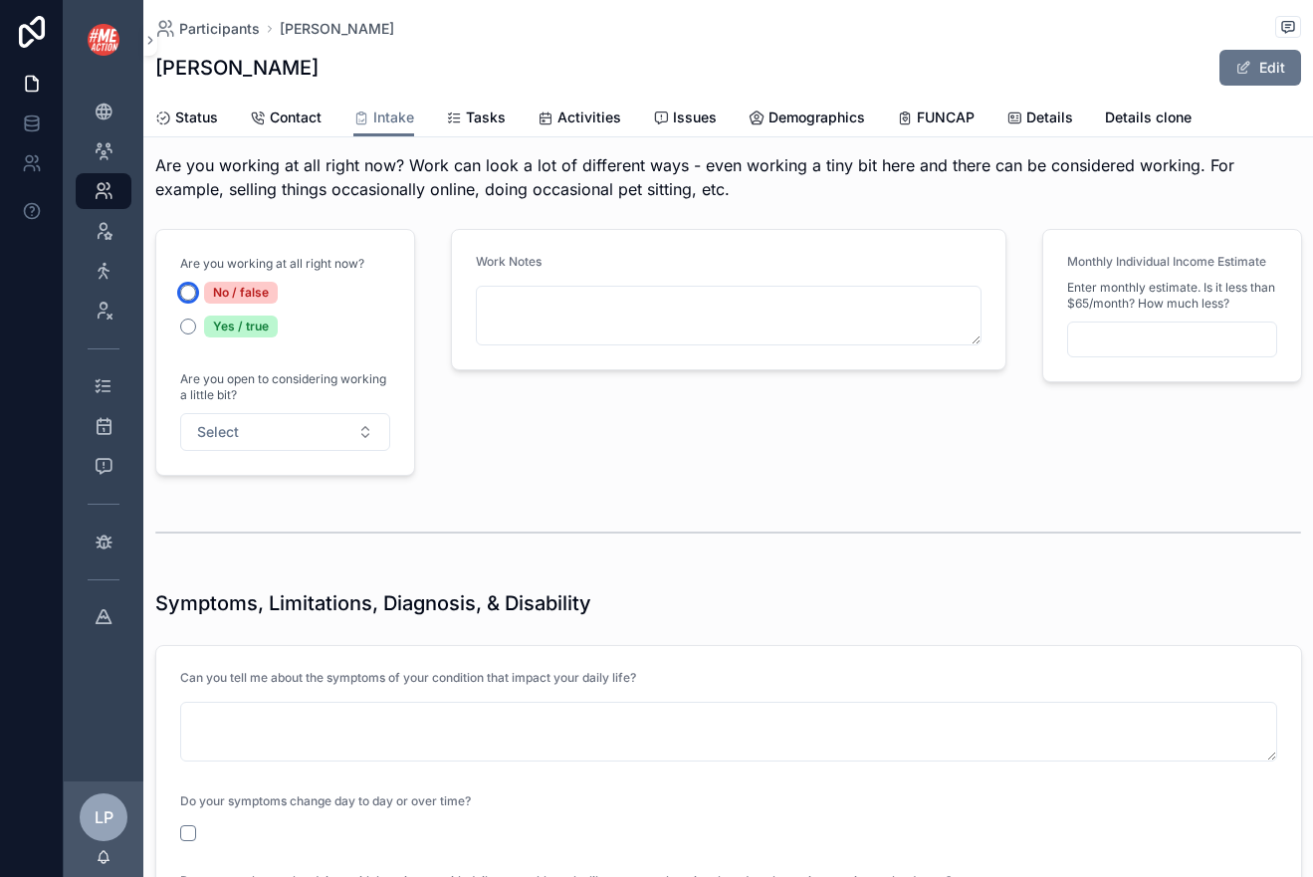
click at [188, 286] on button "No / false" at bounding box center [188, 293] width 16 height 16
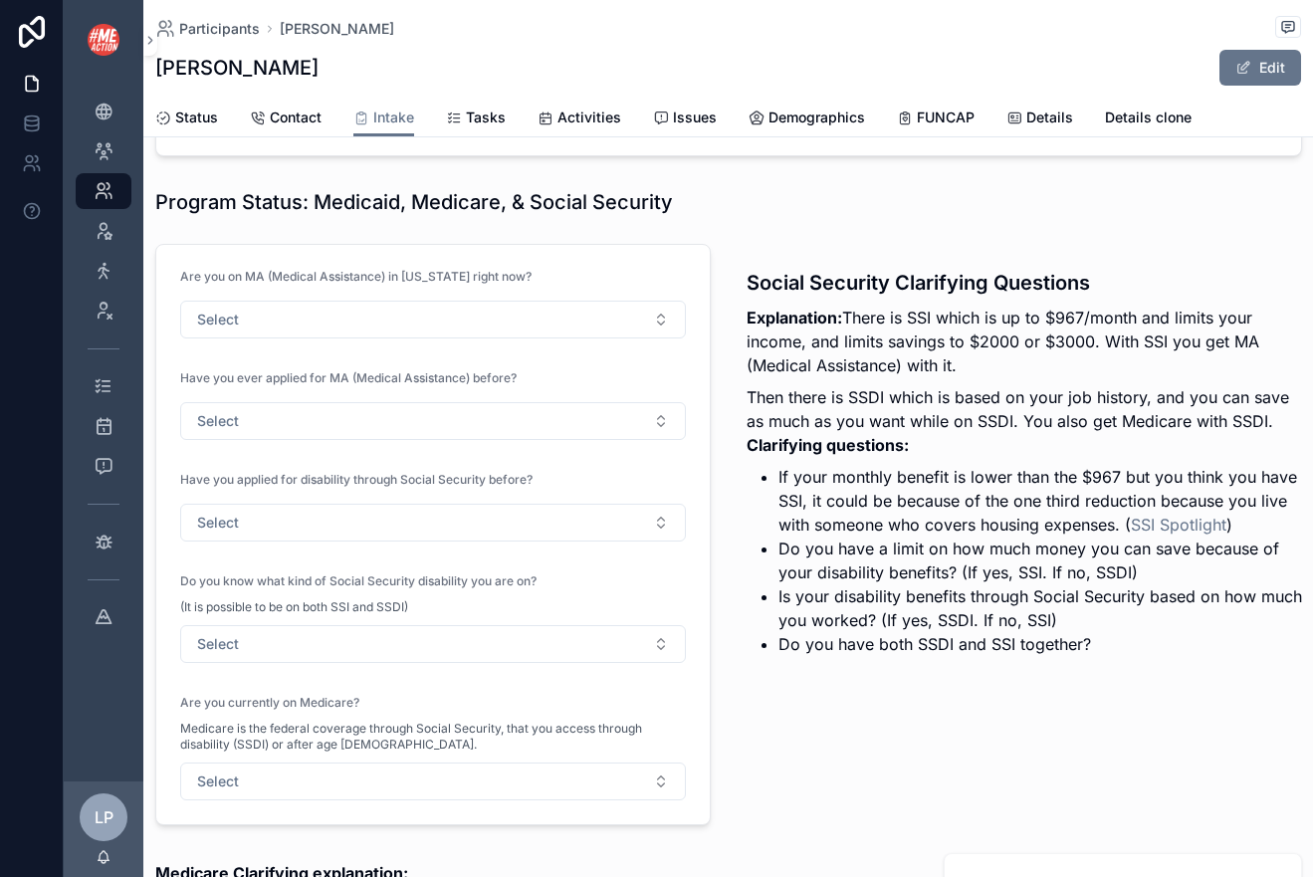
scroll to position [3052, 0]
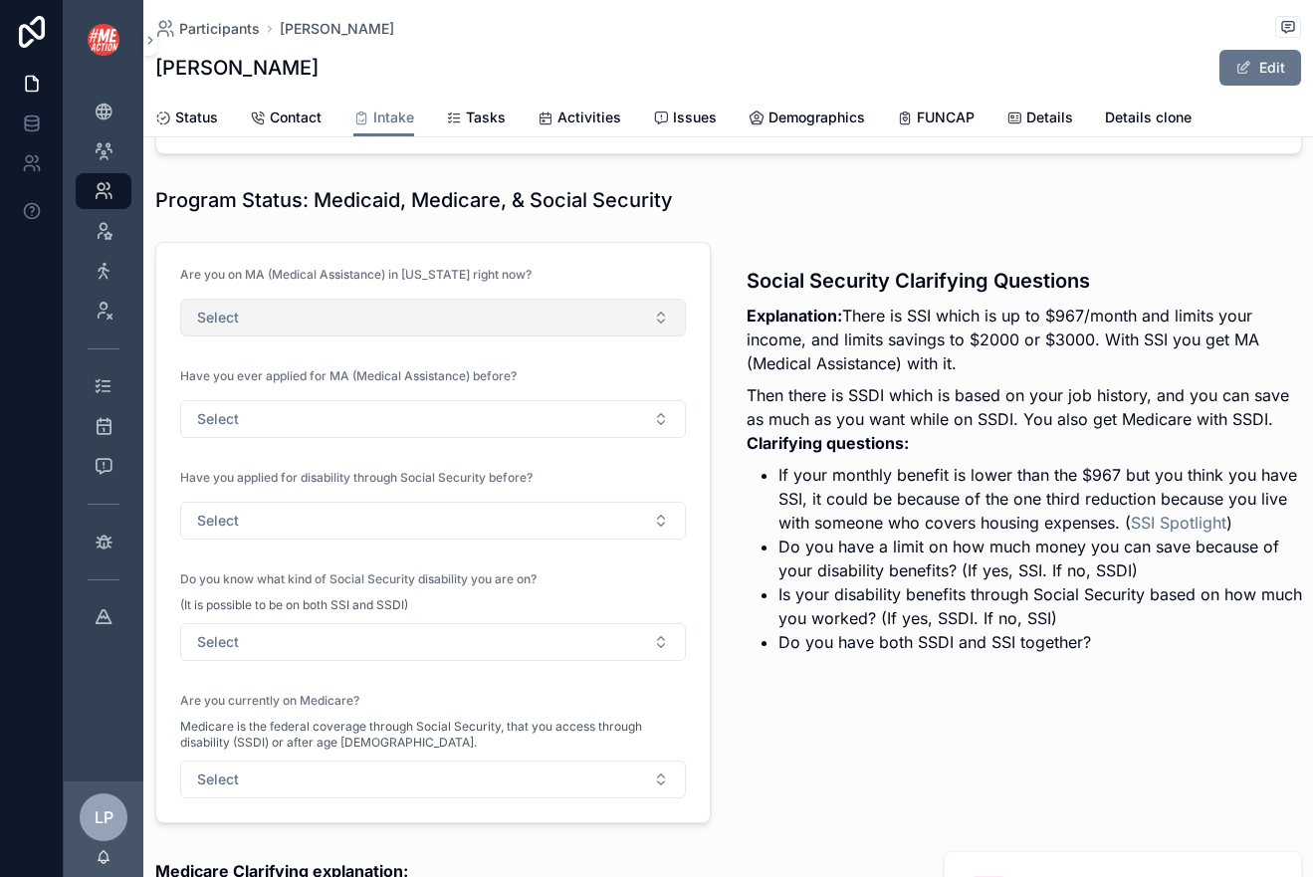
click at [455, 307] on button "Select" at bounding box center [433, 318] width 506 height 38
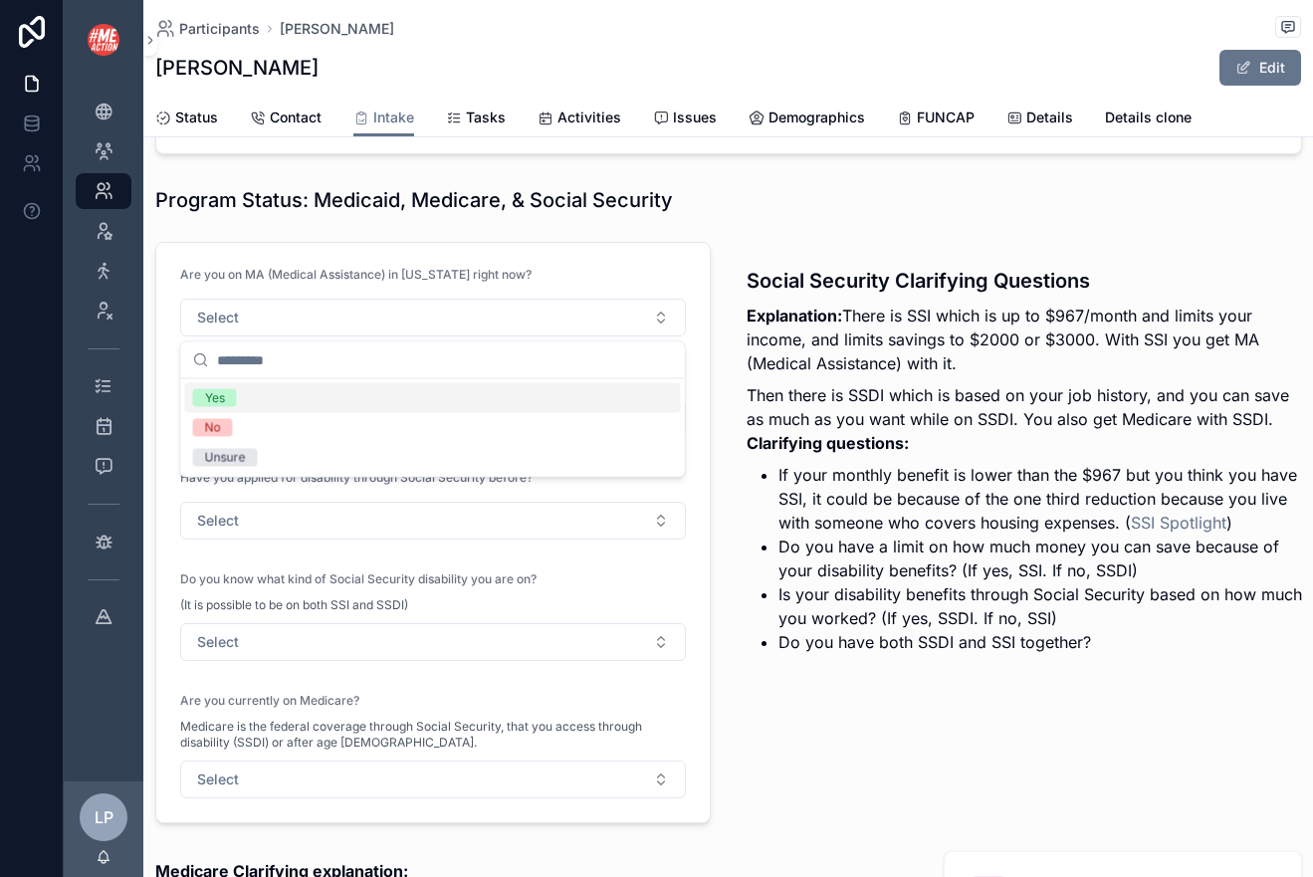
click at [412, 390] on div "Yes" at bounding box center [433, 398] width 496 height 30
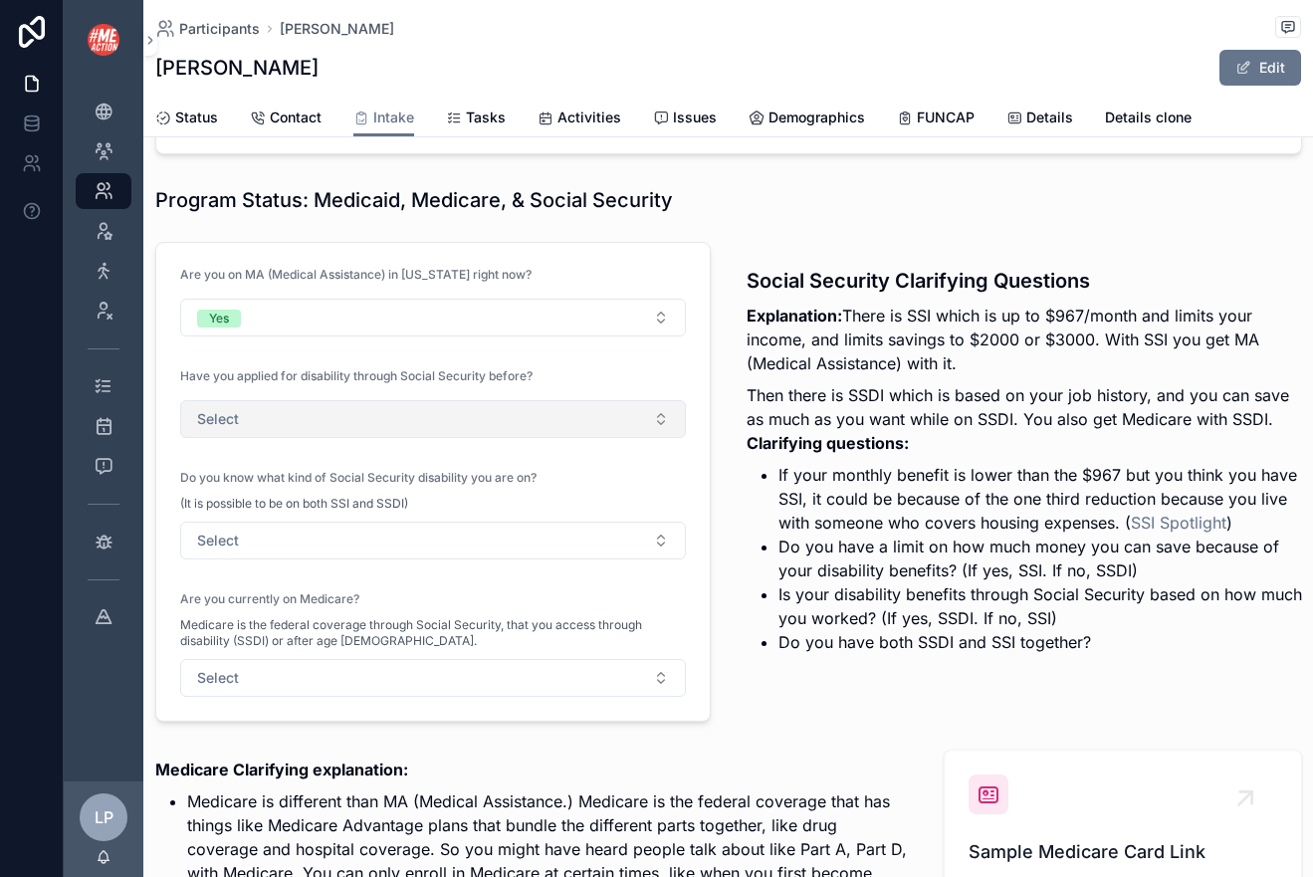
click at [401, 411] on button "Select" at bounding box center [433, 419] width 506 height 38
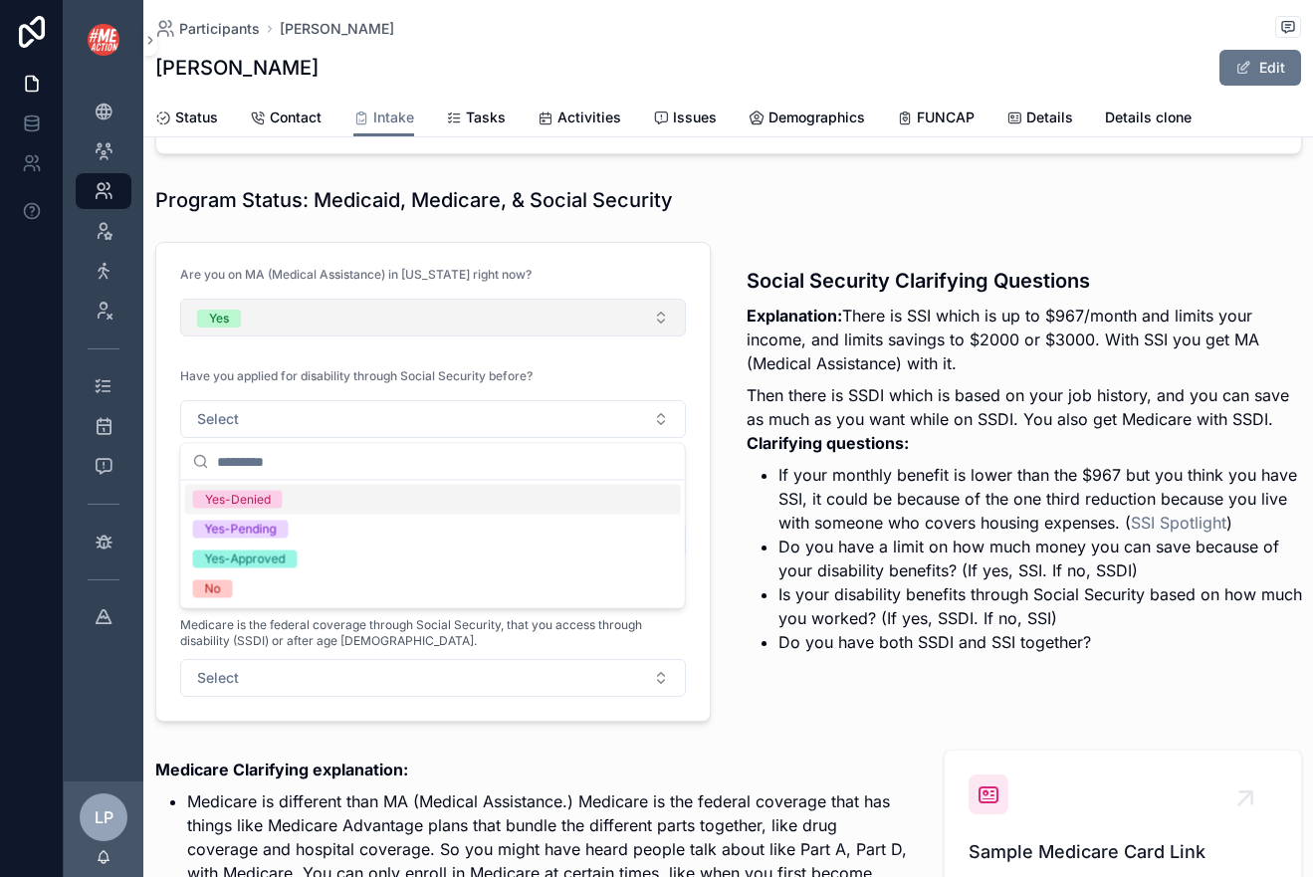
click at [491, 312] on button "Yes" at bounding box center [433, 318] width 506 height 38
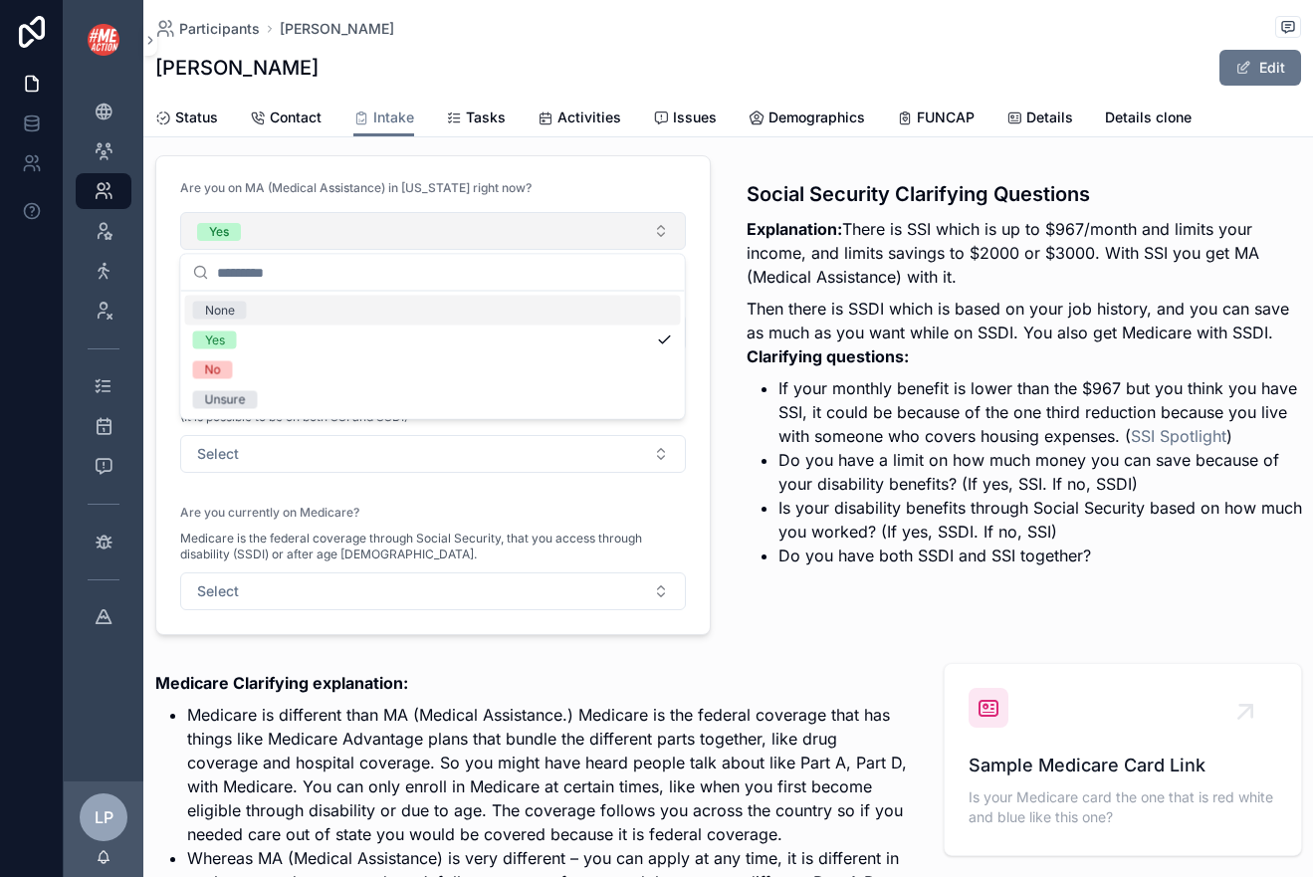
scroll to position [3140, 0]
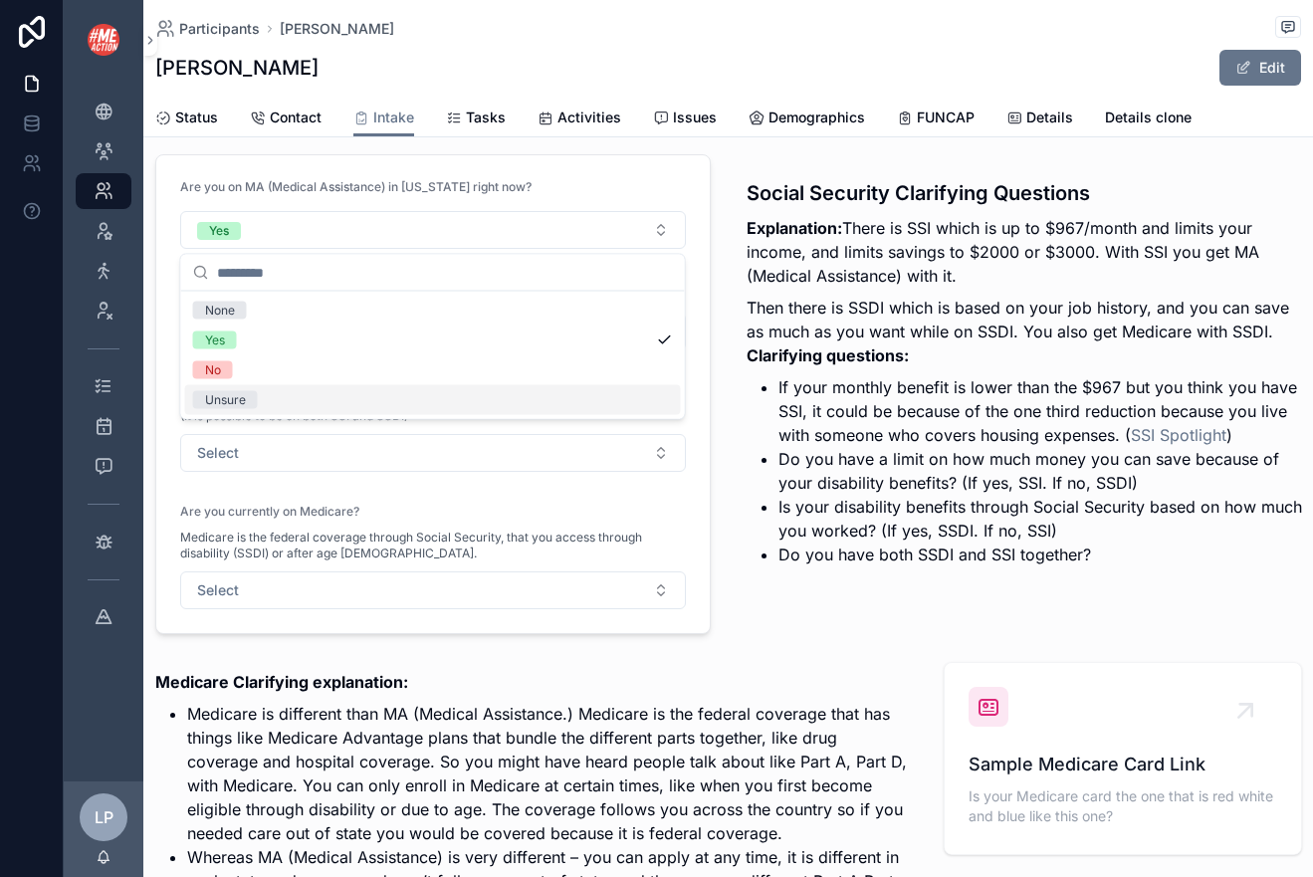
click at [422, 484] on form "Are you on MA (Medical Assistance) in Minnesota right now? Yes Have you applied…" at bounding box center [432, 394] width 553 height 478
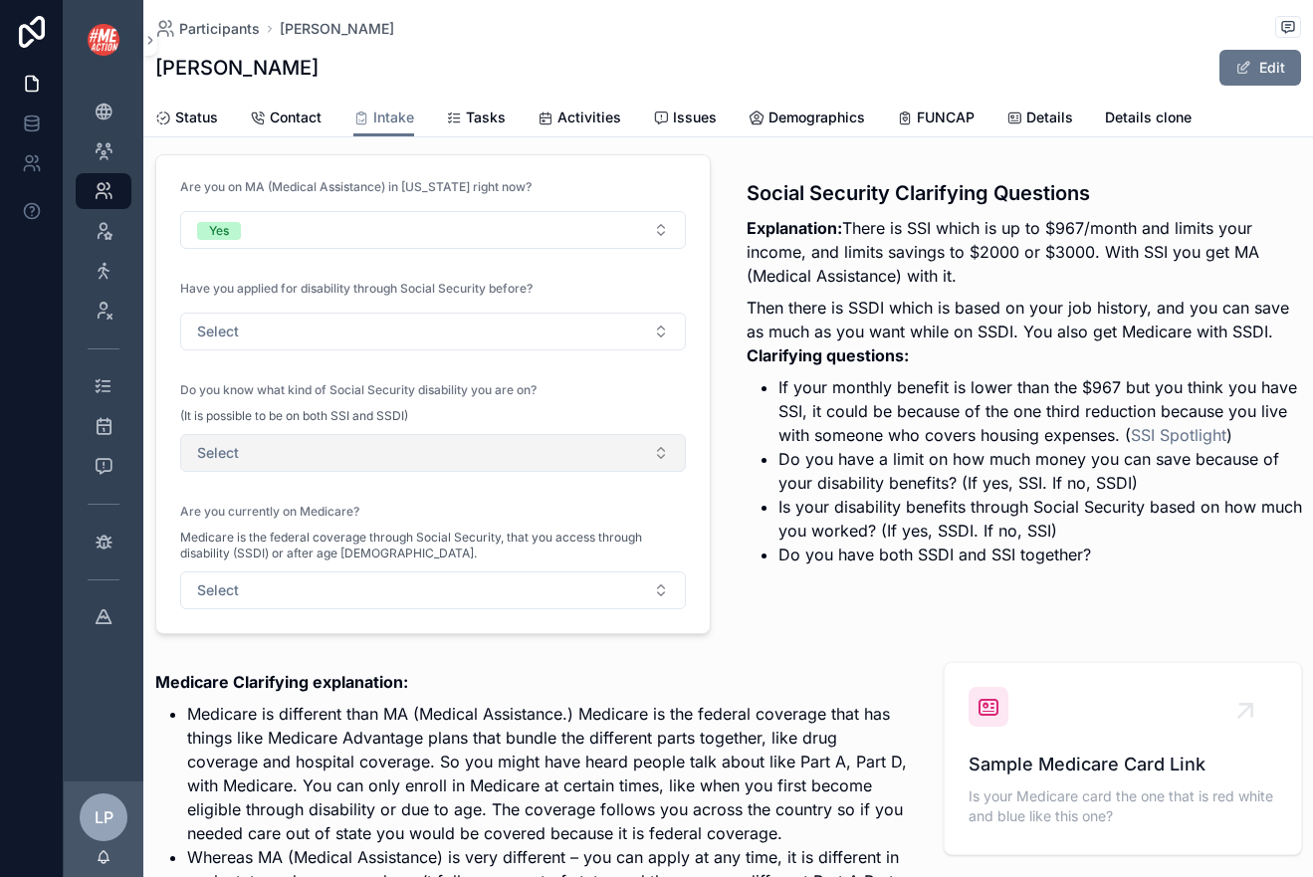
click at [424, 456] on button "Select" at bounding box center [433, 453] width 506 height 38
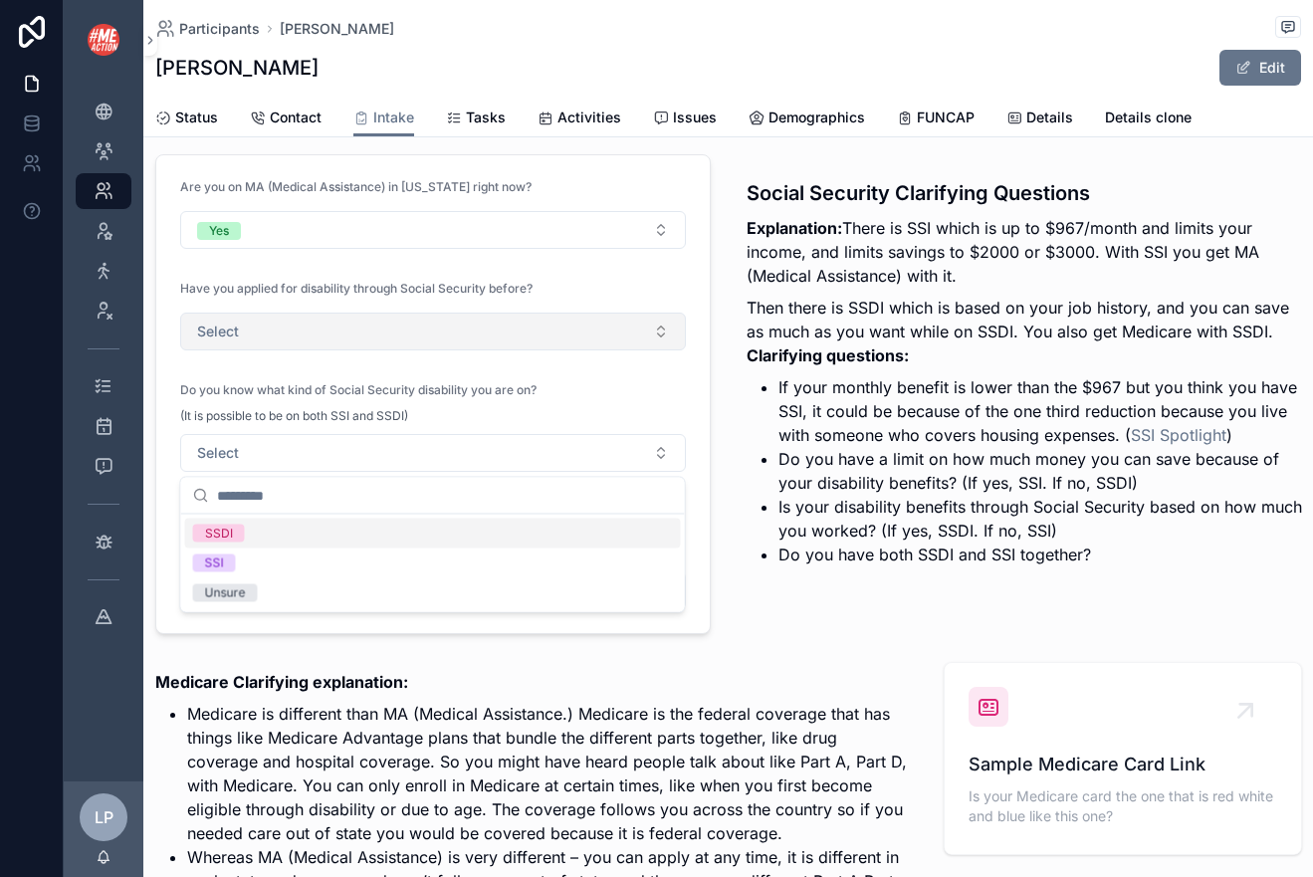
click at [475, 324] on button "Select" at bounding box center [433, 331] width 506 height 38
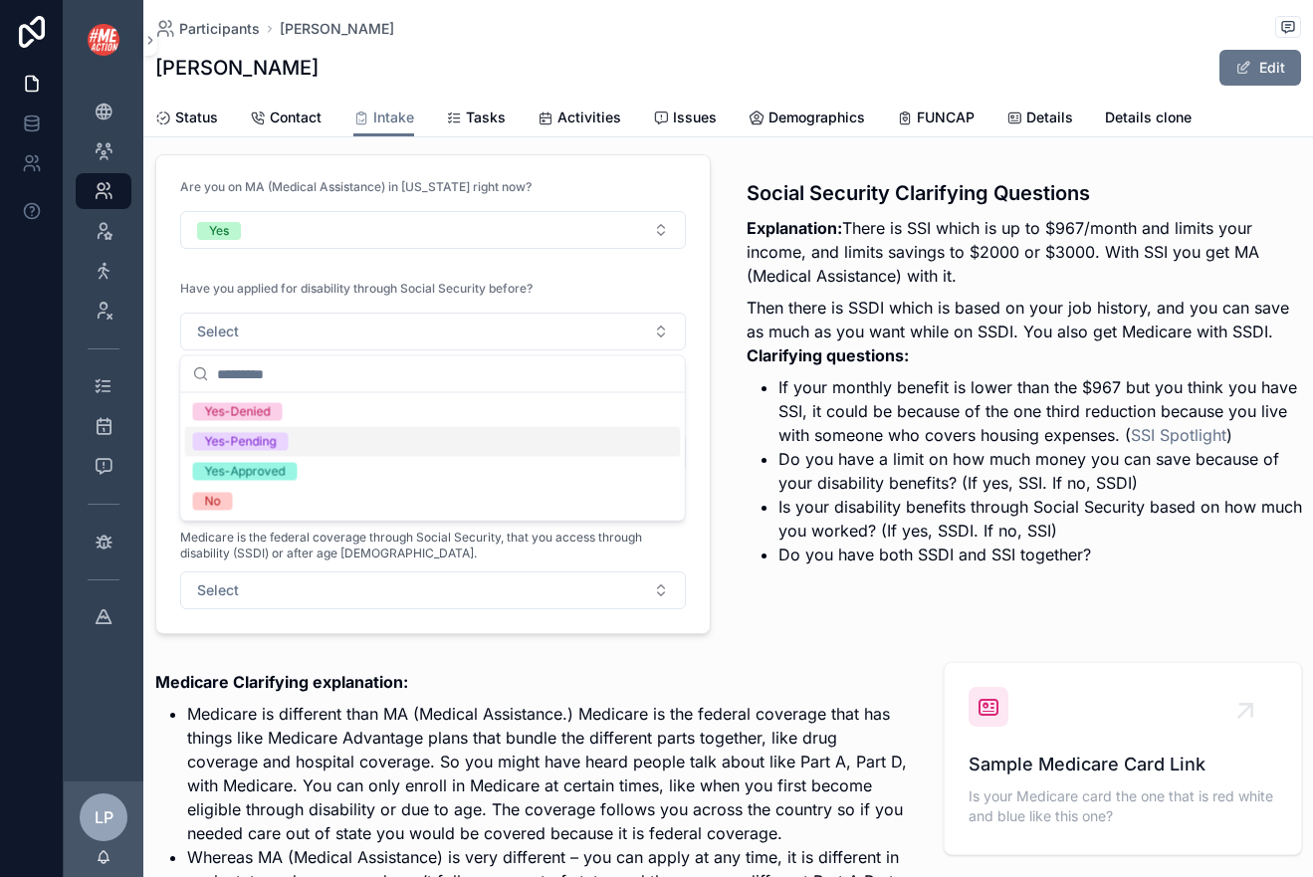
click at [453, 442] on div "Yes-Pending" at bounding box center [433, 442] width 496 height 30
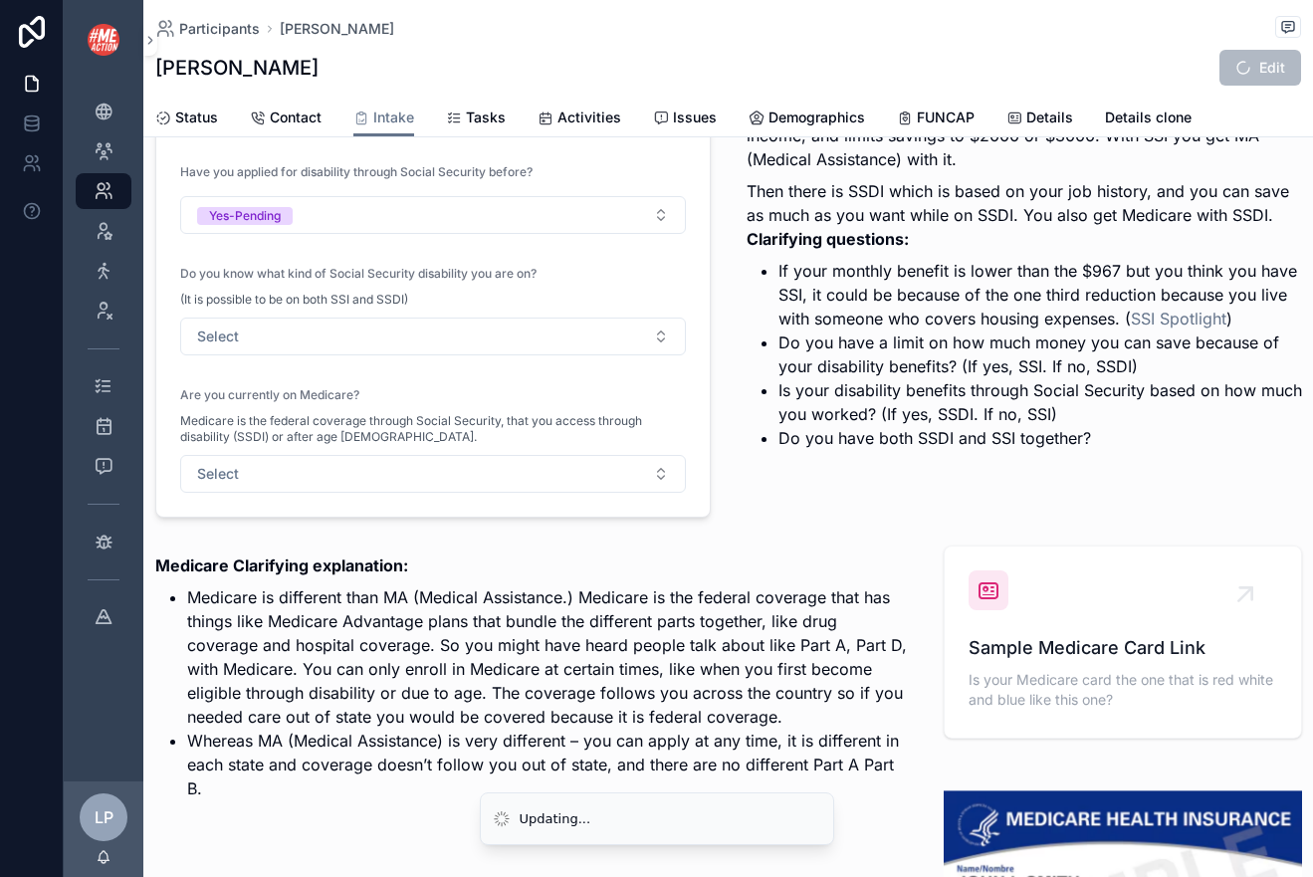
scroll to position [3265, 0]
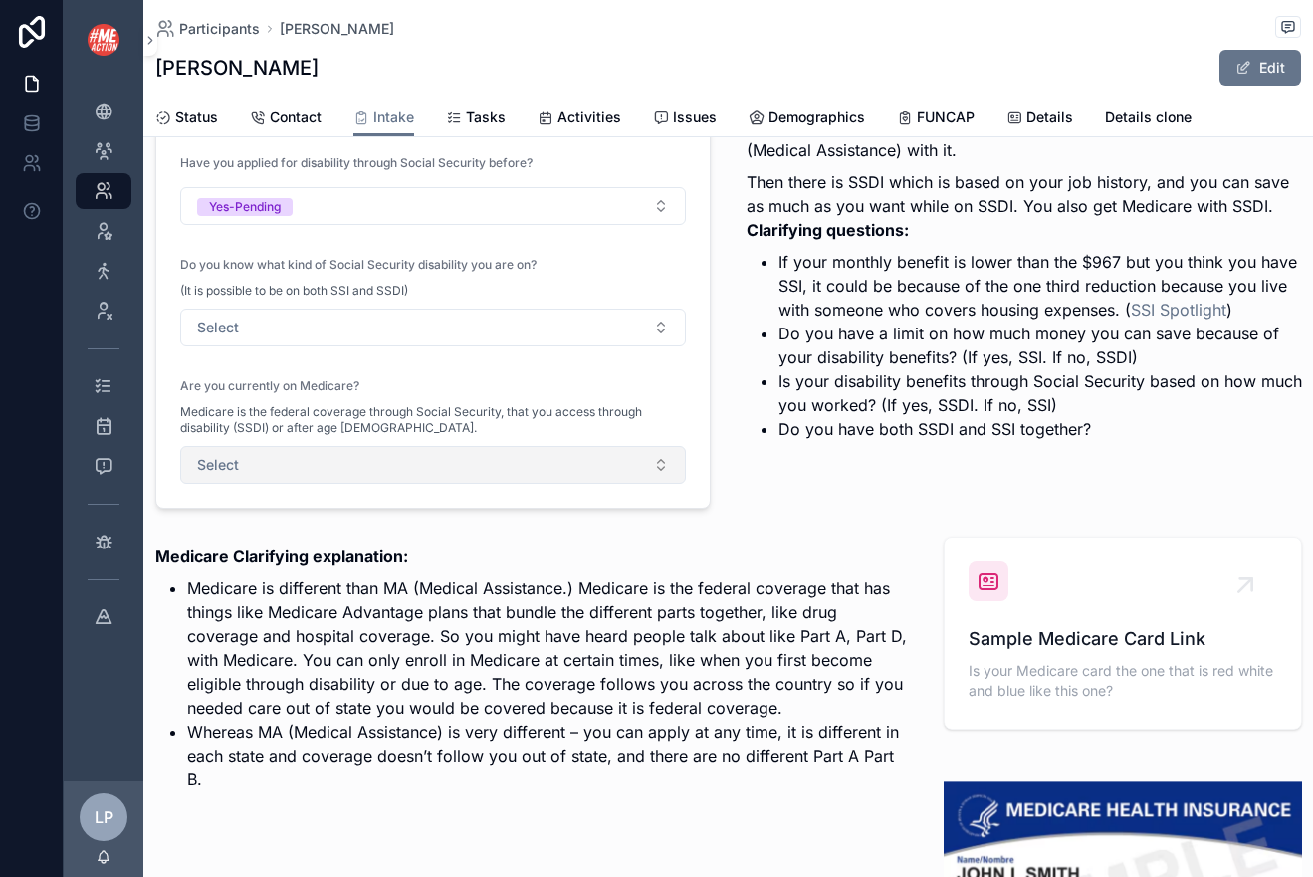
click at [454, 447] on button "Select" at bounding box center [433, 465] width 506 height 38
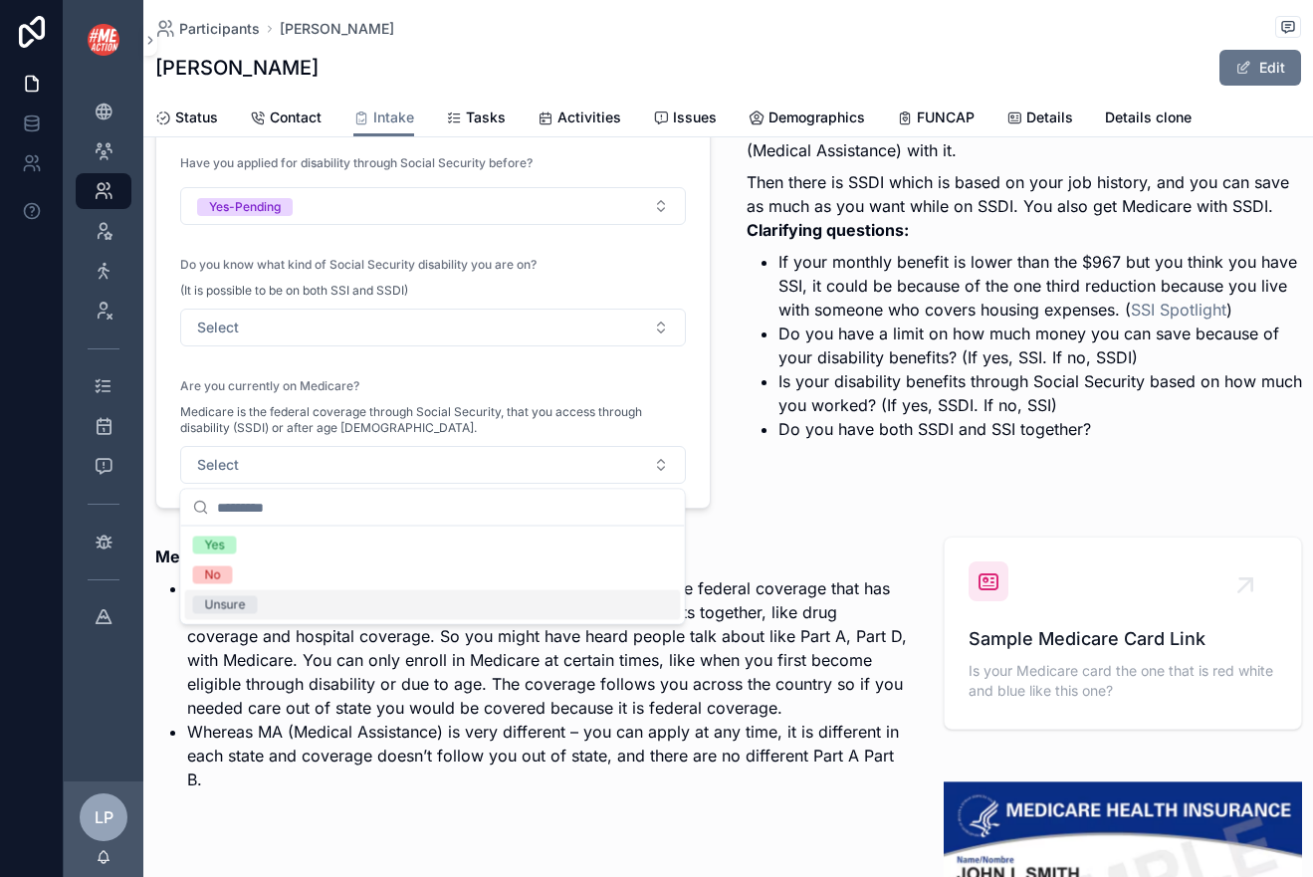
click at [379, 592] on div "Unsure" at bounding box center [433, 605] width 496 height 30
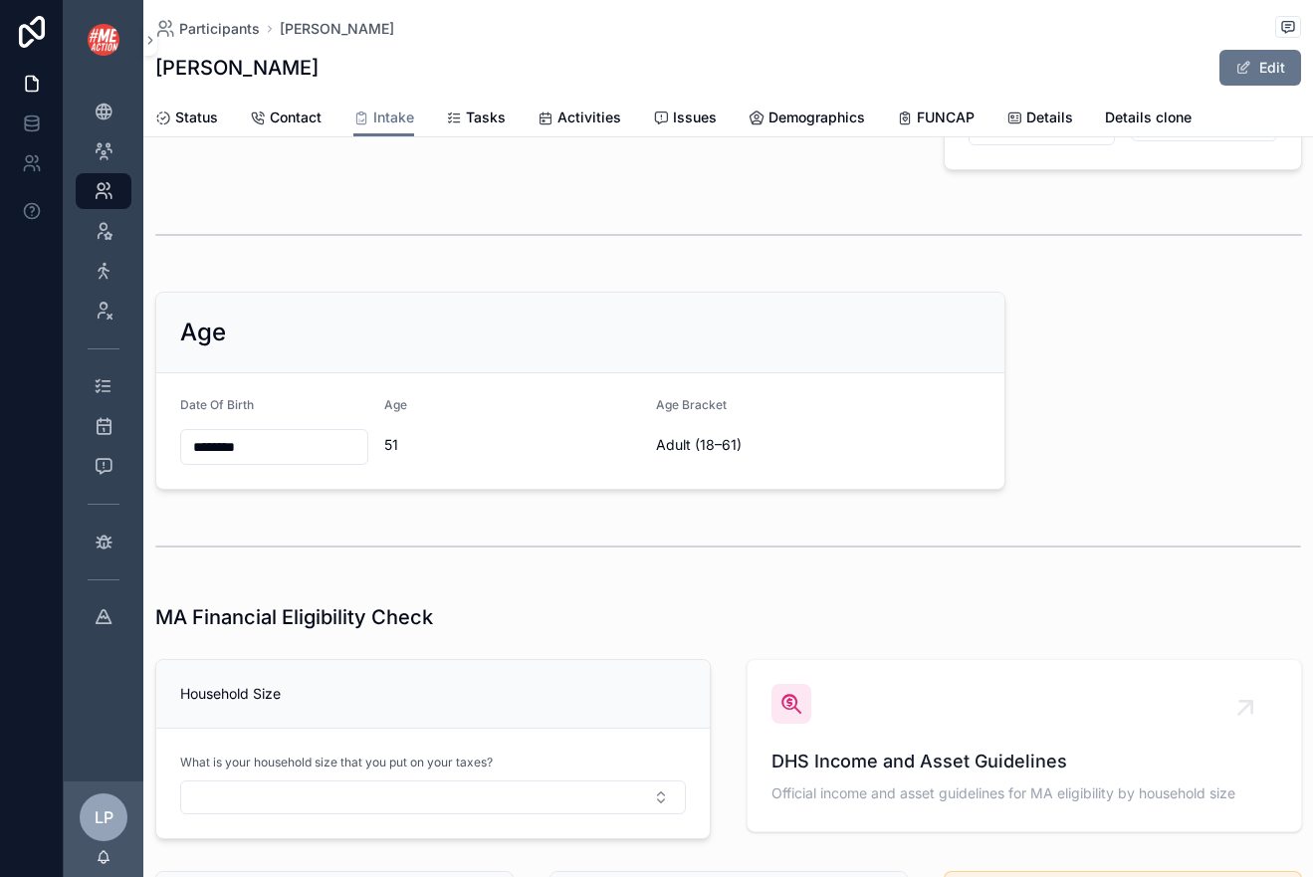
scroll to position [0, 0]
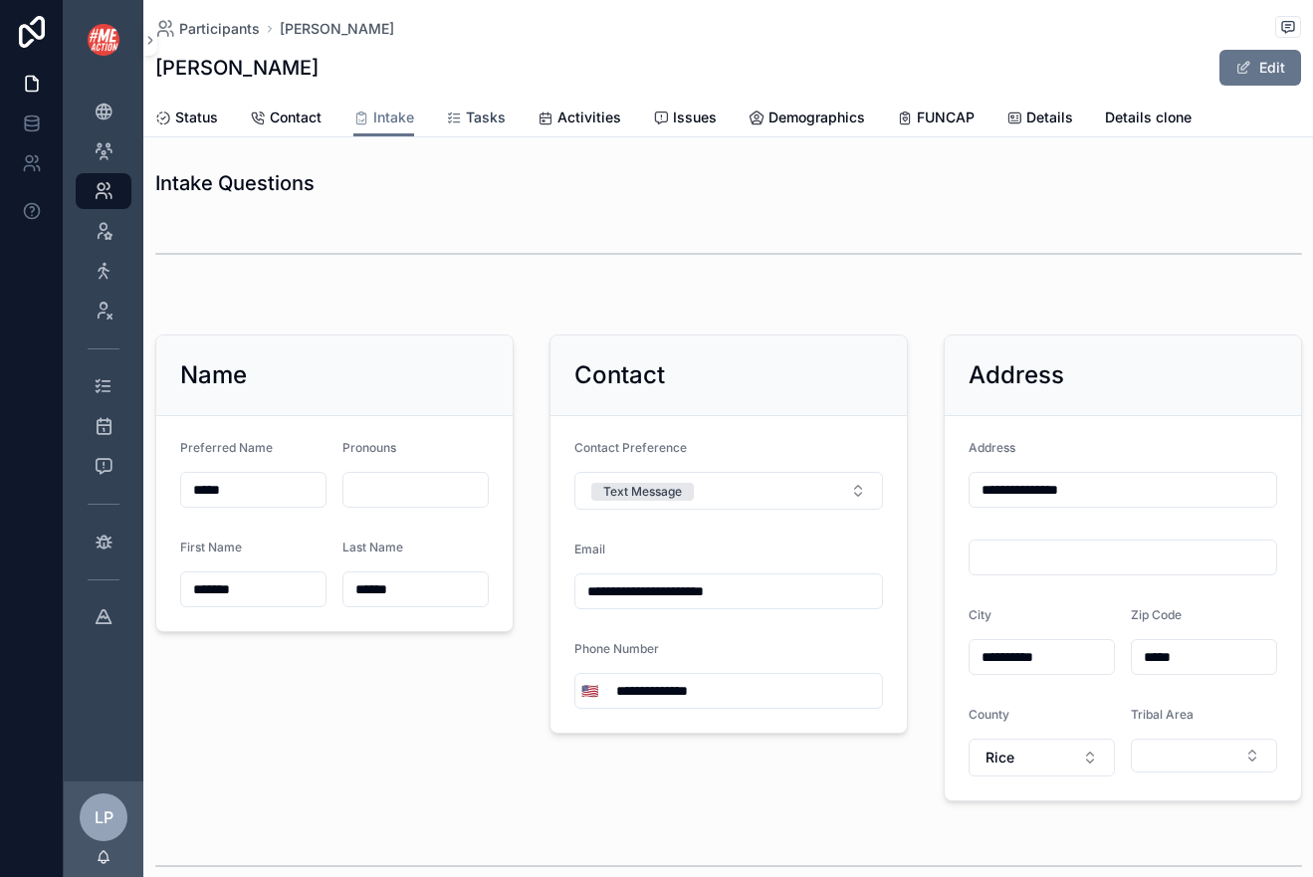
click at [458, 105] on link "Tasks" at bounding box center [476, 120] width 60 height 40
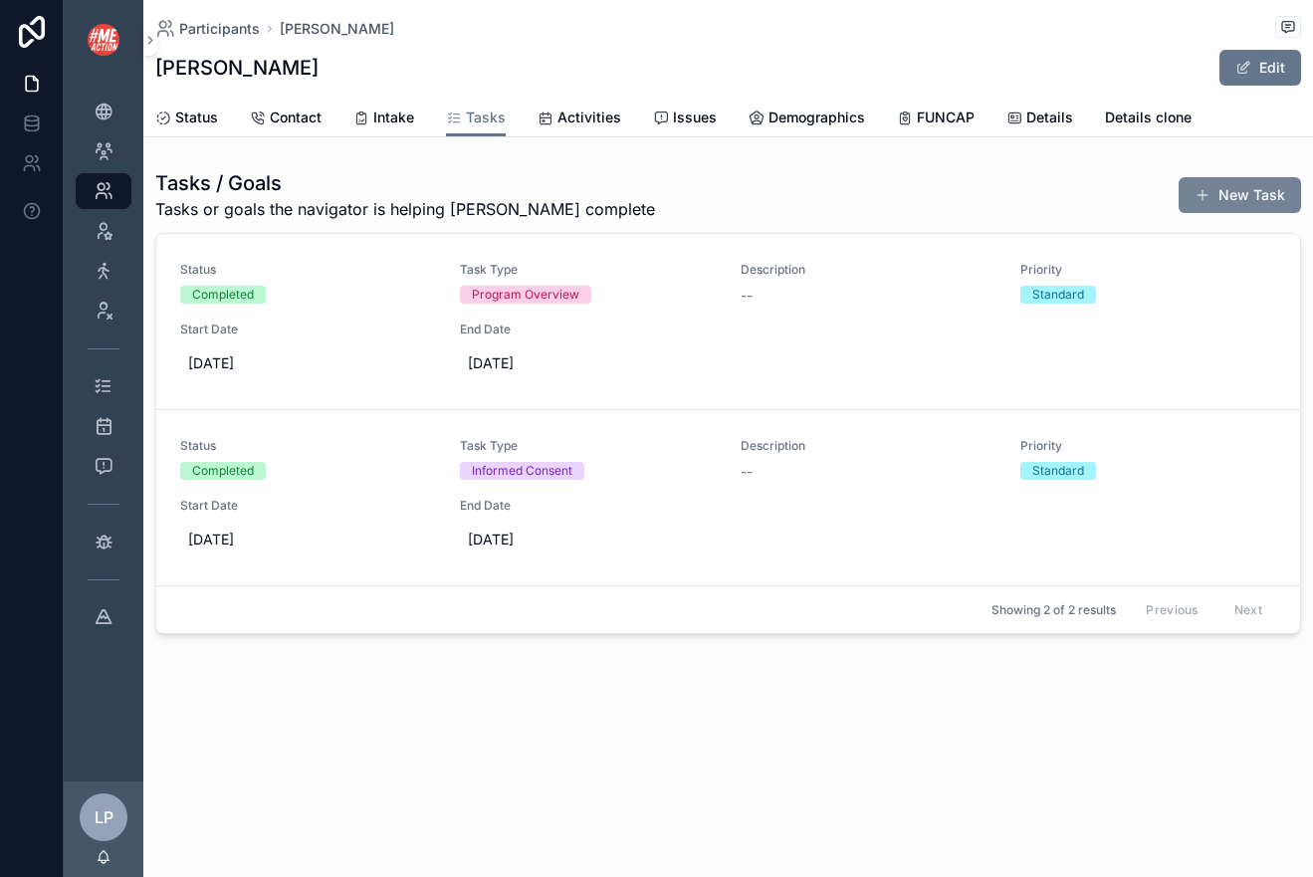
click at [1247, 178] on button "New Task" at bounding box center [1239, 195] width 122 height 36
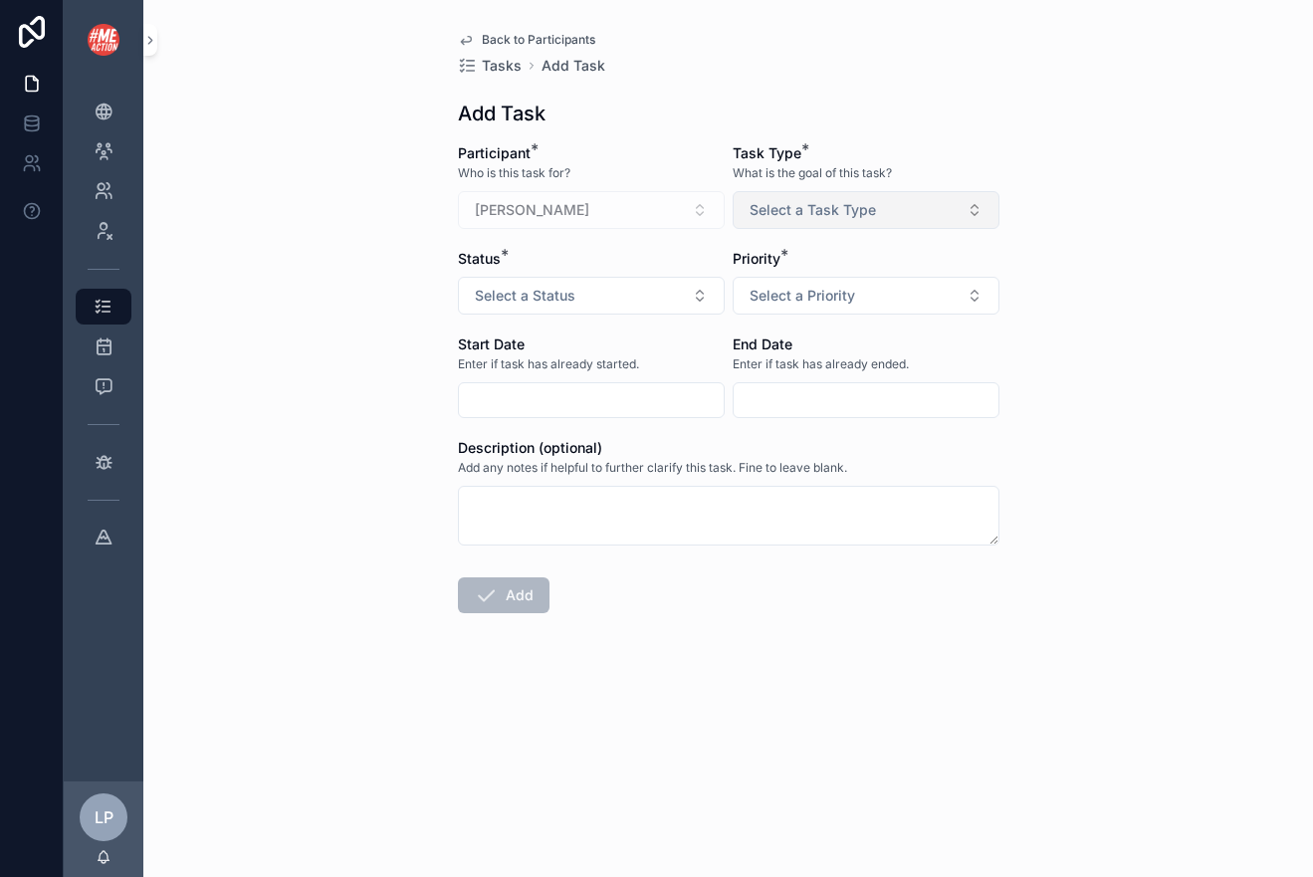
click at [795, 209] on span "Select a Task Type" at bounding box center [812, 210] width 126 height 20
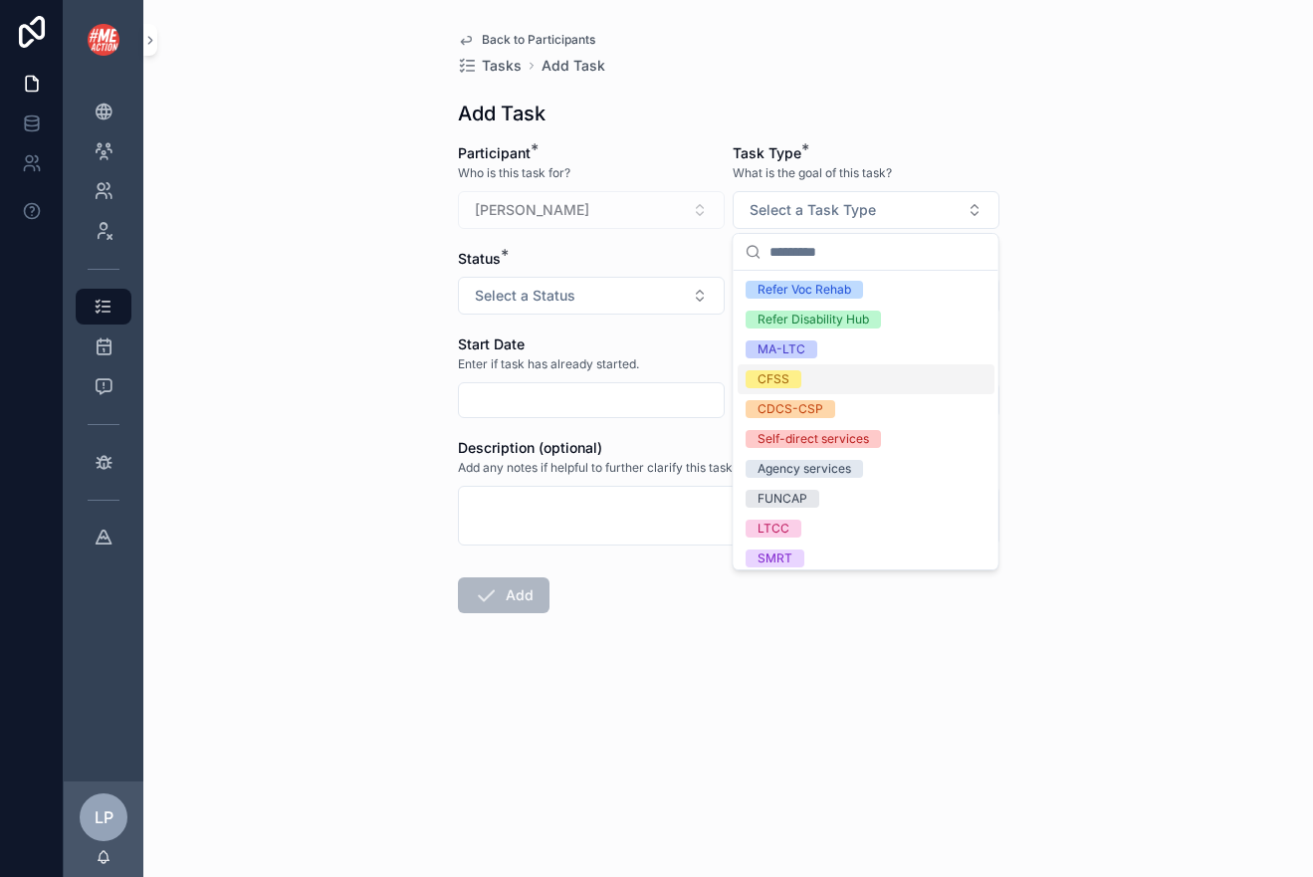
scroll to position [128, 0]
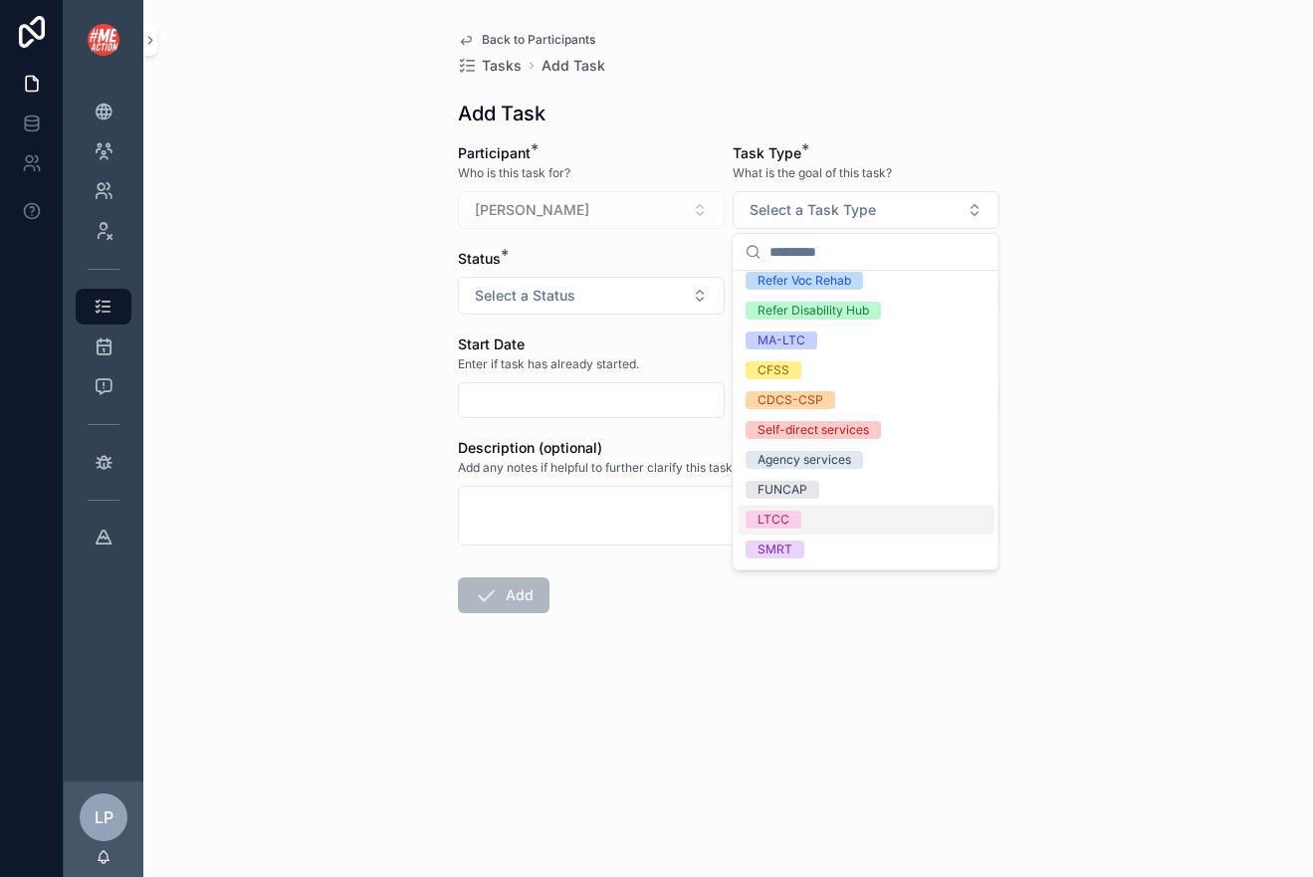
drag, startPoint x: 820, startPoint y: 374, endPoint x: 852, endPoint y: 543, distance: 172.1
click at [852, 543] on div "Program Overview Informed Consent Intake Assessment MA-EPD Refer Voc Rehab Refe…" at bounding box center [865, 414] width 257 height 537
click at [844, 365] on div "CFSS" at bounding box center [865, 371] width 257 height 30
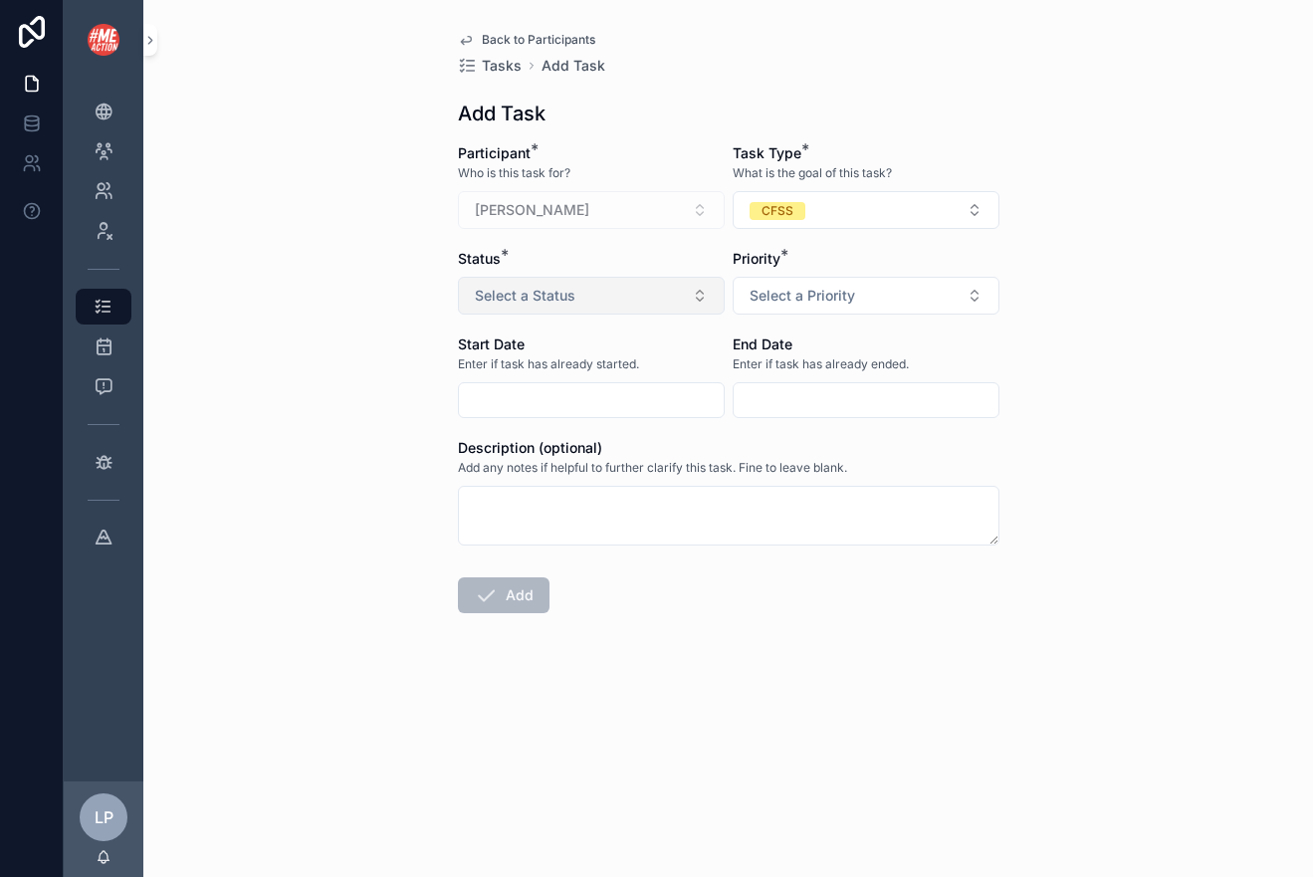
click at [610, 305] on button "Select a Status" at bounding box center [591, 296] width 267 height 38
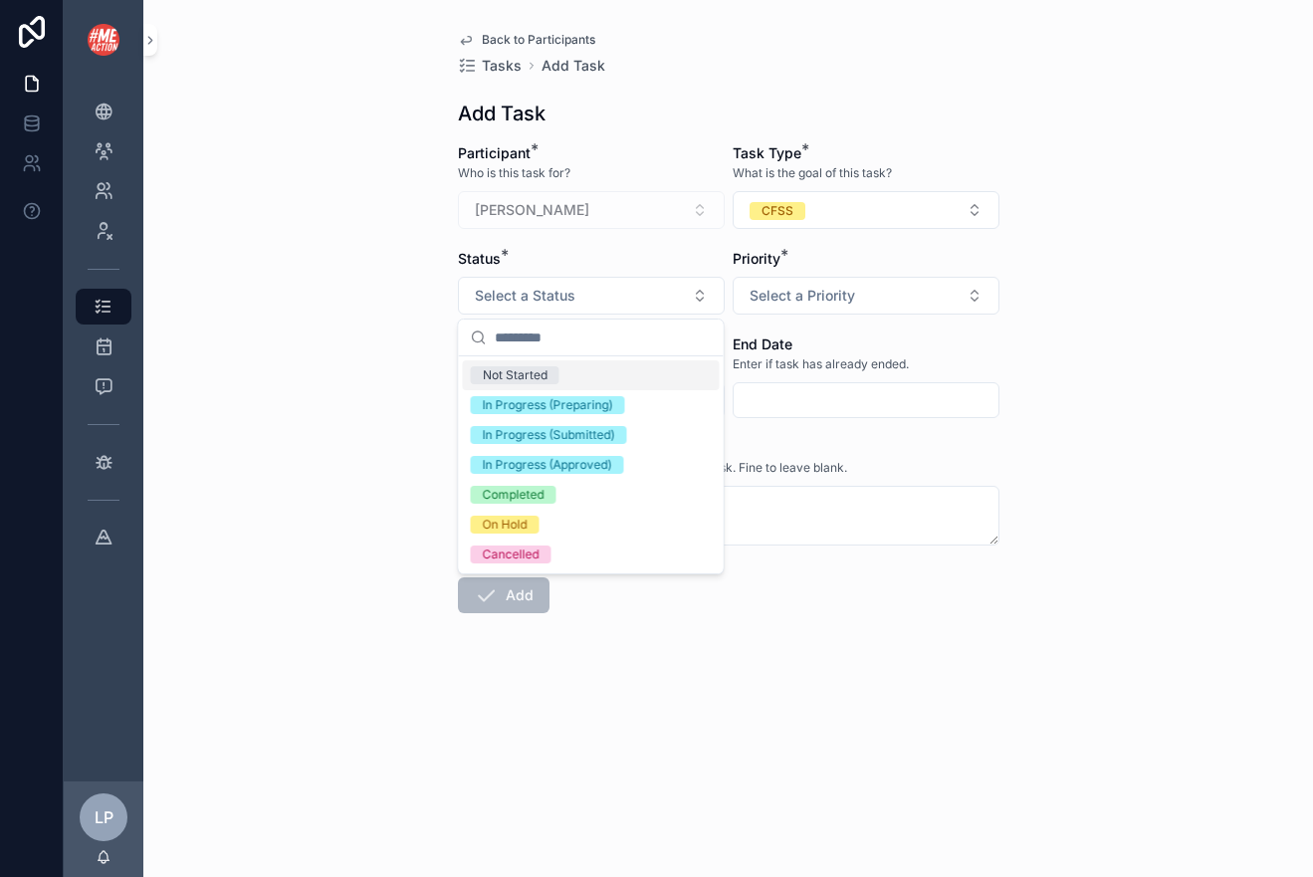
click at [605, 380] on div "Not Started" at bounding box center [591, 375] width 257 height 30
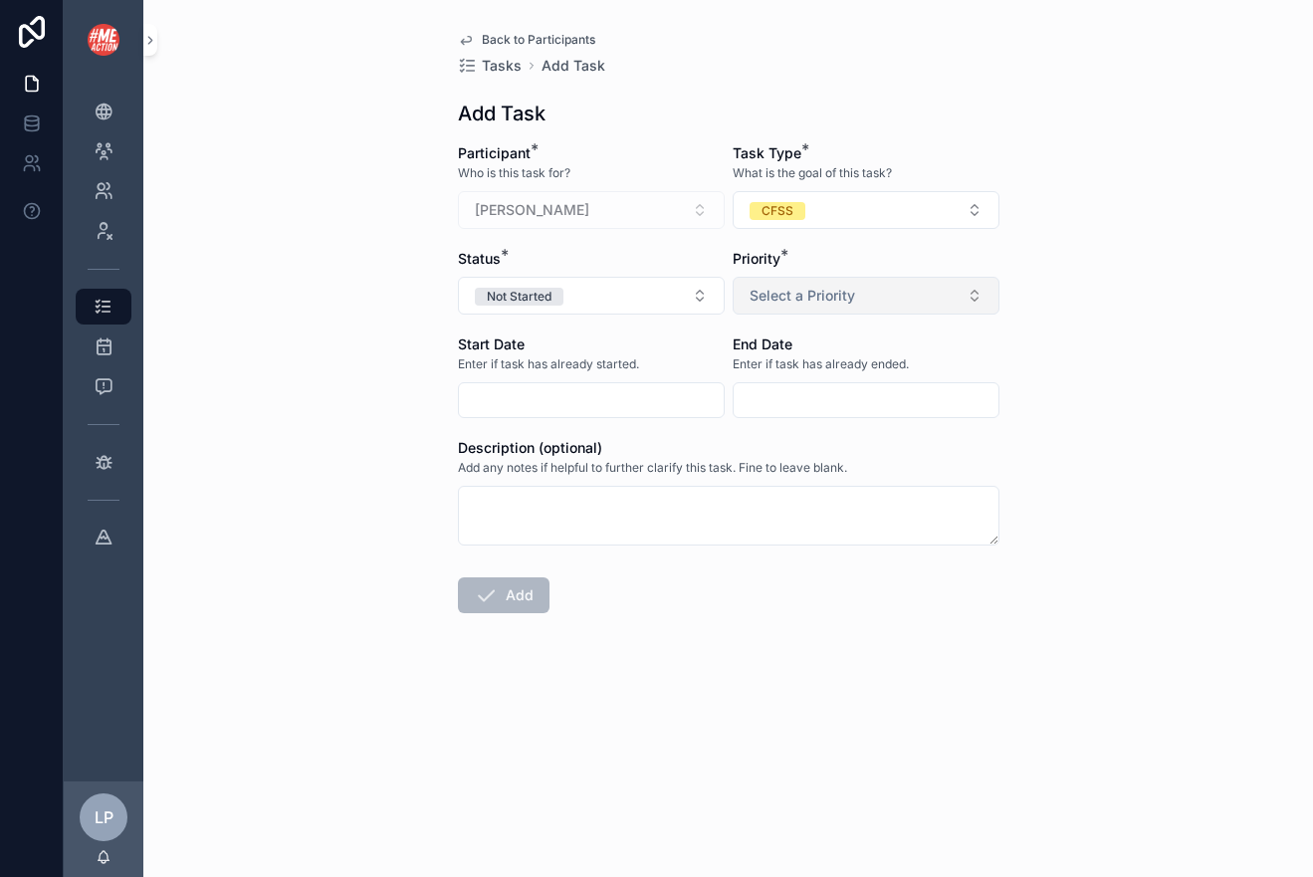
click at [817, 300] on span "Select a Priority" at bounding box center [801, 296] width 105 height 20
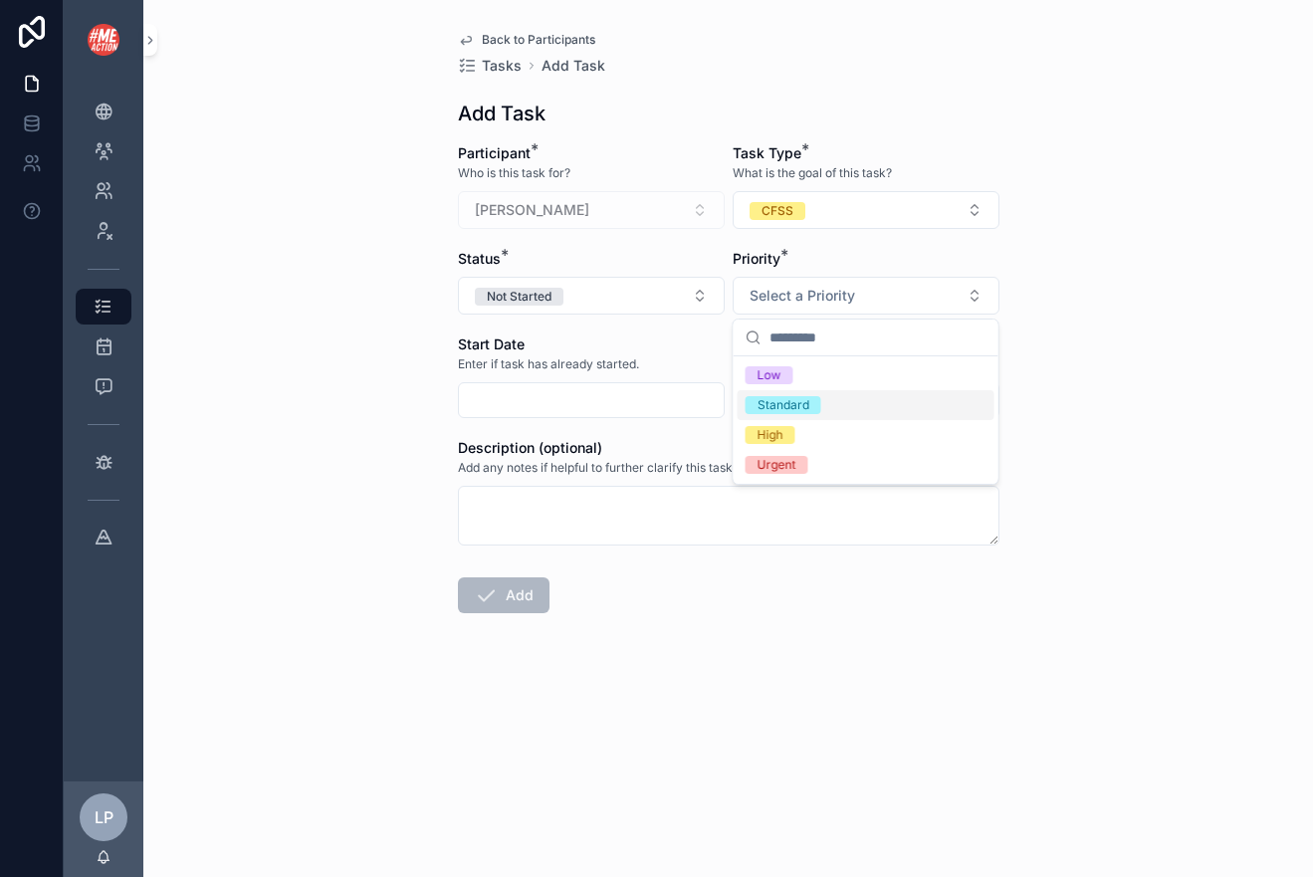
click at [815, 406] on span "Standard" at bounding box center [783, 405] width 76 height 18
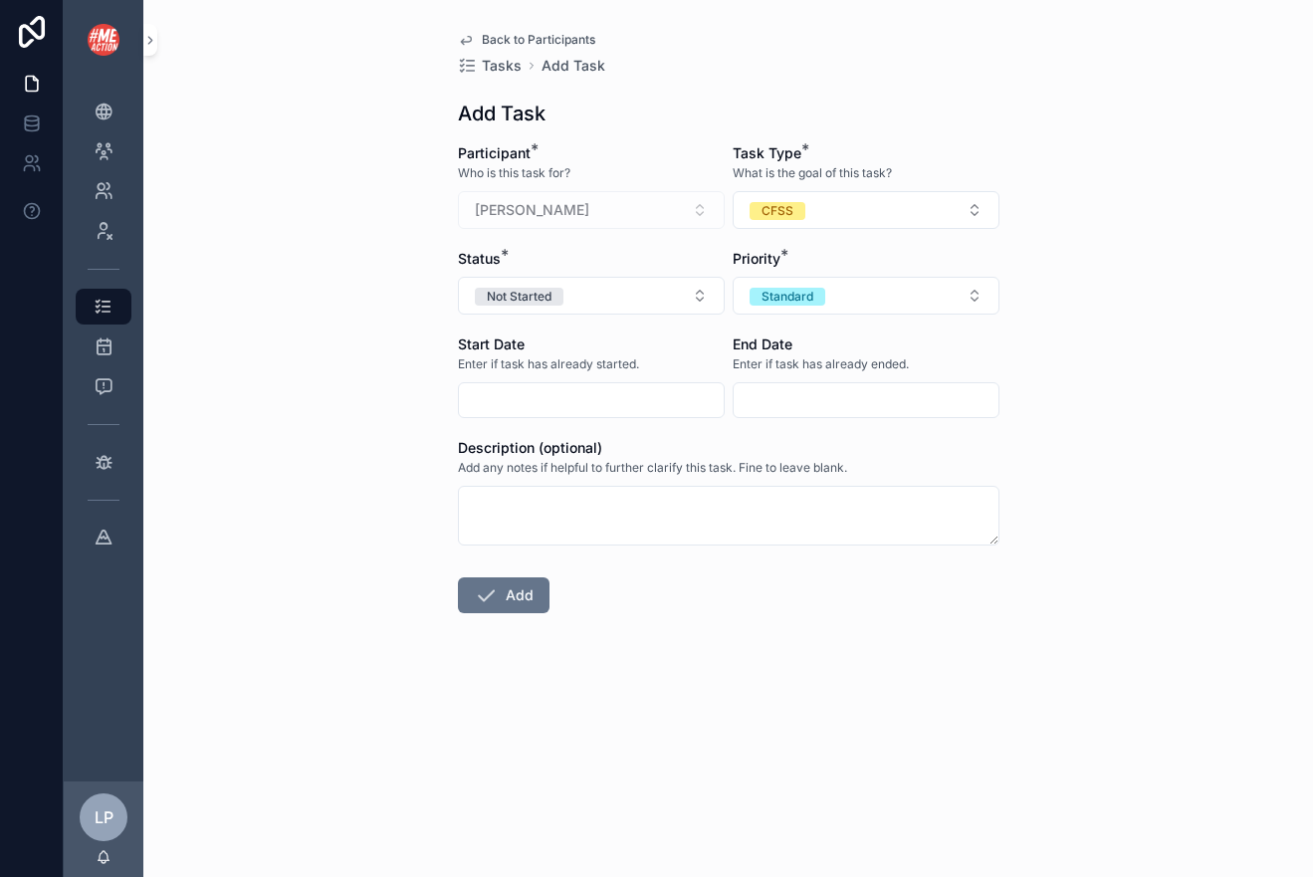
click at [650, 396] on input "scrollable content" at bounding box center [591, 400] width 265 height 28
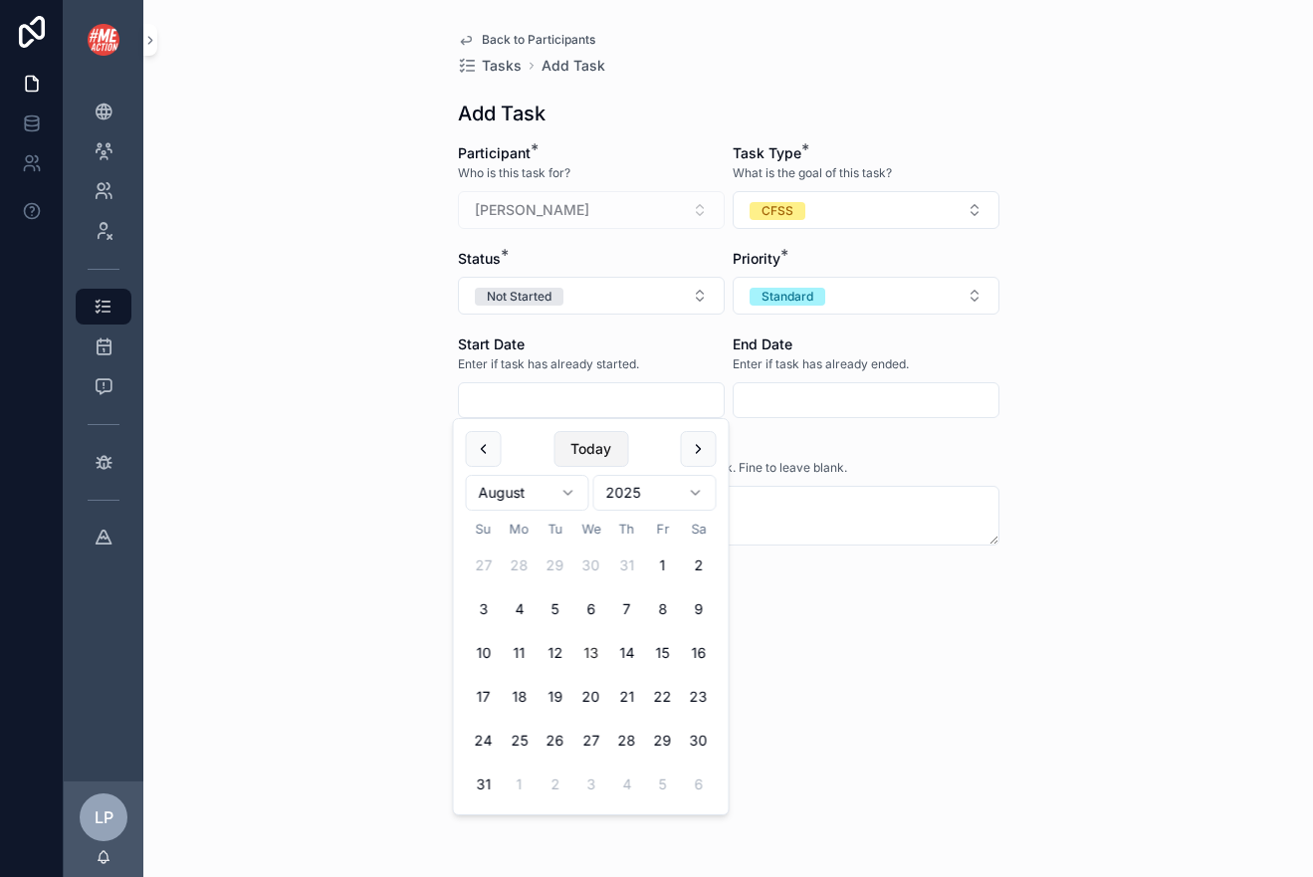
click at [595, 458] on button "Today" at bounding box center [590, 449] width 75 height 36
type input "*********"
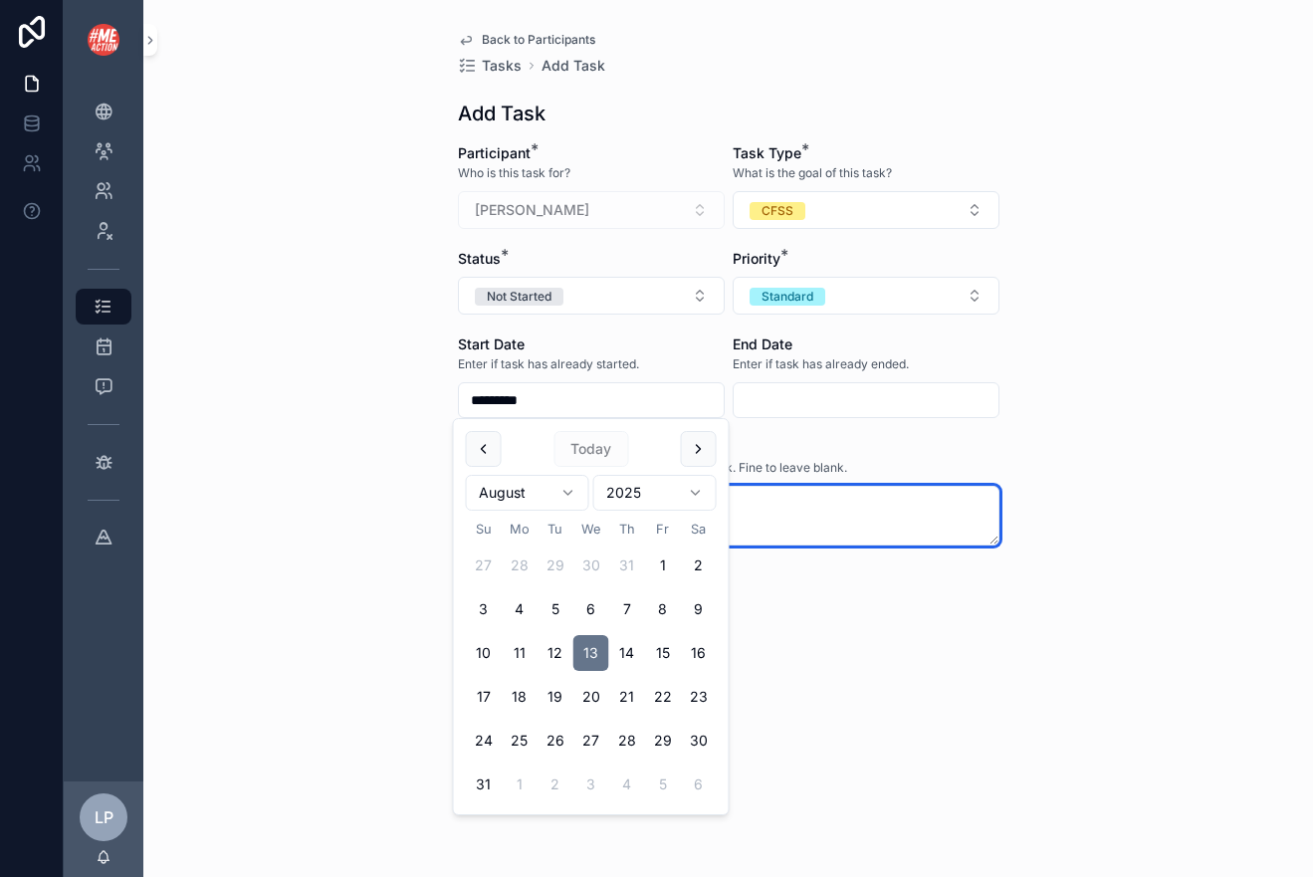
click at [797, 525] on textarea "scrollable content" at bounding box center [728, 516] width 541 height 60
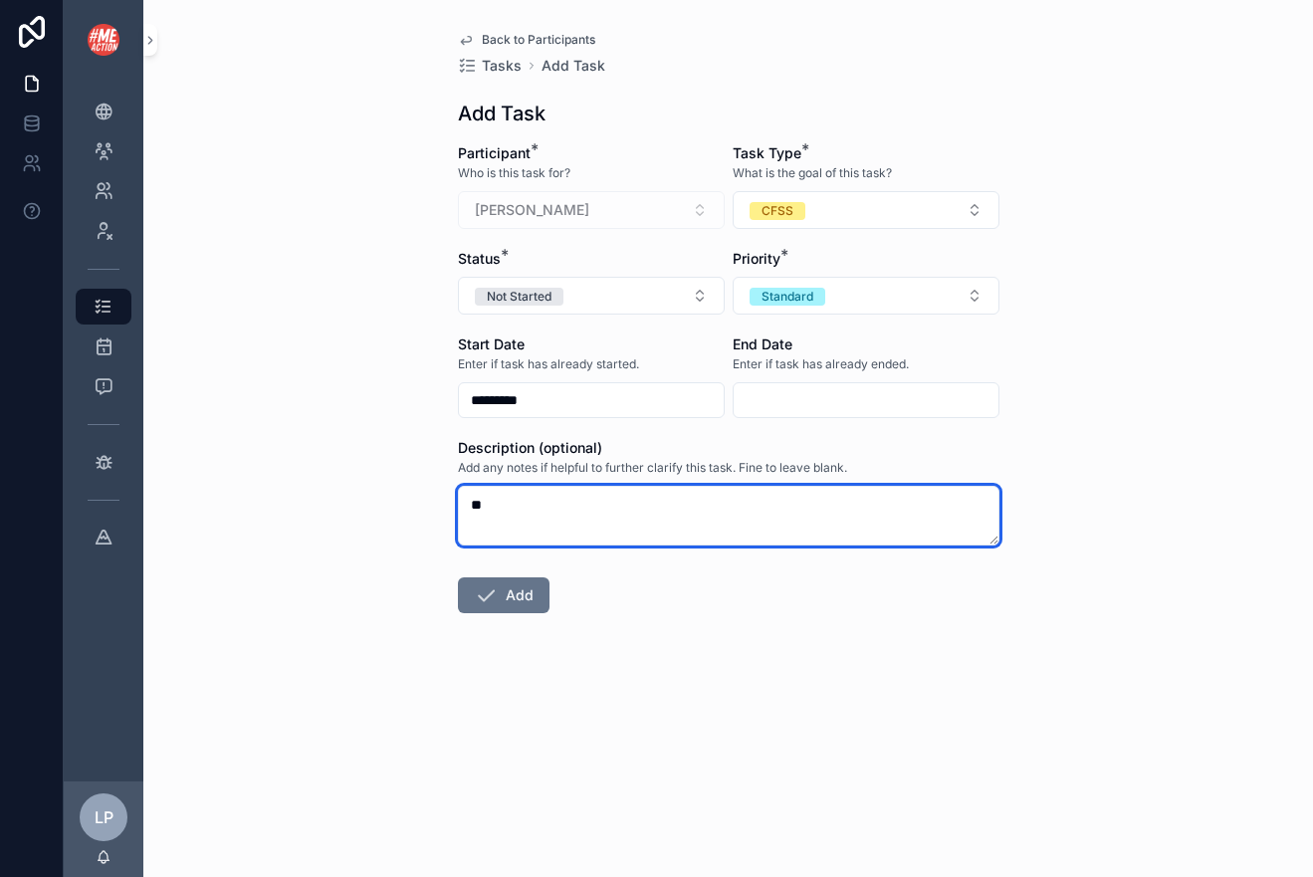
type textarea "*"
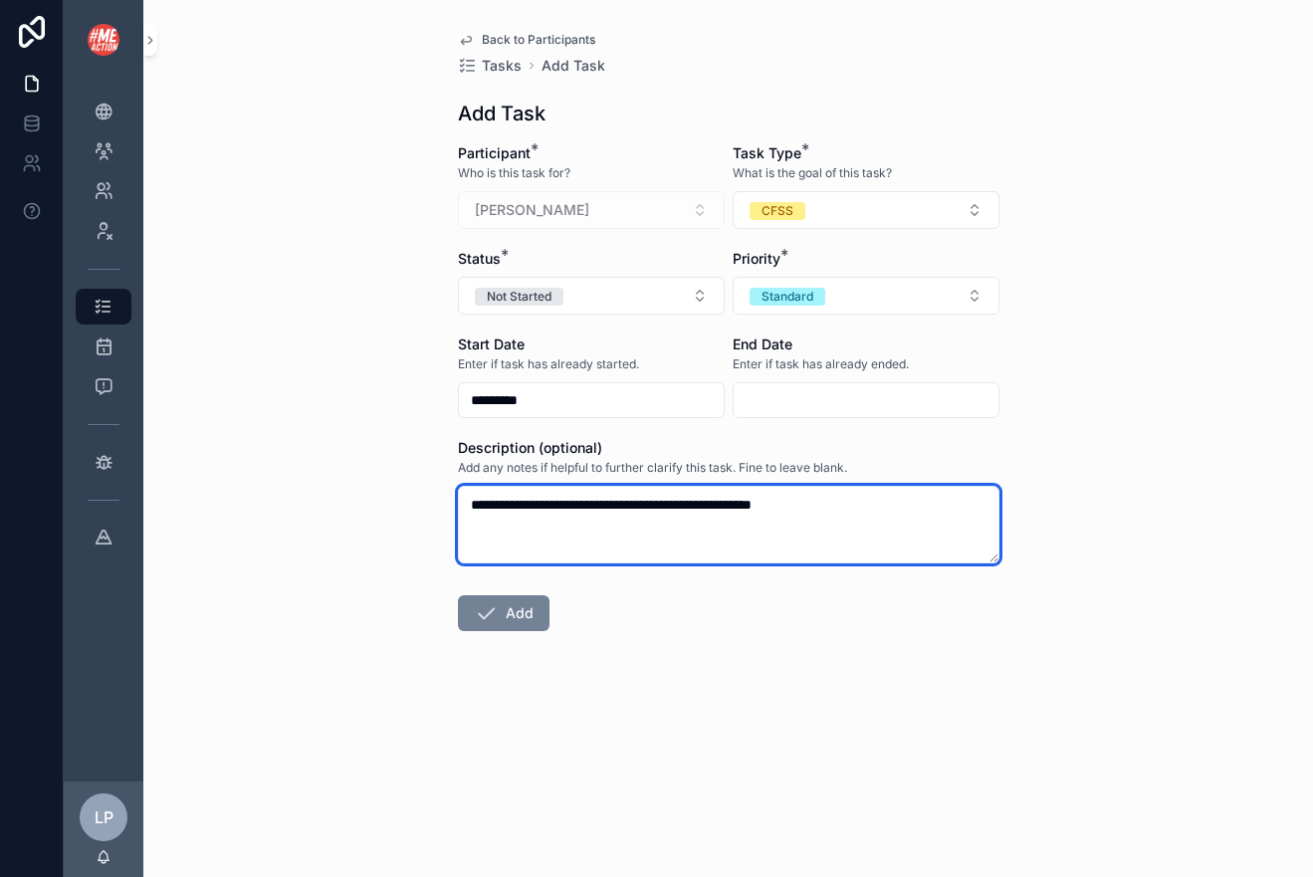
type textarea "**********"
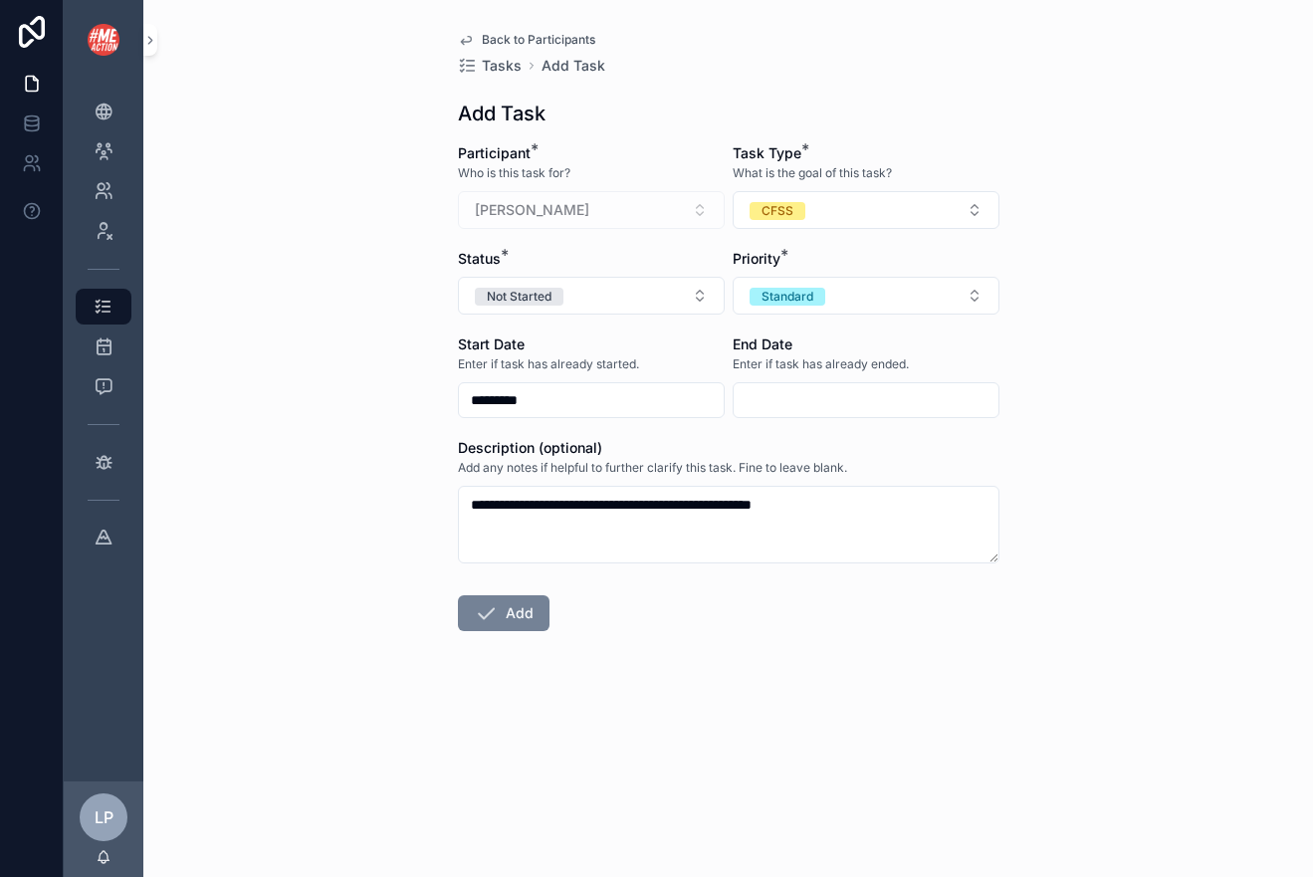
click at [526, 625] on button "Add" at bounding box center [504, 613] width 92 height 36
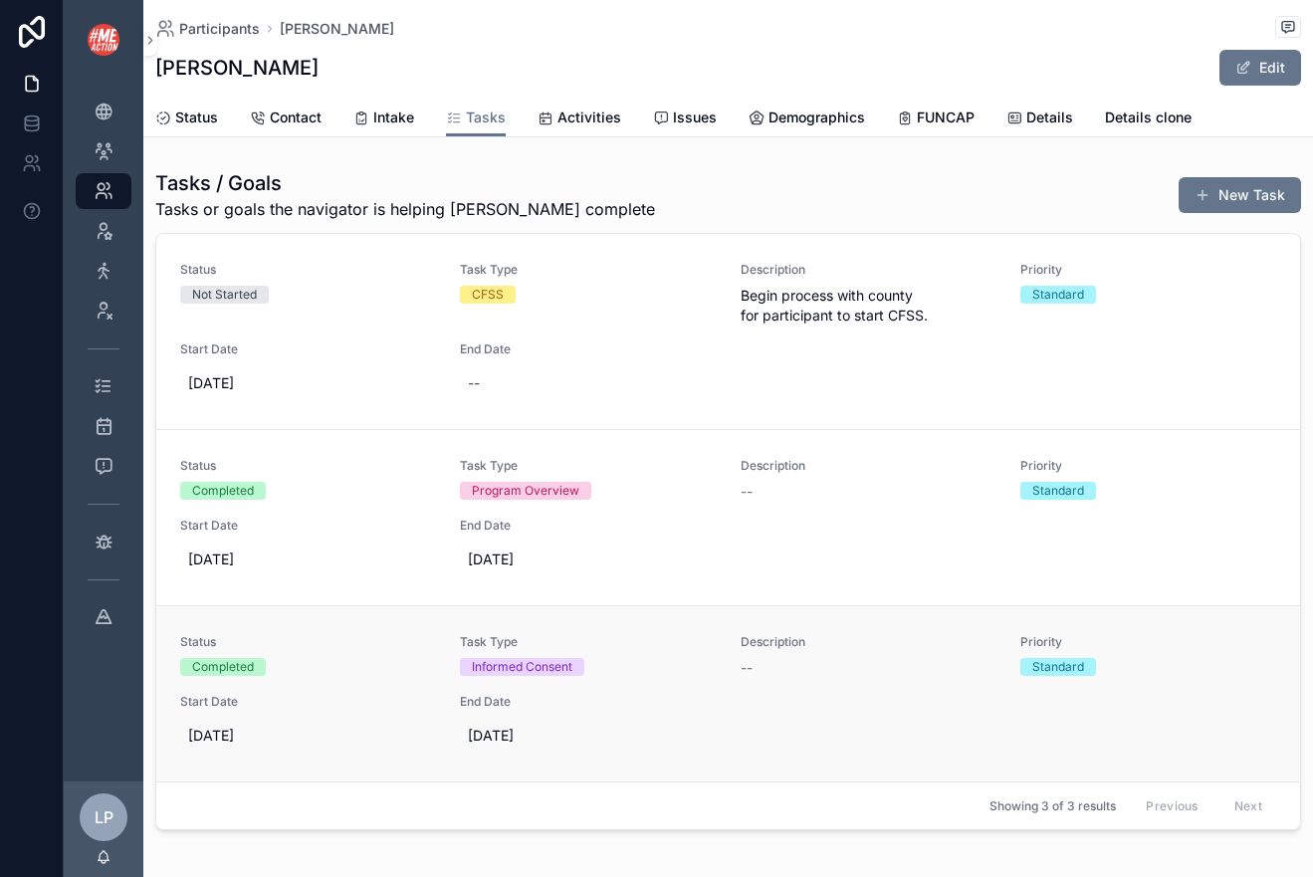
scroll to position [45, 0]
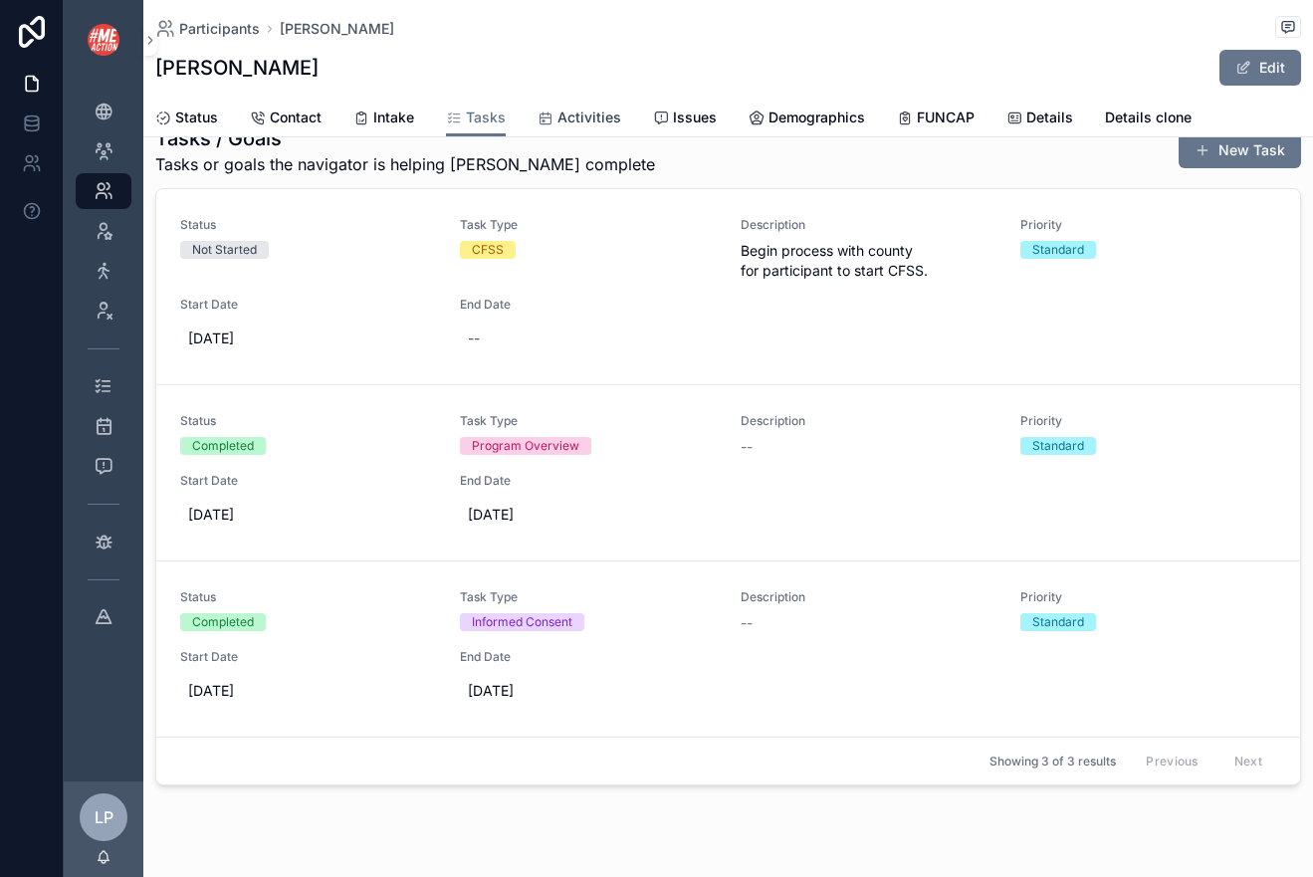
click at [561, 115] on span "Activities" at bounding box center [589, 117] width 64 height 20
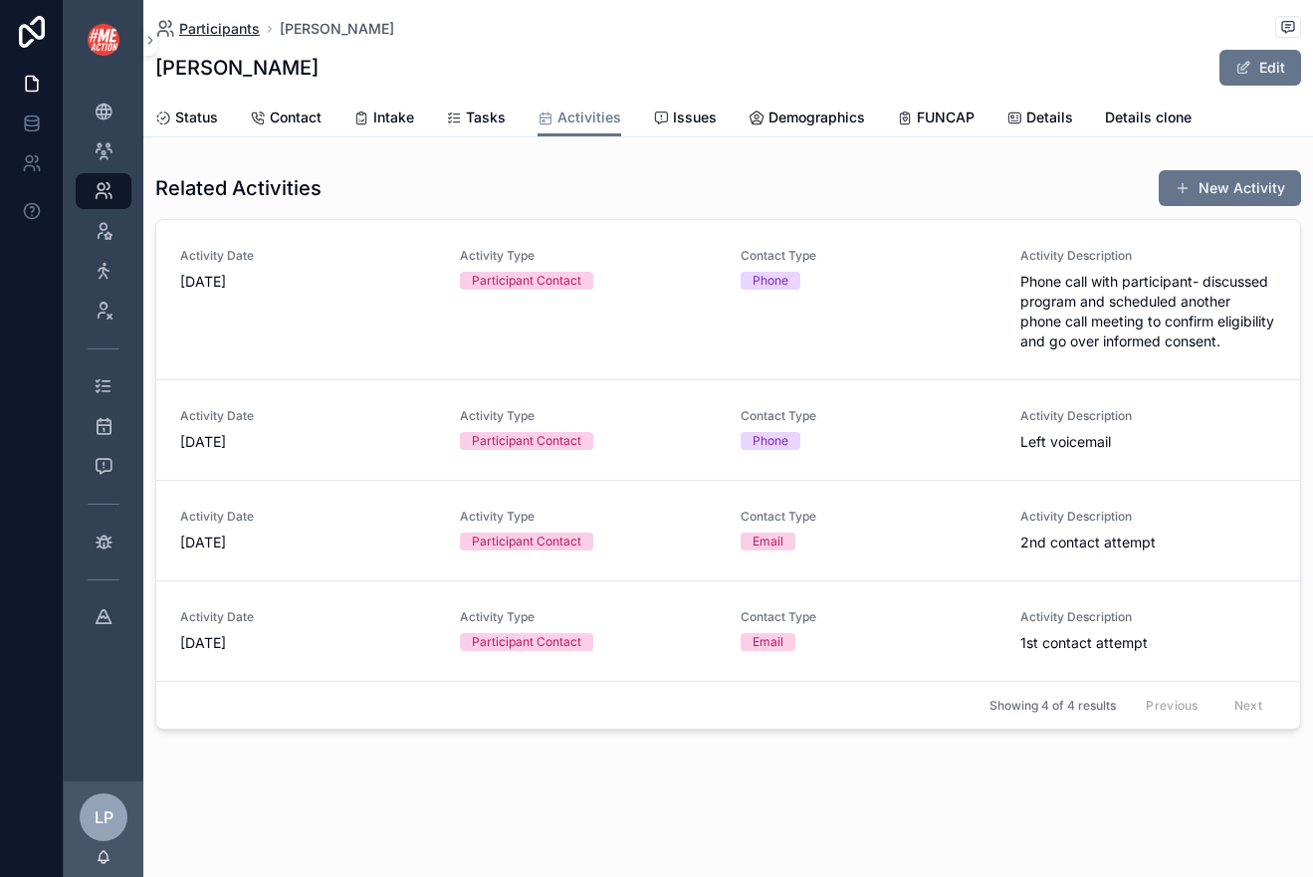
click at [221, 32] on span "Participants" at bounding box center [219, 29] width 81 height 20
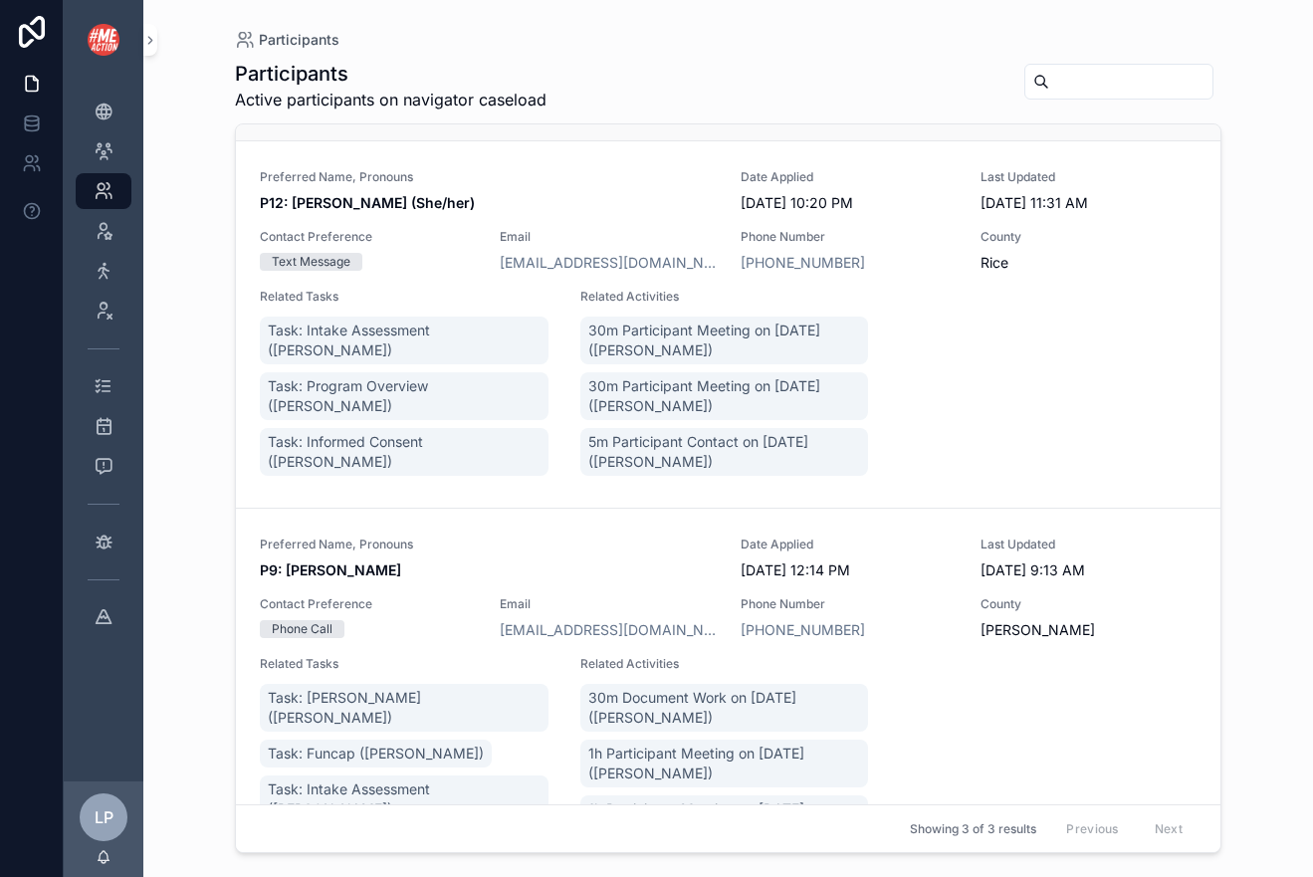
scroll to position [409, 0]
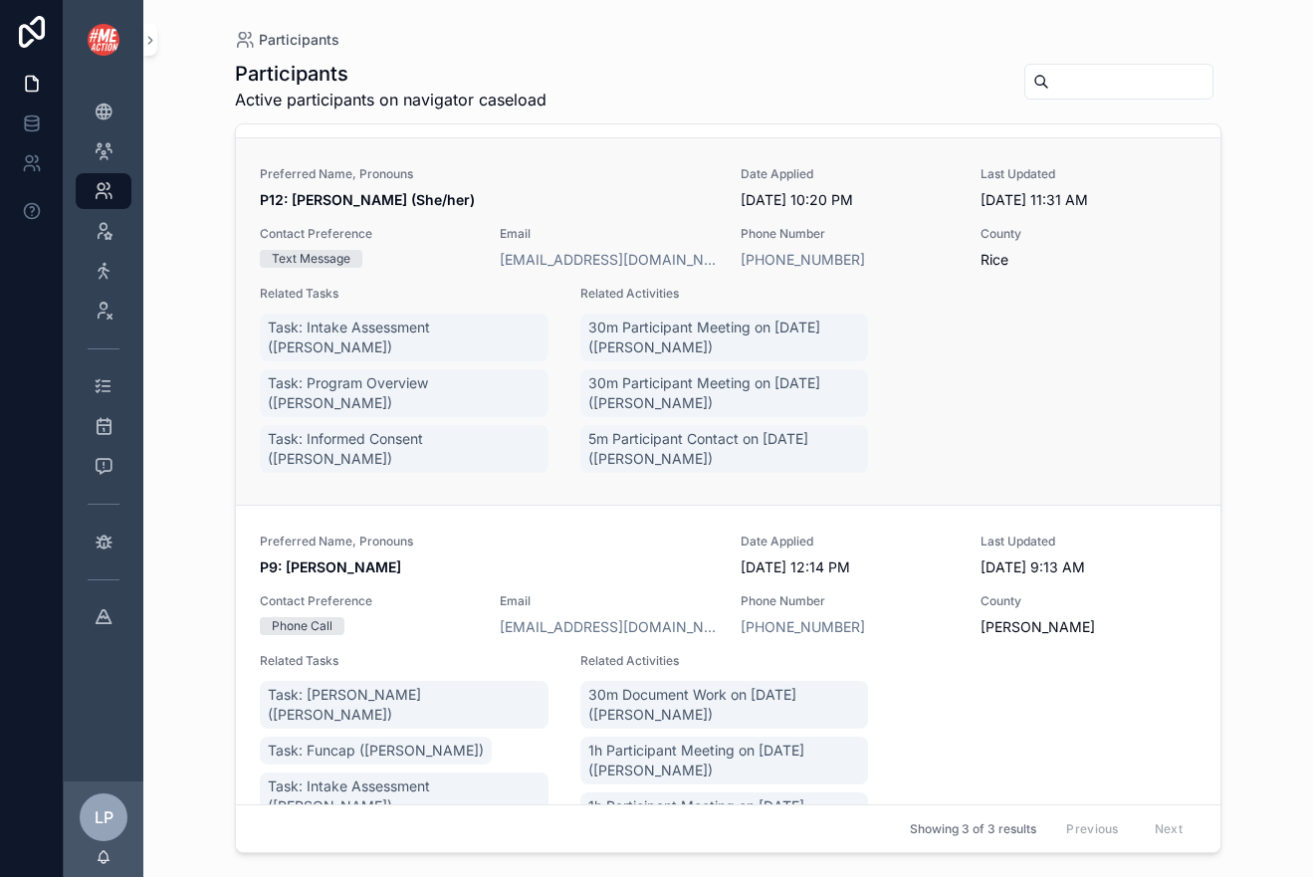
click at [632, 196] on span "P12: Erin Monahan (She/her)" at bounding box center [488, 200] width 457 height 20
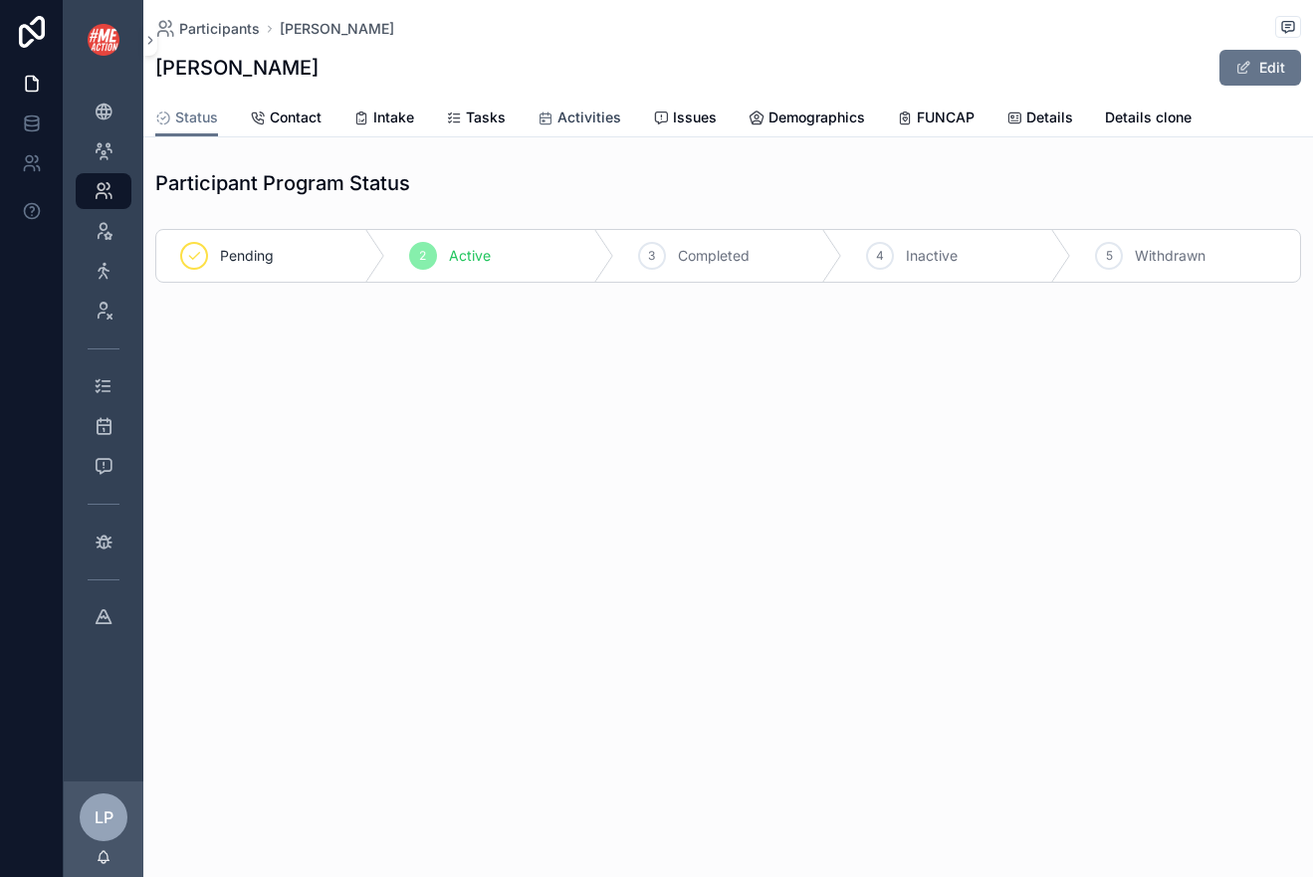
click at [592, 117] on span "Activities" at bounding box center [589, 117] width 64 height 20
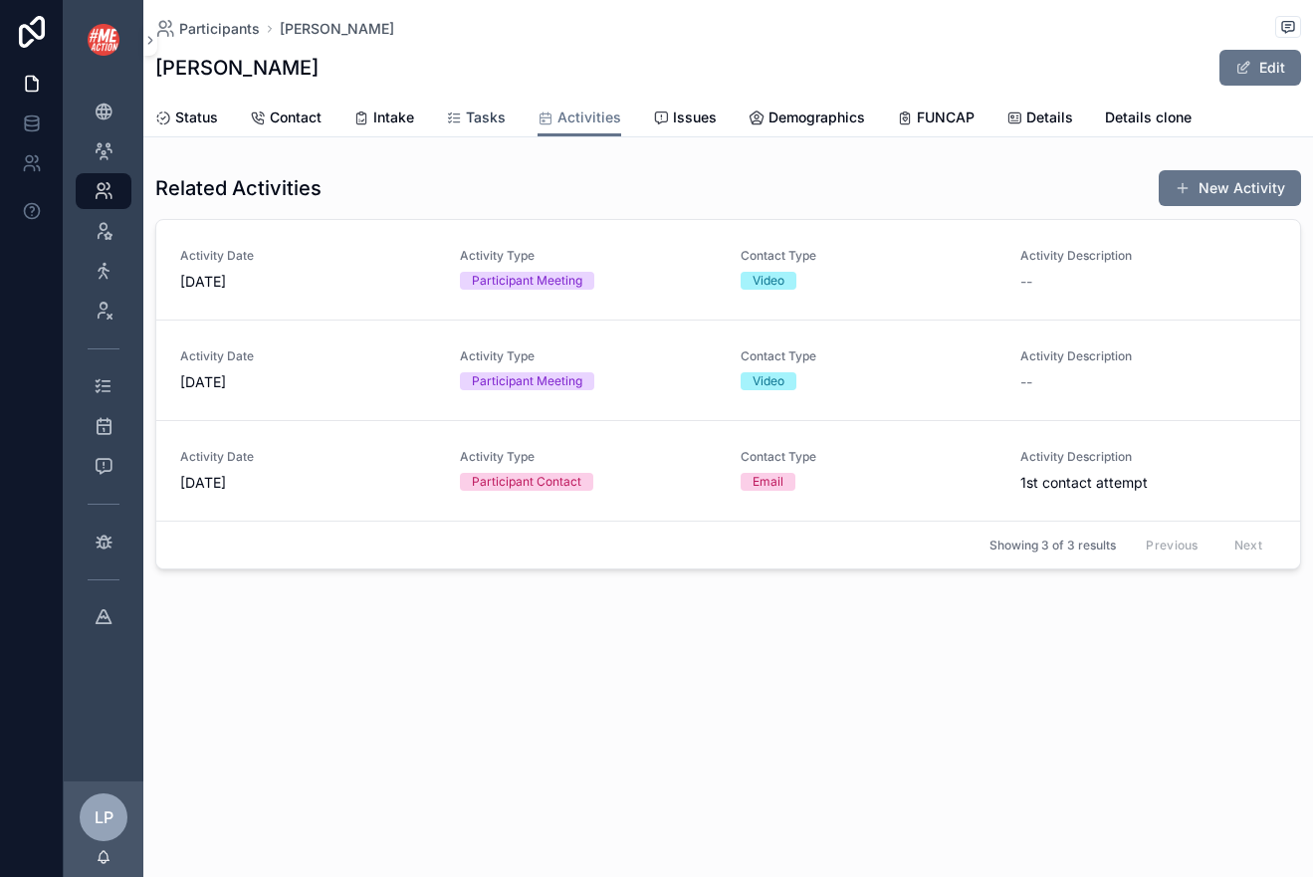
click at [480, 104] on link "Tasks" at bounding box center [476, 120] width 60 height 40
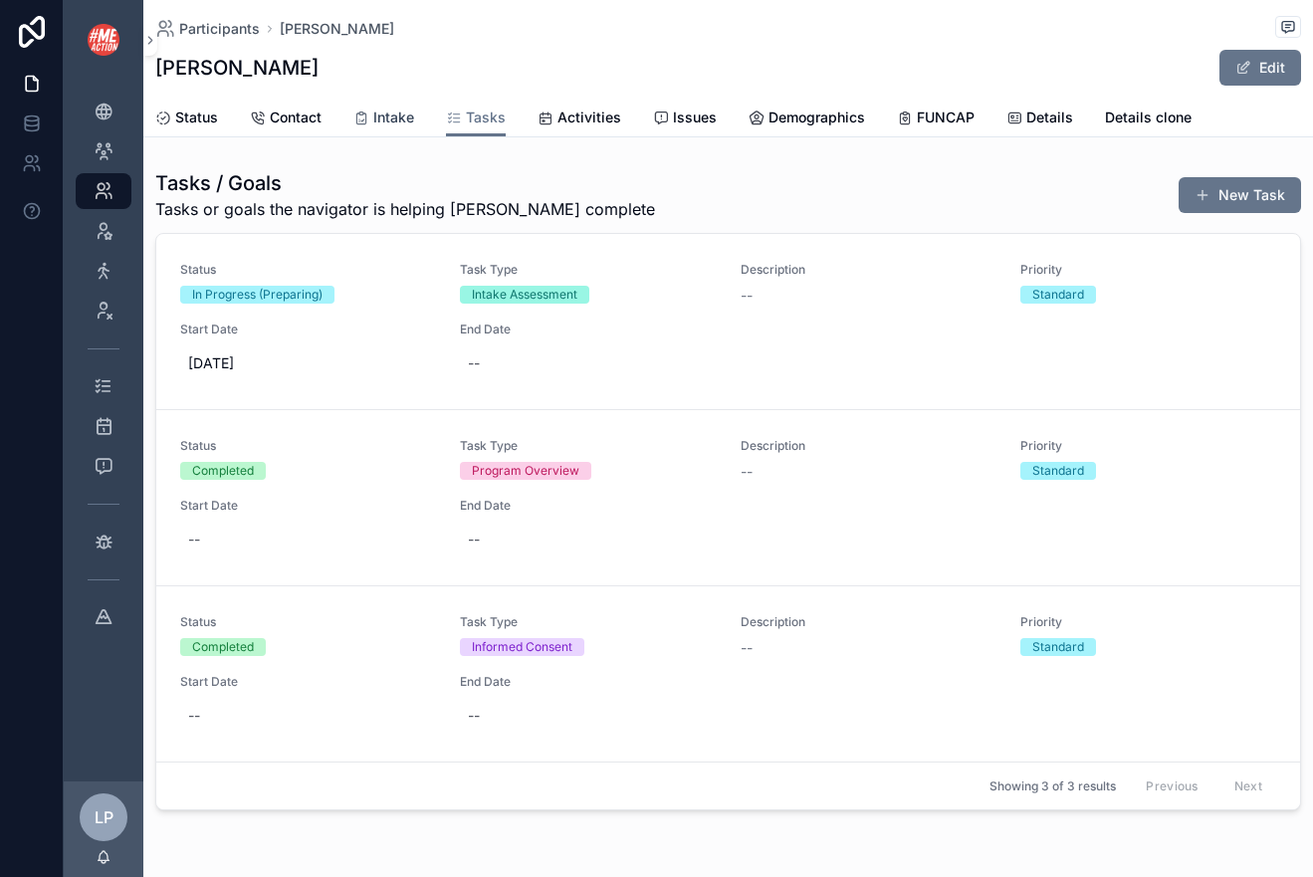
click at [398, 100] on link "Intake" at bounding box center [383, 120] width 61 height 40
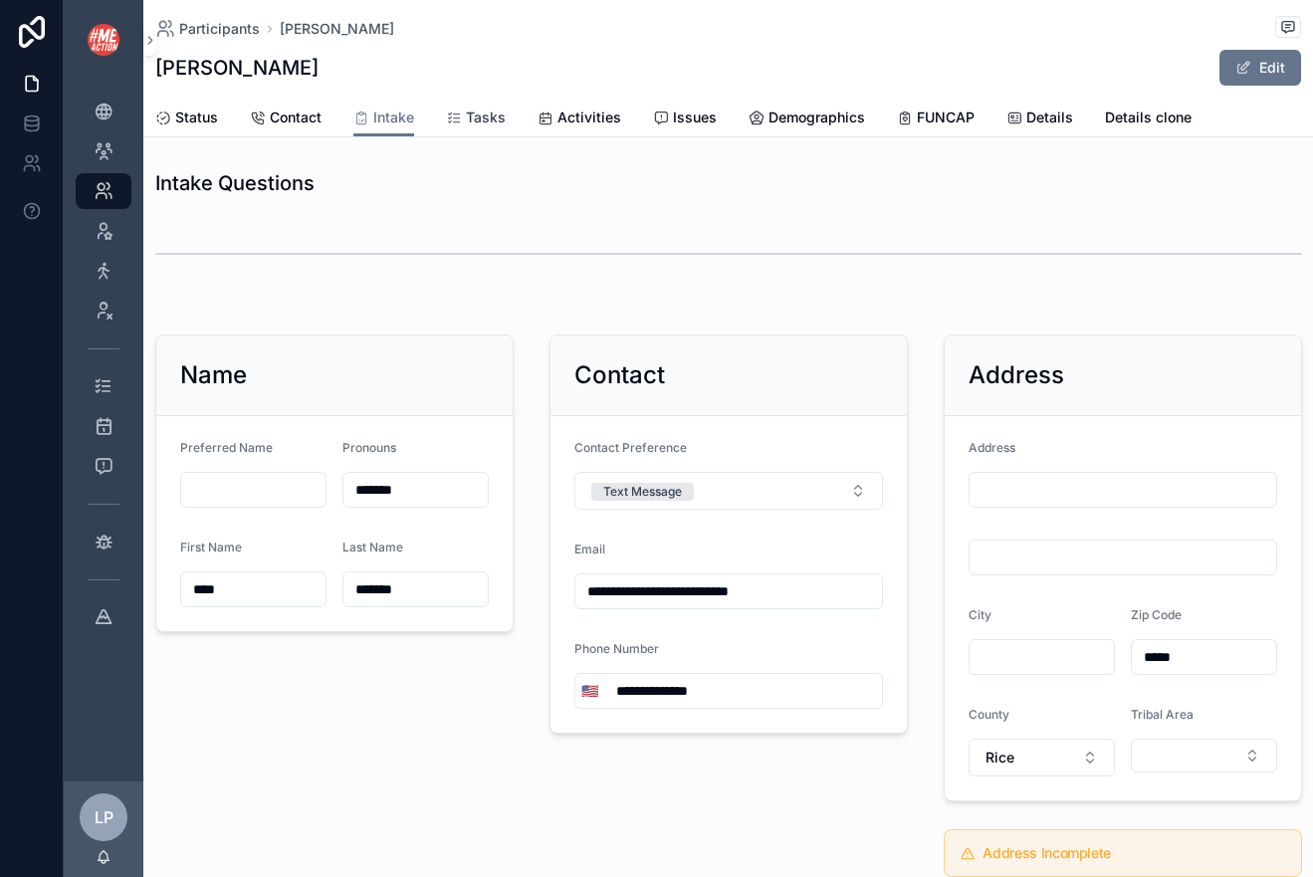
click at [463, 126] on div "Tasks" at bounding box center [476, 117] width 60 height 20
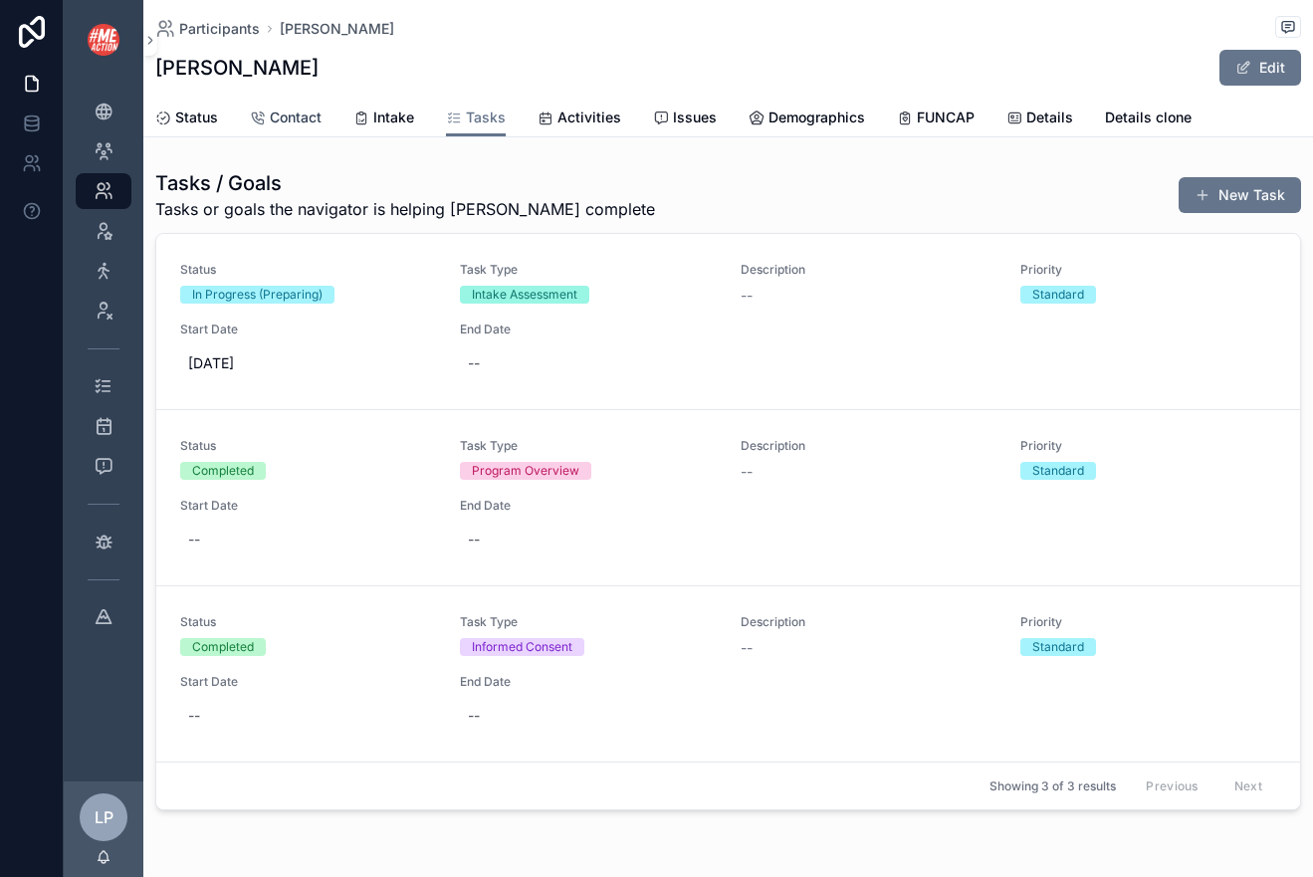
click at [319, 107] on span "Contact" at bounding box center [296, 117] width 52 height 20
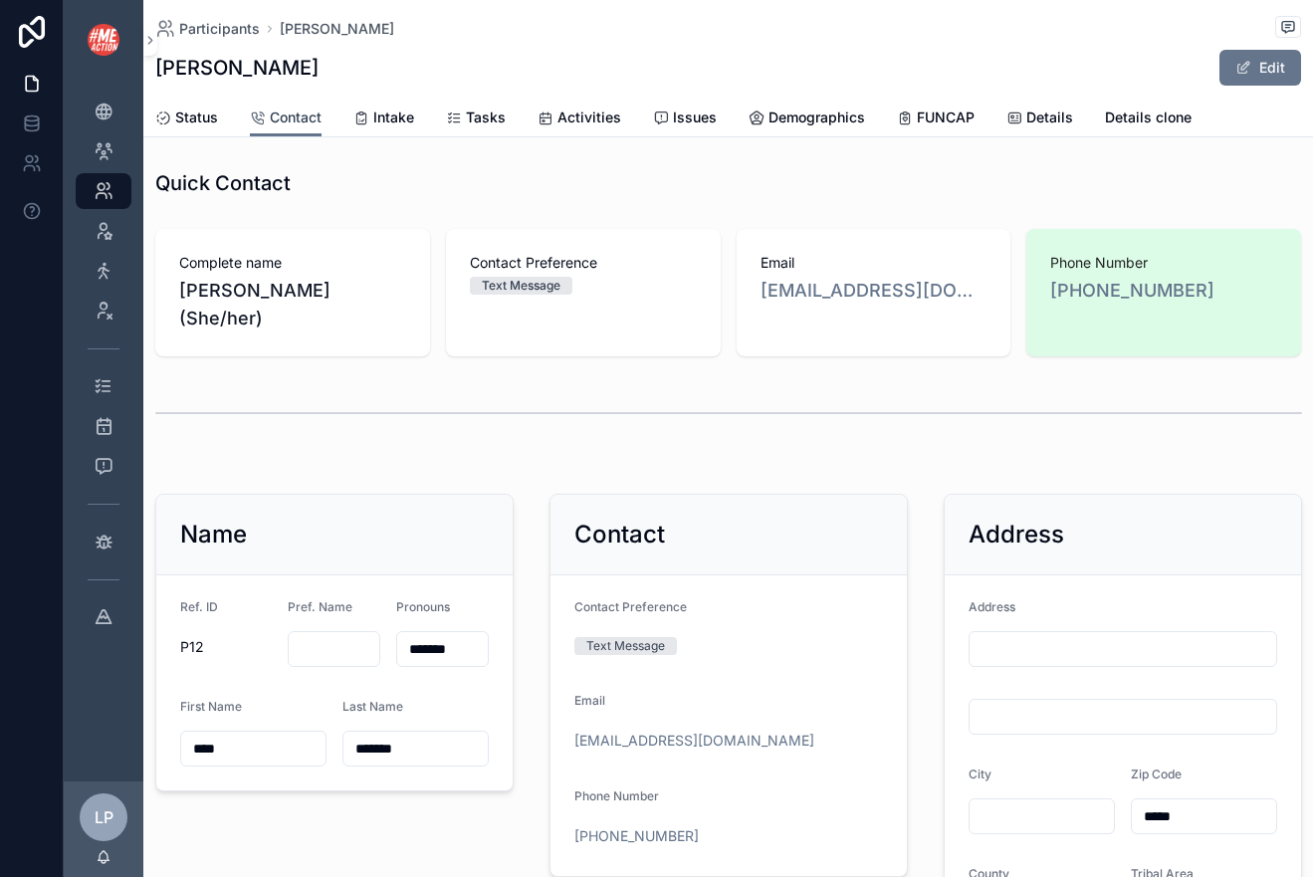
scroll to position [48, 0]
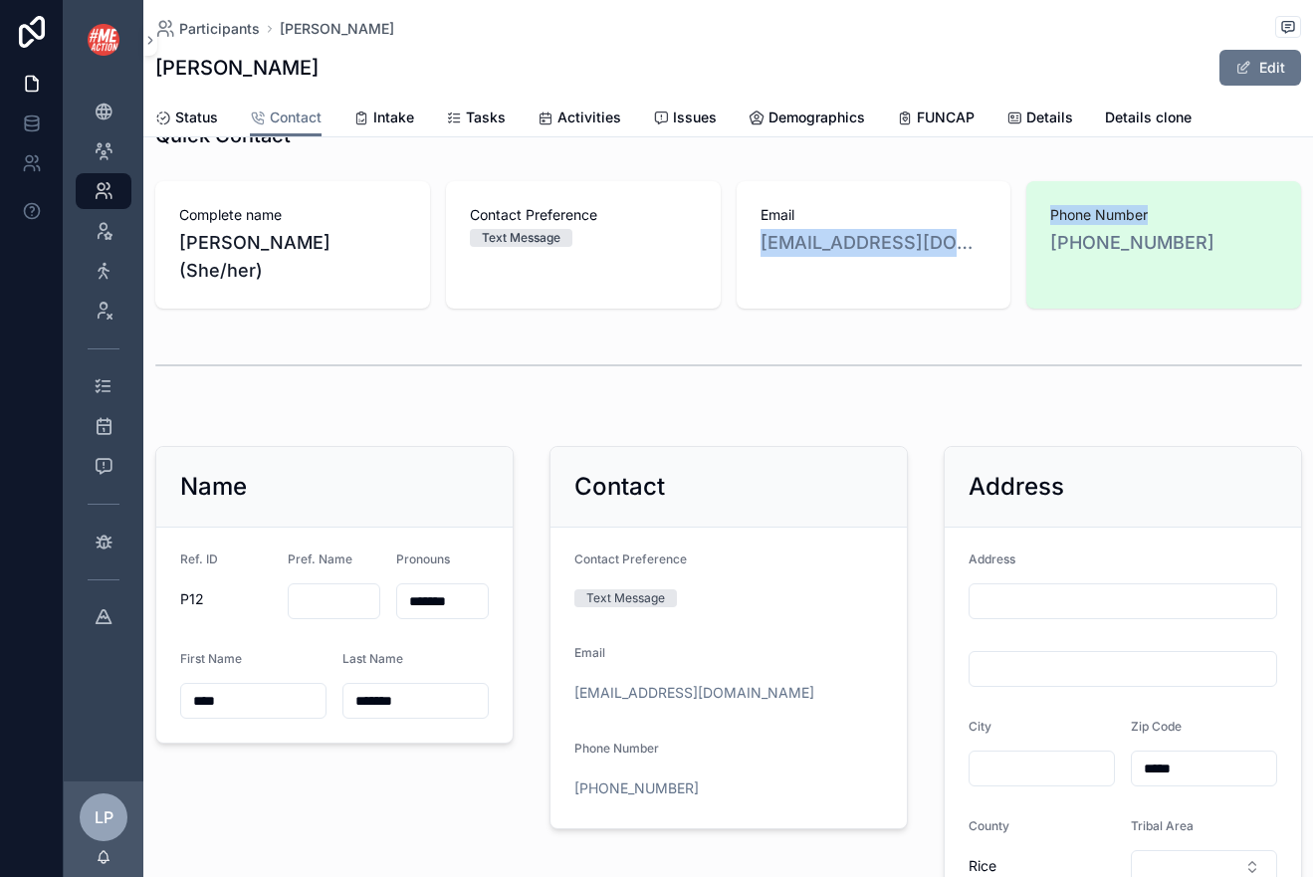
drag, startPoint x: 751, startPoint y: 236, endPoint x: 1049, endPoint y: 241, distance: 297.6
click at [1049, 241] on div "Complete name Erin Monahan (She/her) Contact Preference Text Message Email Odan…" at bounding box center [727, 244] width 1145 height 127
copy div "Odangoatama_chan@hotmail.com Phone Number"
click at [573, 121] on span "Activities" at bounding box center [589, 117] width 64 height 20
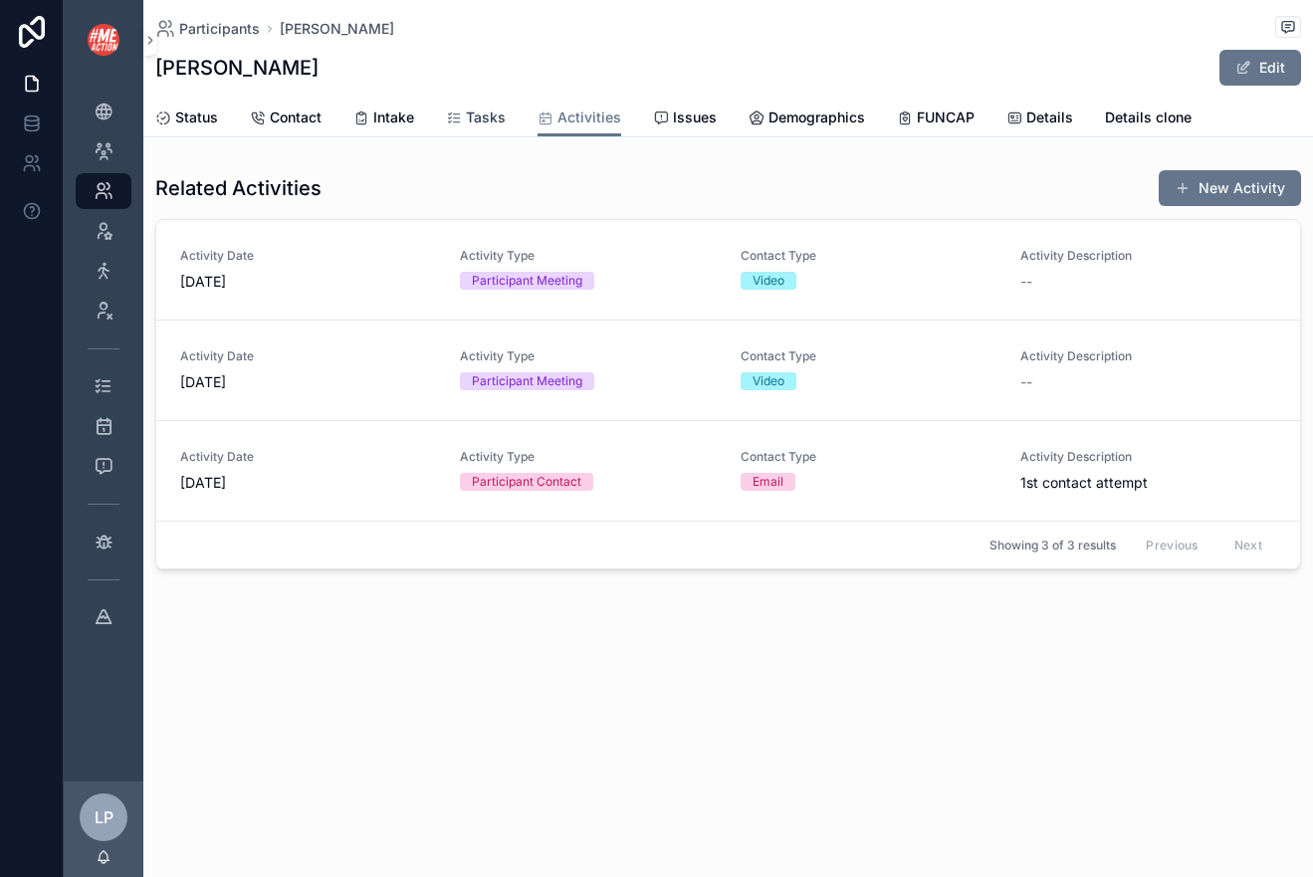
click at [472, 117] on span "Tasks" at bounding box center [486, 117] width 40 height 20
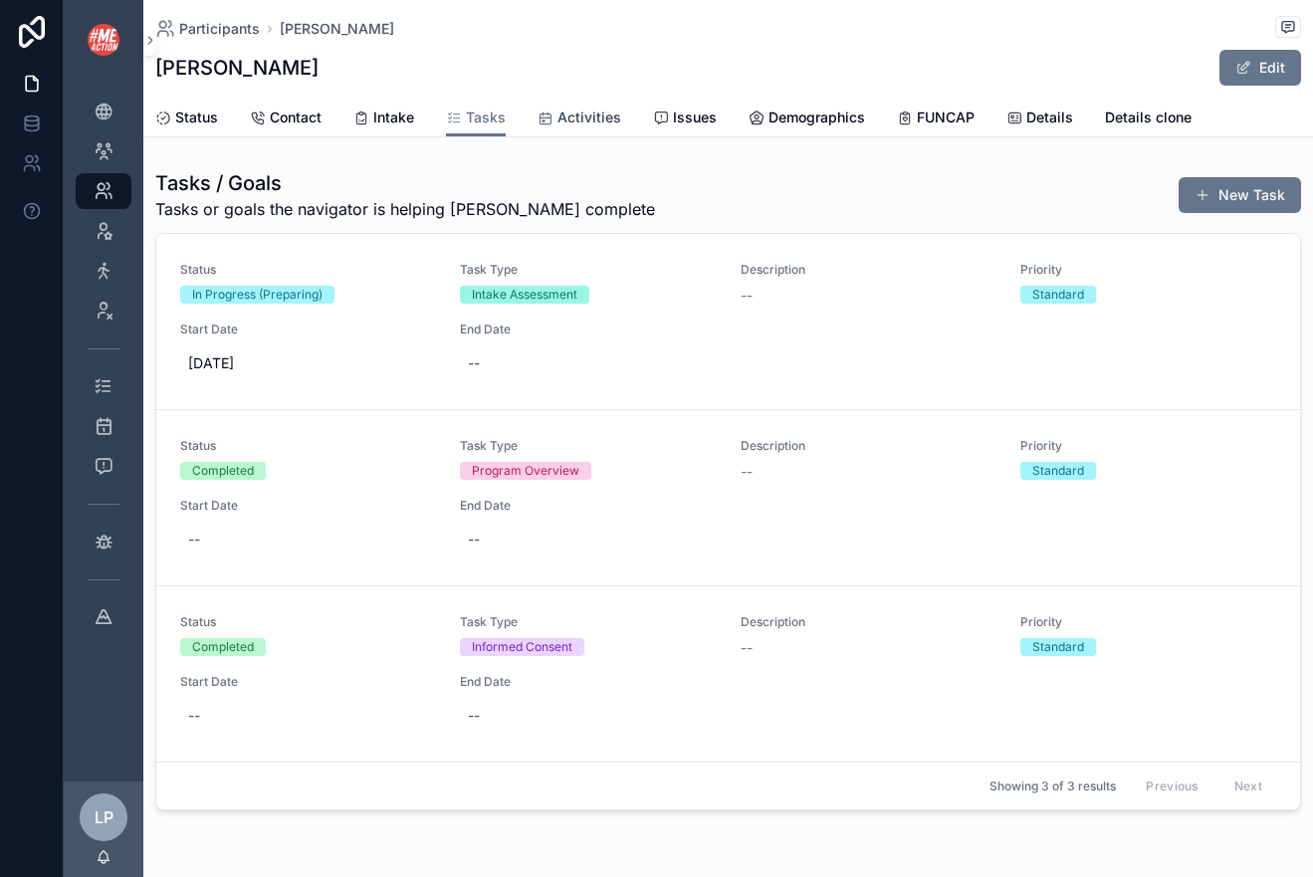
click at [573, 115] on span "Activities" at bounding box center [589, 117] width 64 height 20
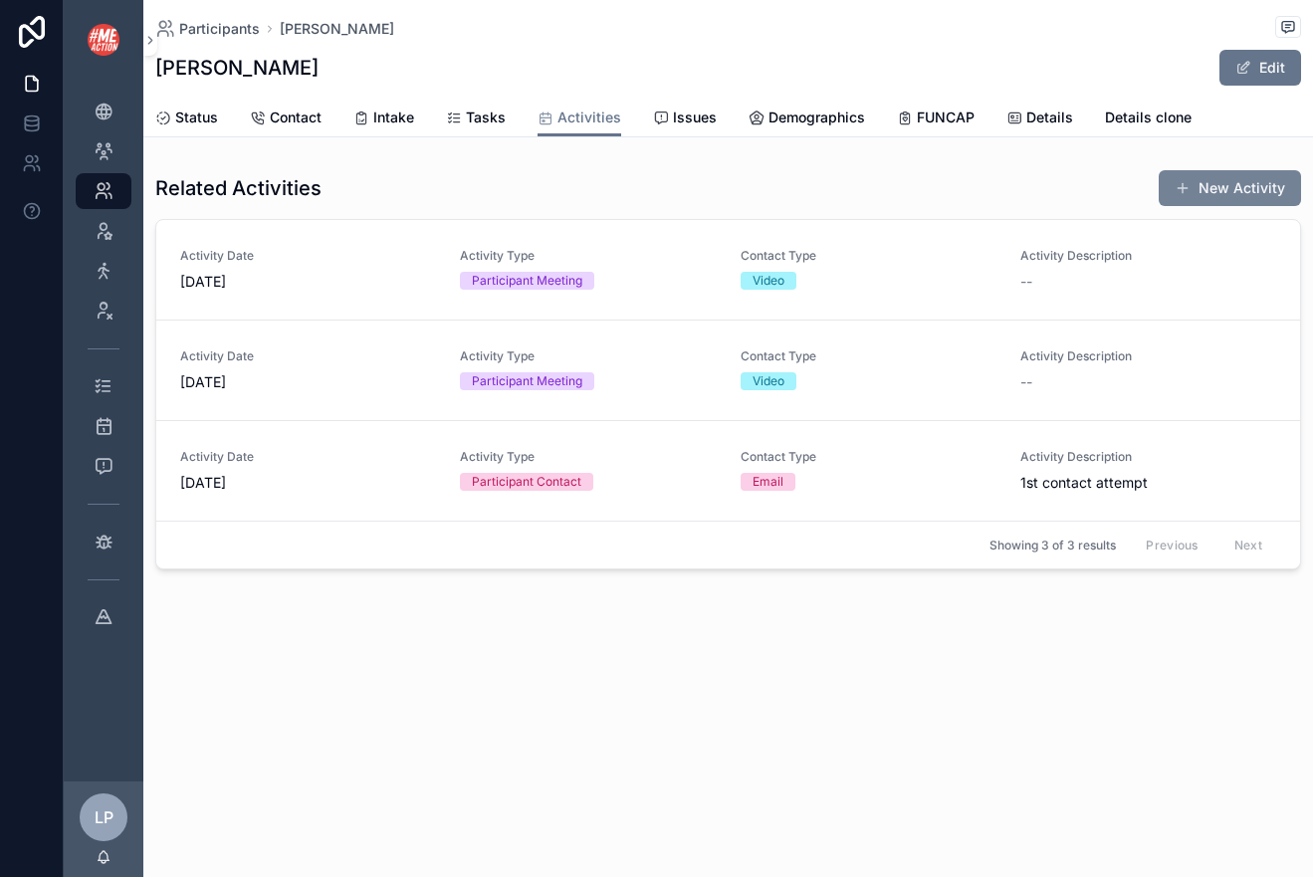
click at [1267, 188] on button "New Activity" at bounding box center [1229, 188] width 142 height 36
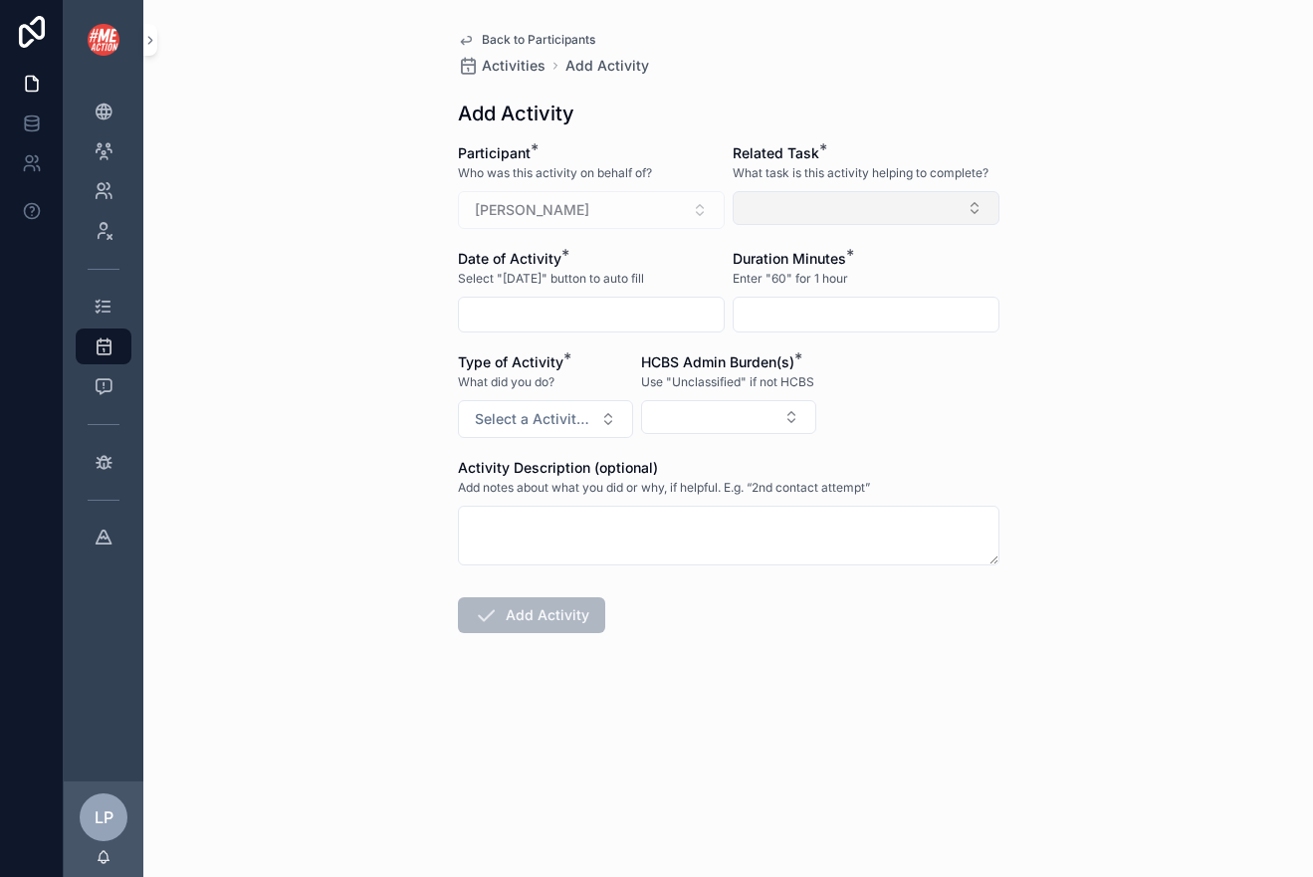
click at [853, 213] on button "Select Button" at bounding box center [865, 208] width 267 height 34
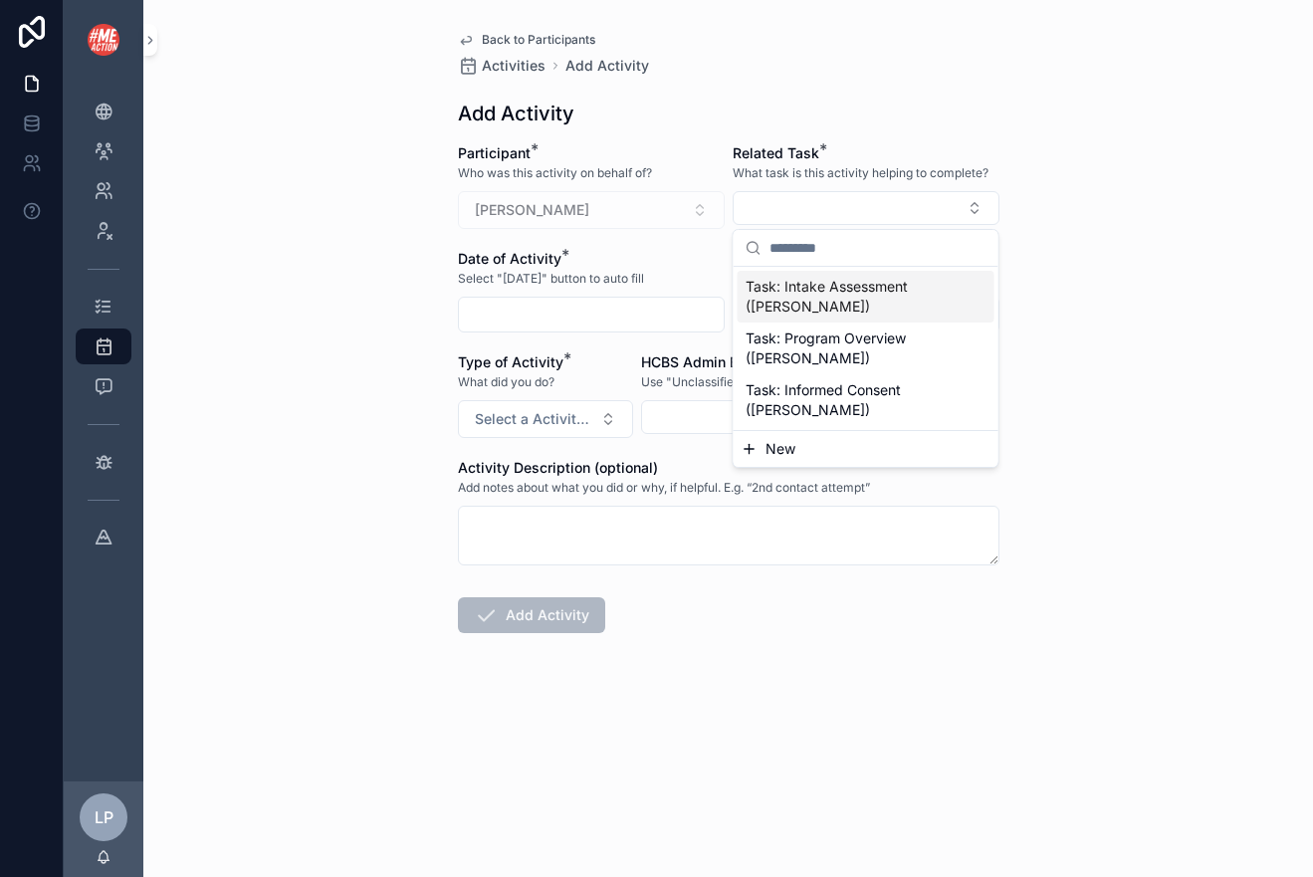
click at [853, 289] on span "Task: Intake Assessment (Erin Monahan)" at bounding box center [853, 297] width 217 height 40
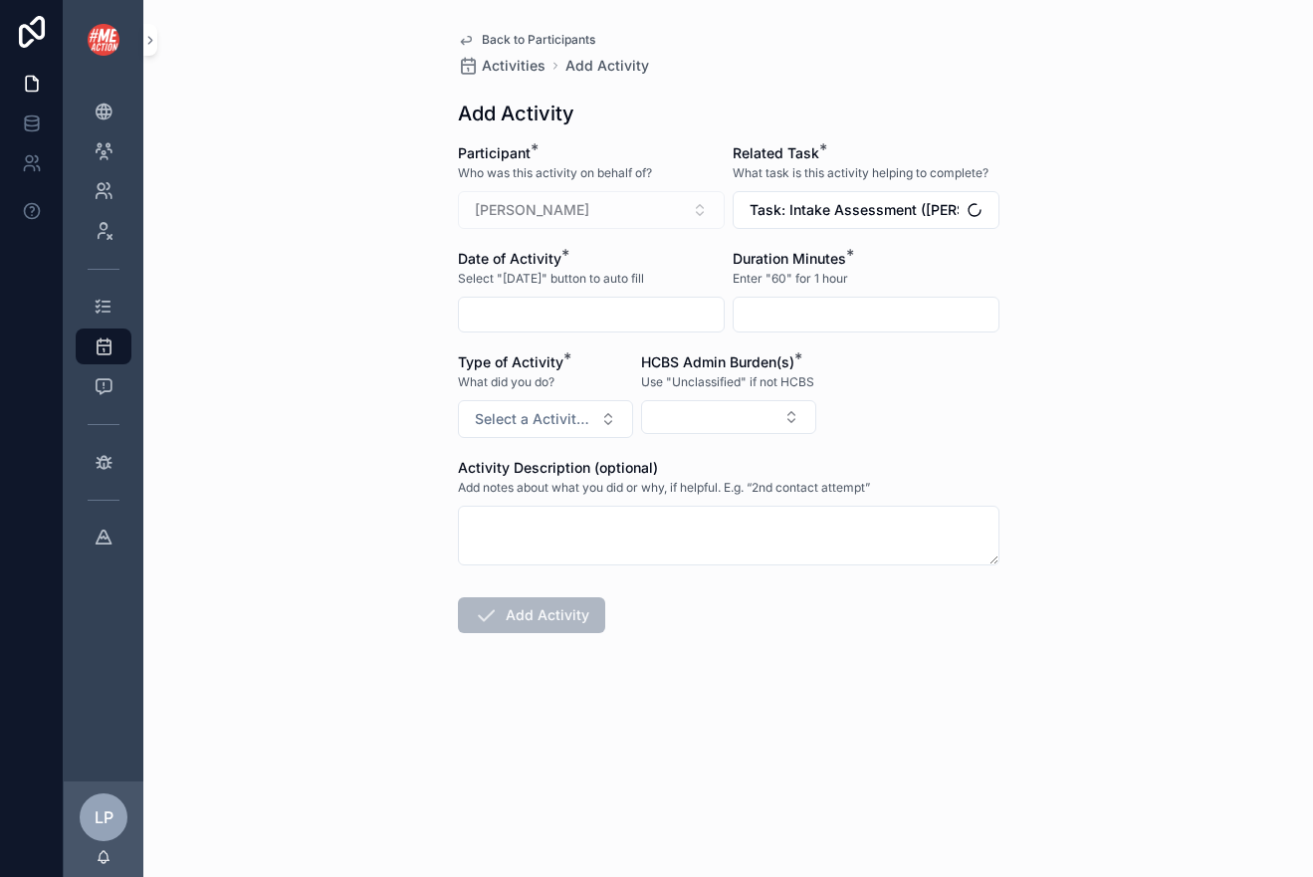
click at [584, 302] on input "scrollable content" at bounding box center [591, 315] width 265 height 28
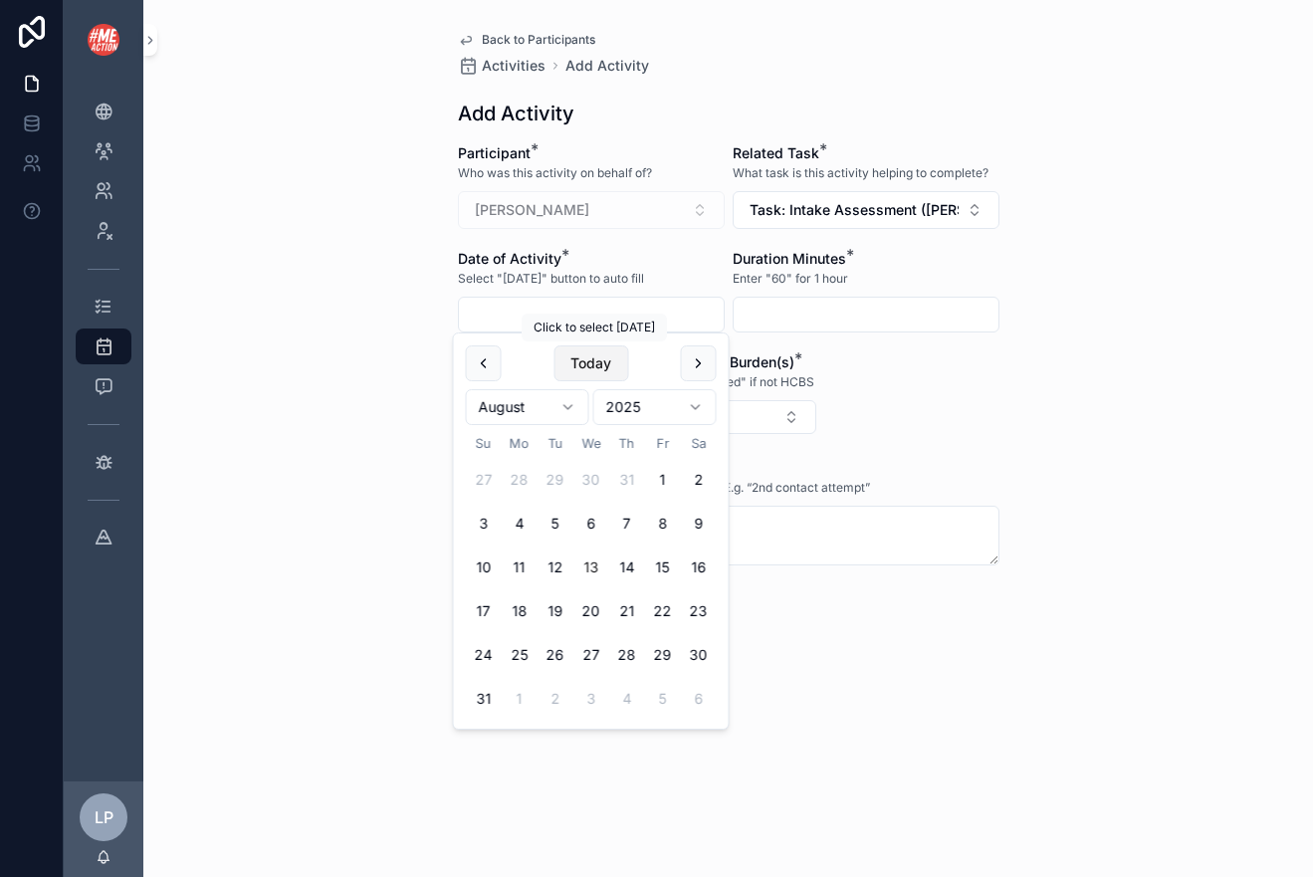
click at [593, 357] on button "Today" at bounding box center [590, 363] width 75 height 36
type input "*********"
click at [783, 297] on div "scrollable content" at bounding box center [865, 315] width 267 height 36
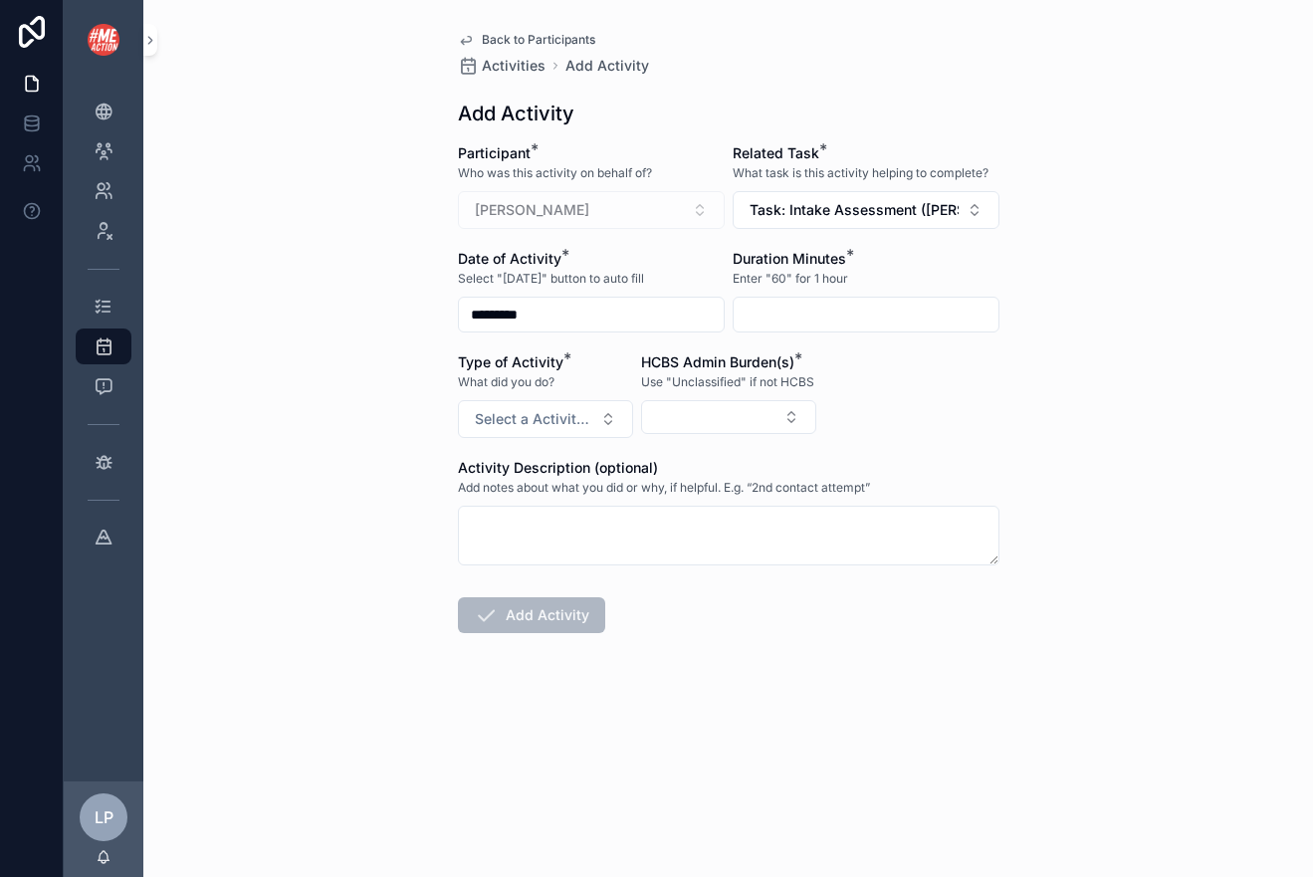
click at [782, 297] on div "scrollable content" at bounding box center [865, 315] width 267 height 36
click at [785, 306] on input "scrollable content" at bounding box center [865, 315] width 265 height 28
type input "*"
click at [547, 425] on span "Select a Activity Type" at bounding box center [533, 419] width 117 height 20
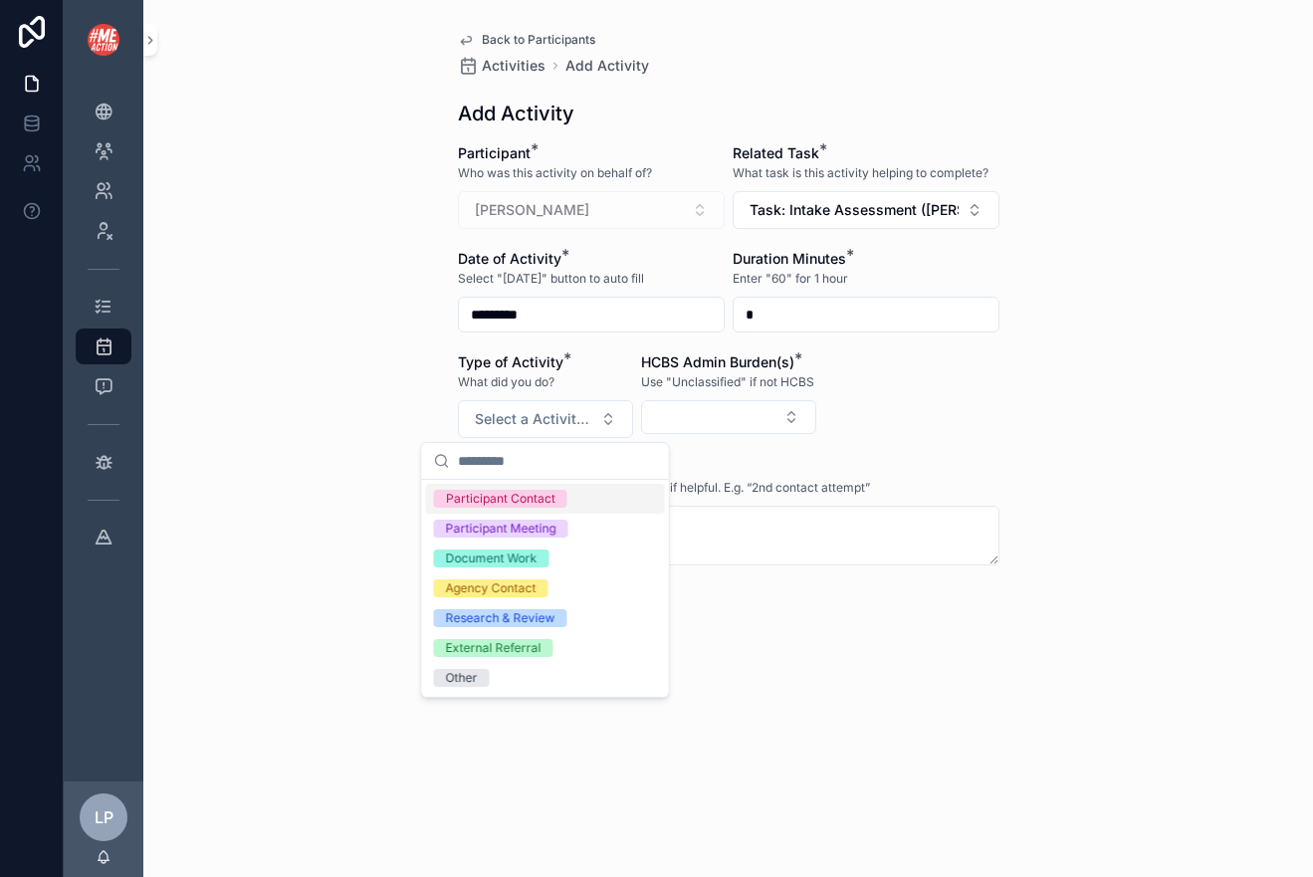
click at [529, 500] on div "Participant Contact" at bounding box center [500, 499] width 109 height 18
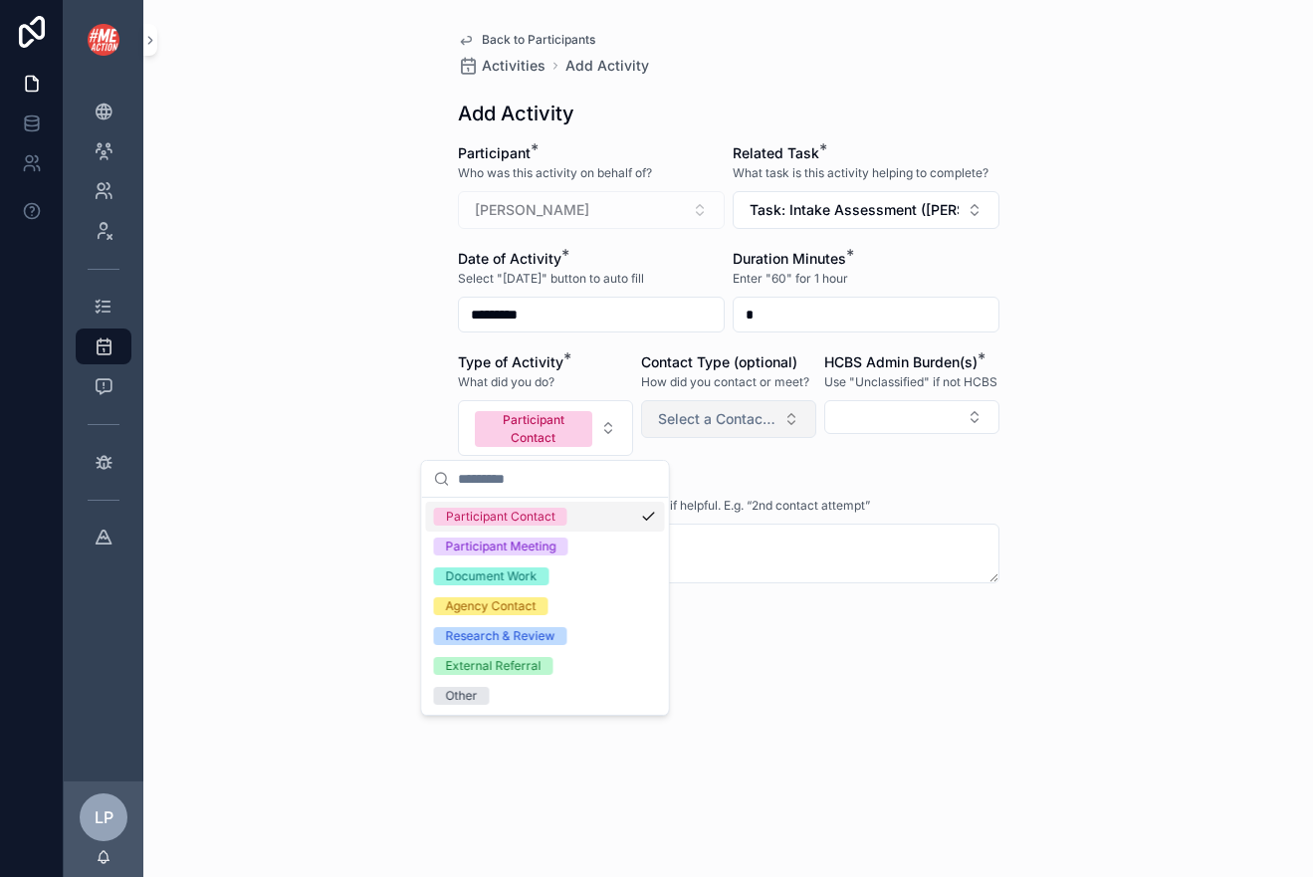
click at [681, 425] on span "Select a Contact Type" at bounding box center [716, 419] width 117 height 20
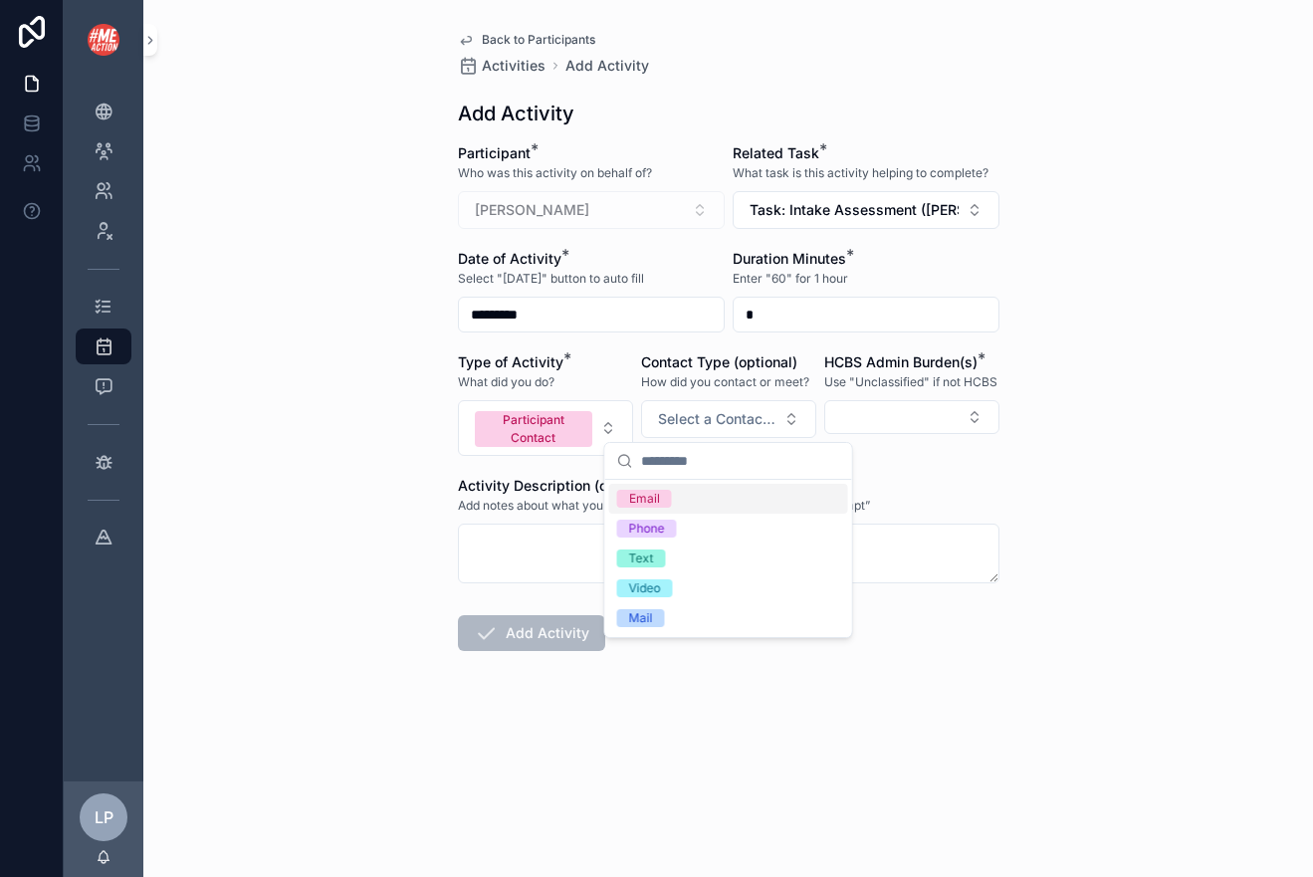
click at [684, 492] on div "Email" at bounding box center [728, 499] width 239 height 30
click at [874, 395] on div "HCBS Admin Burden(s) * Use "Unclassified" if not HCBS" at bounding box center [911, 403] width 175 height 103
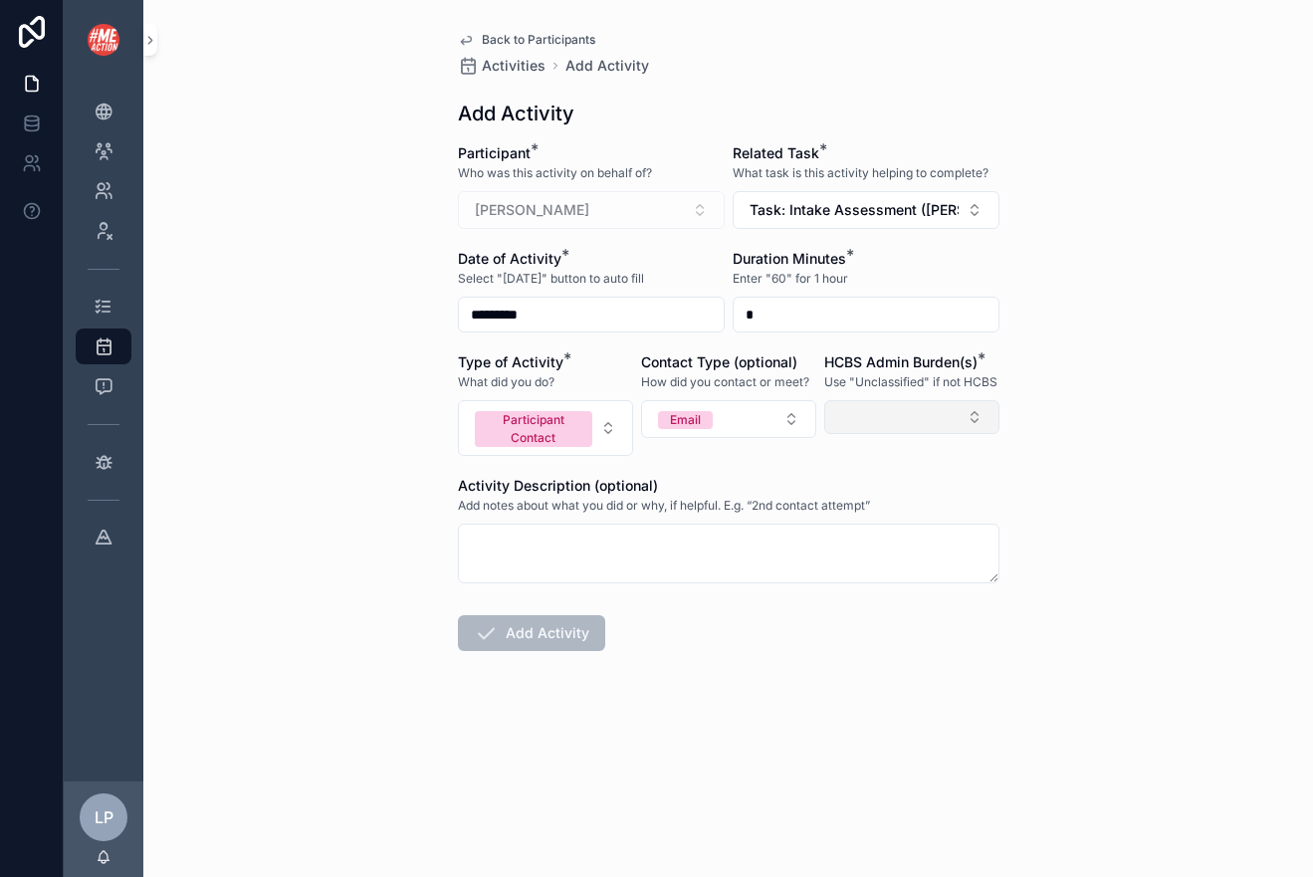
click at [879, 415] on button "Select Button" at bounding box center [911, 417] width 175 height 34
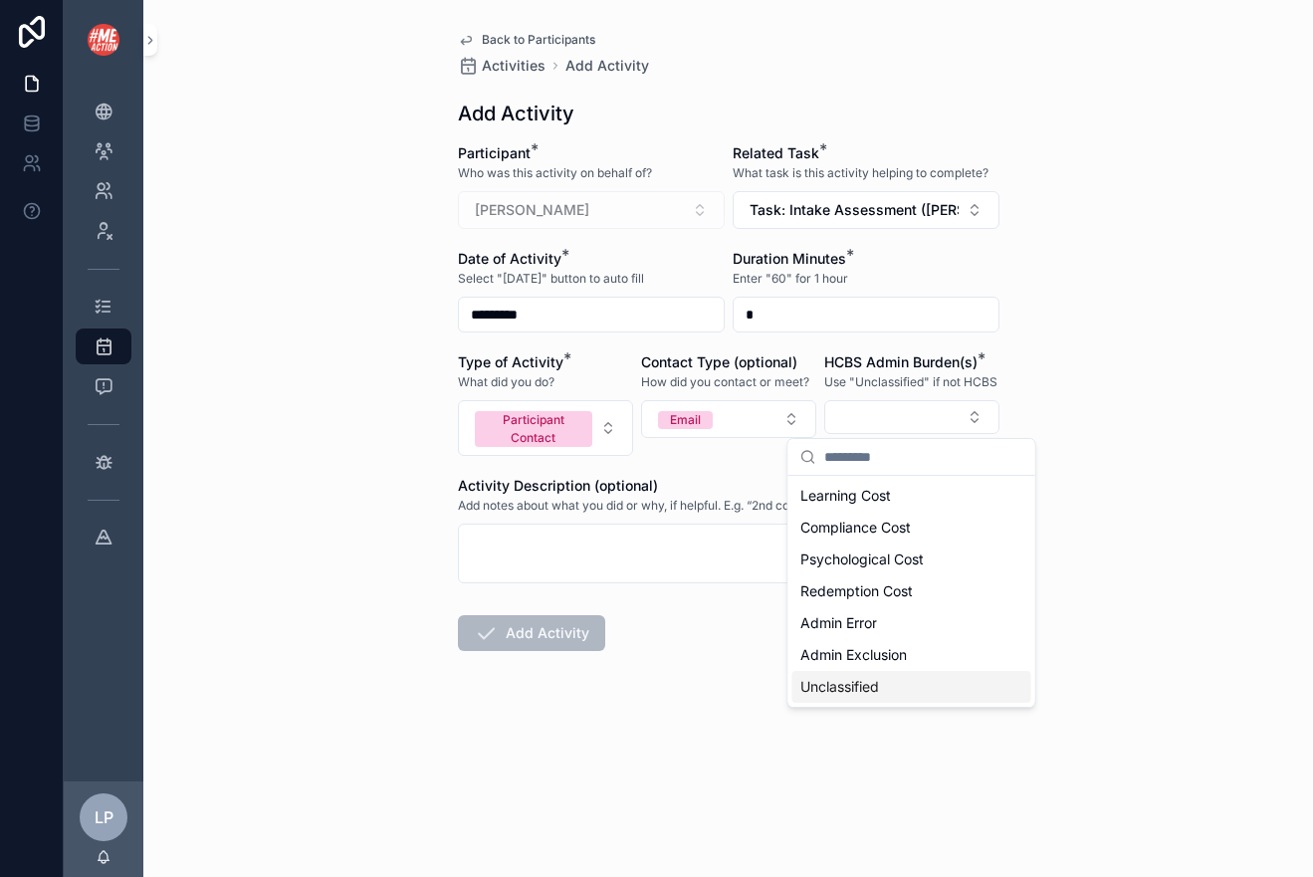
click at [825, 688] on span "Unclassified" at bounding box center [839, 687] width 79 height 20
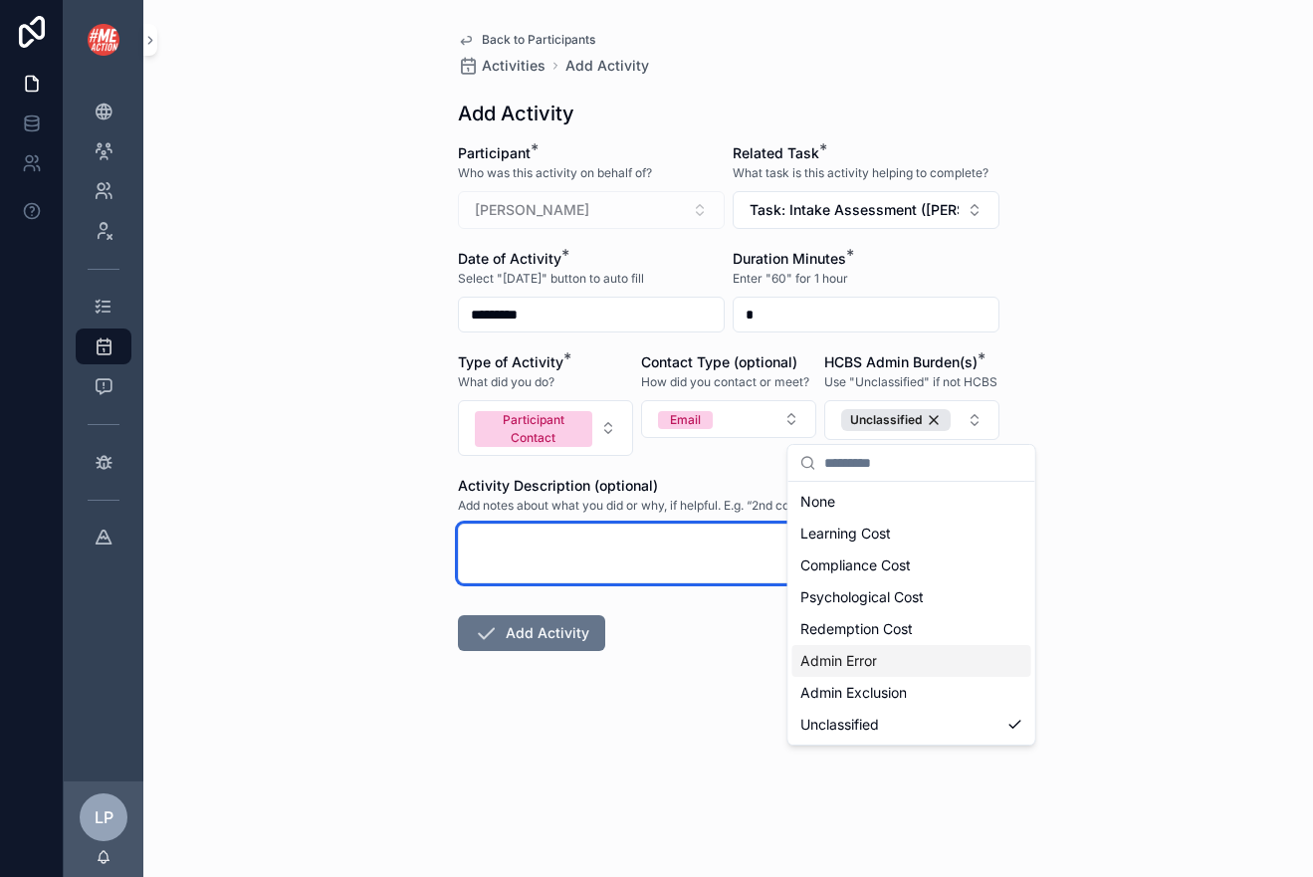
click at [716, 546] on textarea "scrollable content" at bounding box center [728, 553] width 541 height 60
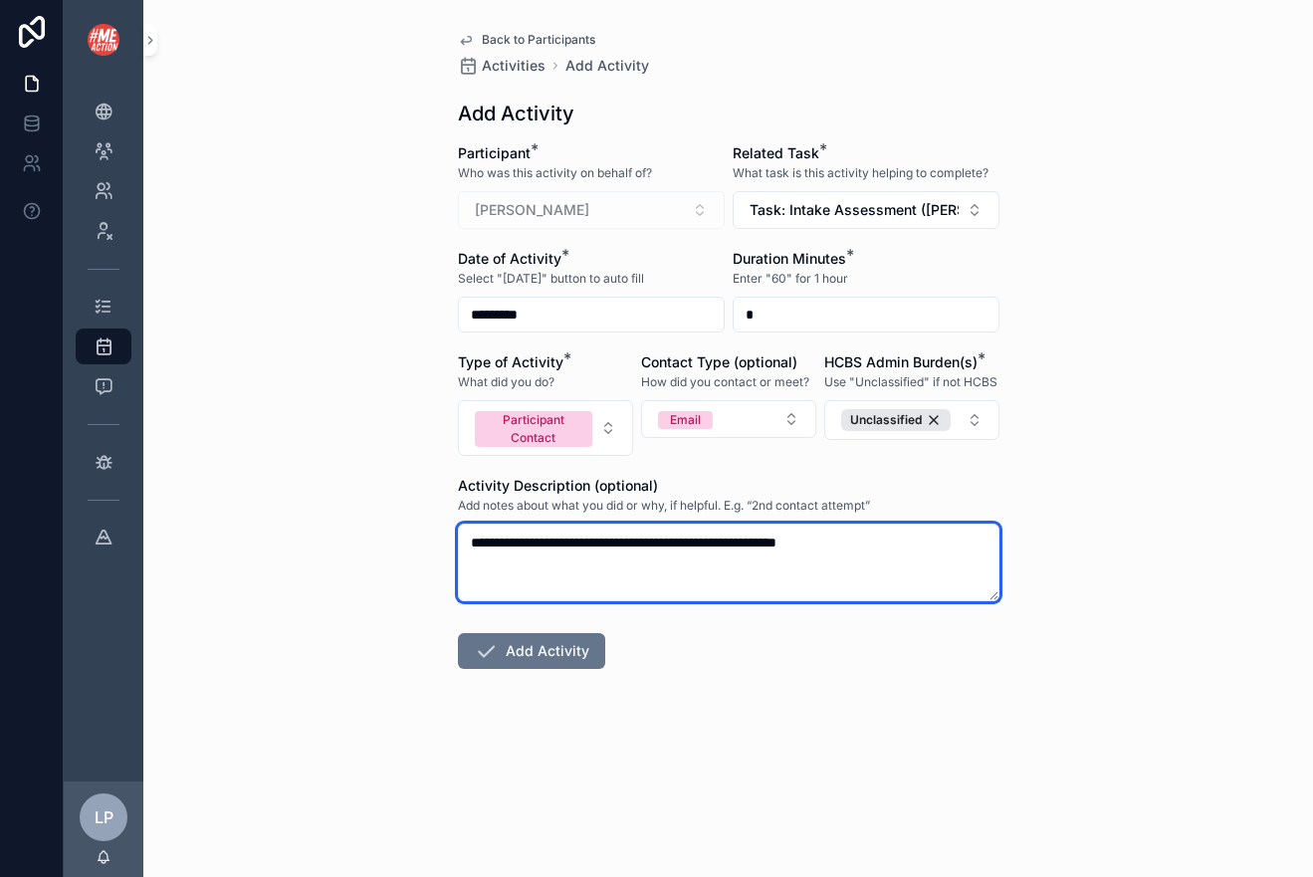
type textarea "**********"
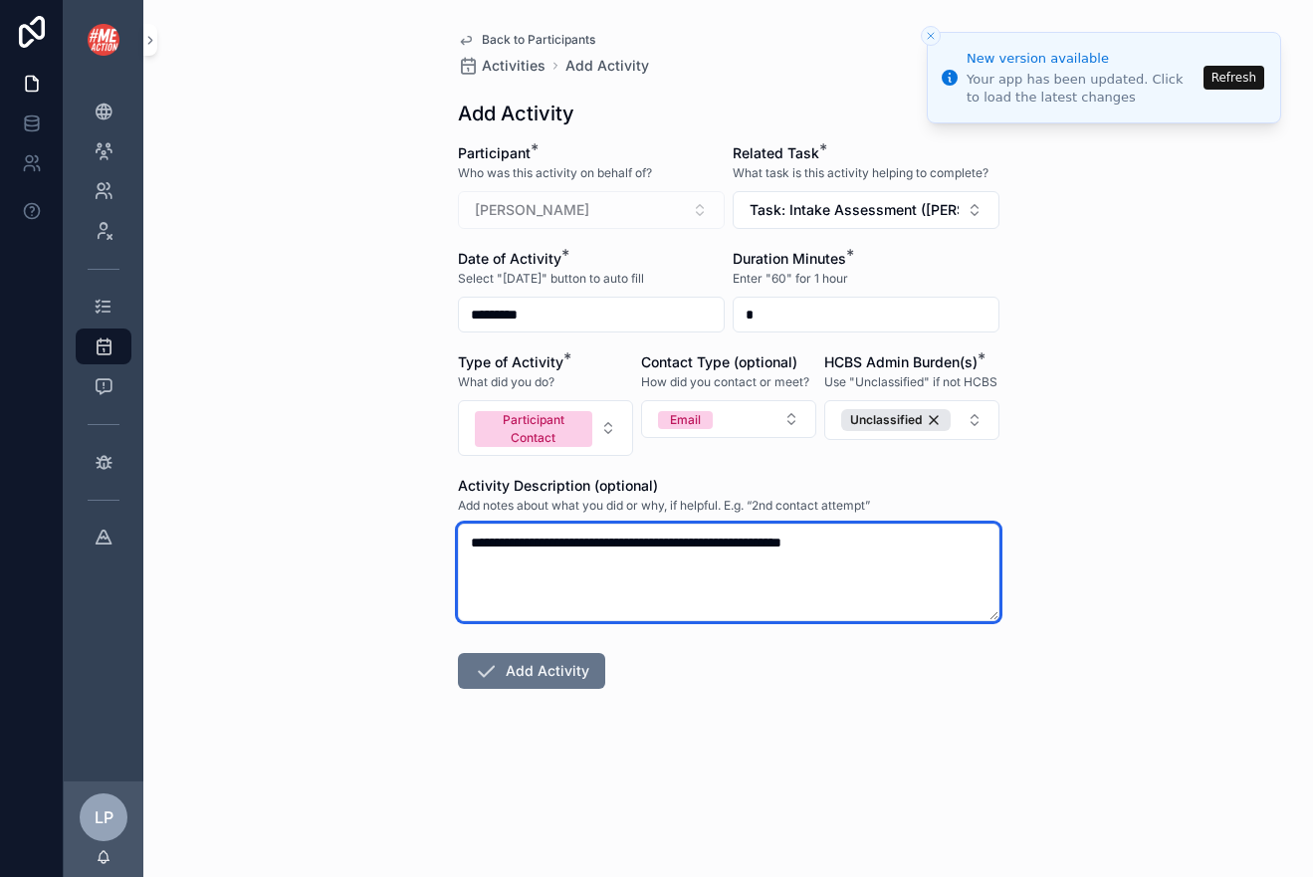
click at [880, 545] on textarea "**********" at bounding box center [728, 572] width 541 height 98
click at [890, 545] on textarea "**********" at bounding box center [728, 572] width 541 height 98
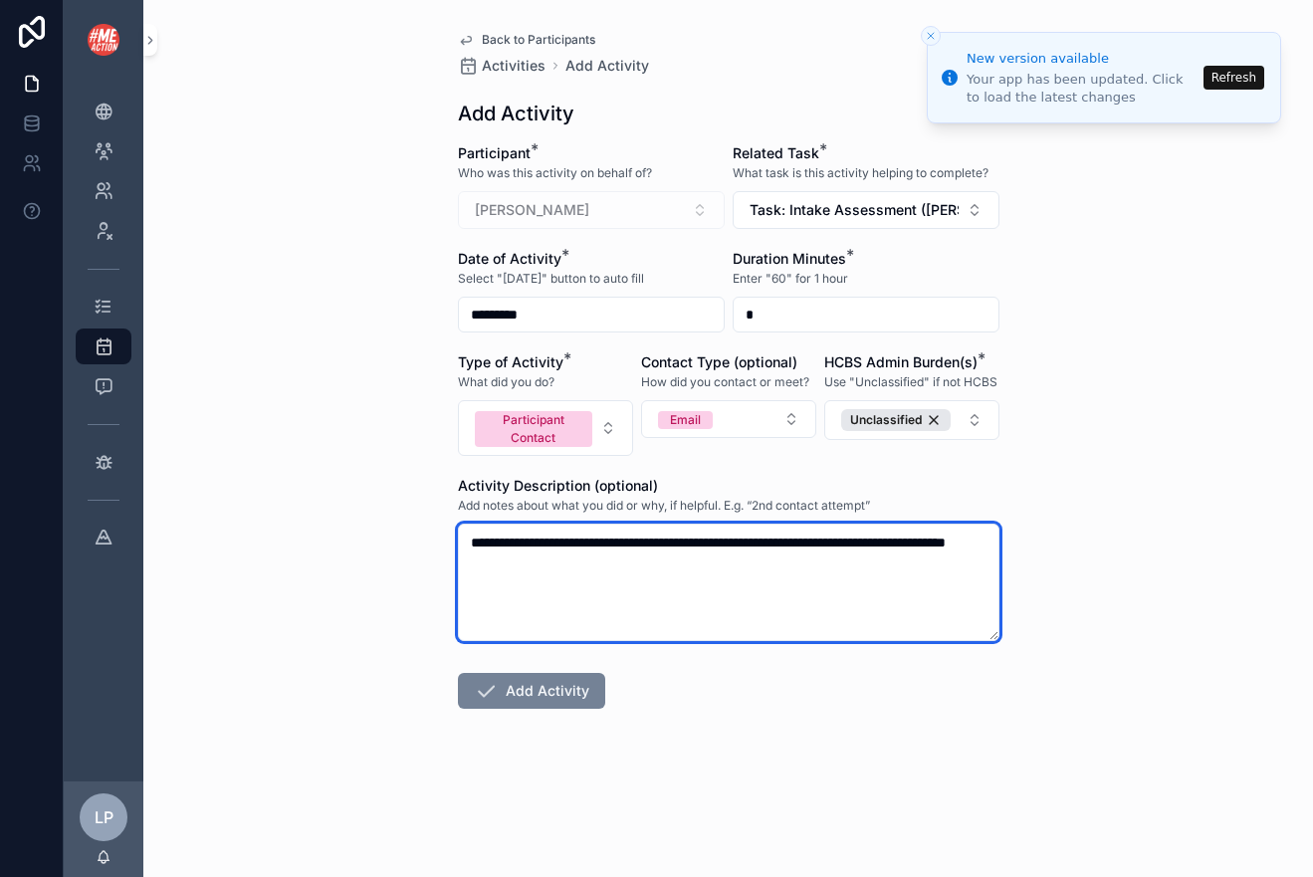
type textarea "**********"
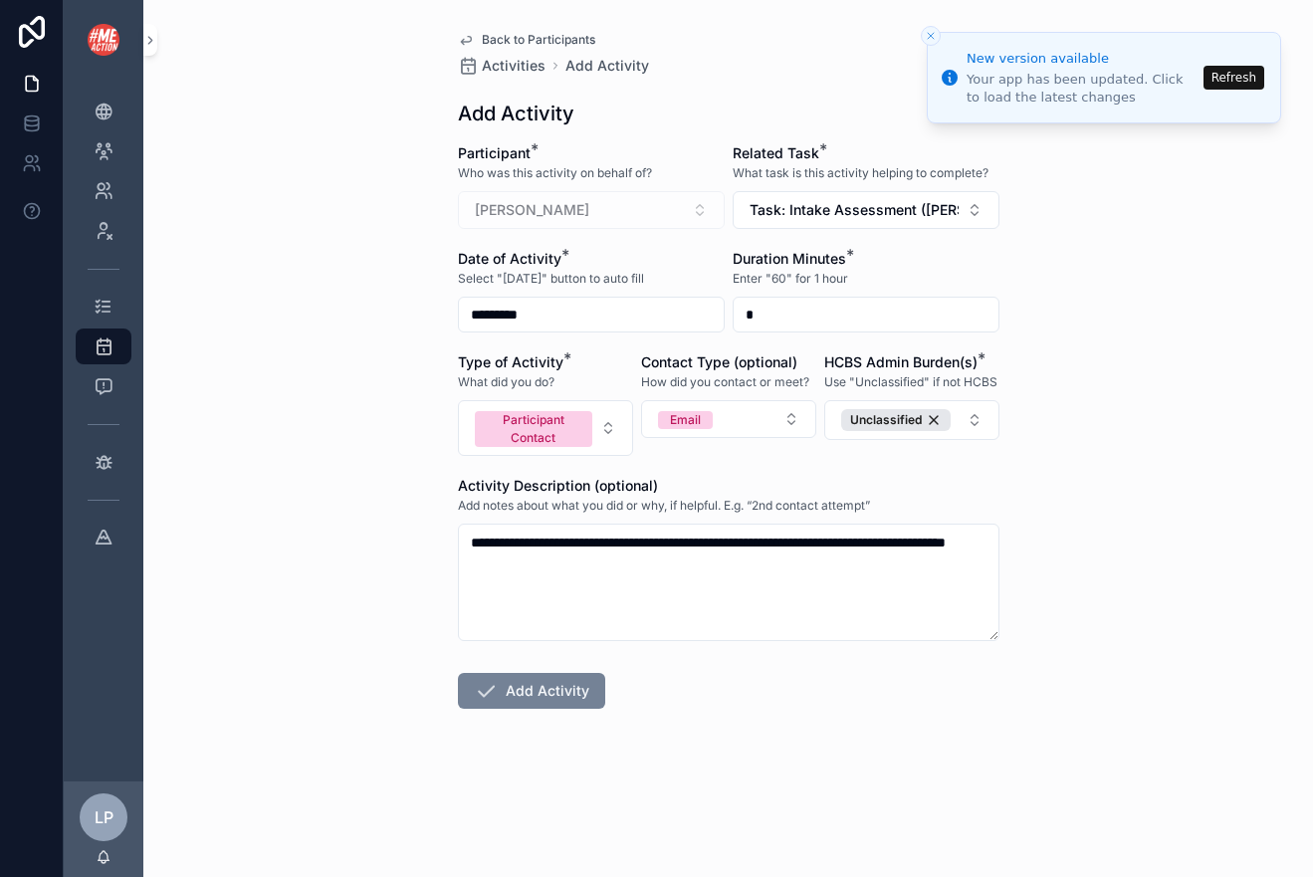
click at [583, 683] on button "Add Activity" at bounding box center [531, 691] width 147 height 36
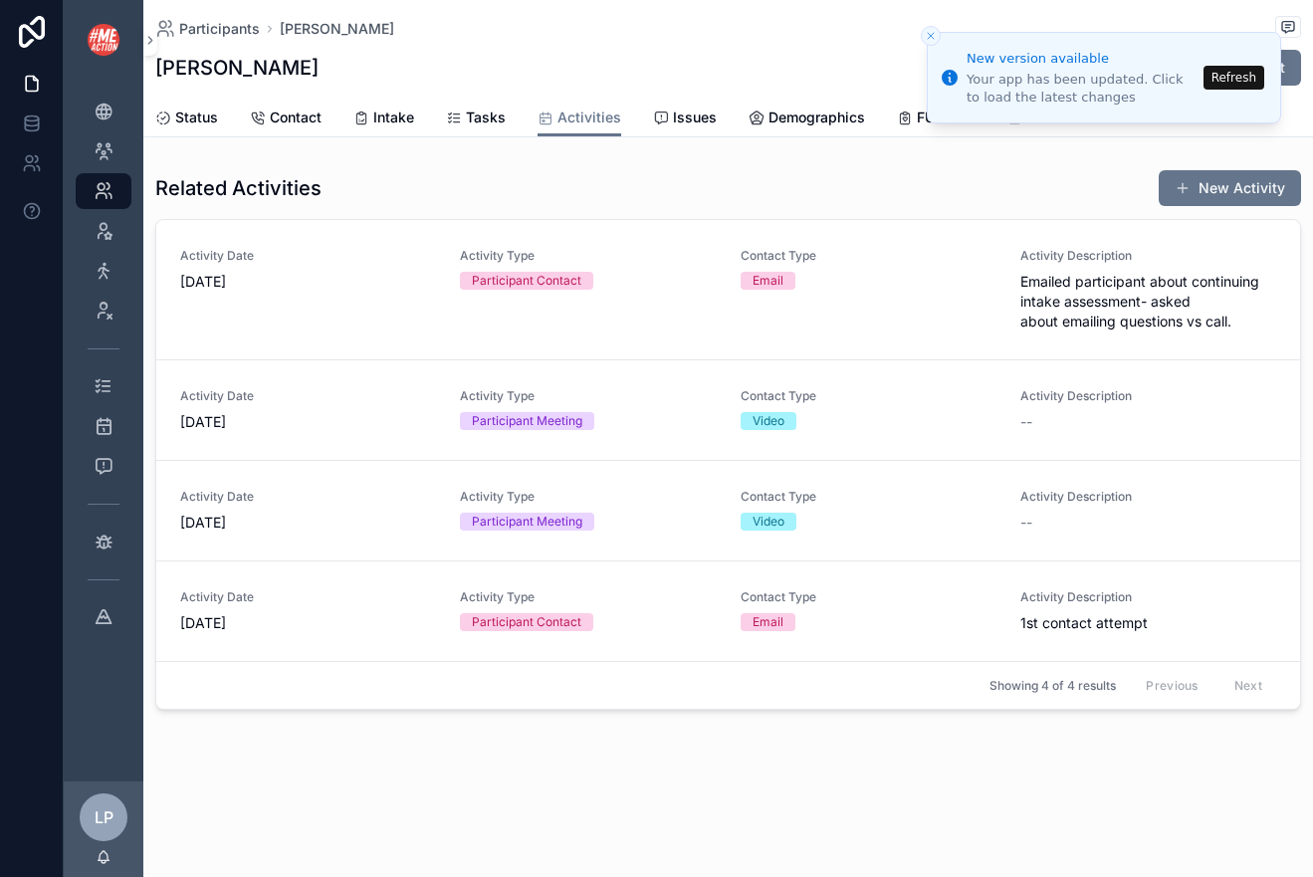
click at [1235, 69] on button "Refresh" at bounding box center [1233, 78] width 61 height 24
